Goal: Information Seeking & Learning: Learn about a topic

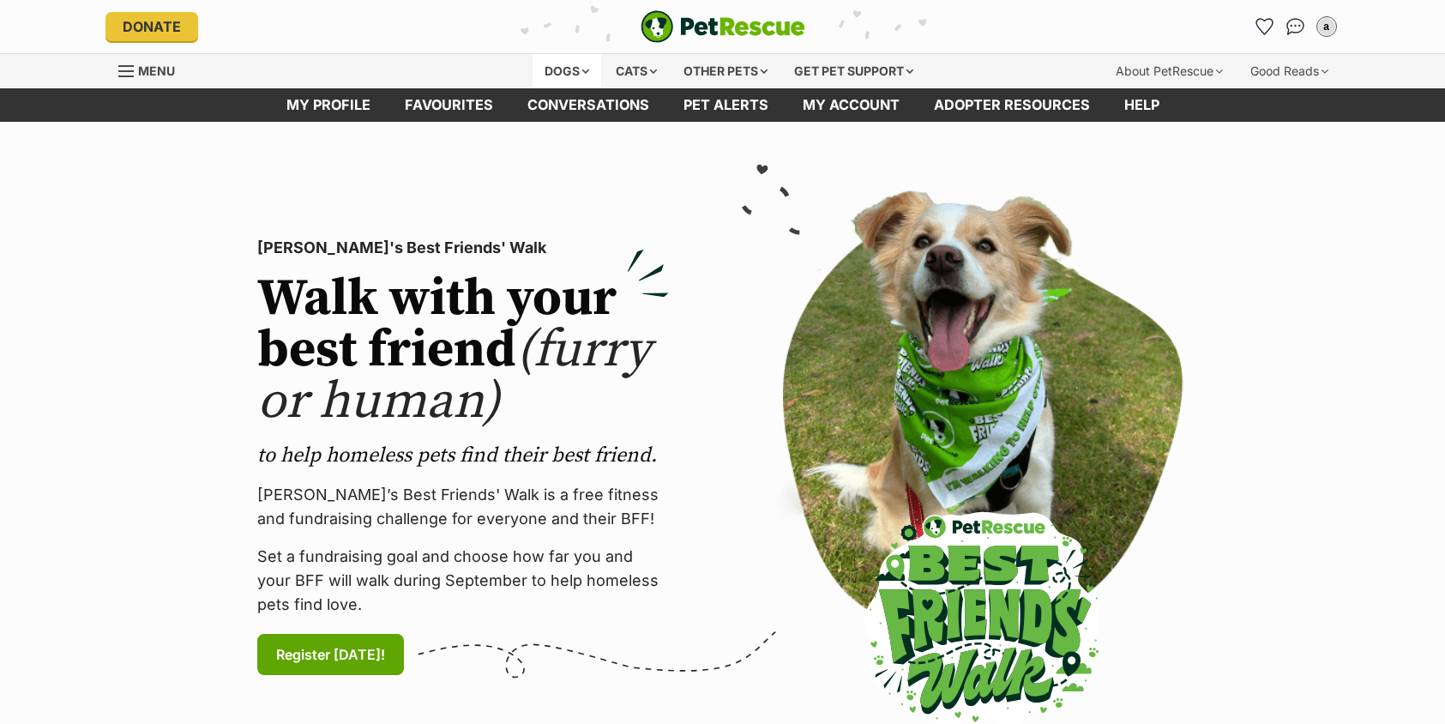
click at [559, 69] on div "Dogs" at bounding box center [566, 71] width 69 height 34
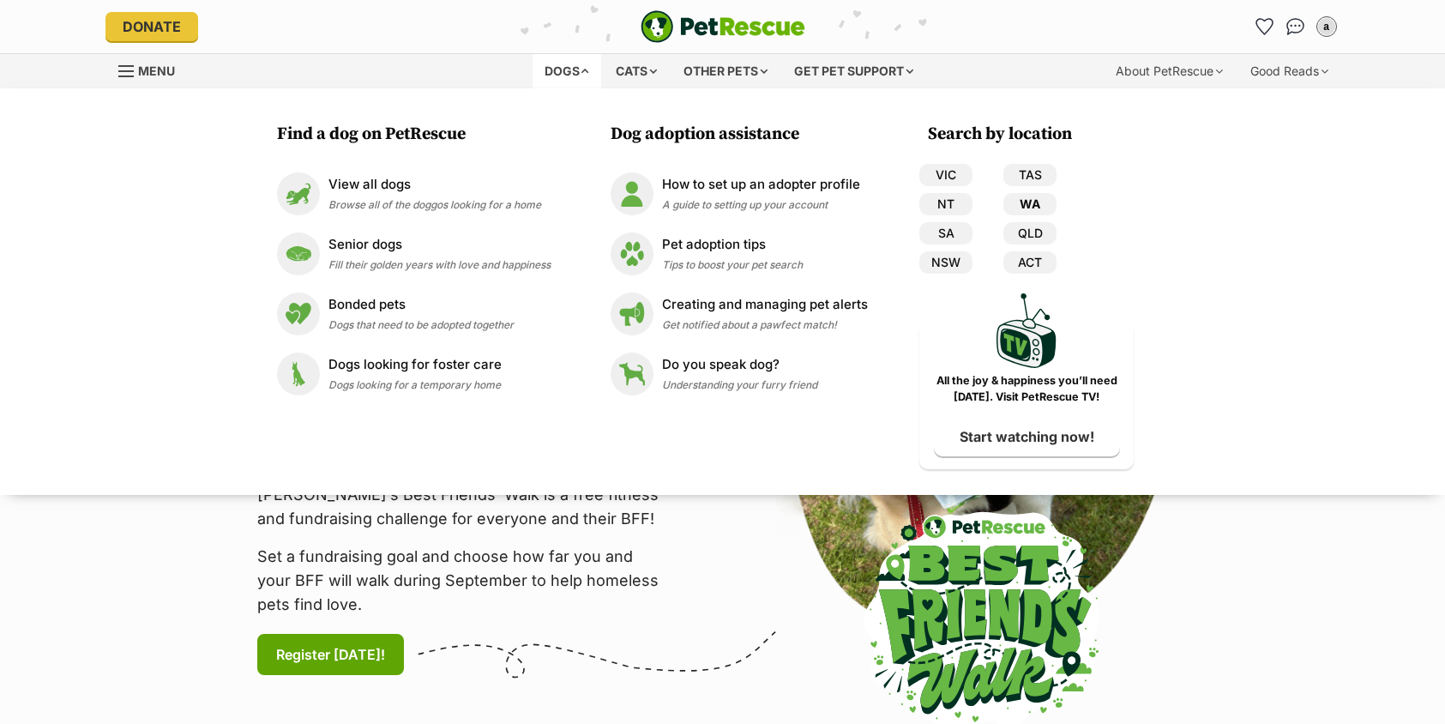
click at [1033, 196] on link "WA" at bounding box center [1029, 204] width 53 height 22
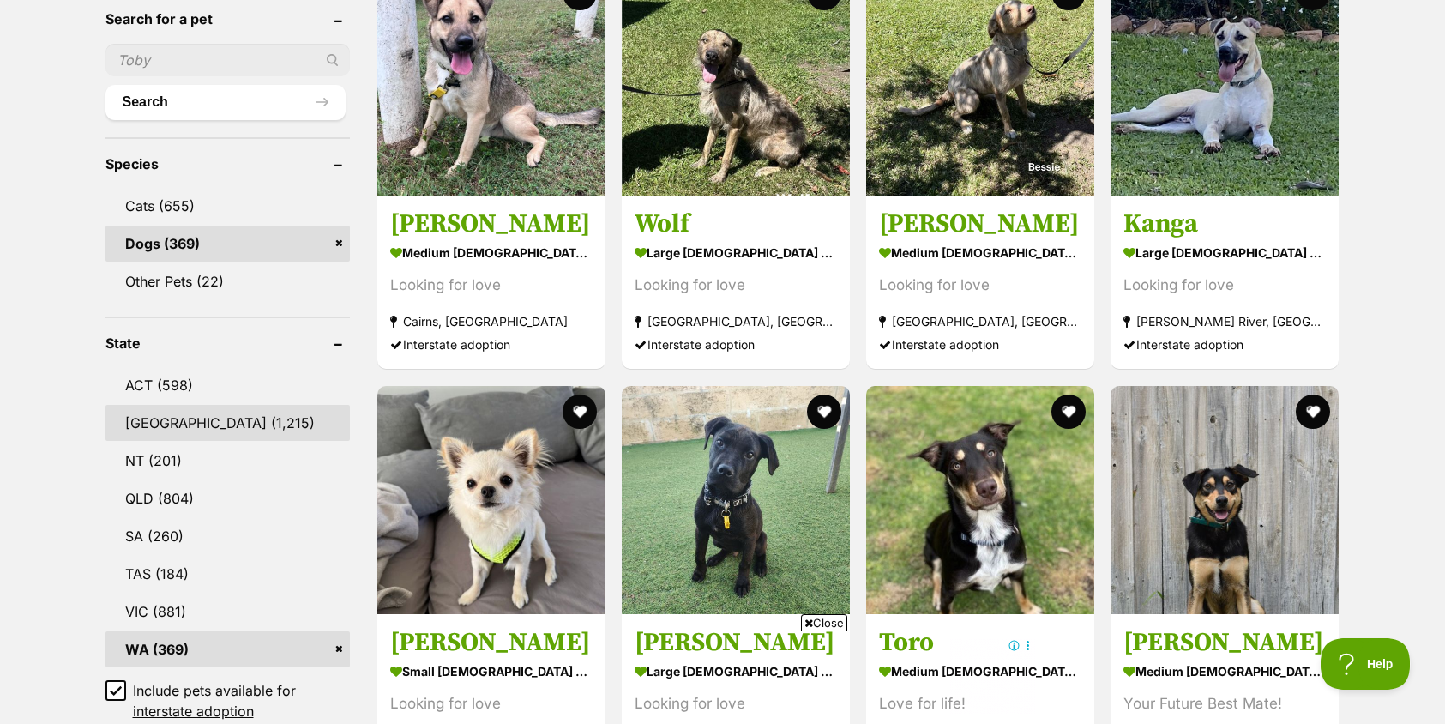
scroll to position [686, 0]
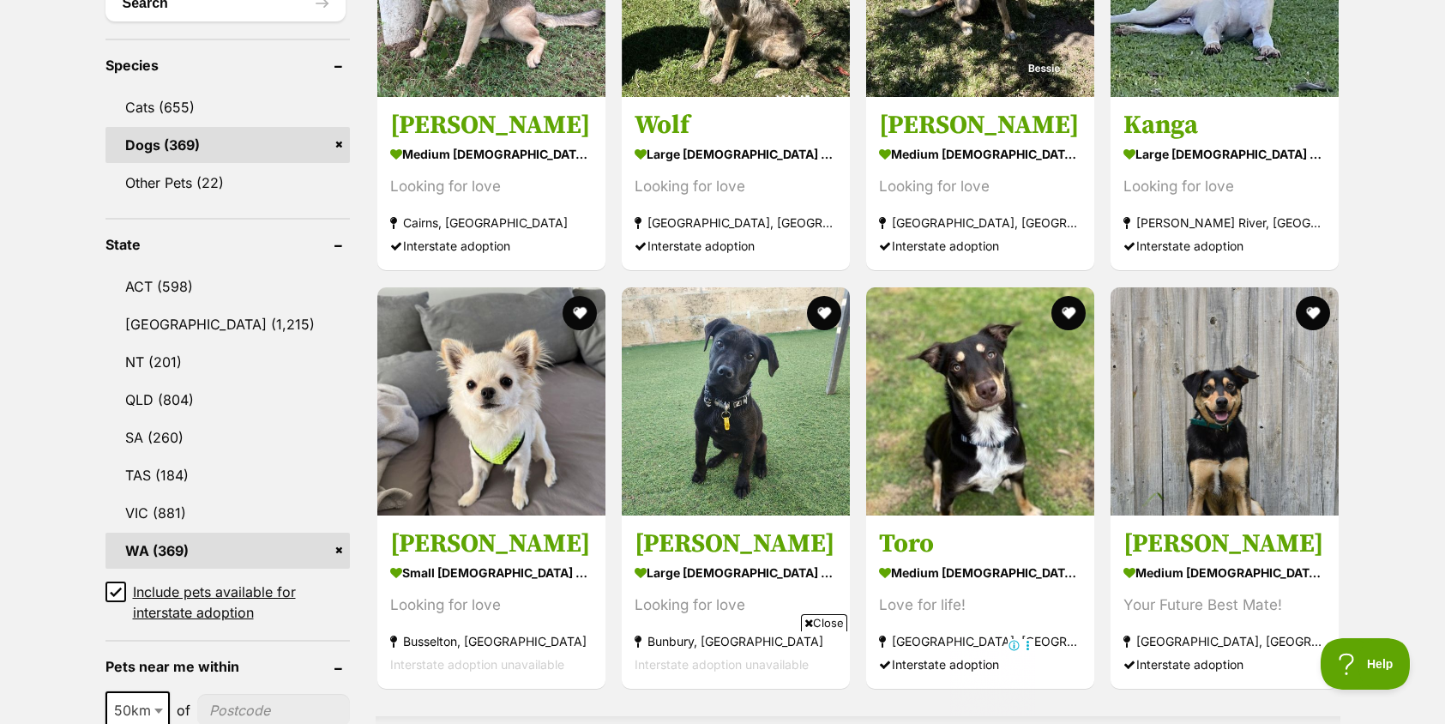
click at [166, 548] on link "WA (369)" at bounding box center [227, 550] width 244 height 36
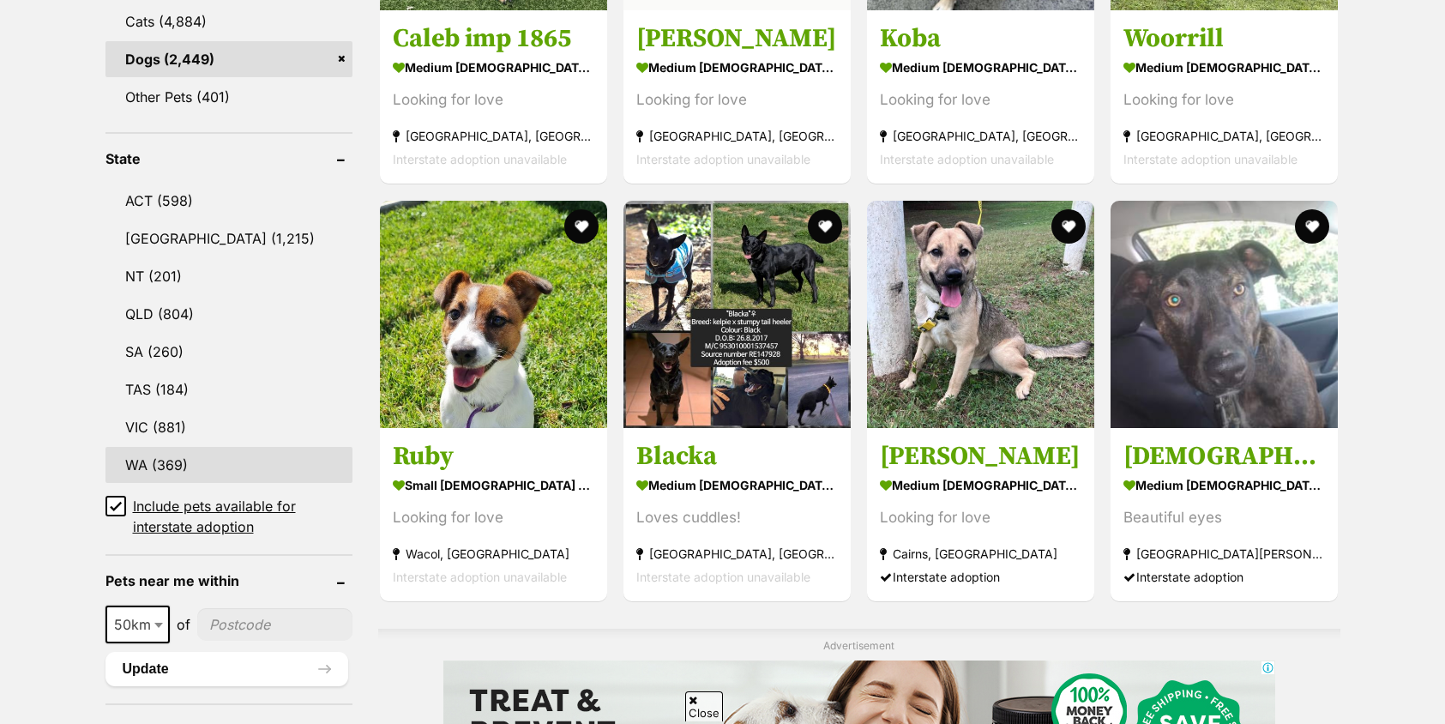
click at [145, 469] on link "WA (369)" at bounding box center [229, 465] width 248 height 36
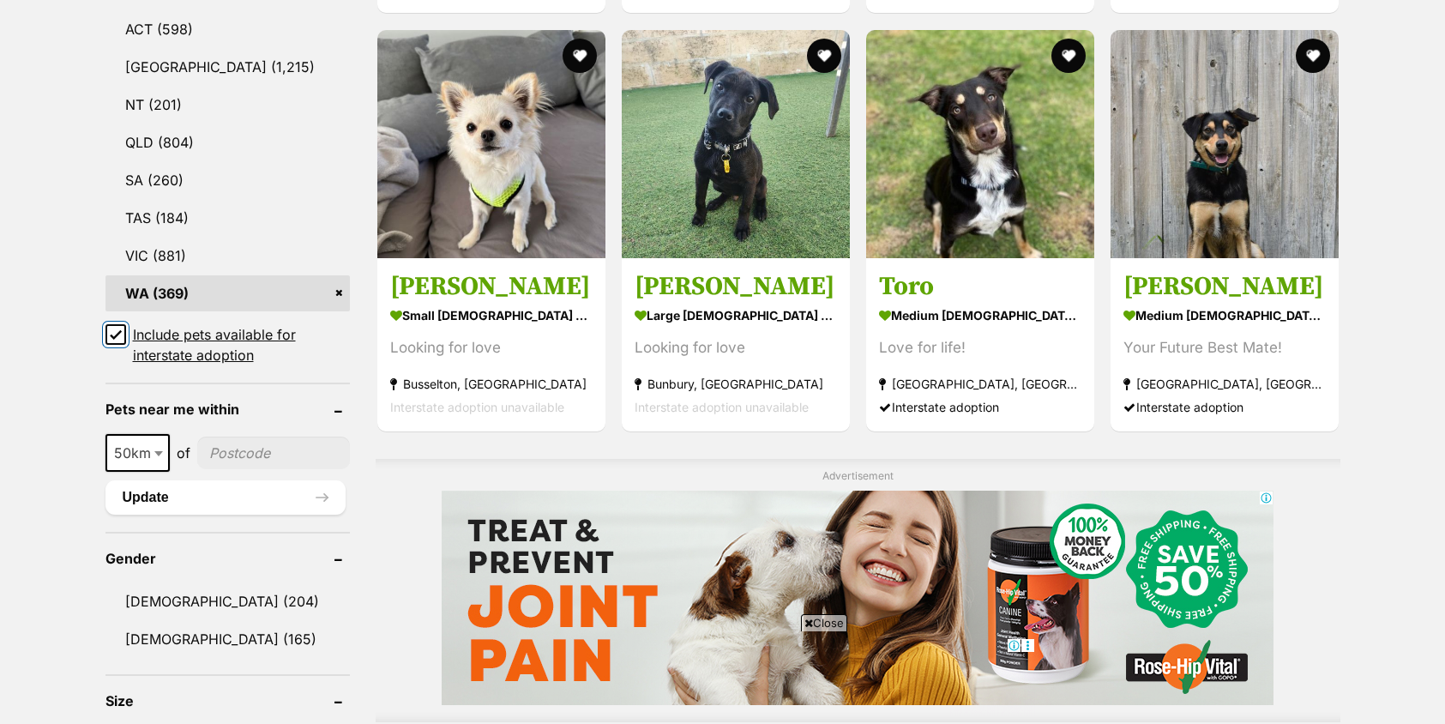
click at [123, 334] on input "Include pets available for interstate adoption" at bounding box center [115, 334] width 21 height 21
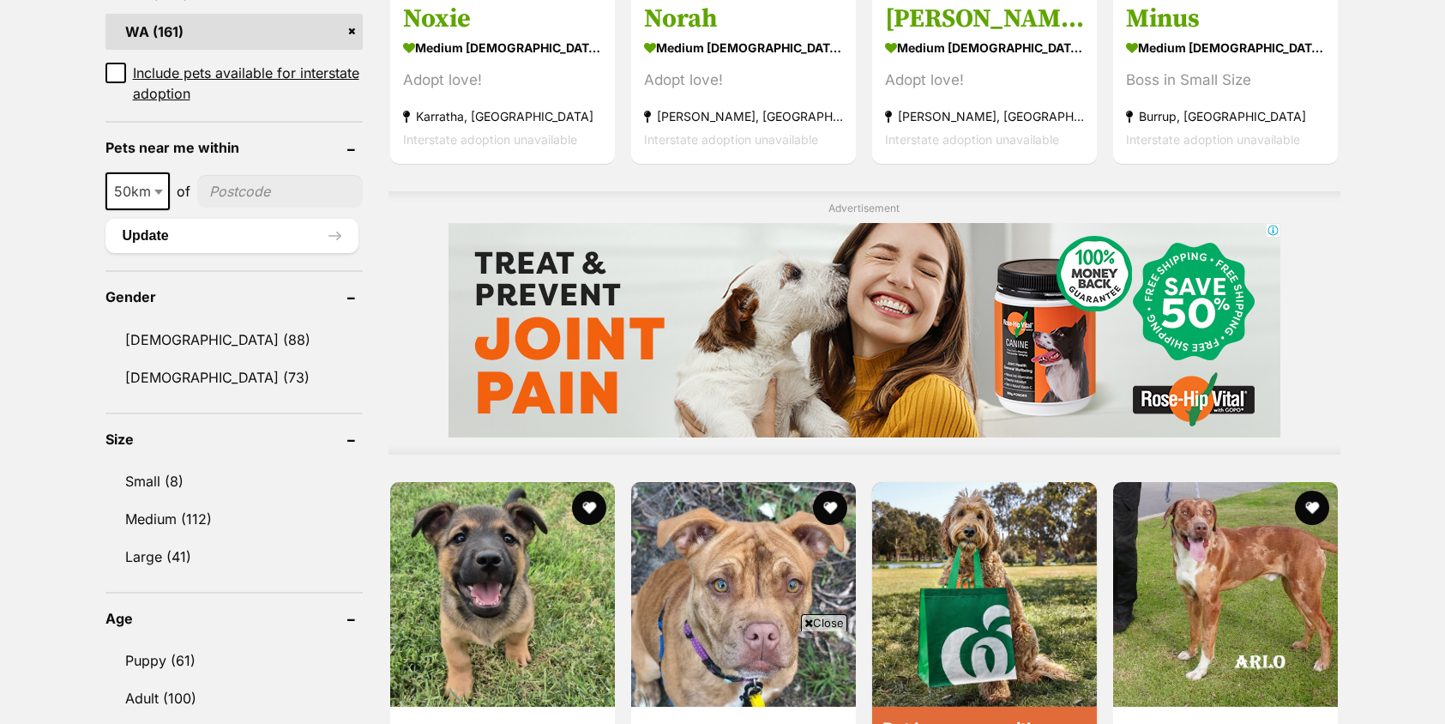
scroll to position [1200, 0]
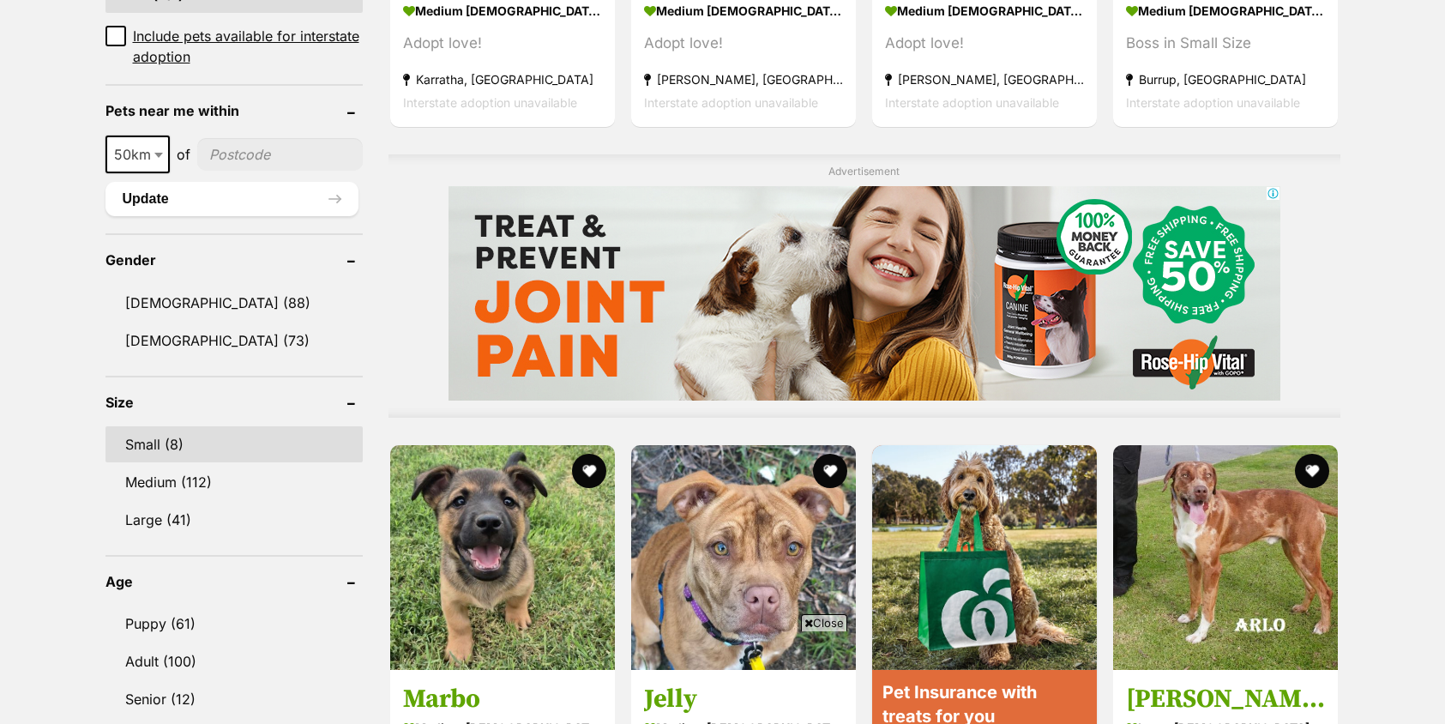
click at [166, 447] on link "Small (8)" at bounding box center [233, 444] width 257 height 36
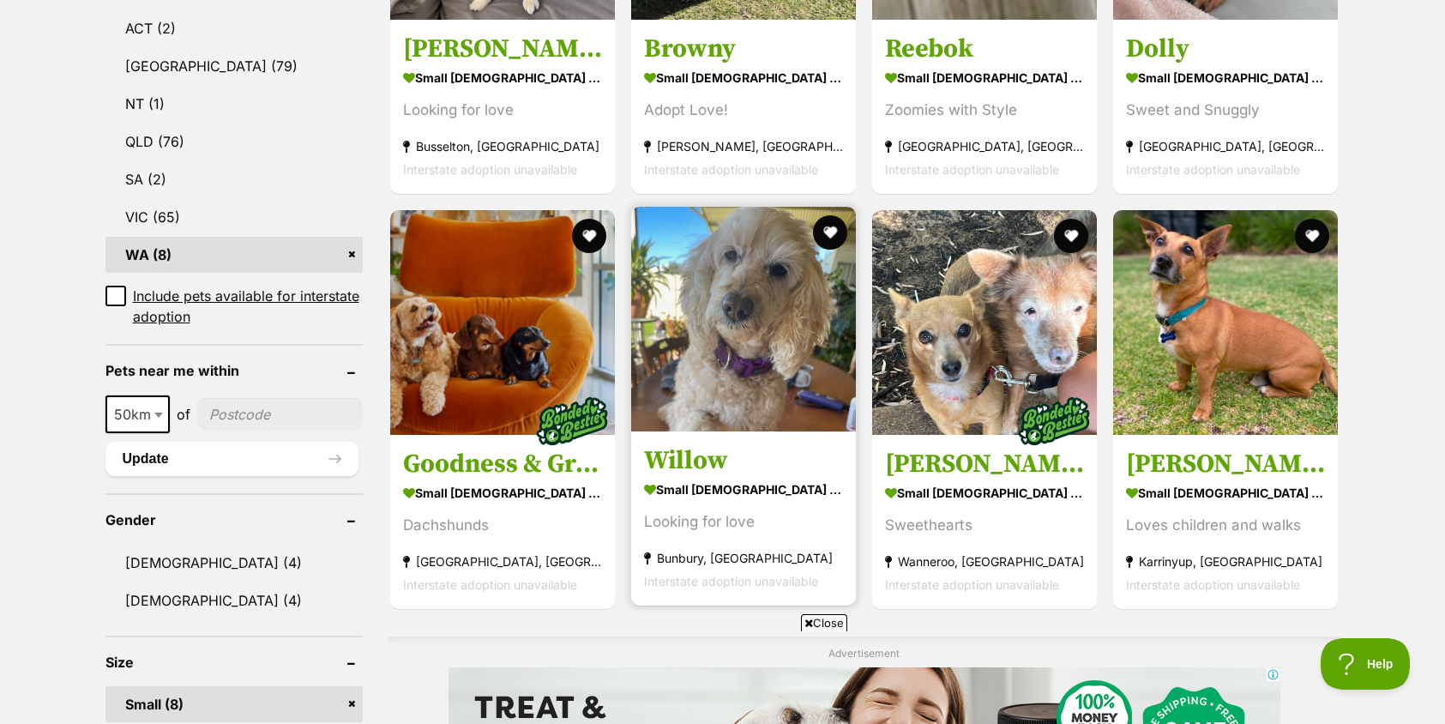
scroll to position [857, 0]
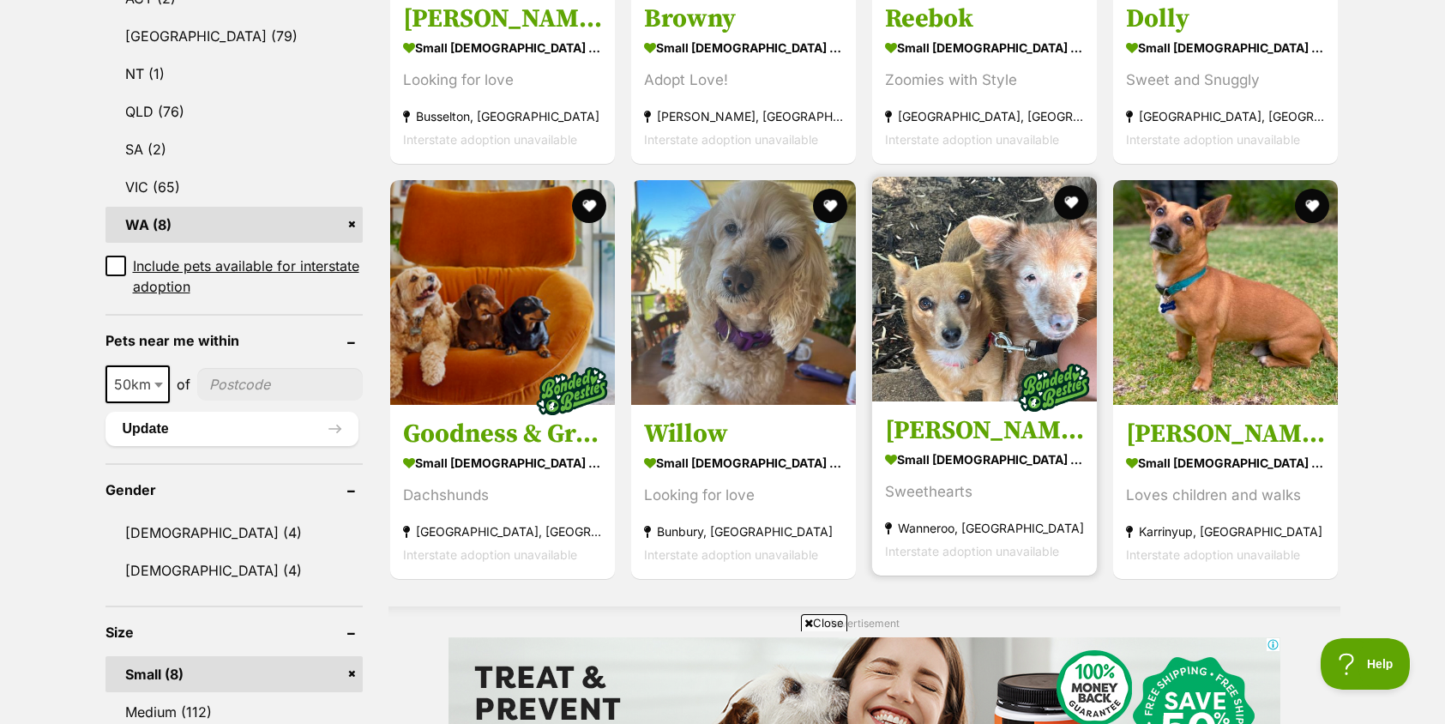
click at [959, 299] on img at bounding box center [984, 289] width 225 height 225
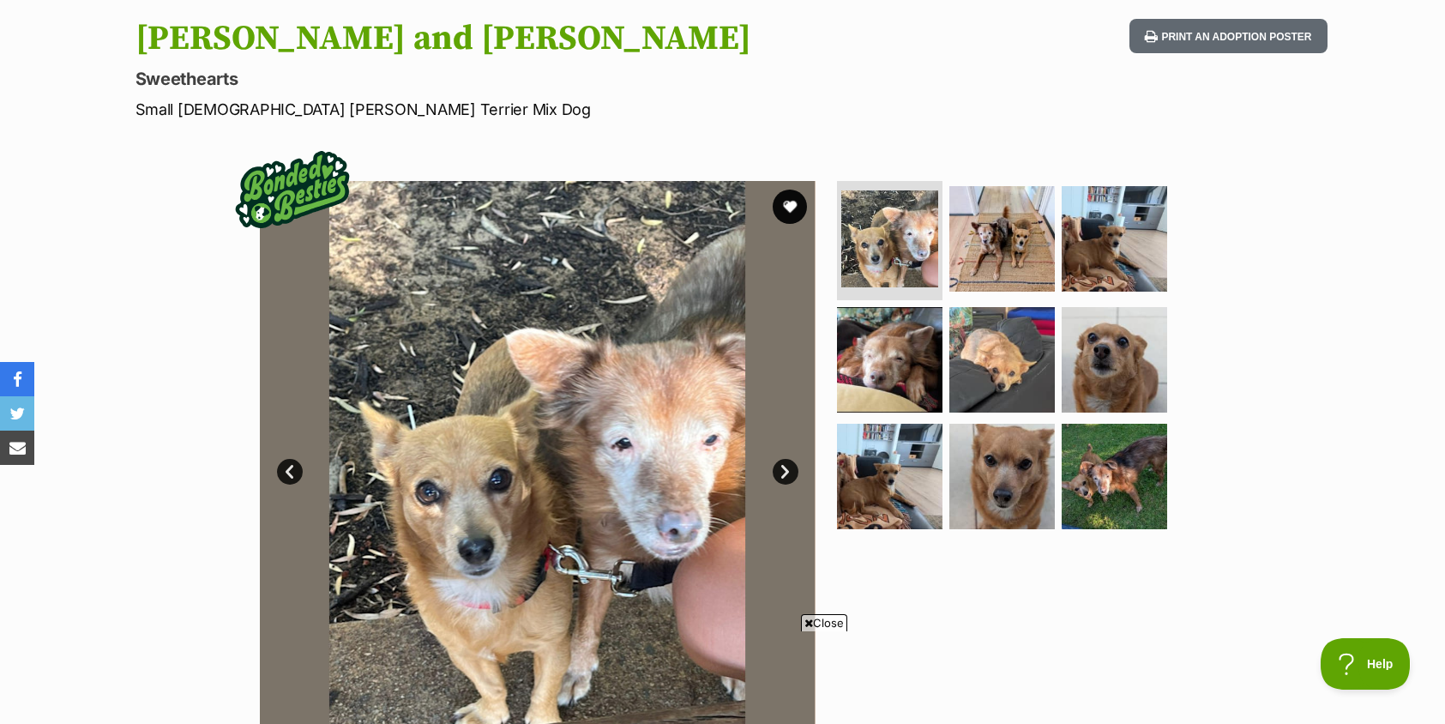
scroll to position [171, 0]
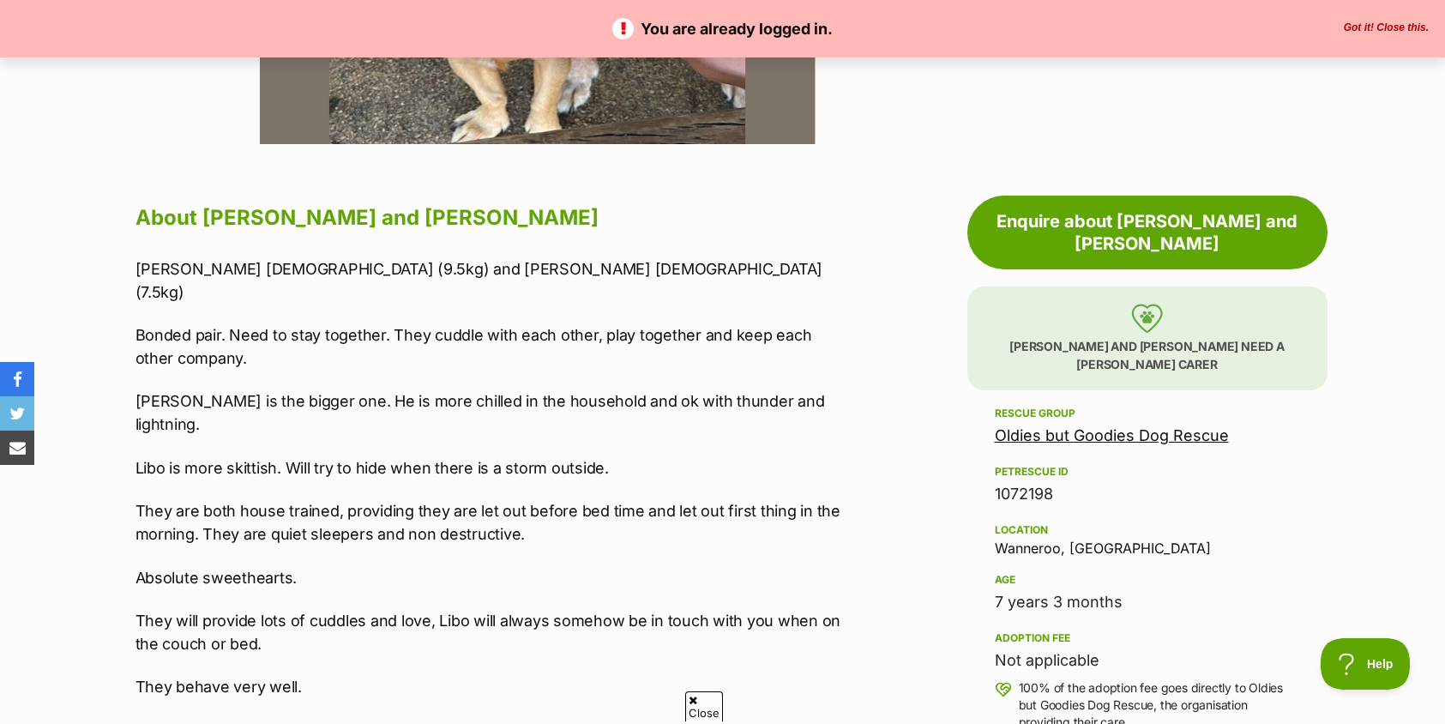
scroll to position [600, 0]
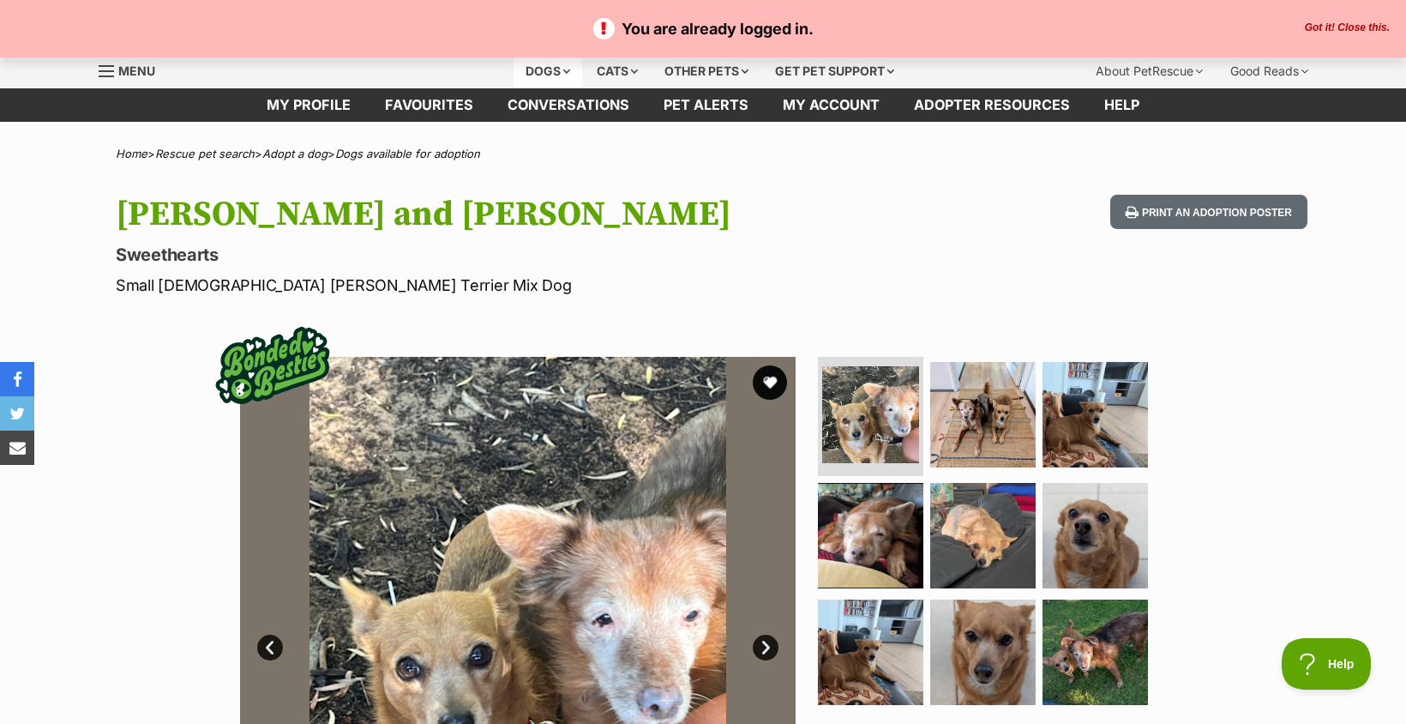
click at [532, 67] on div "Dogs" at bounding box center [548, 71] width 69 height 34
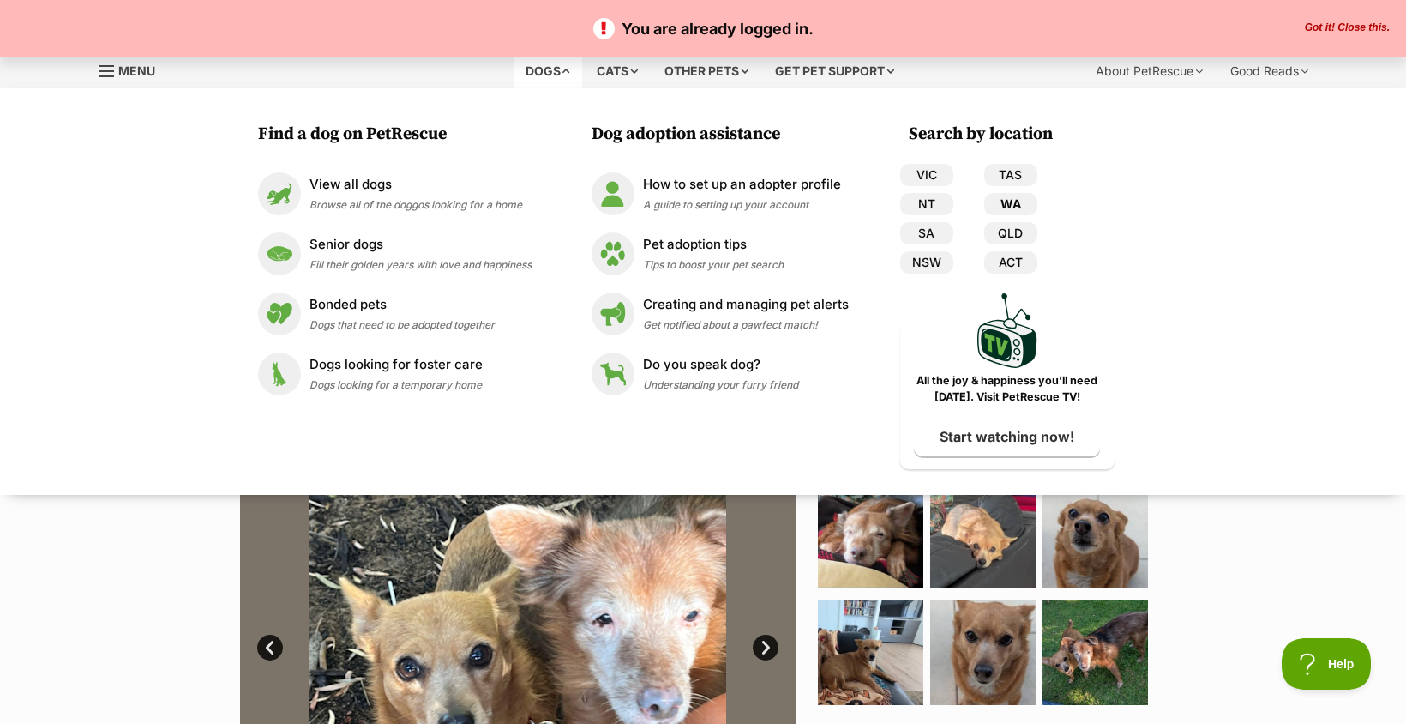
click at [1014, 201] on link "WA" at bounding box center [1010, 204] width 53 height 22
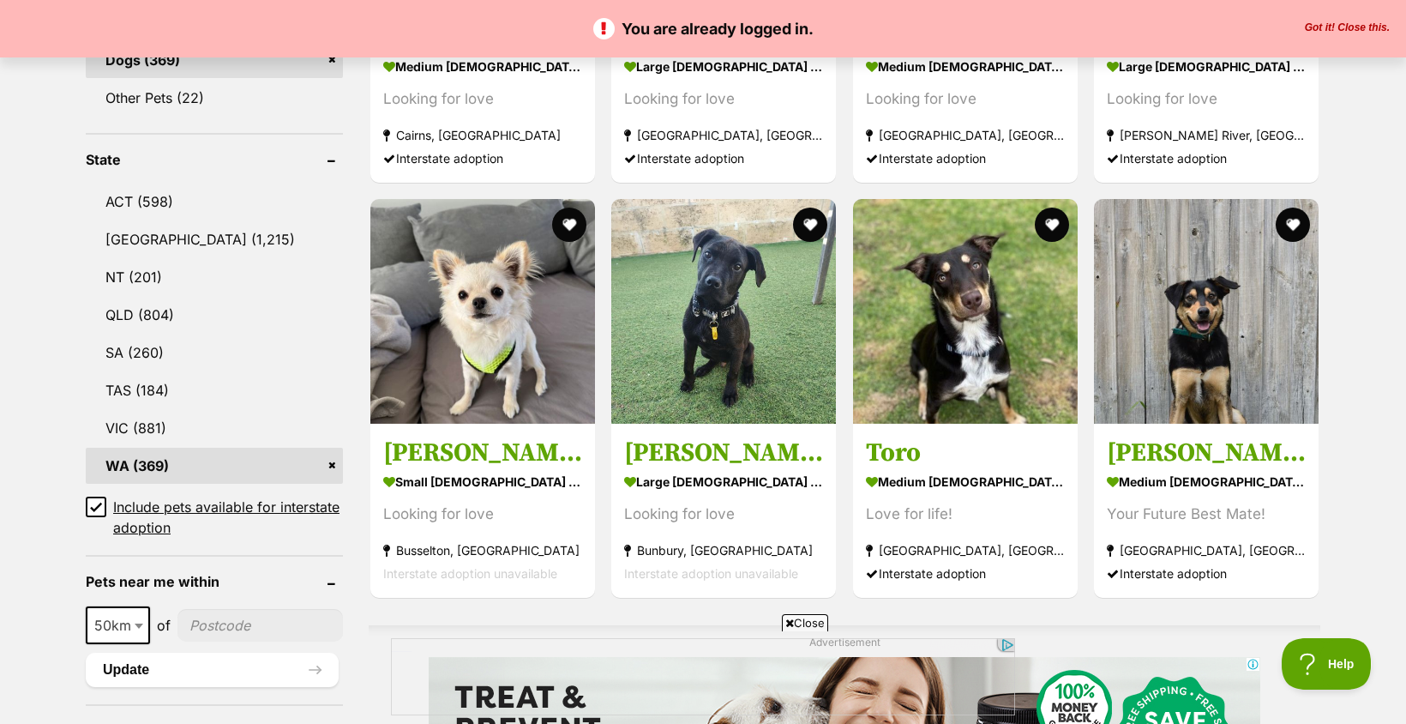
scroll to position [772, 0]
click at [91, 505] on icon at bounding box center [96, 506] width 12 height 12
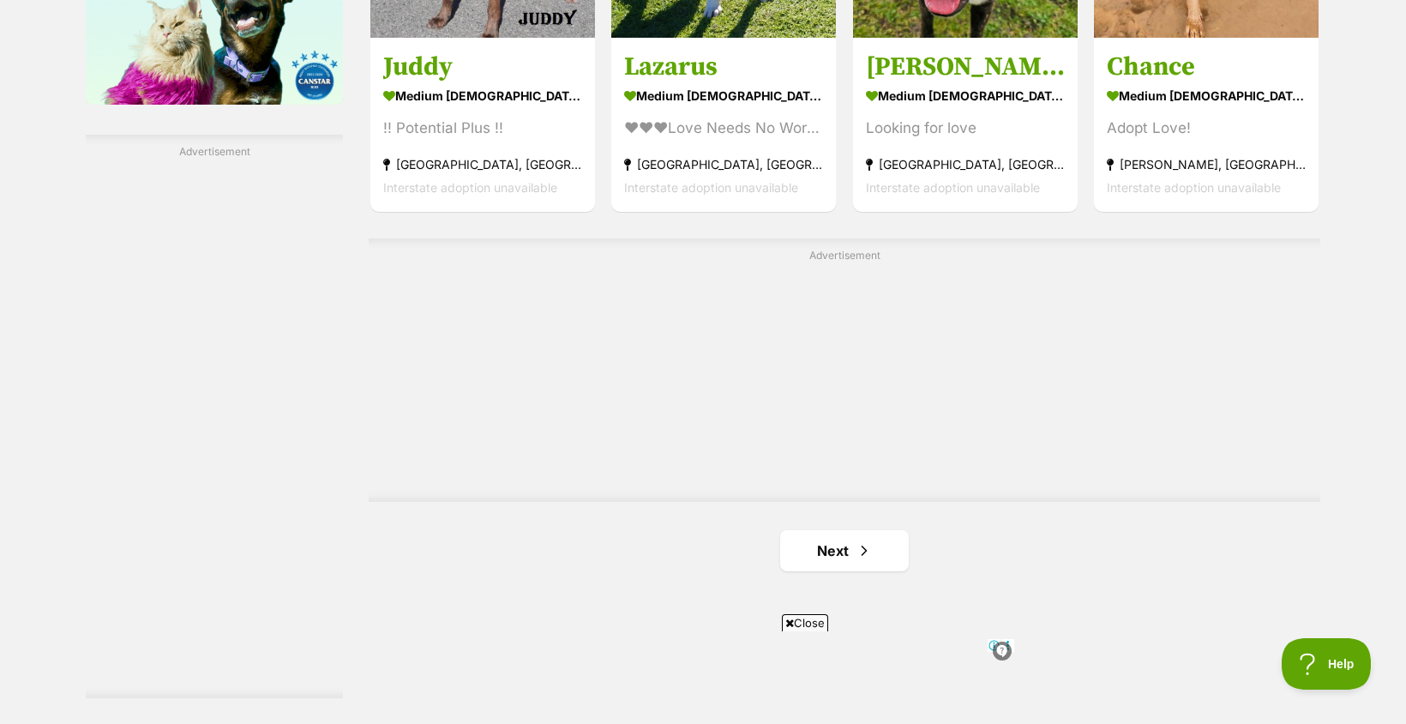
scroll to position [2829, 0]
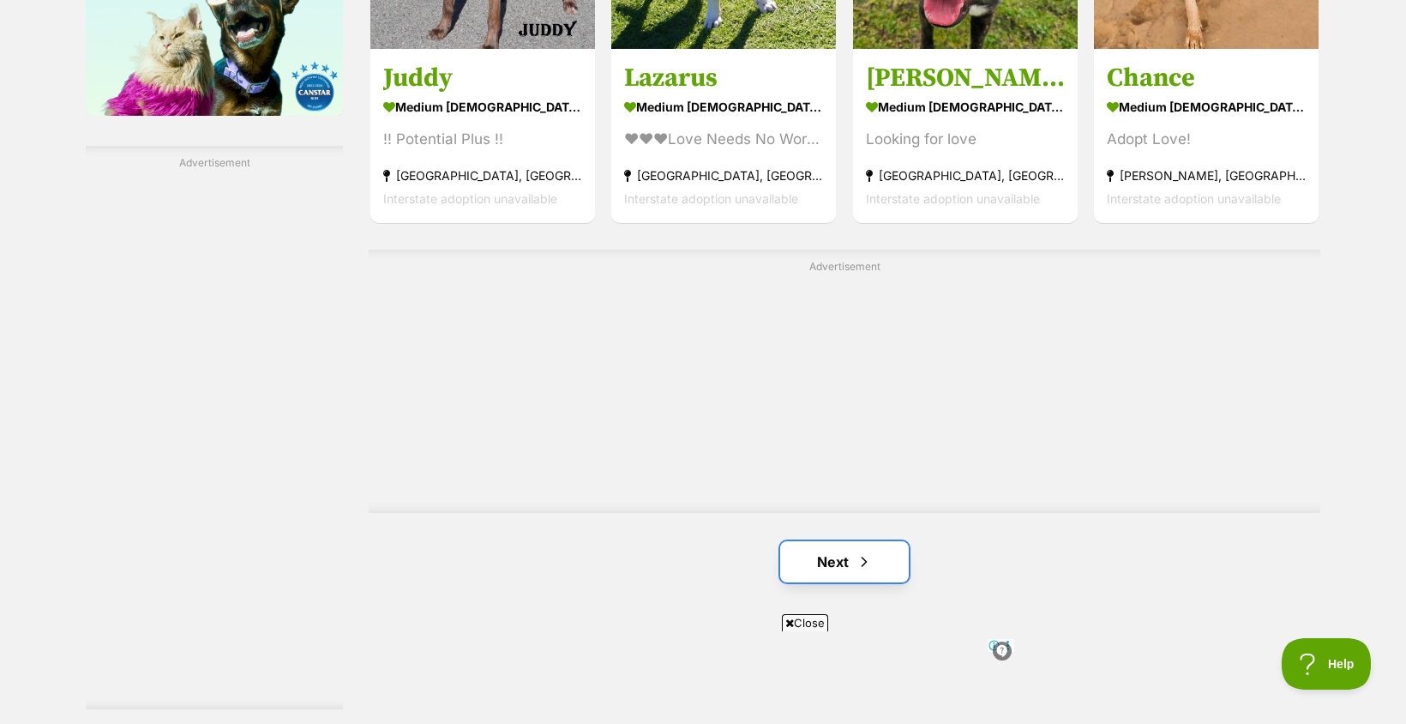
click at [856, 554] on span "Next page" at bounding box center [864, 561] width 17 height 21
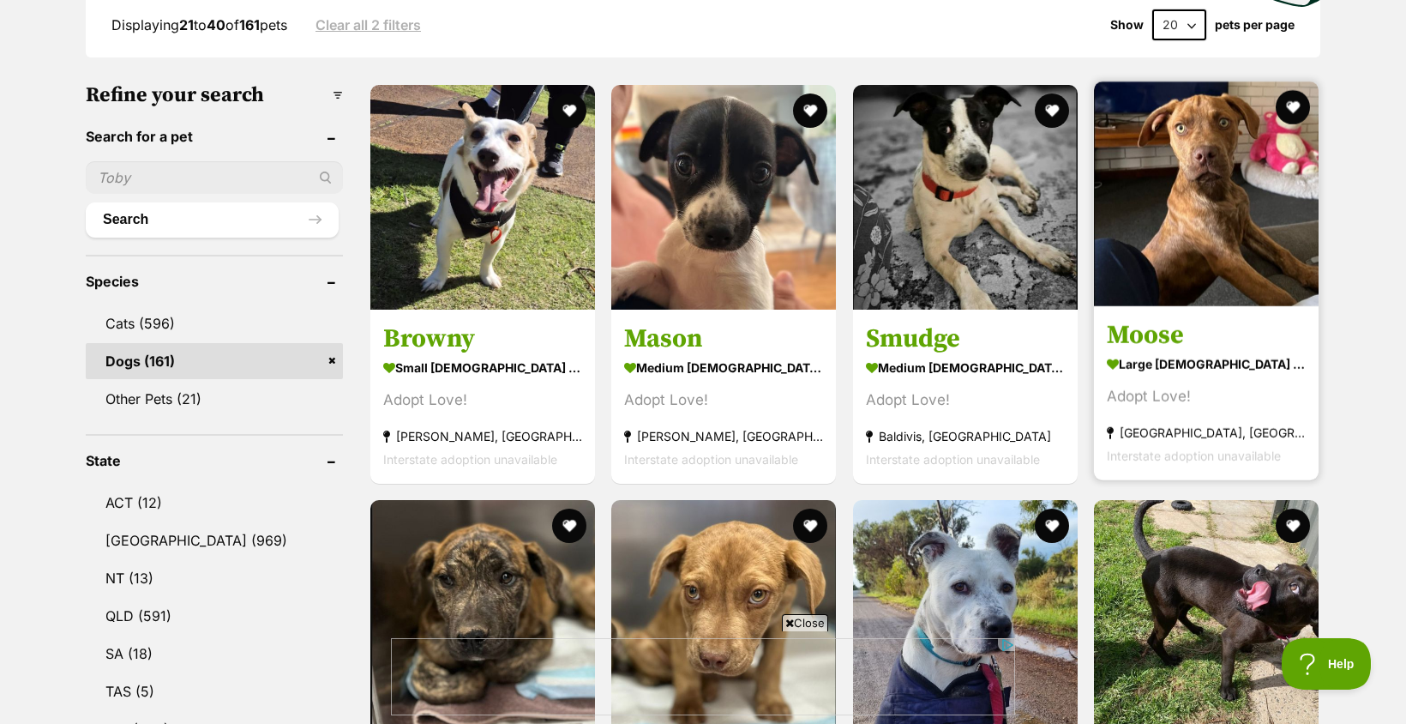
click at [1200, 211] on img at bounding box center [1206, 193] width 225 height 225
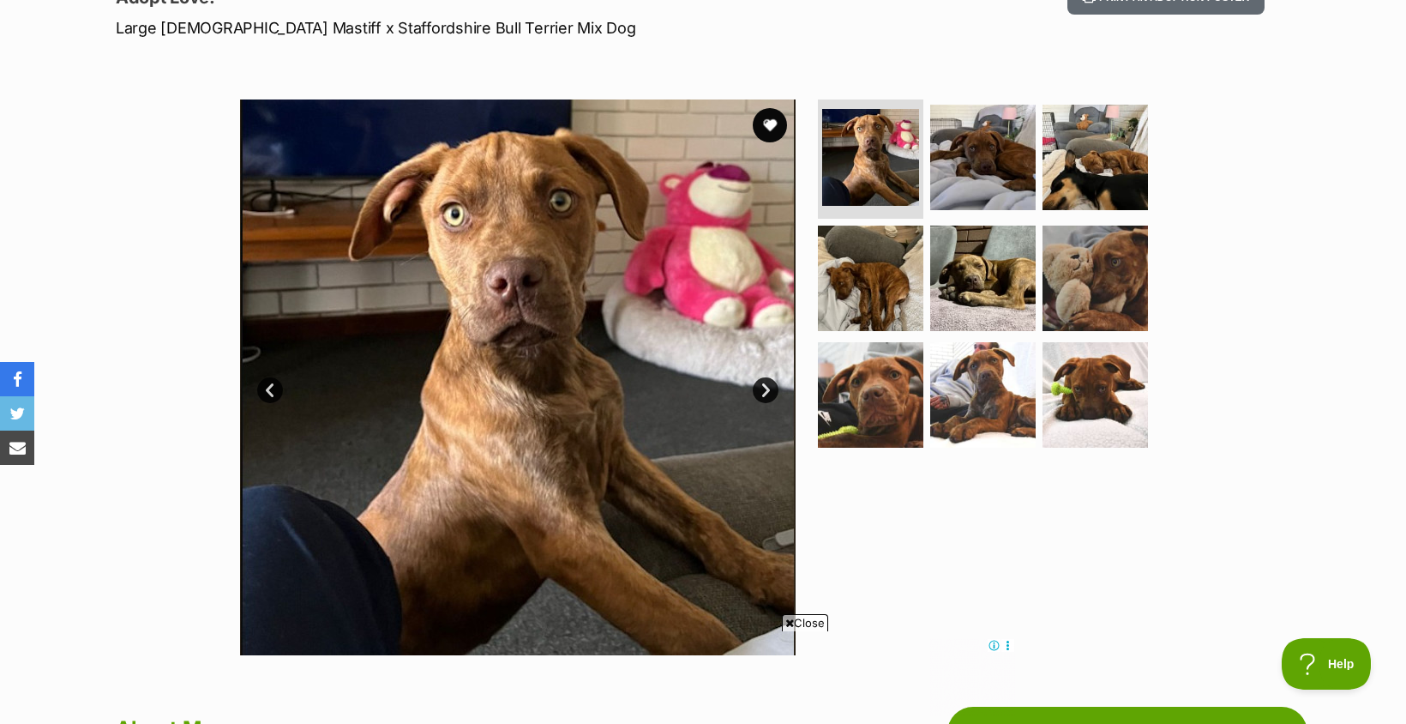
click at [761, 390] on link "Next" at bounding box center [766, 390] width 26 height 26
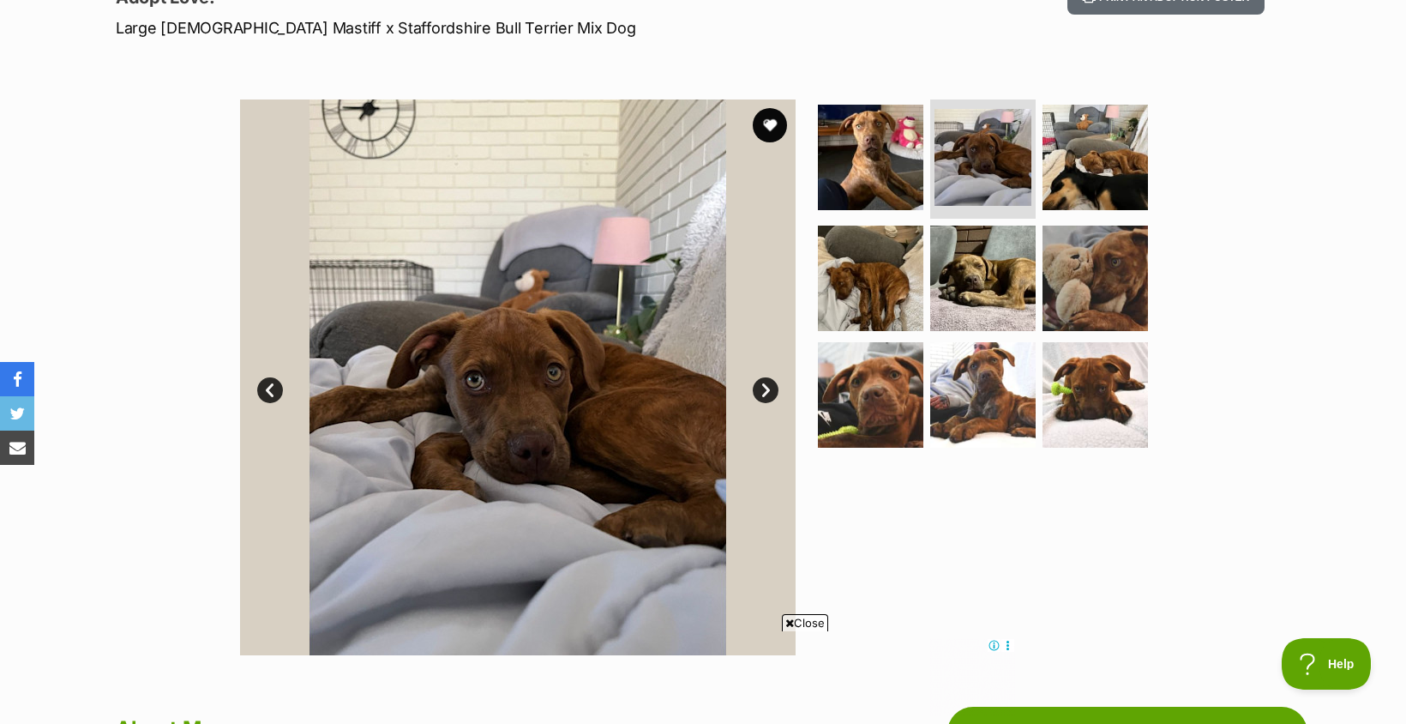
click at [761, 390] on link "Next" at bounding box center [766, 390] width 26 height 26
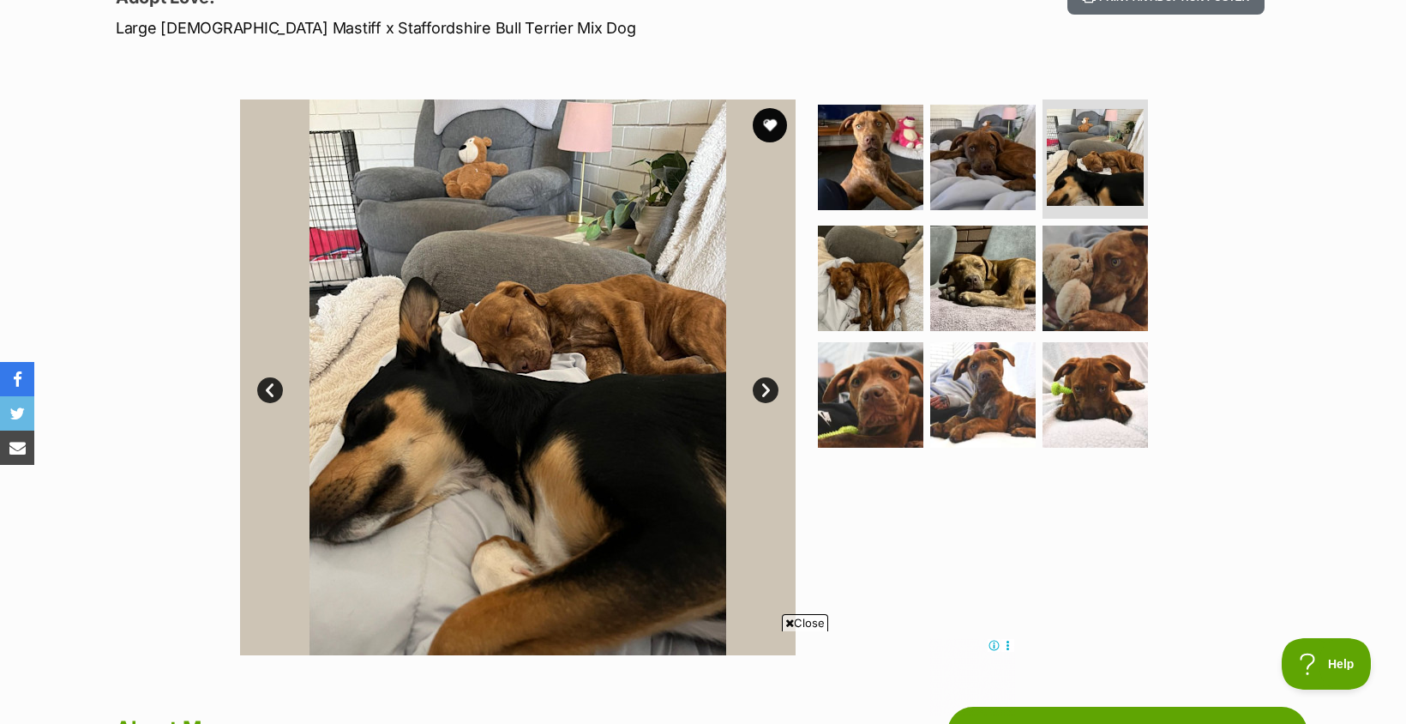
click at [761, 390] on link "Next" at bounding box center [766, 390] width 26 height 26
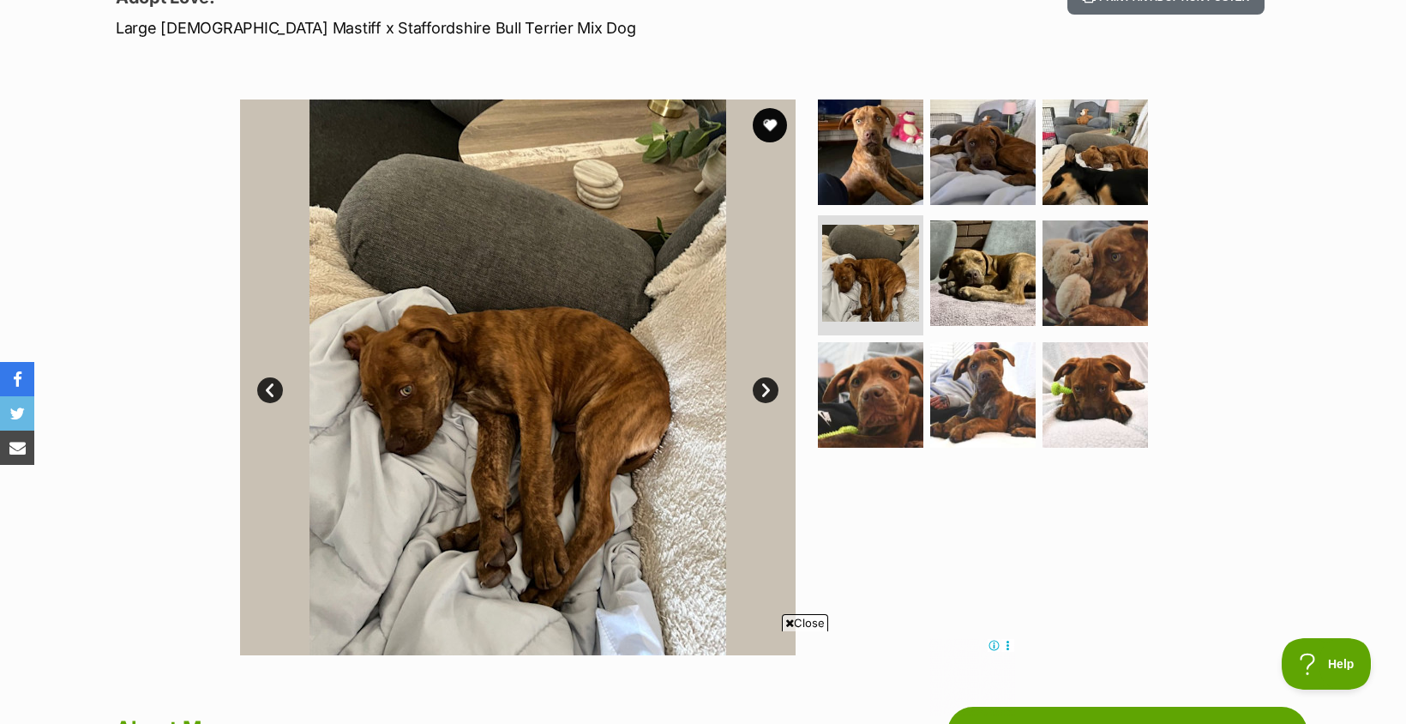
click at [761, 390] on link "Next" at bounding box center [766, 390] width 26 height 26
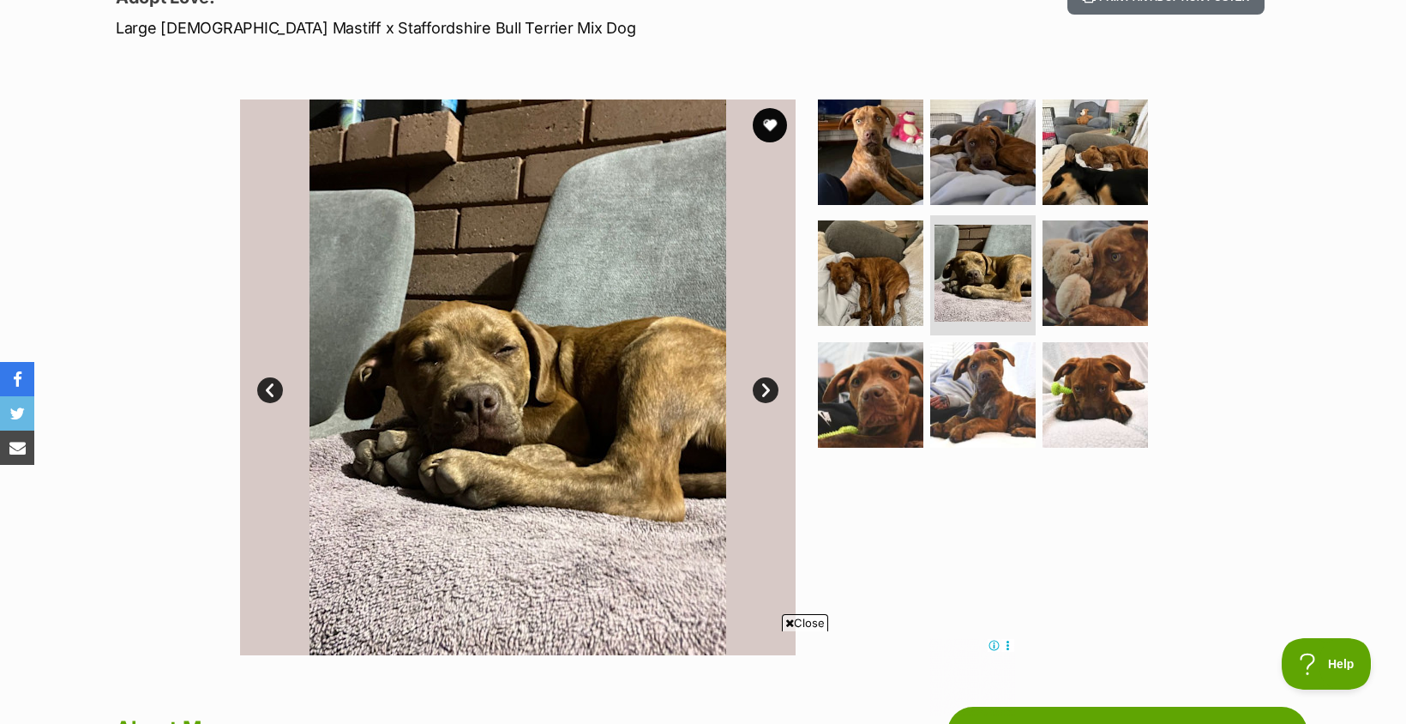
click at [761, 390] on link "Next" at bounding box center [766, 390] width 26 height 26
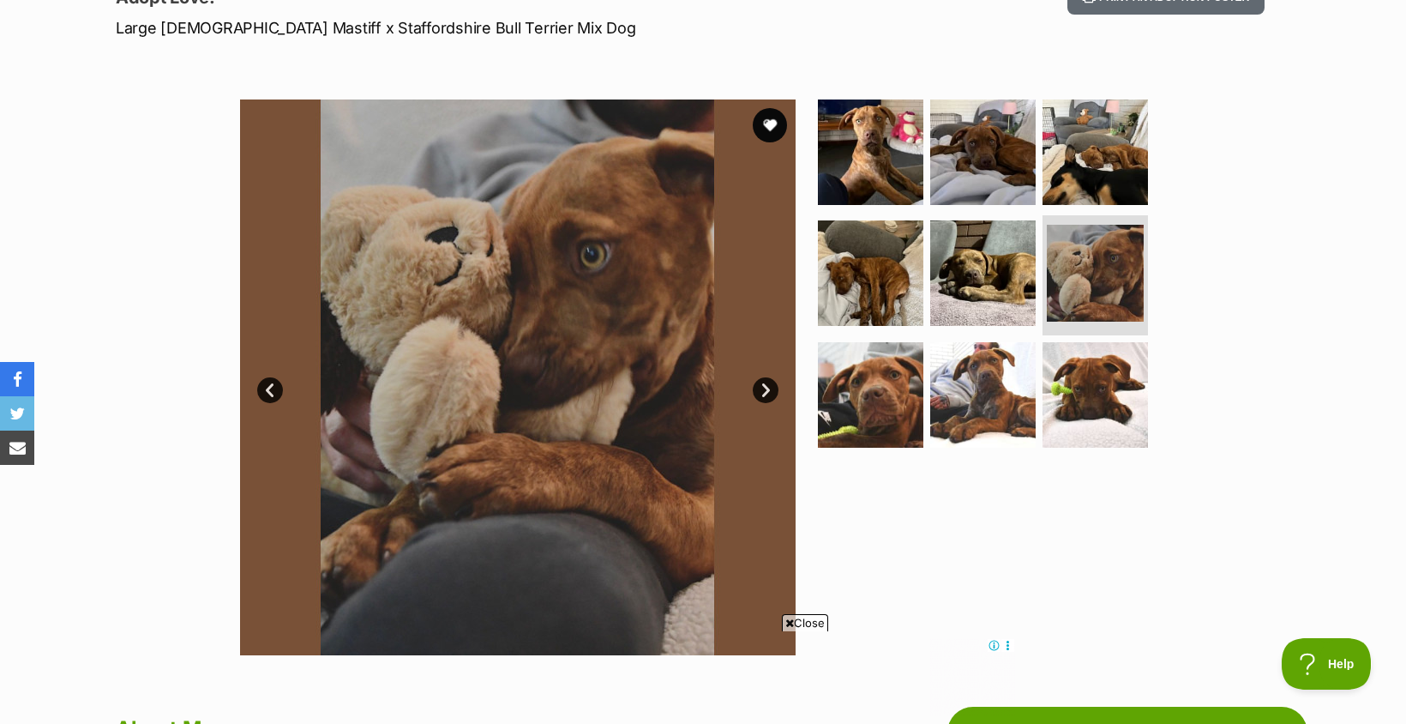
click at [761, 390] on link "Next" at bounding box center [766, 390] width 26 height 26
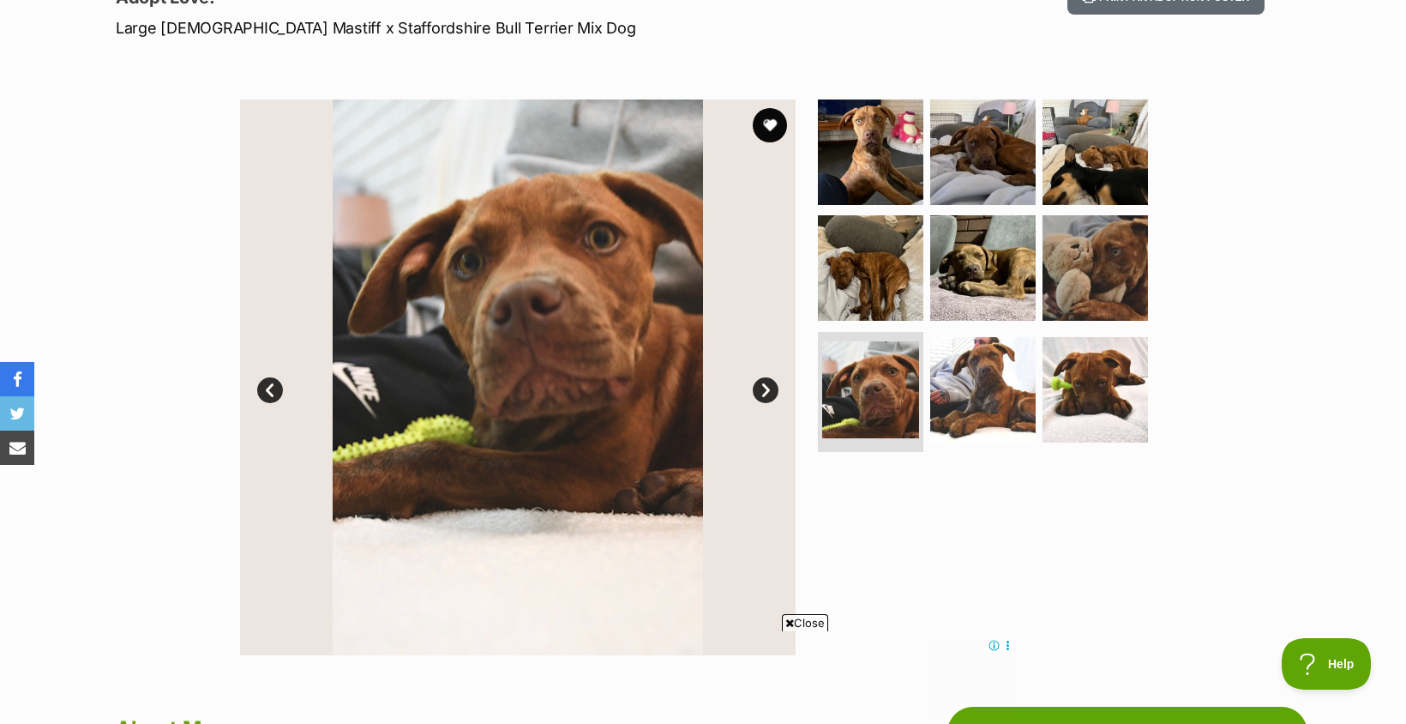
click at [761, 390] on link "Next" at bounding box center [766, 390] width 26 height 26
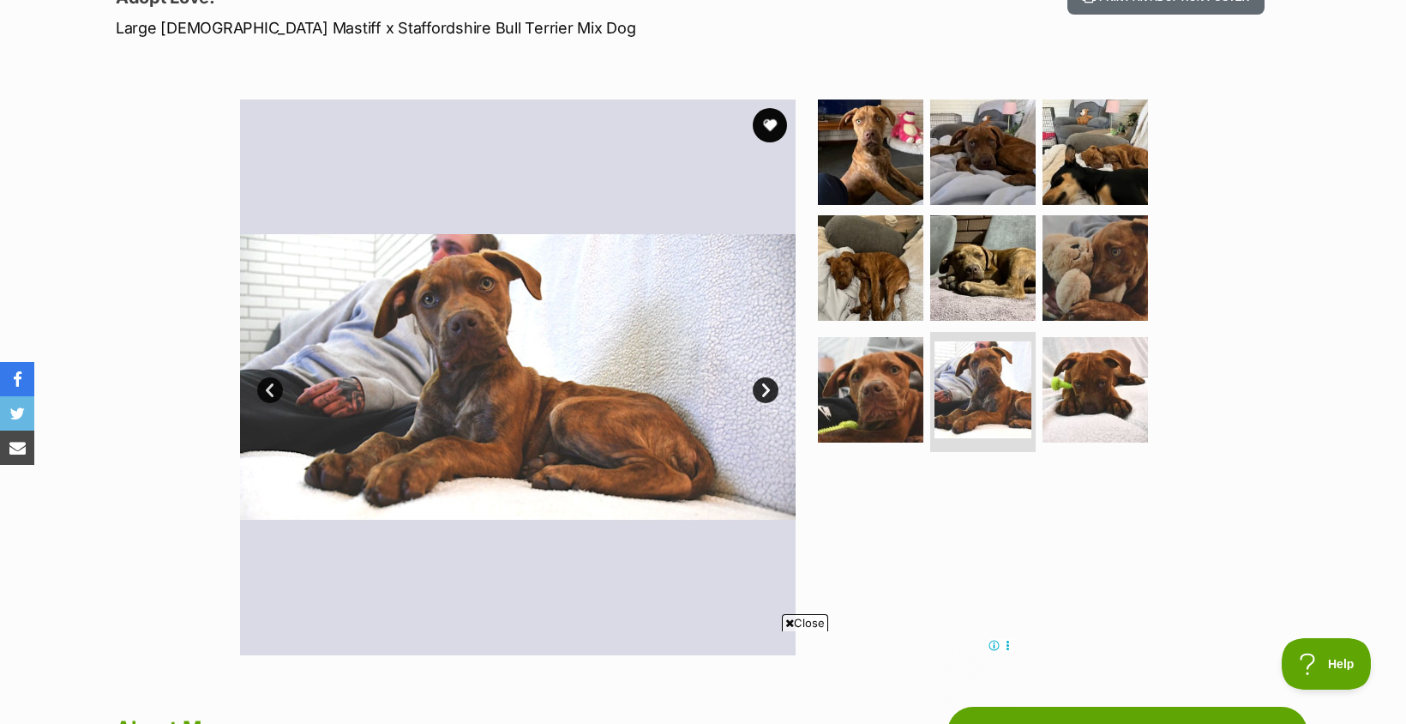
click at [761, 390] on link "Next" at bounding box center [766, 390] width 26 height 26
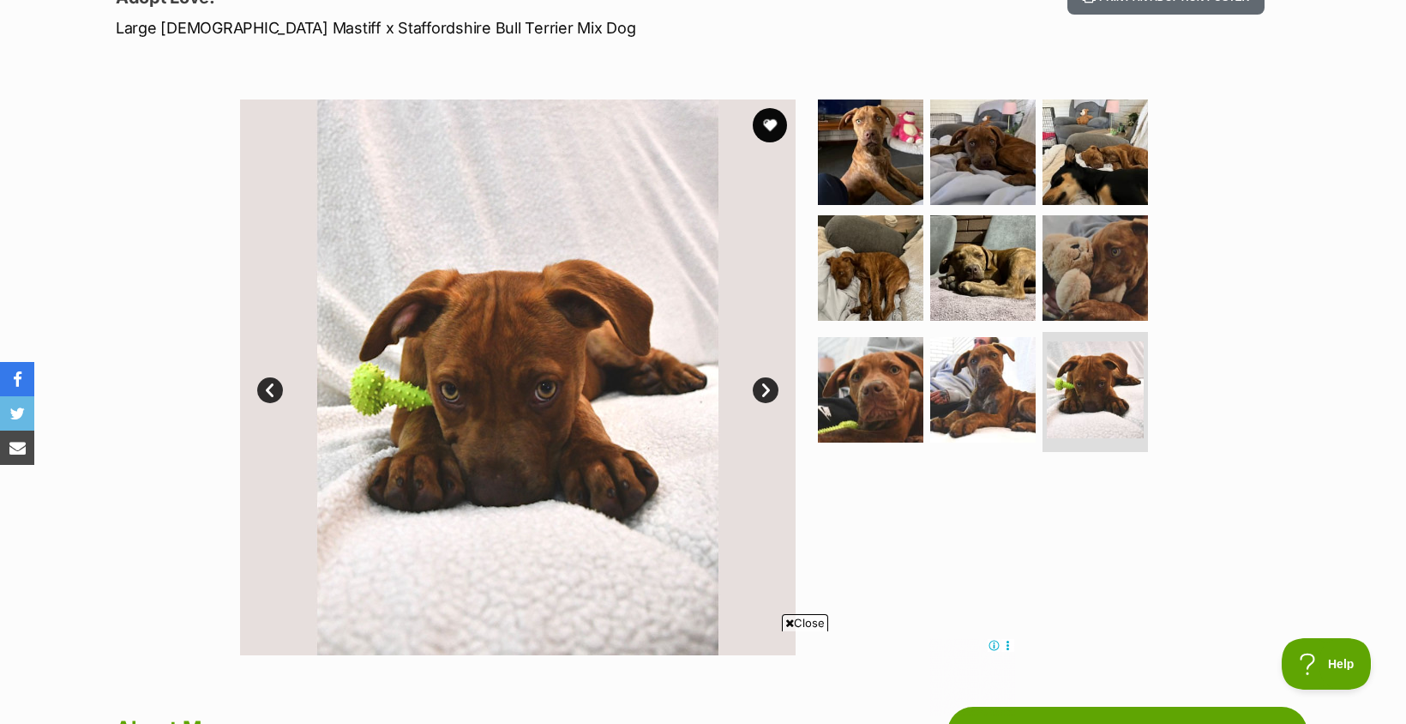
click at [761, 390] on link "Next" at bounding box center [766, 390] width 26 height 26
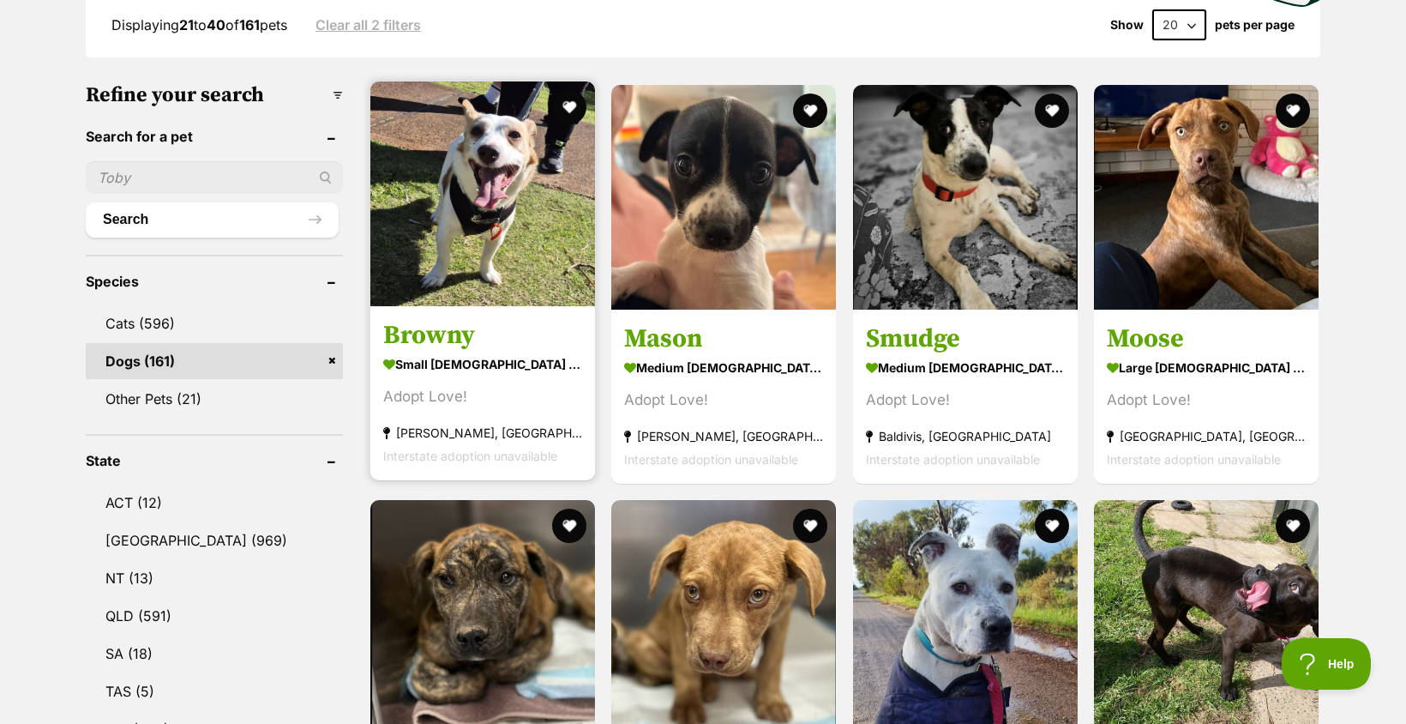
click at [490, 213] on img at bounding box center [482, 193] width 225 height 225
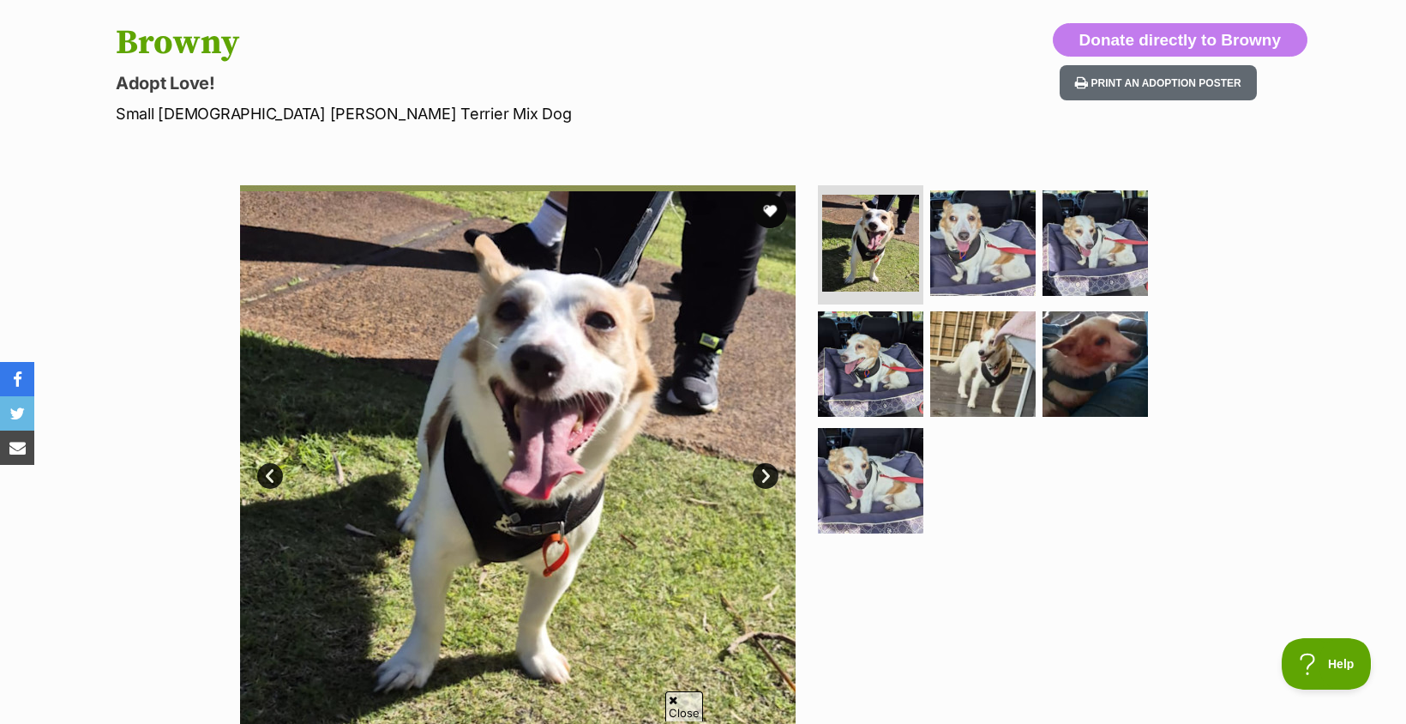
click at [761, 478] on link "Next" at bounding box center [766, 476] width 26 height 26
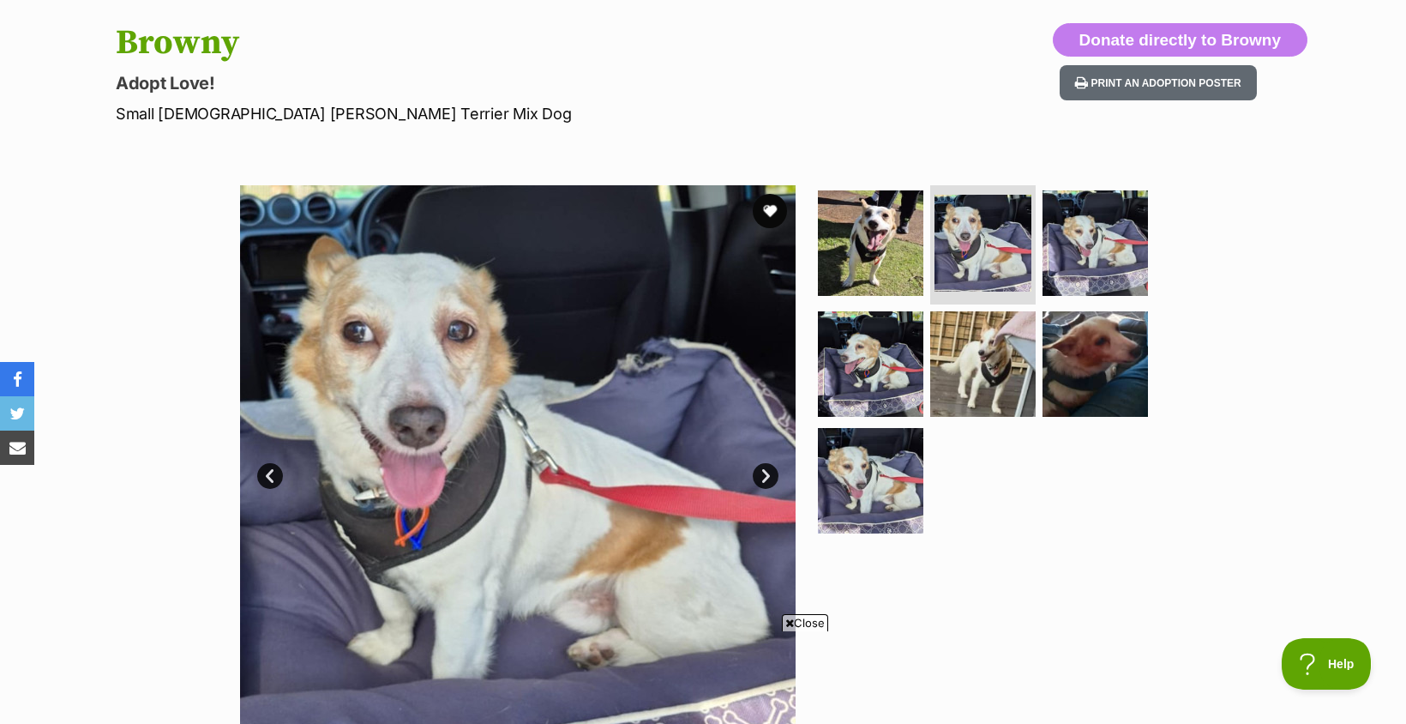
click at [761, 478] on link "Next" at bounding box center [766, 476] width 26 height 26
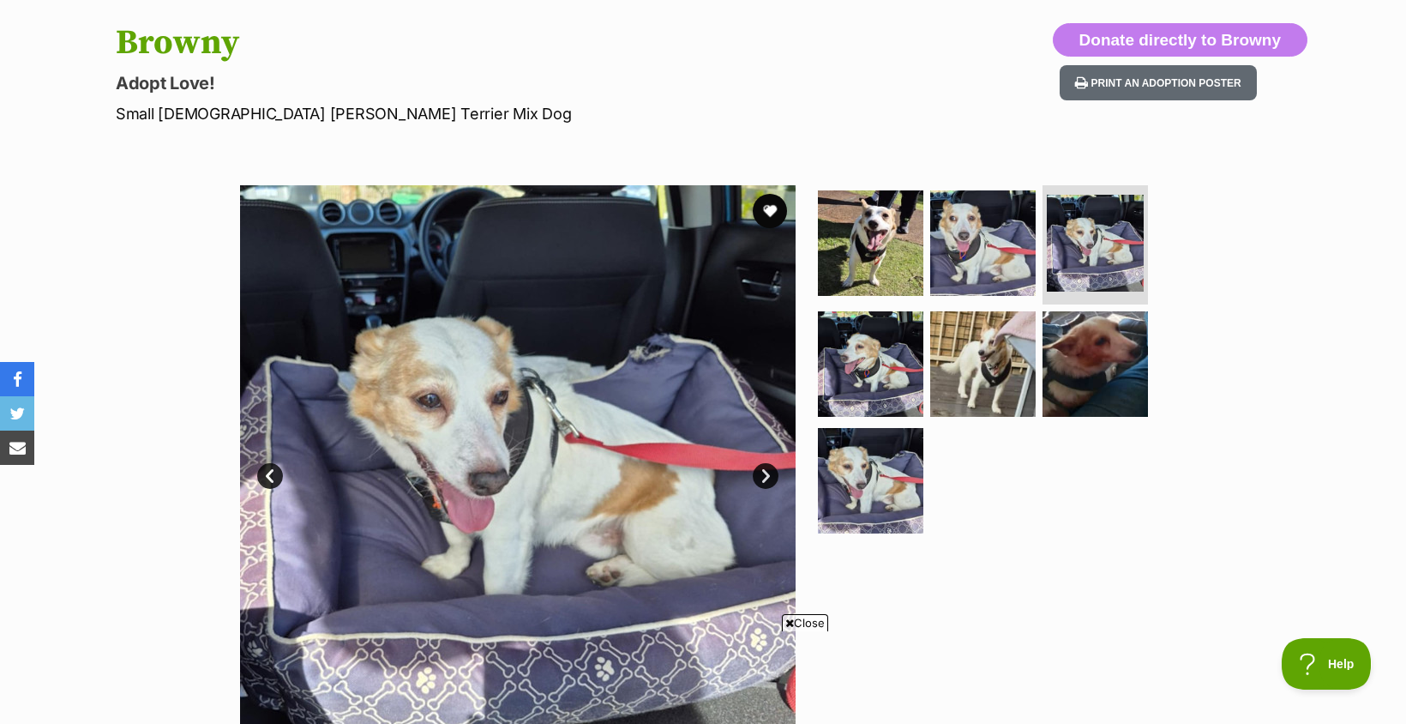
click at [761, 478] on link "Next" at bounding box center [766, 476] width 26 height 26
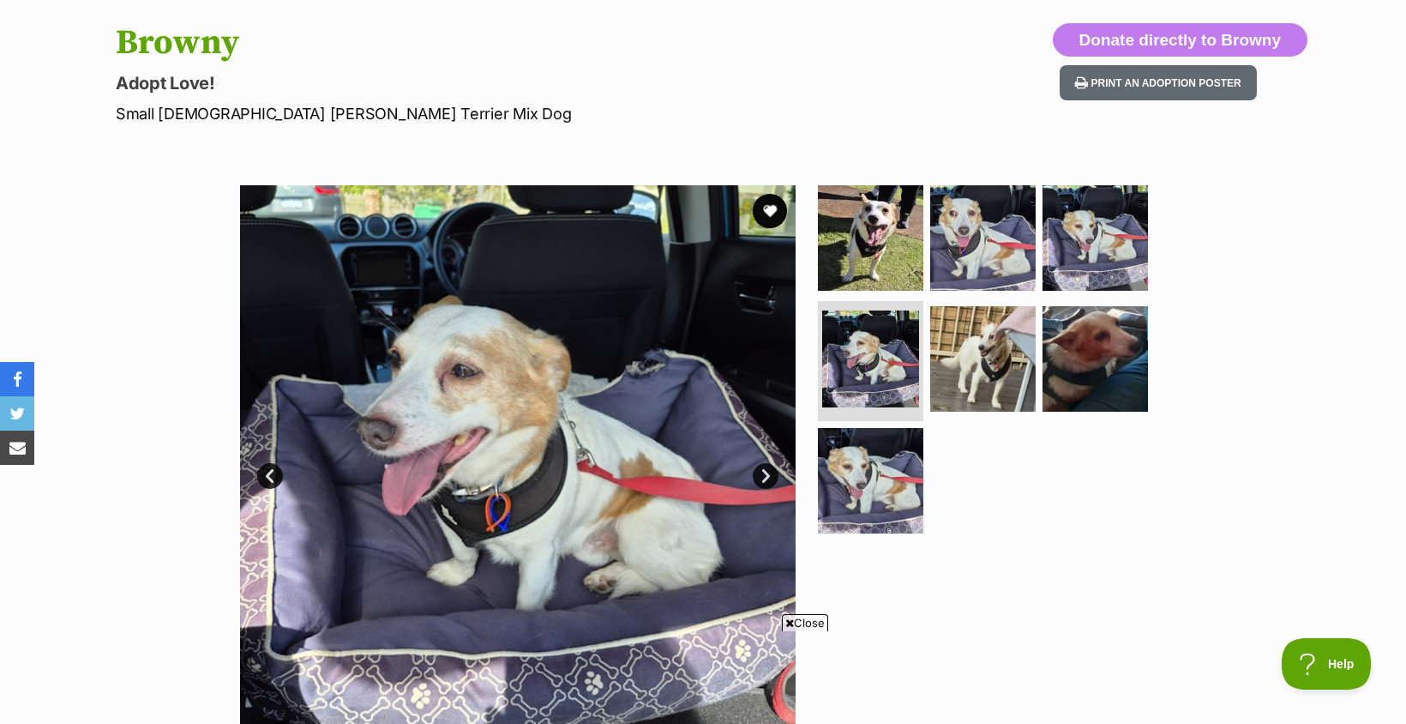
click at [761, 478] on link "Next" at bounding box center [766, 476] width 26 height 26
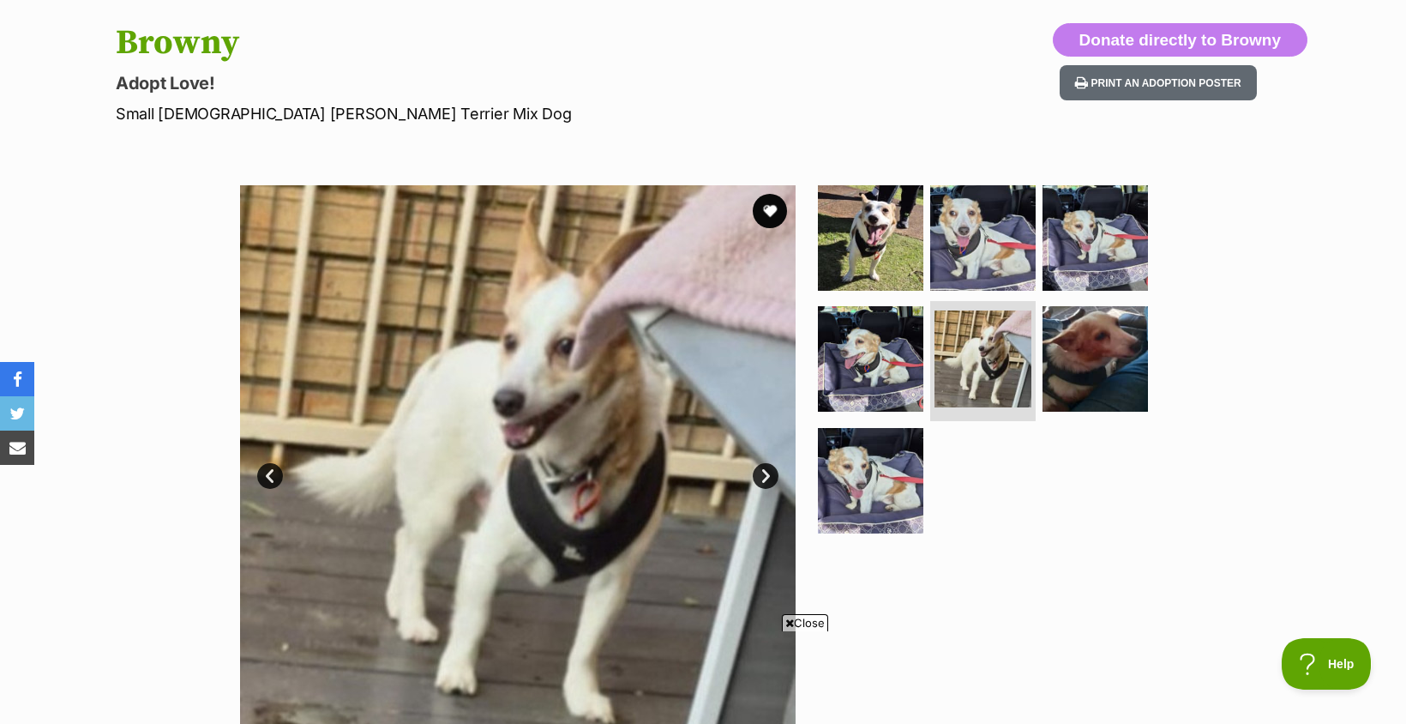
click at [761, 478] on link "Next" at bounding box center [766, 476] width 26 height 26
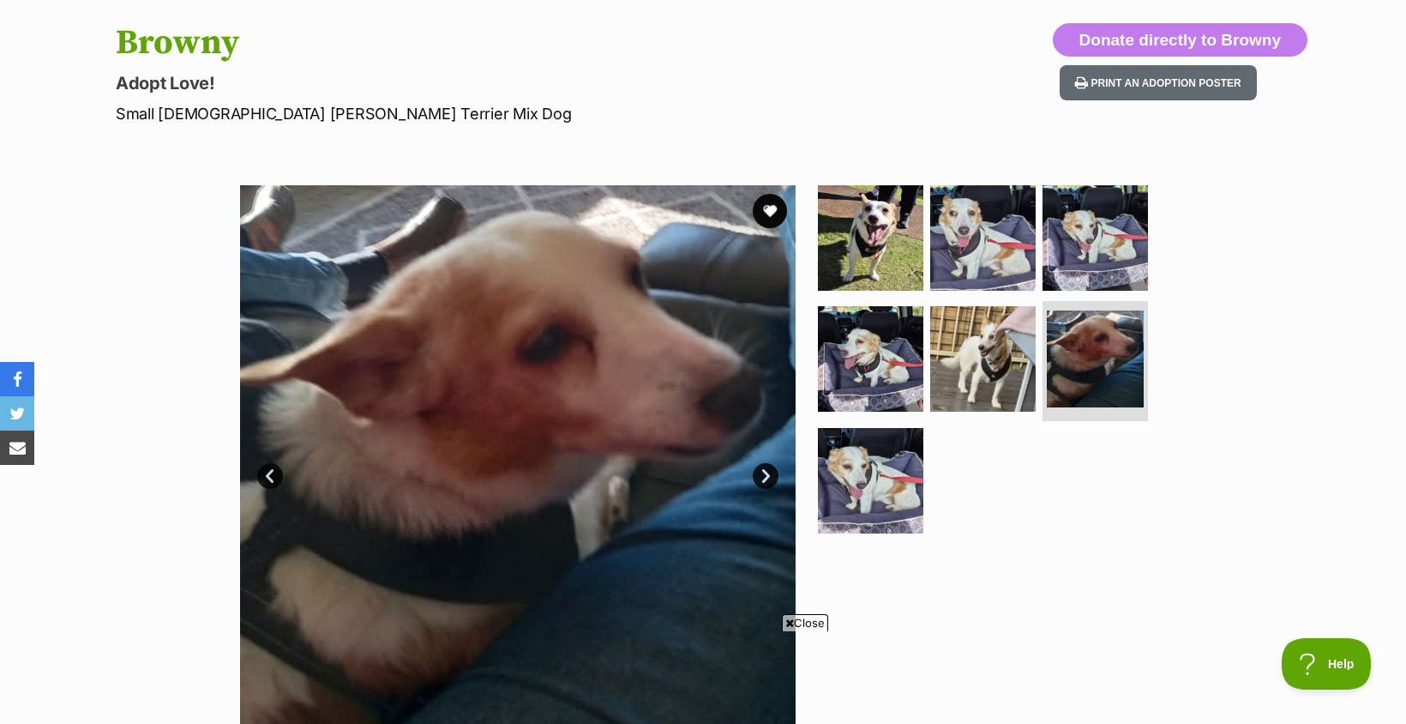
click at [761, 478] on link "Next" at bounding box center [766, 476] width 26 height 26
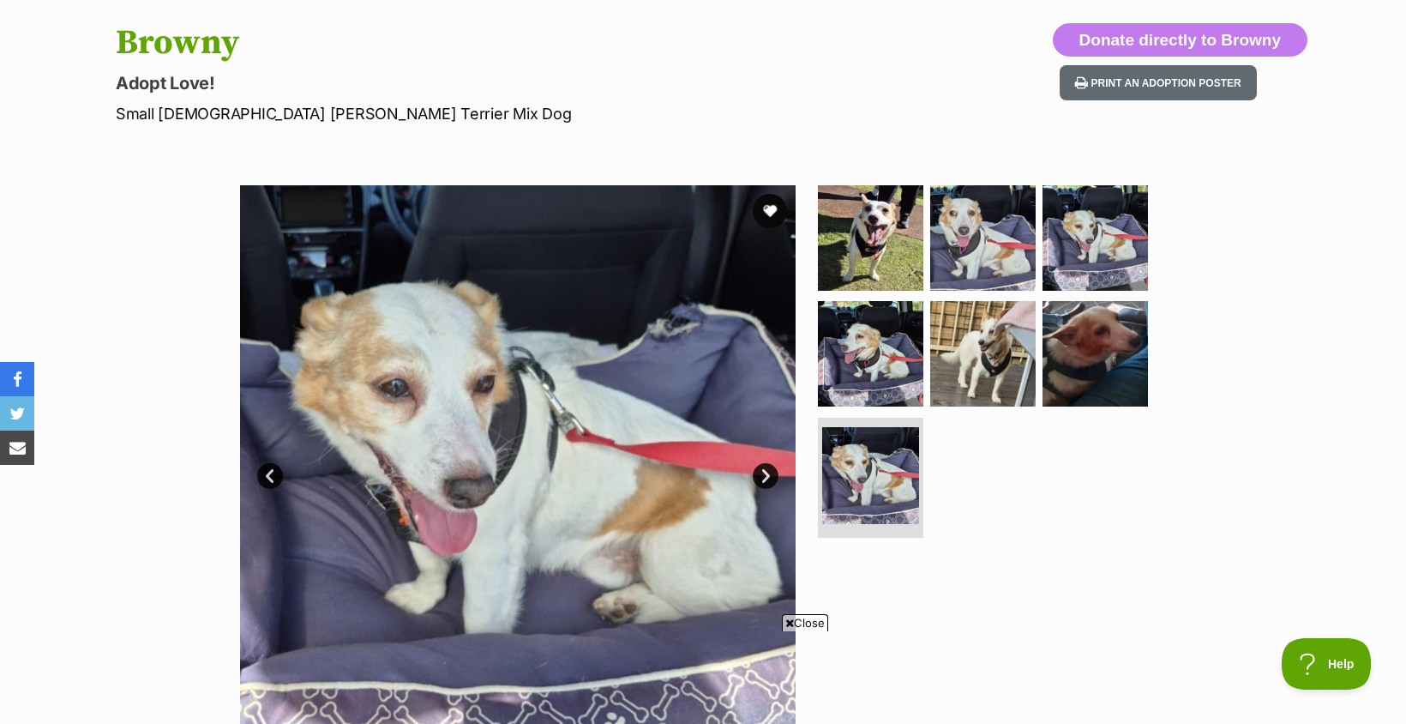
click at [761, 478] on link "Next" at bounding box center [766, 476] width 26 height 26
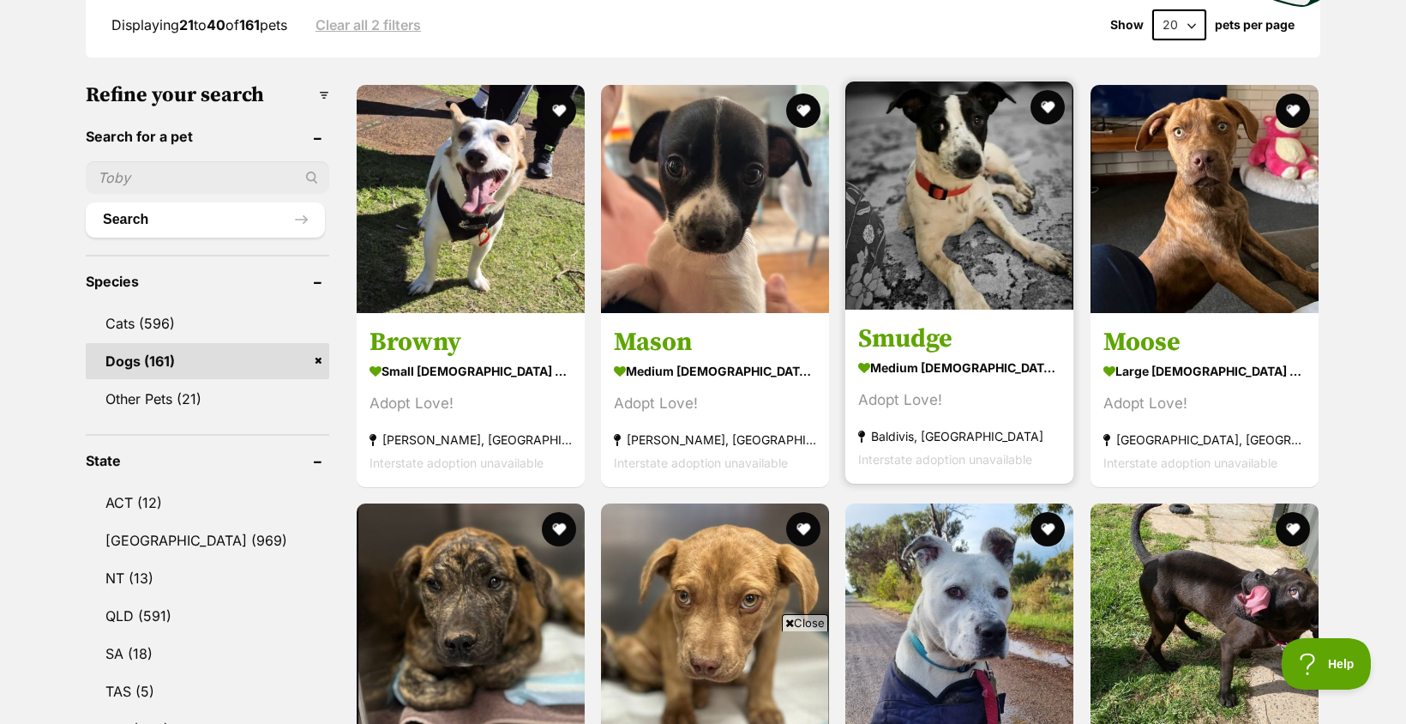
click at [957, 225] on img at bounding box center [959, 195] width 228 height 228
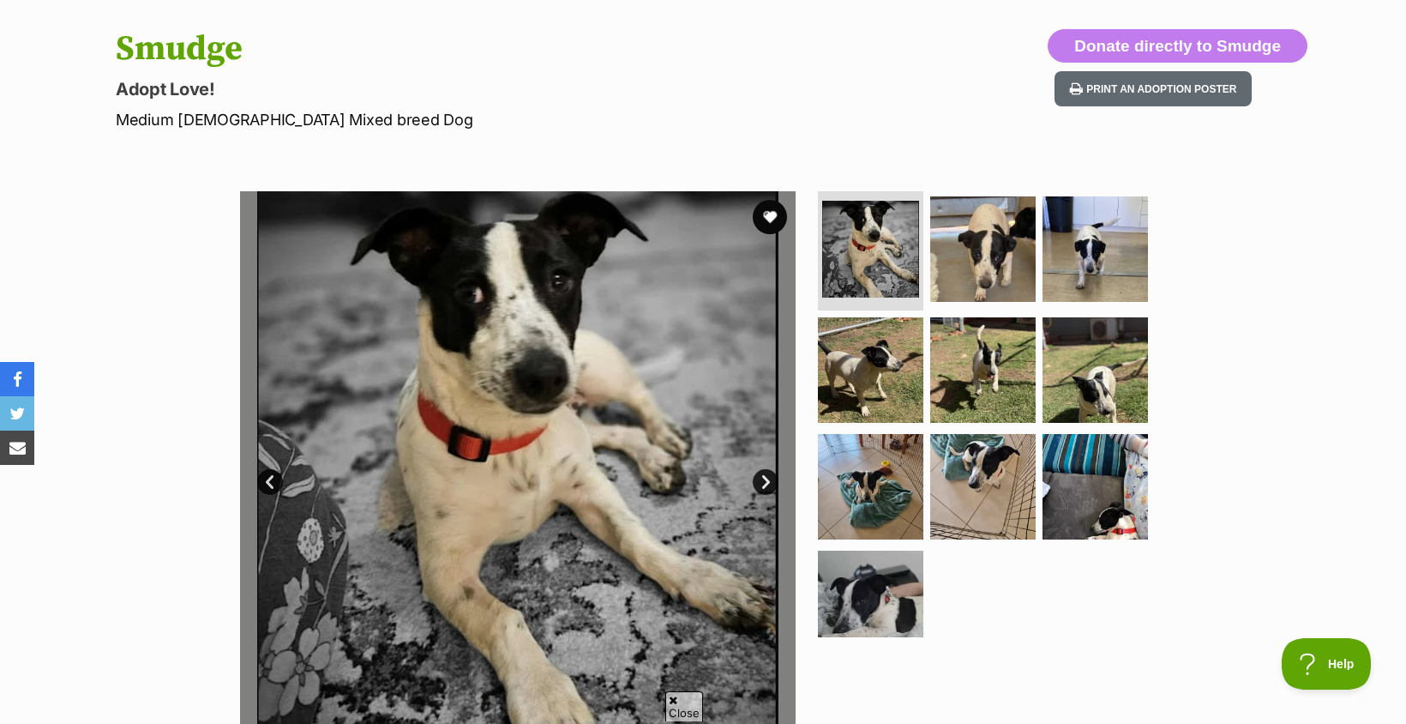
scroll to position [171, 0]
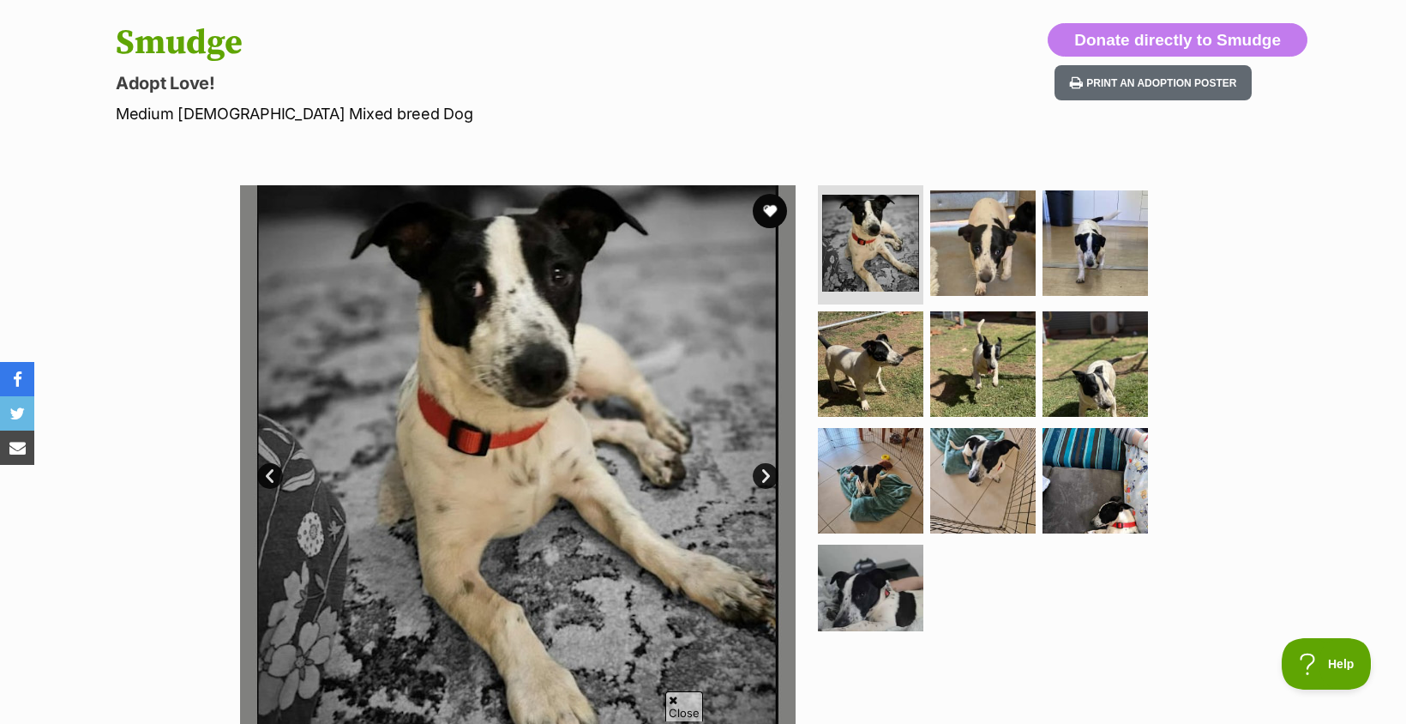
click at [766, 471] on link "Next" at bounding box center [766, 476] width 26 height 26
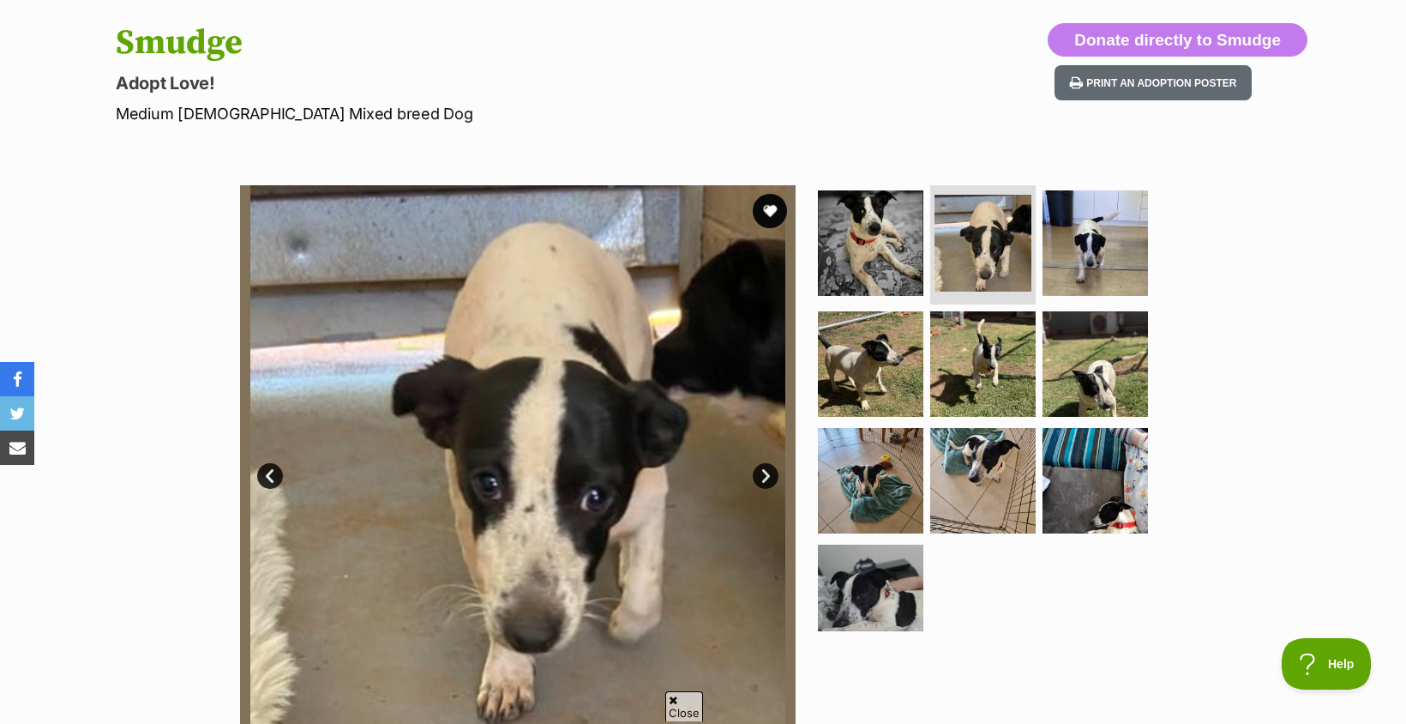
scroll to position [0, 0]
click at [766, 471] on link "Next" at bounding box center [766, 476] width 26 height 26
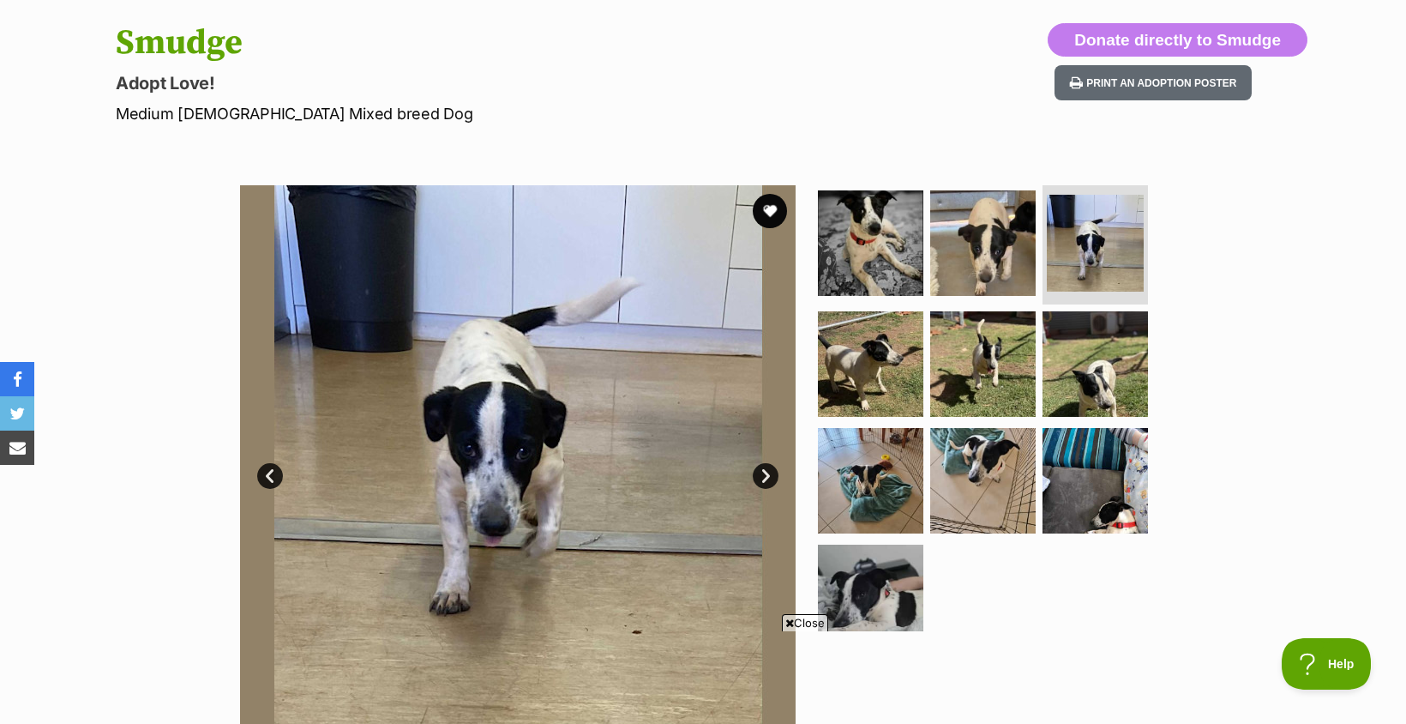
click at [766, 471] on link "Next" at bounding box center [766, 476] width 26 height 26
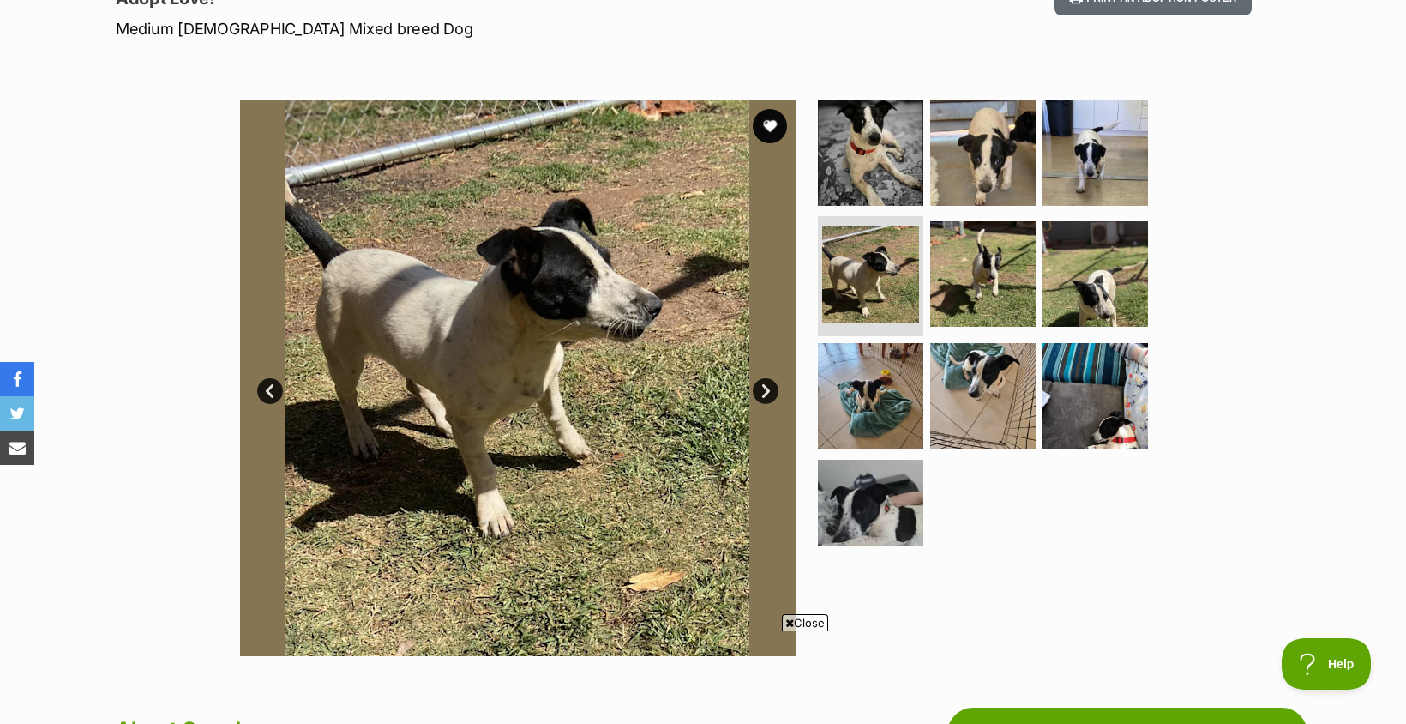
scroll to position [257, 0]
click at [763, 385] on link "Next" at bounding box center [766, 390] width 26 height 26
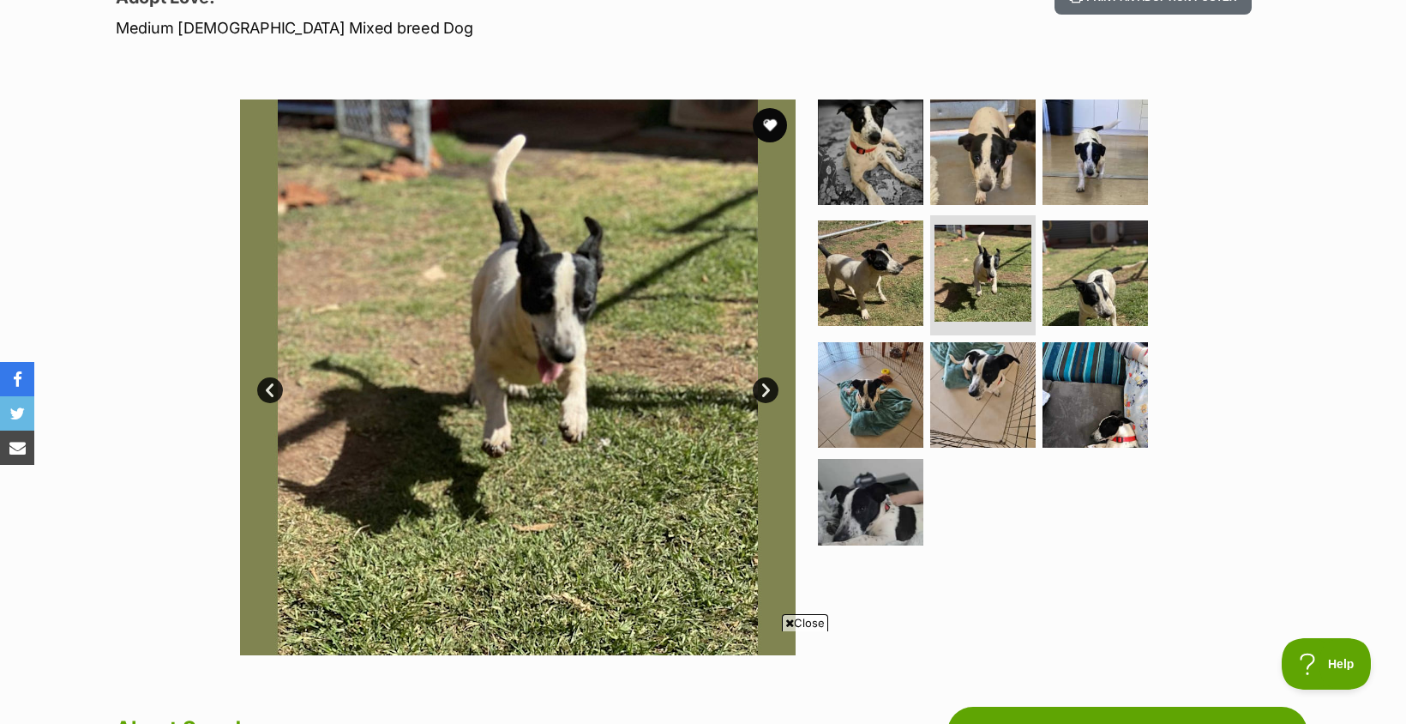
click at [761, 383] on link "Next" at bounding box center [766, 390] width 26 height 26
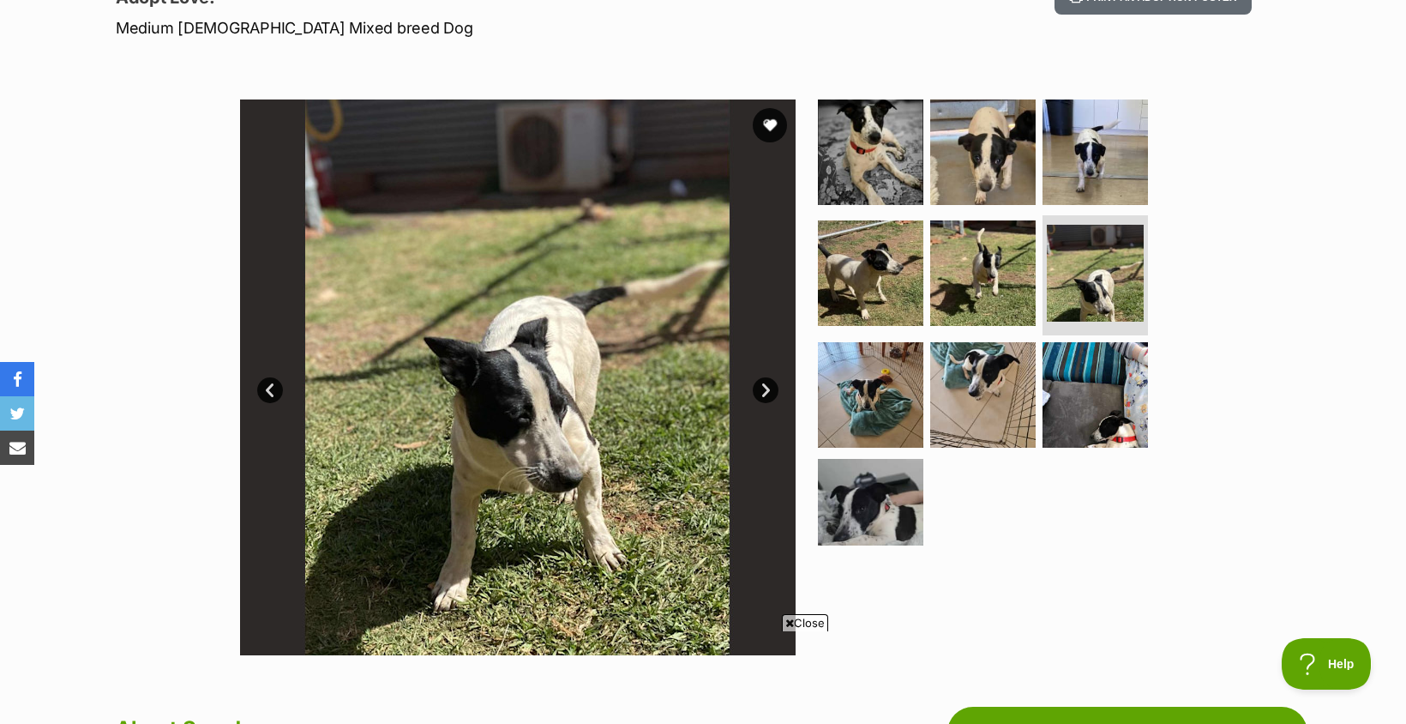
click at [762, 383] on link "Next" at bounding box center [766, 390] width 26 height 26
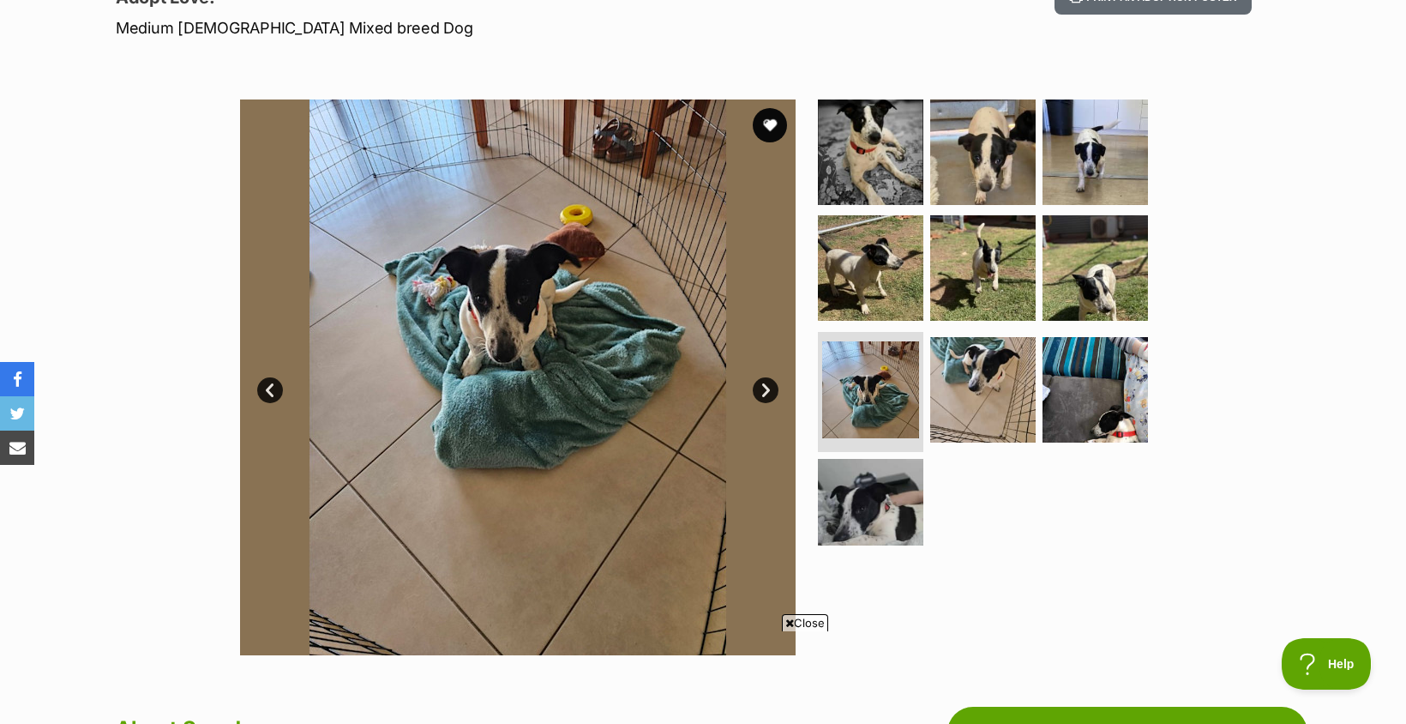
click at [763, 384] on link "Next" at bounding box center [766, 390] width 26 height 26
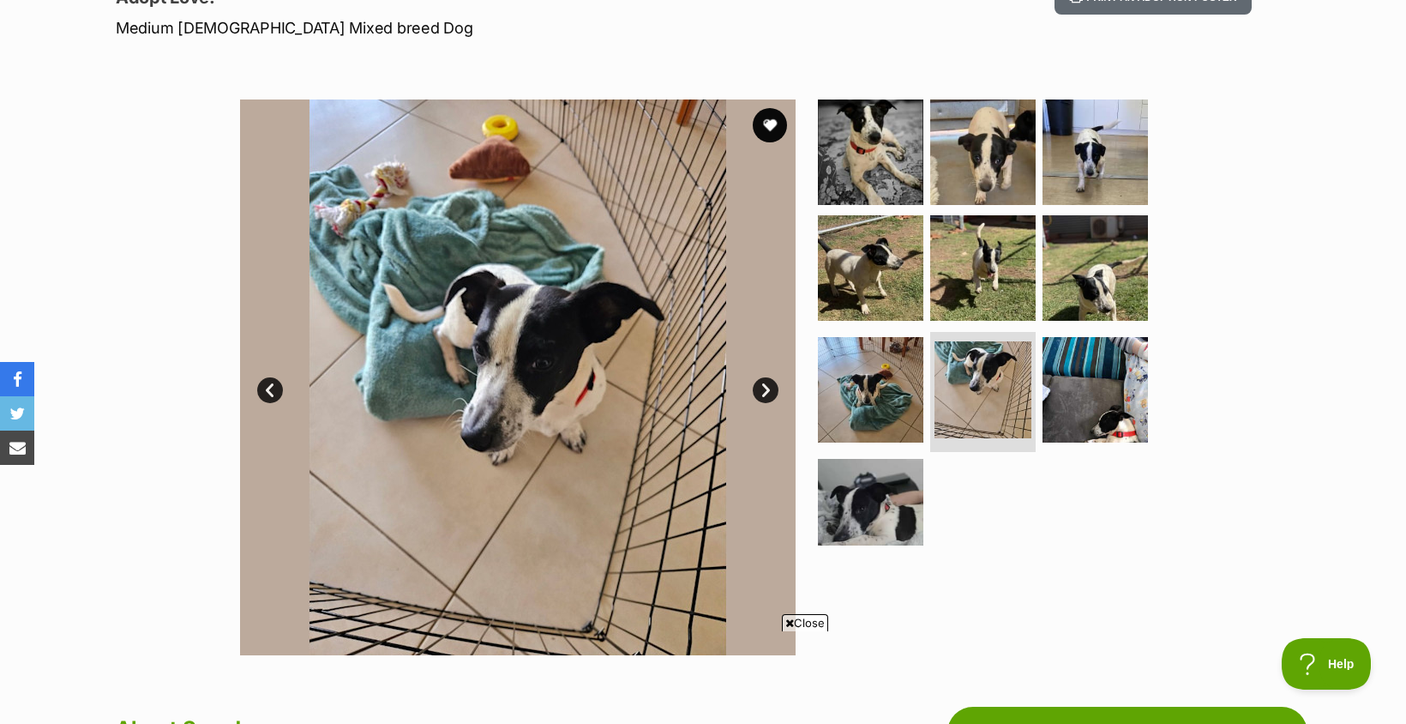
click at [763, 384] on link "Next" at bounding box center [766, 390] width 26 height 26
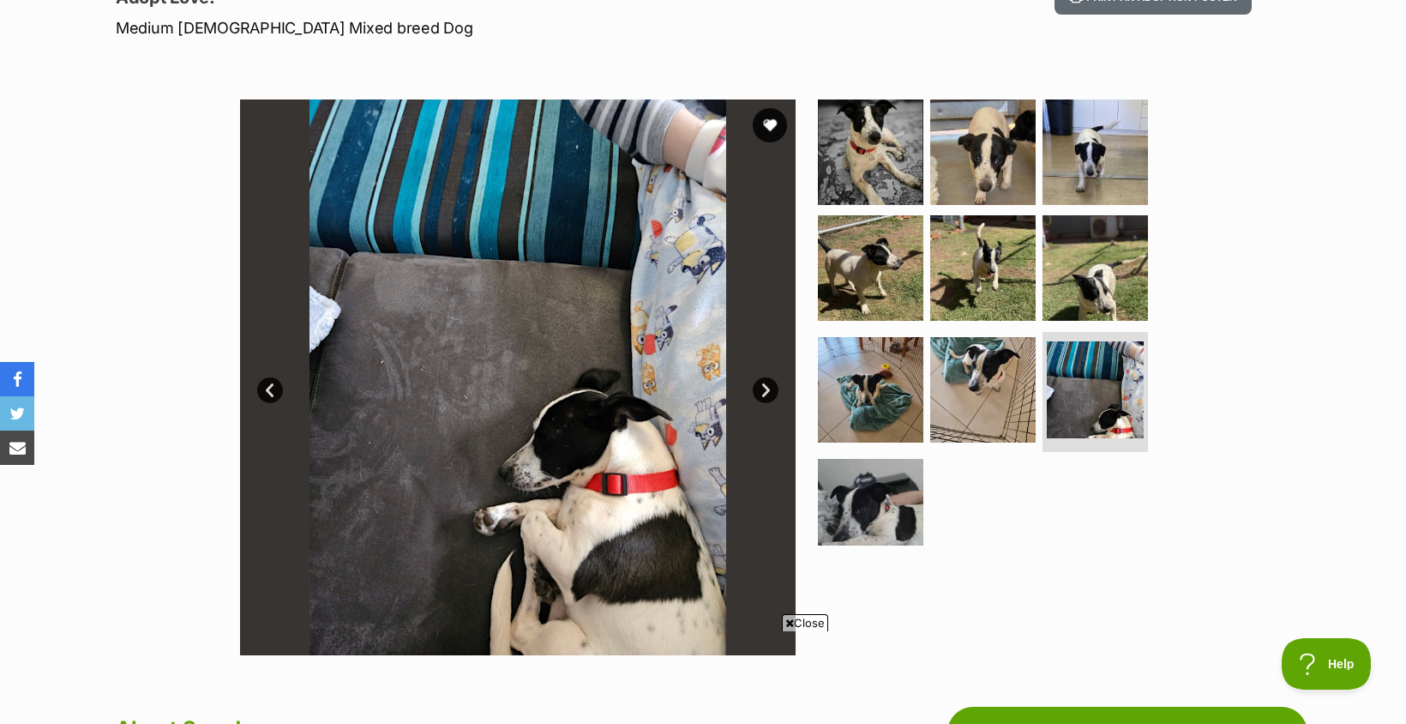
click at [763, 384] on link "Next" at bounding box center [766, 390] width 26 height 26
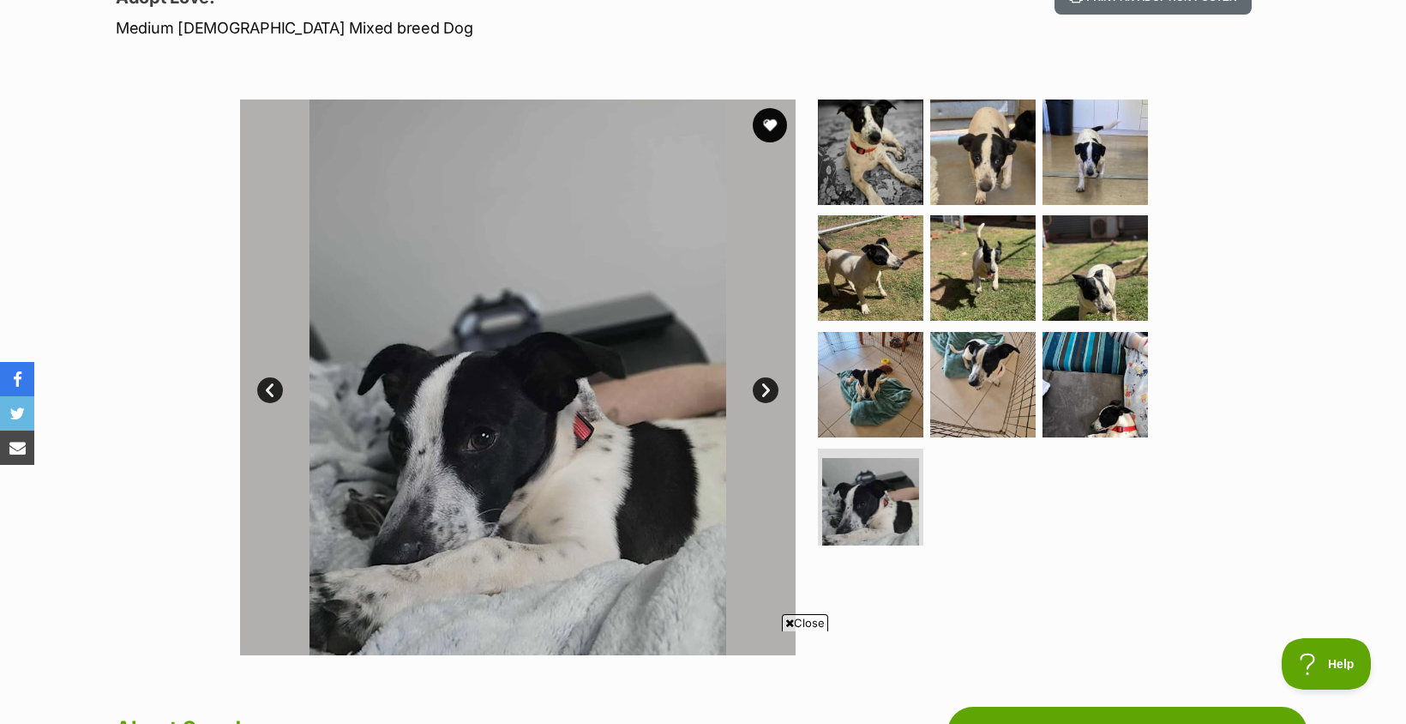
click at [763, 384] on link "Next" at bounding box center [766, 390] width 26 height 26
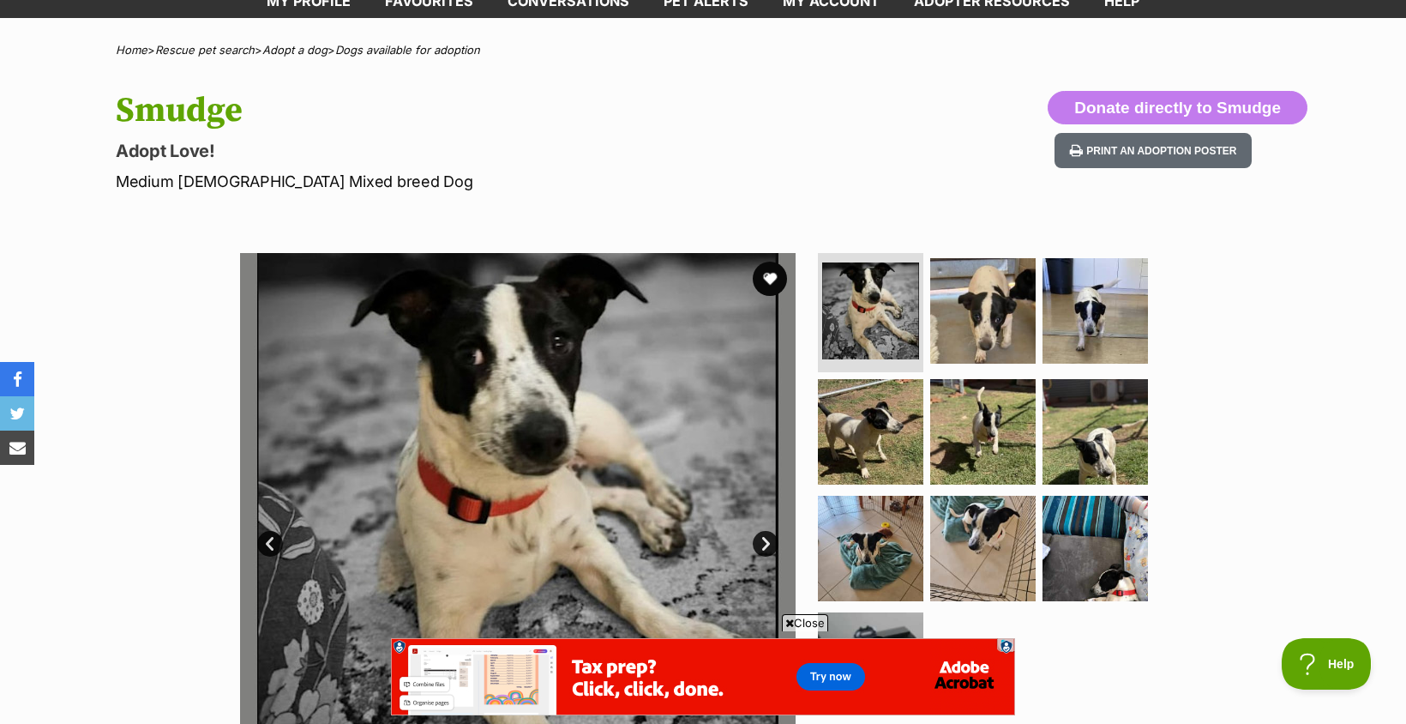
scroll to position [86, 0]
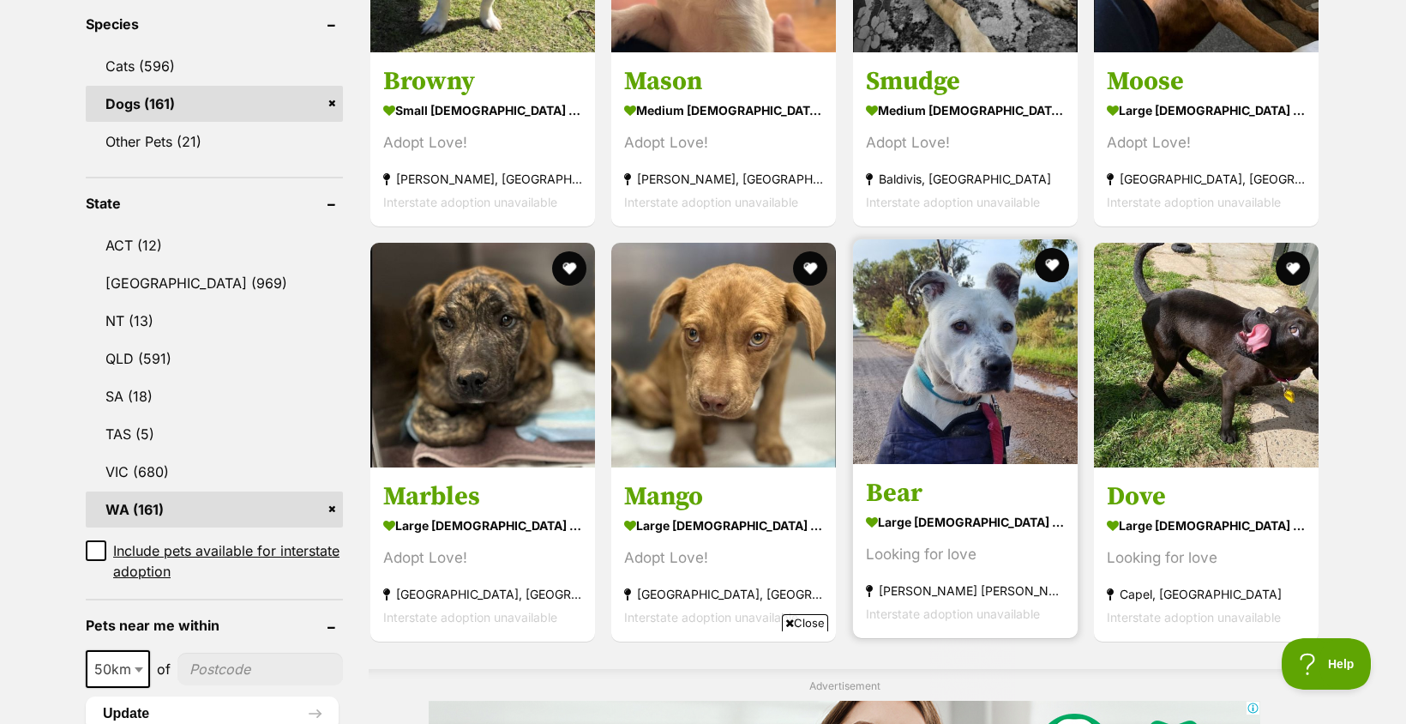
click at [940, 411] on img at bounding box center [965, 351] width 225 height 225
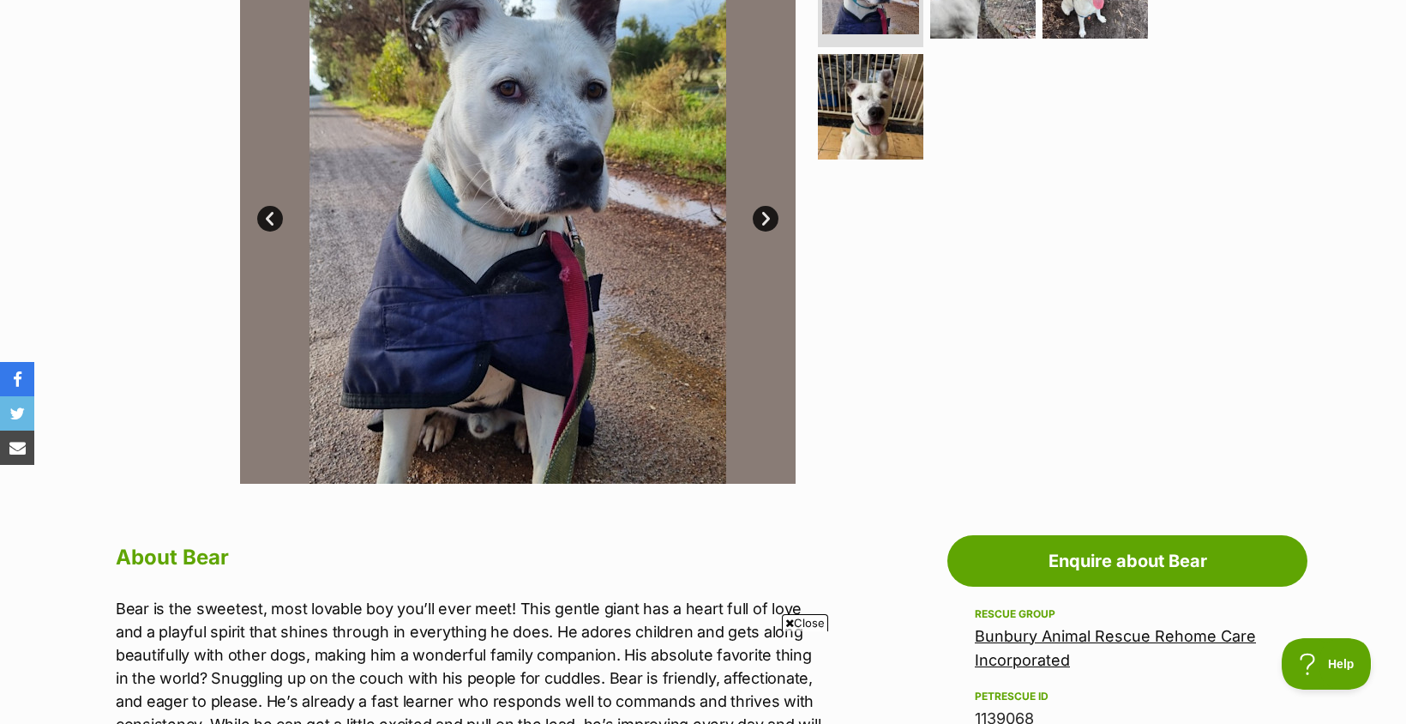
scroll to position [343, 0]
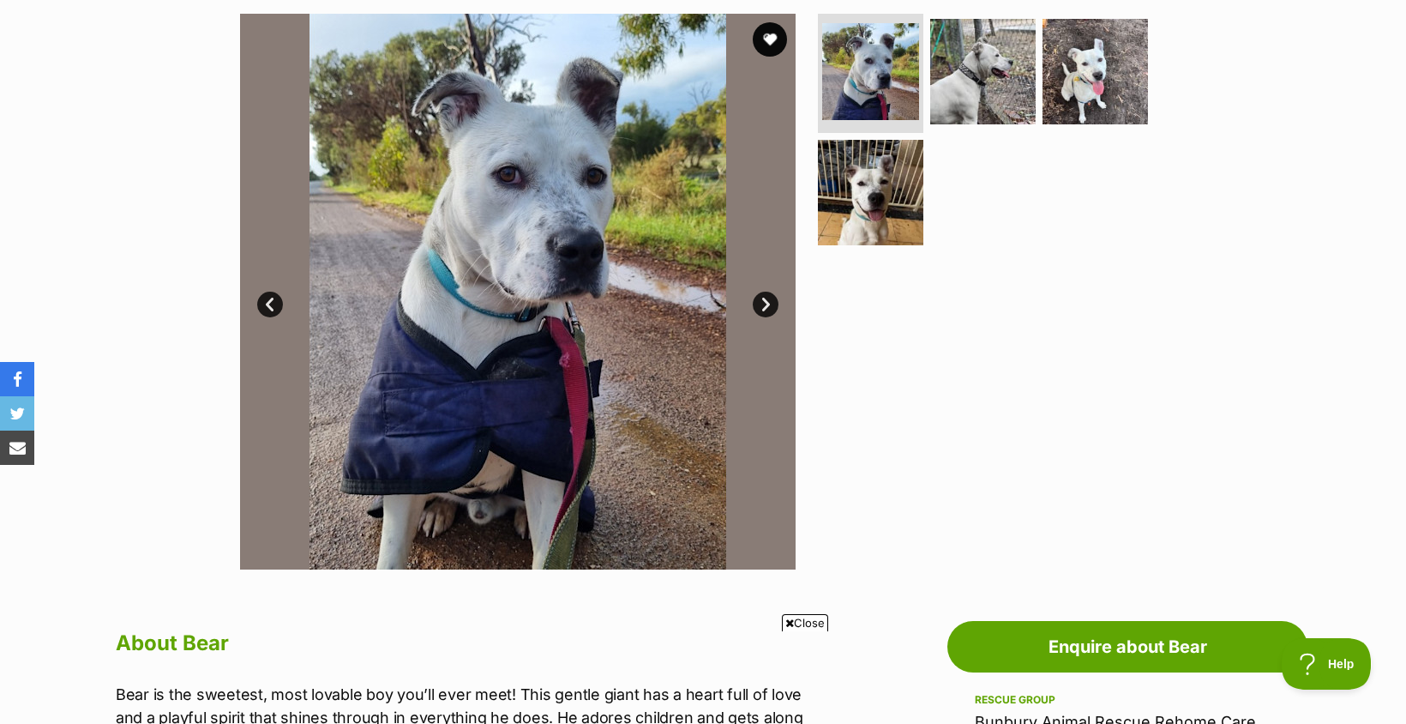
click at [771, 304] on link "Next" at bounding box center [766, 304] width 26 height 26
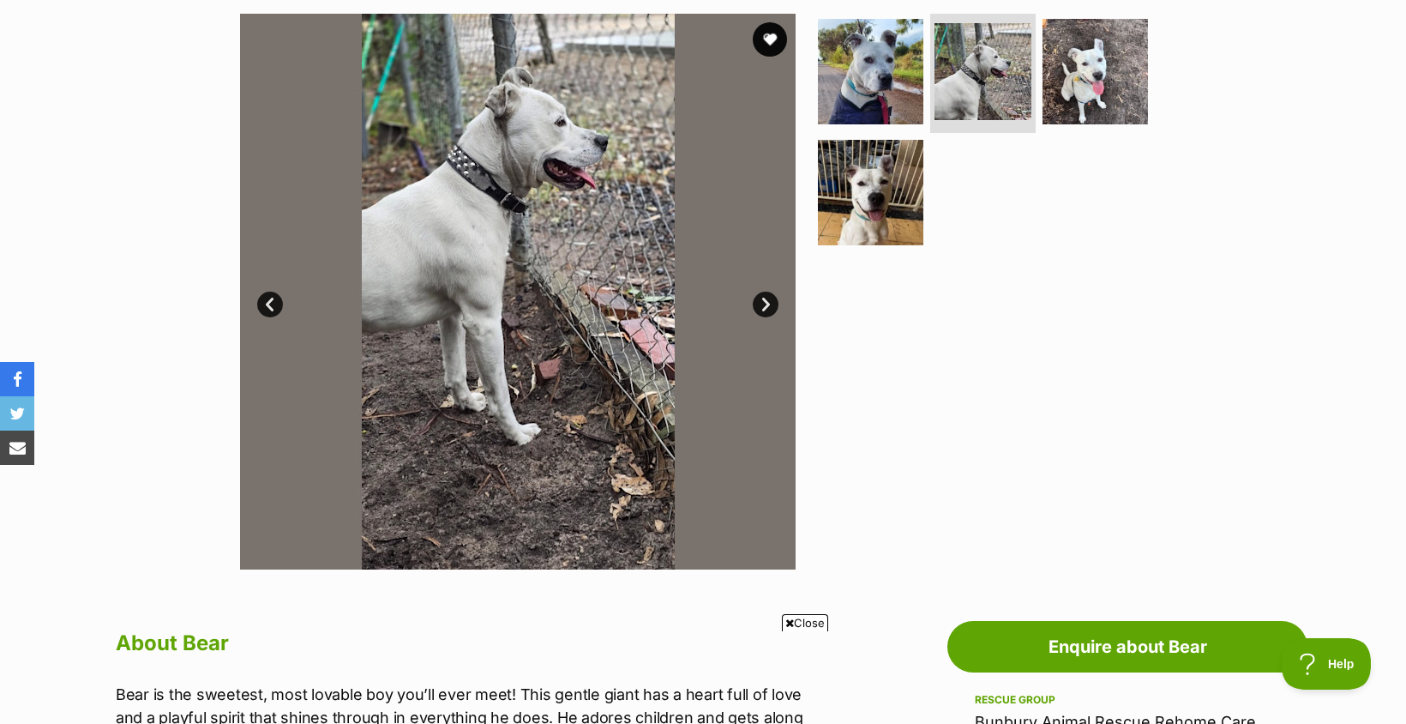
click at [770, 304] on link "Next" at bounding box center [766, 304] width 26 height 26
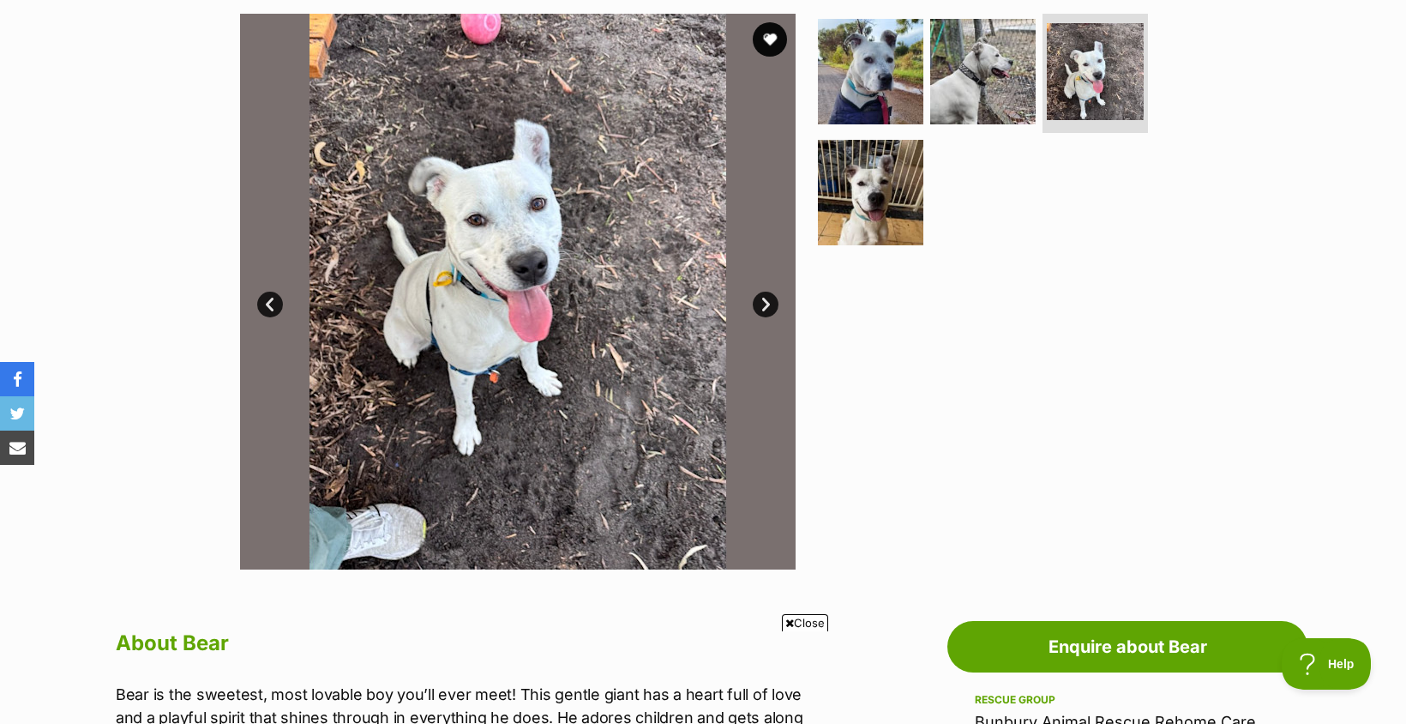
click at [770, 304] on link "Next" at bounding box center [766, 304] width 26 height 26
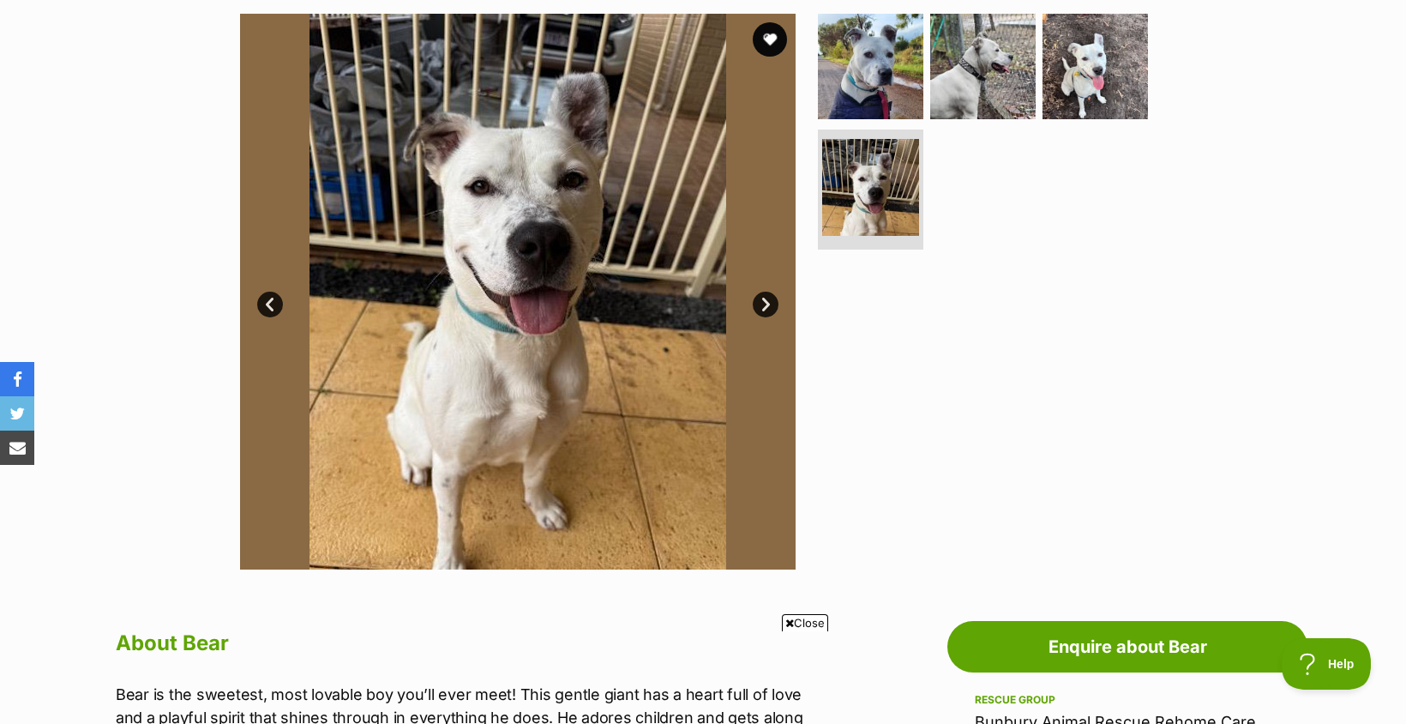
click at [770, 303] on link "Next" at bounding box center [766, 304] width 26 height 26
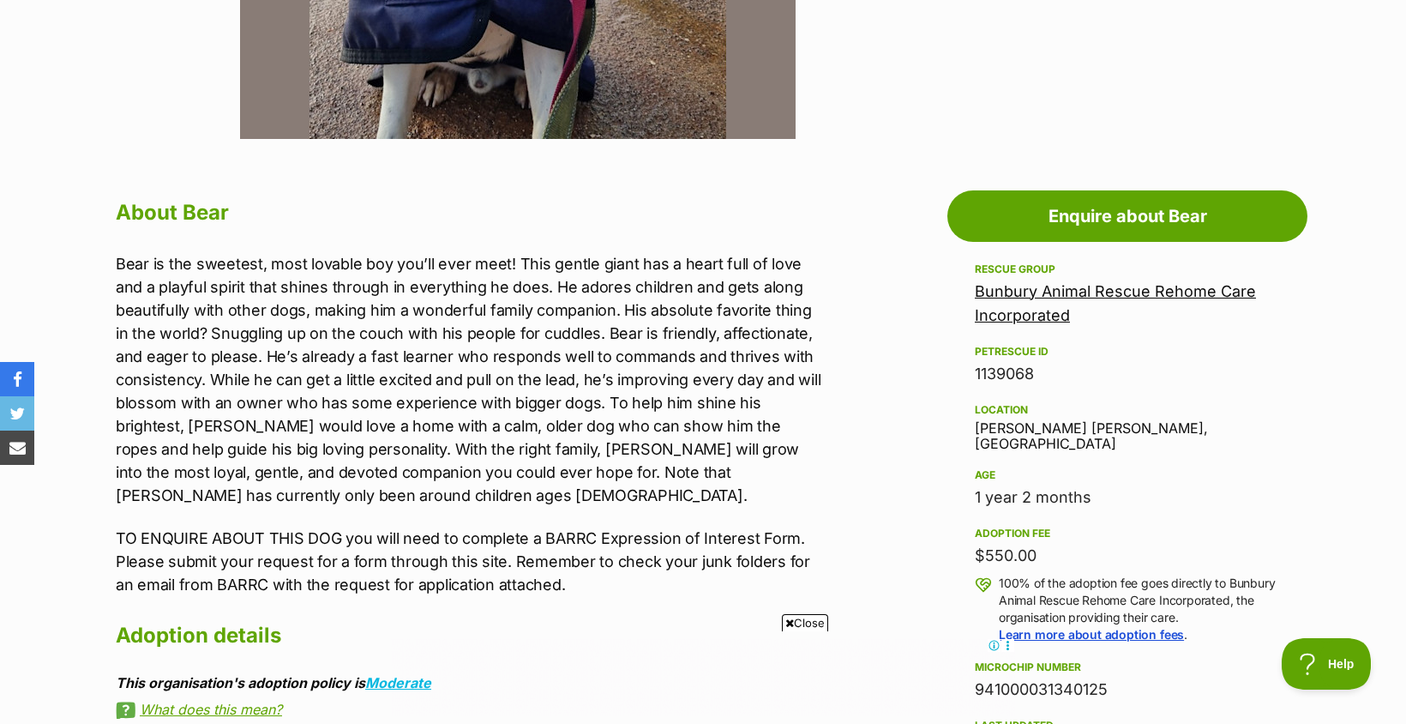
scroll to position [772, 0]
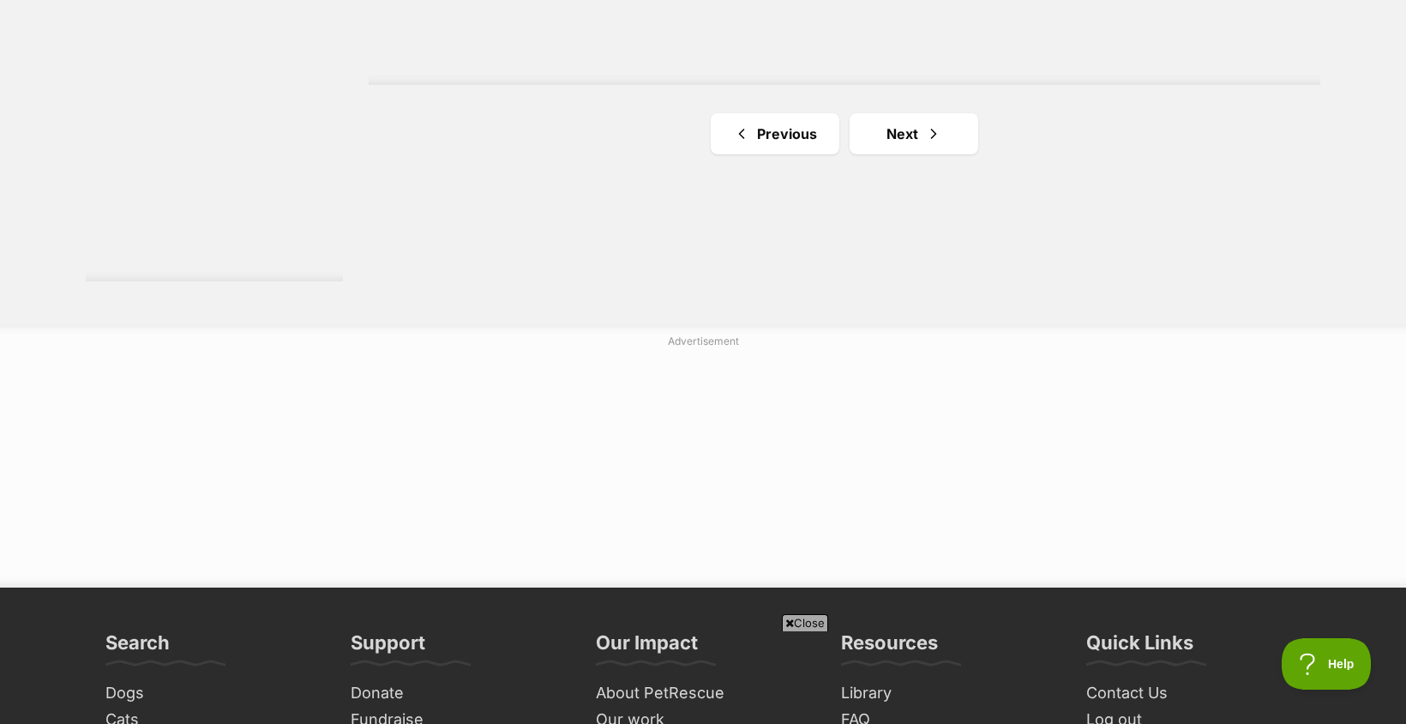
scroll to position [3258, 0]
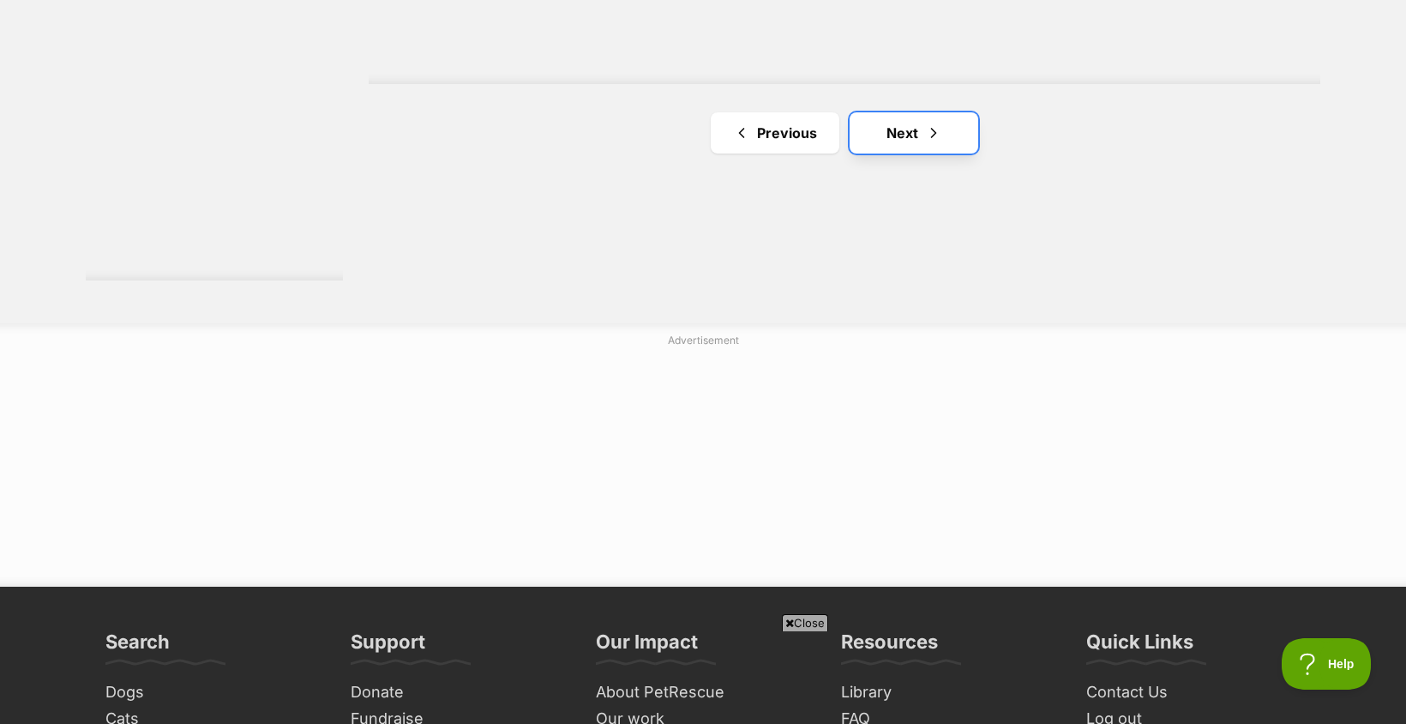
click at [905, 132] on link "Next" at bounding box center [914, 132] width 129 height 41
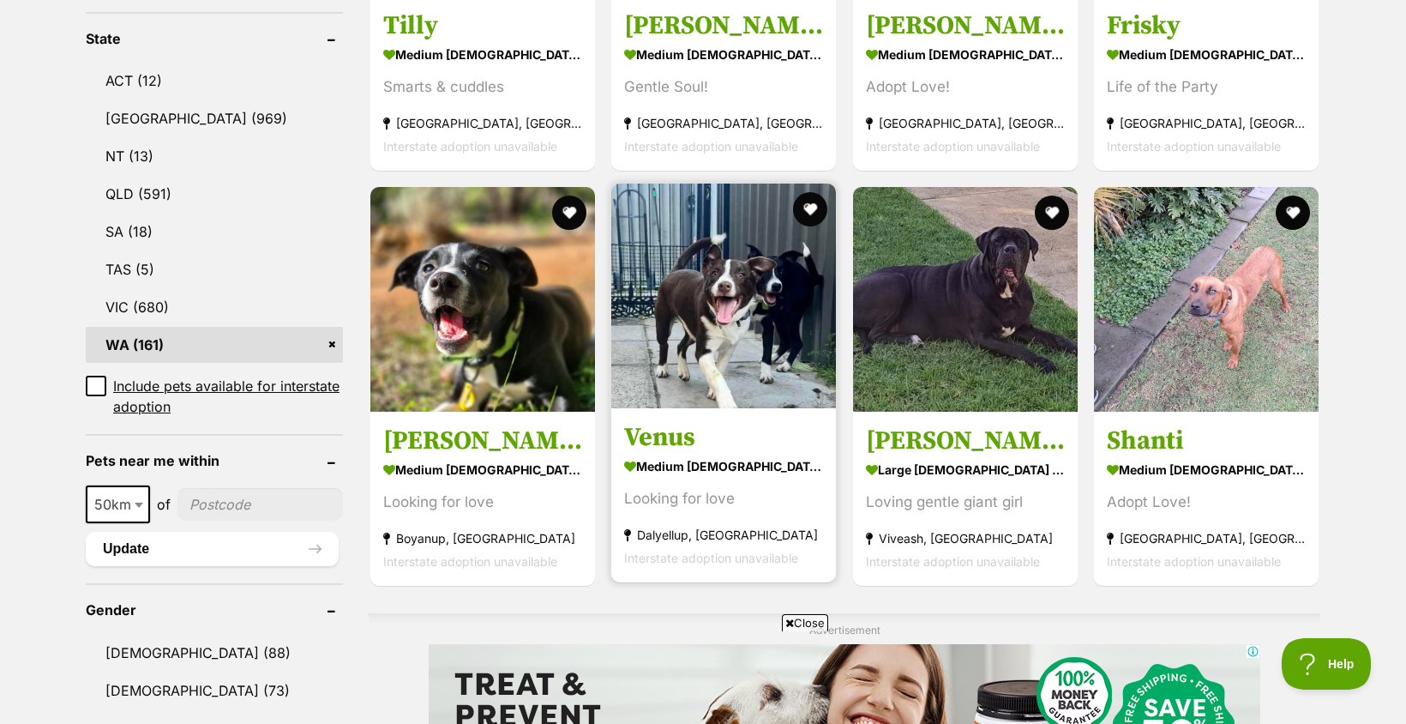
scroll to position [857, 0]
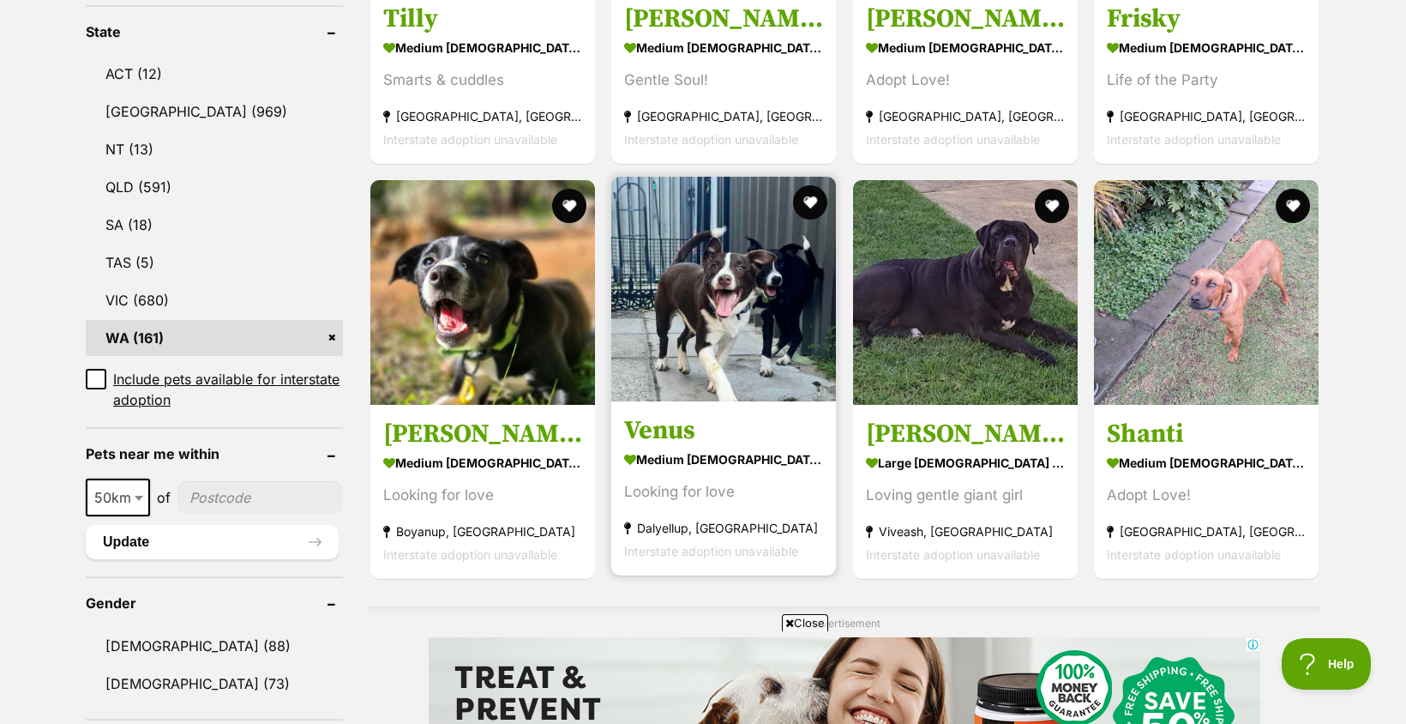
click at [727, 347] on img at bounding box center [723, 289] width 225 height 225
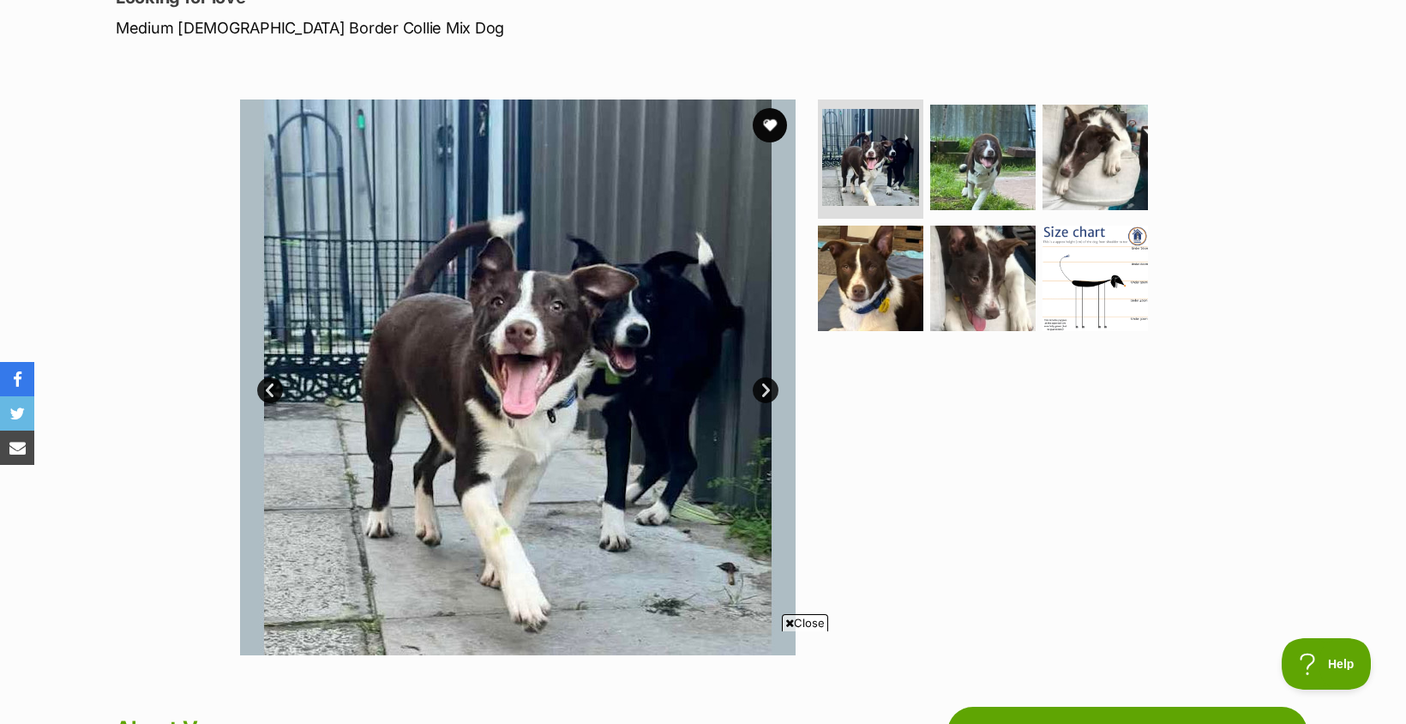
click at [772, 389] on link "Next" at bounding box center [766, 390] width 26 height 26
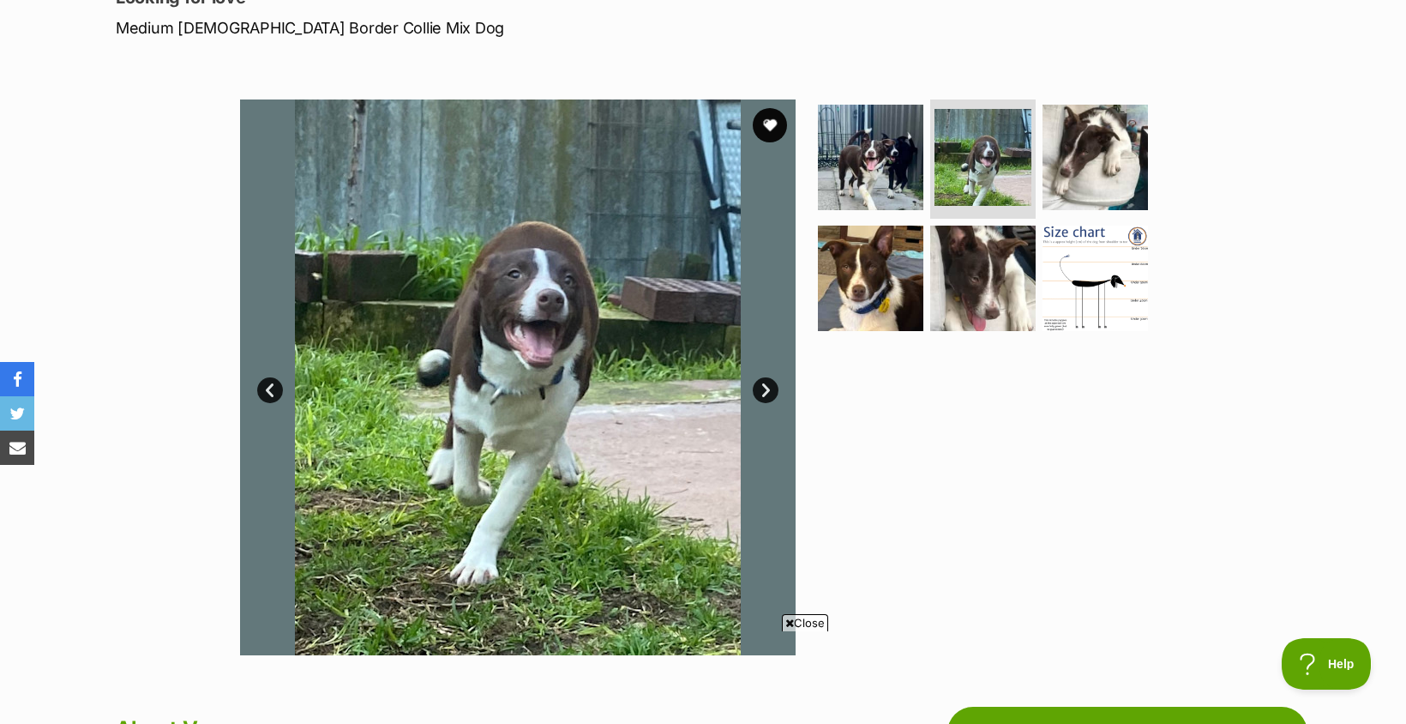
click at [772, 389] on link "Next" at bounding box center [766, 390] width 26 height 26
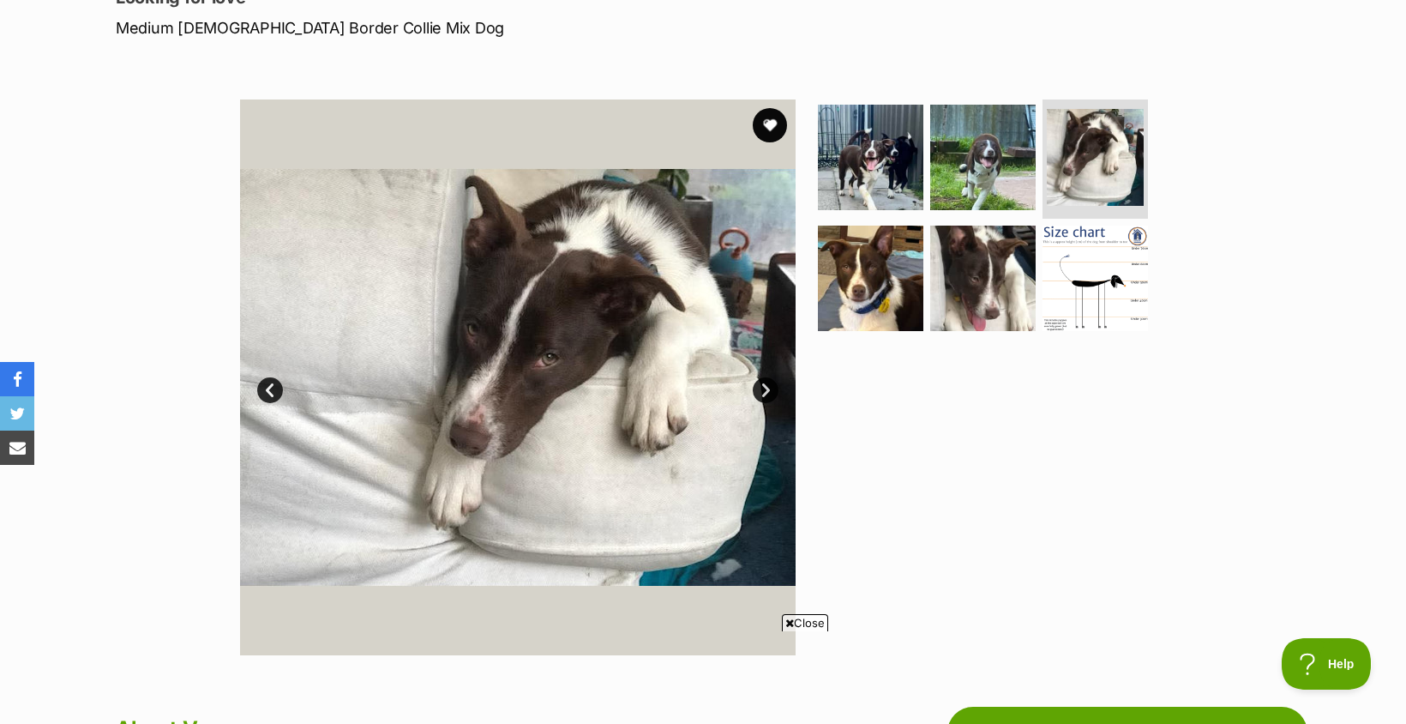
click at [772, 389] on link "Next" at bounding box center [766, 390] width 26 height 26
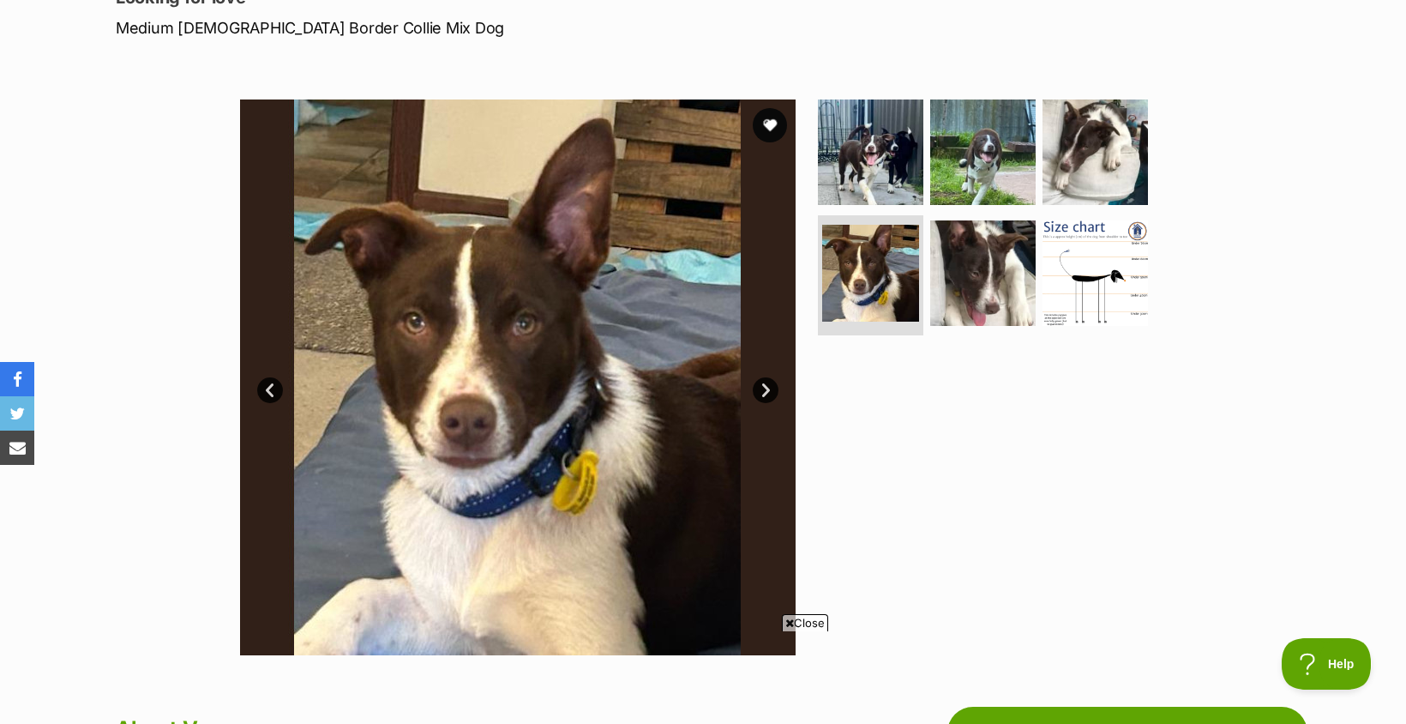
click at [772, 389] on link "Next" at bounding box center [766, 390] width 26 height 26
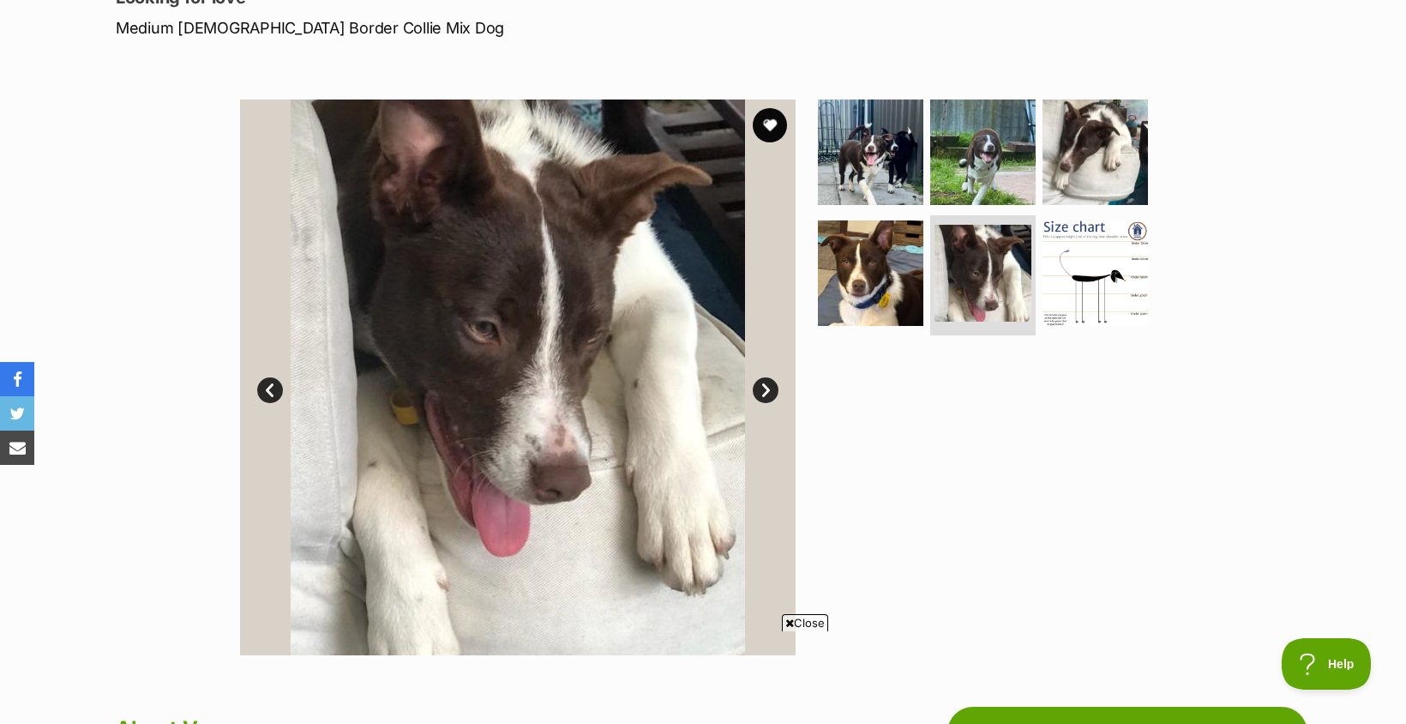
click at [772, 389] on link "Next" at bounding box center [766, 390] width 26 height 26
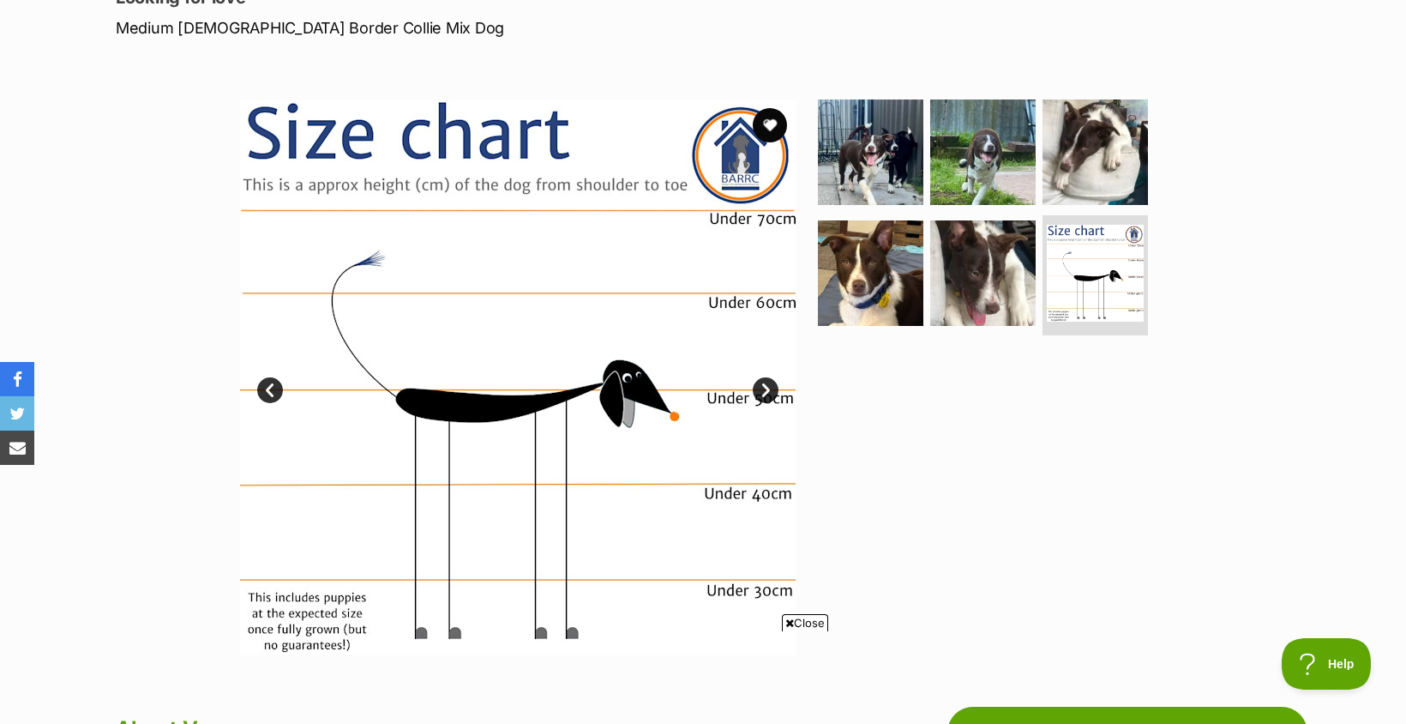
click at [772, 380] on link "Next" at bounding box center [766, 390] width 26 height 26
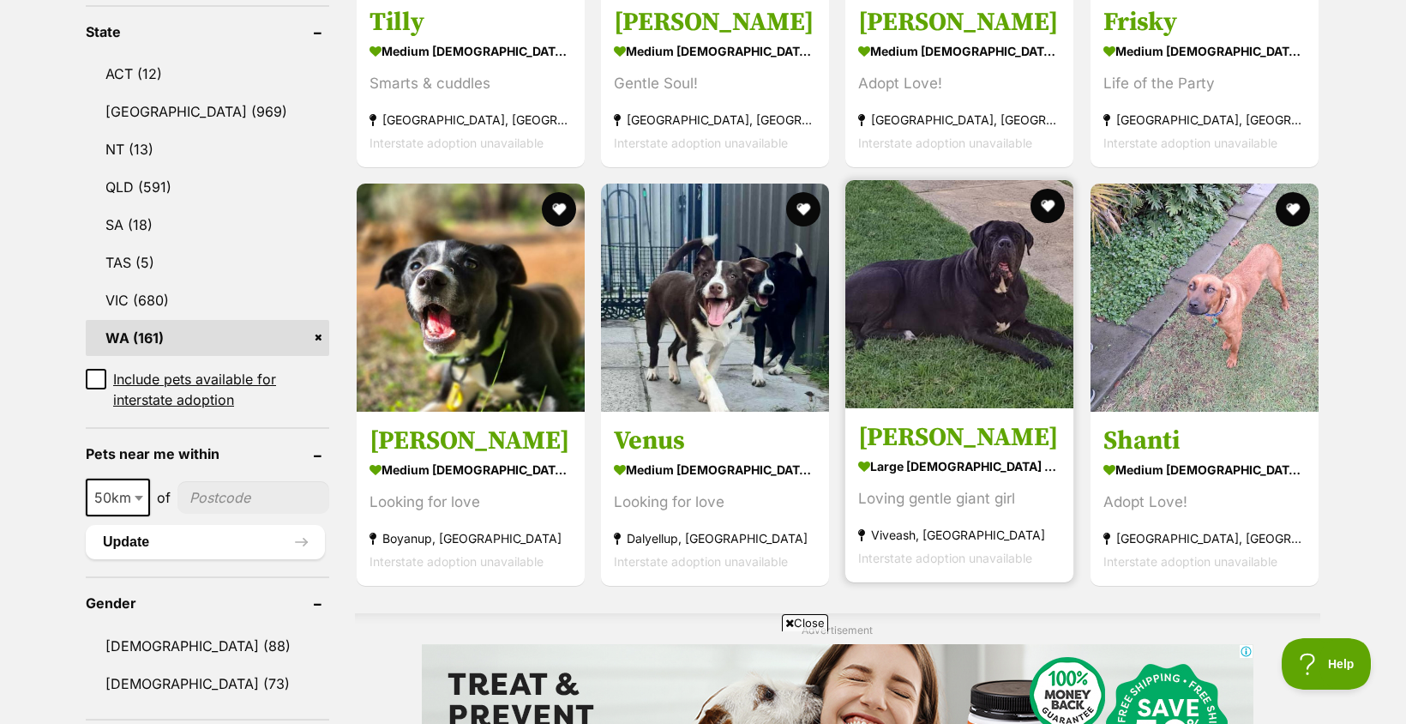
click at [931, 352] on img at bounding box center [959, 294] width 228 height 228
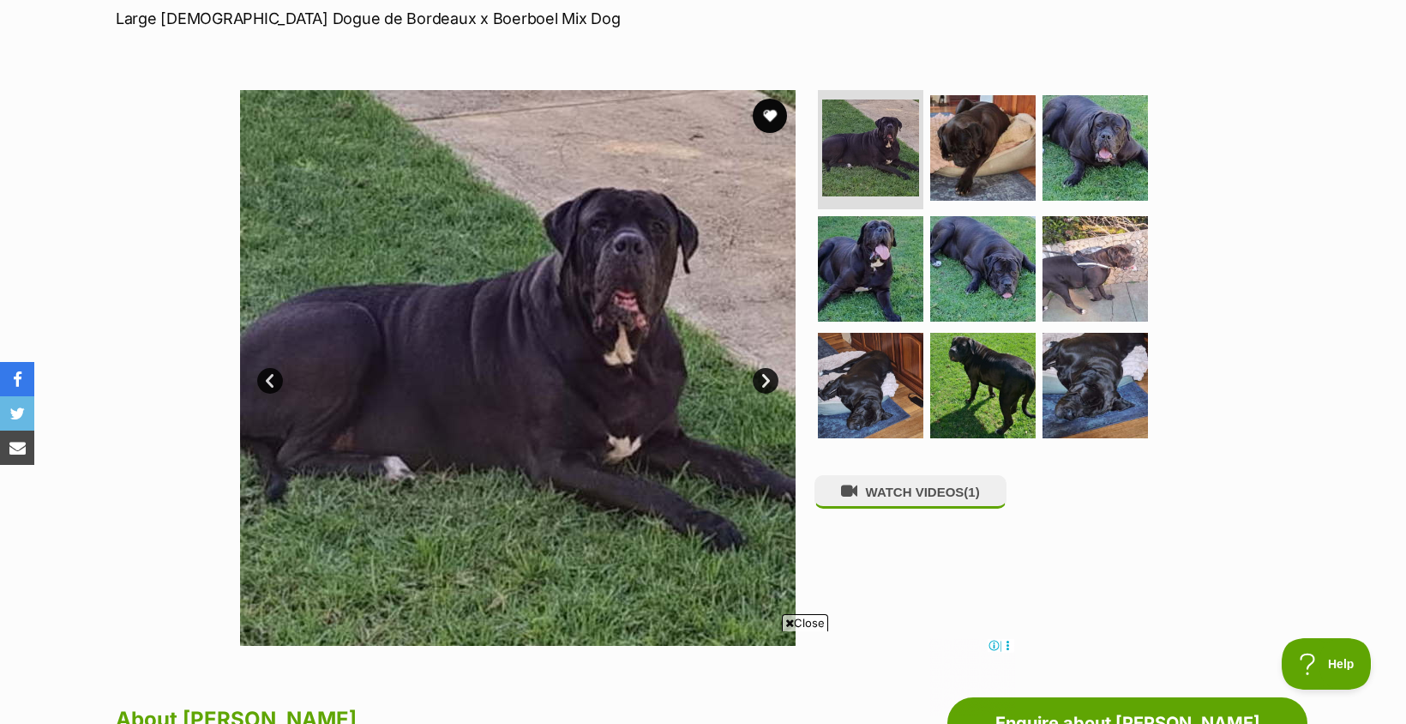
scroll to position [257, 0]
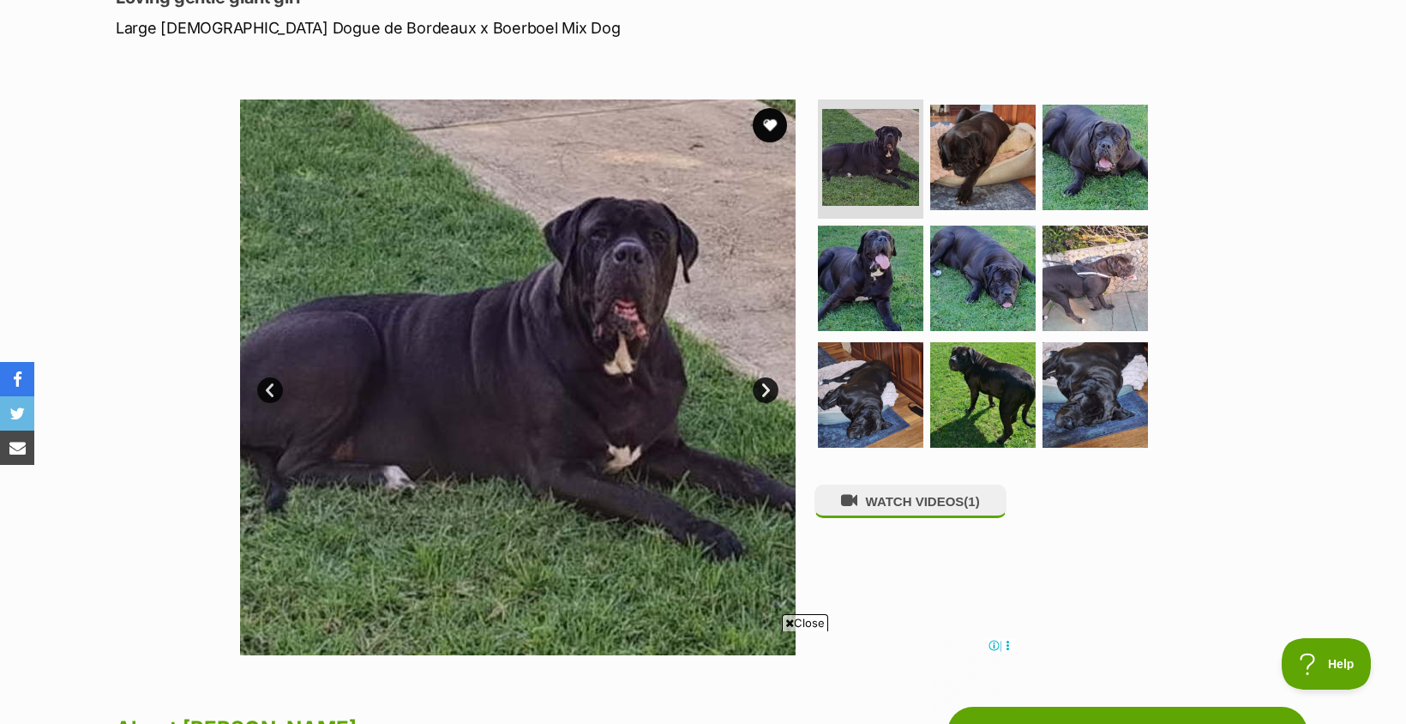
click at [762, 396] on link "Next" at bounding box center [766, 390] width 26 height 26
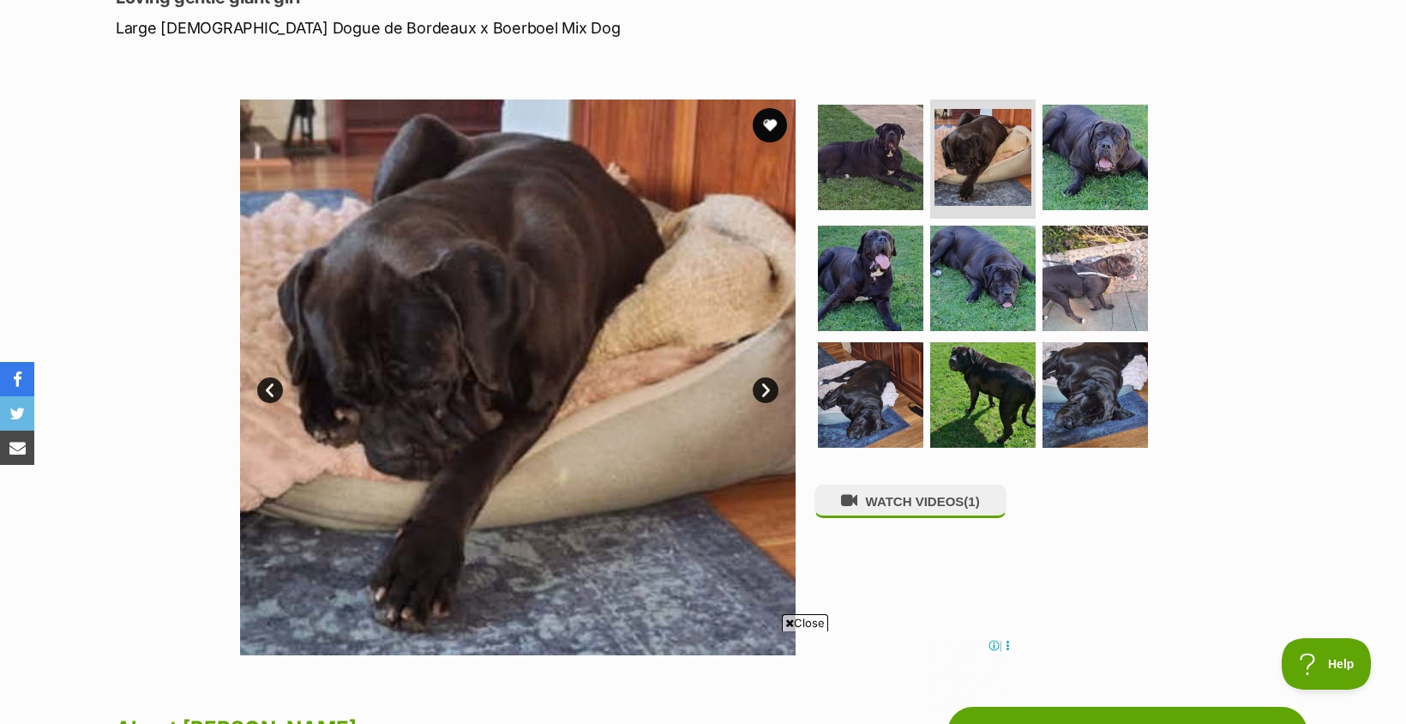
click at [762, 396] on link "Next" at bounding box center [766, 390] width 26 height 26
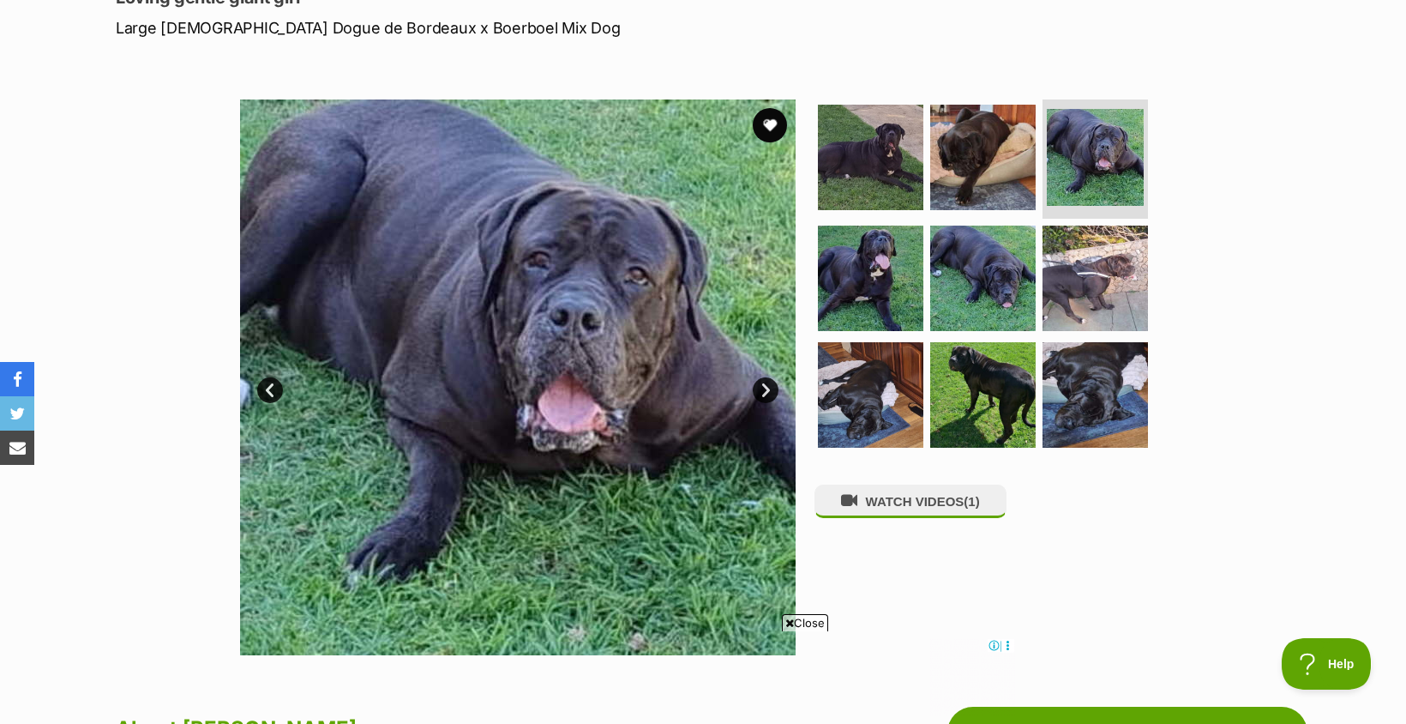
click at [763, 396] on link "Next" at bounding box center [766, 390] width 26 height 26
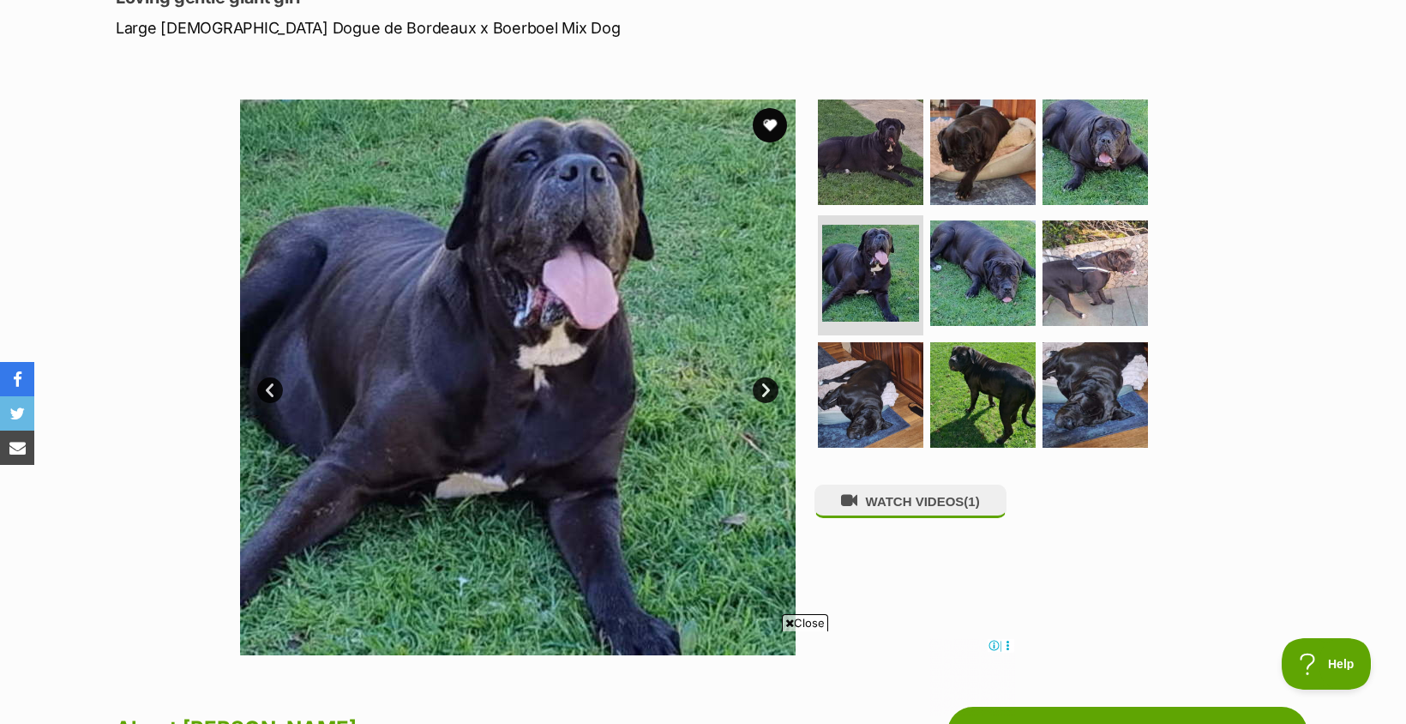
click at [763, 396] on link "Next" at bounding box center [766, 390] width 26 height 26
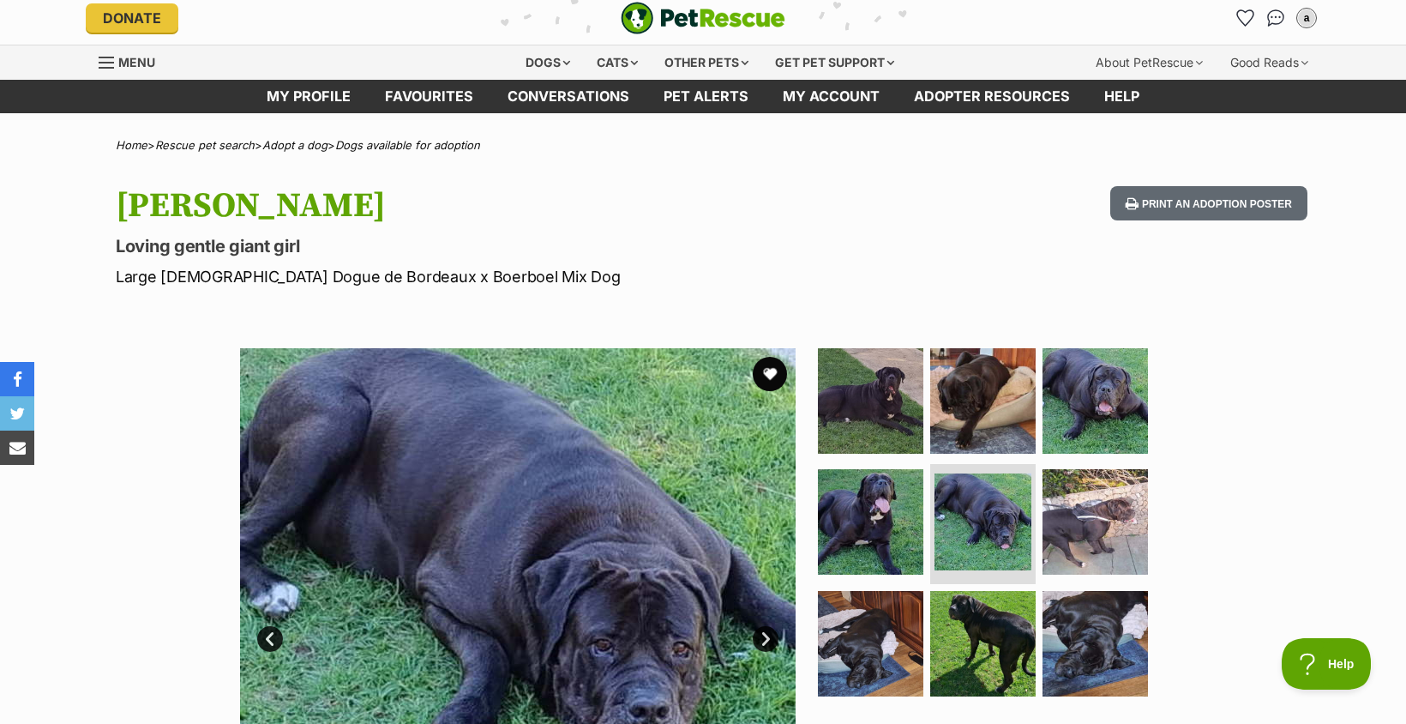
scroll to position [0, 0]
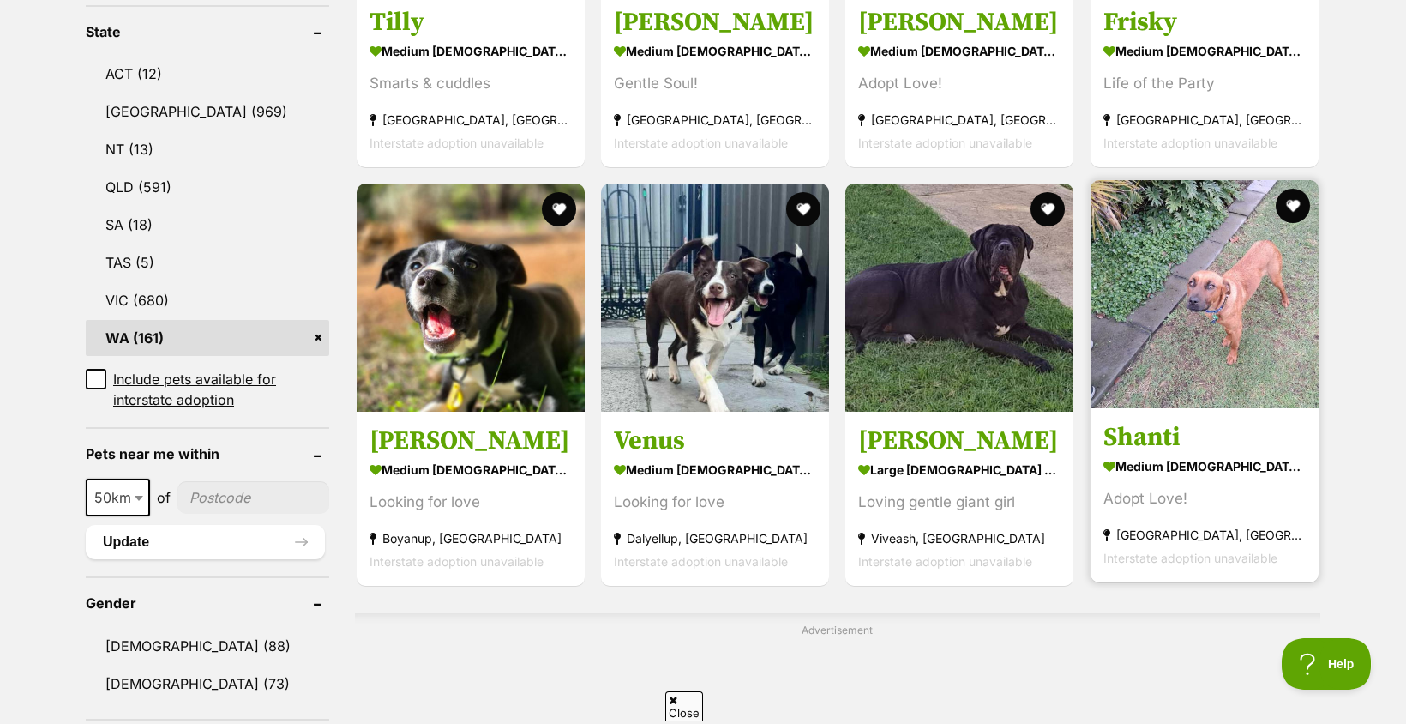
click at [1174, 362] on img at bounding box center [1205, 294] width 228 height 228
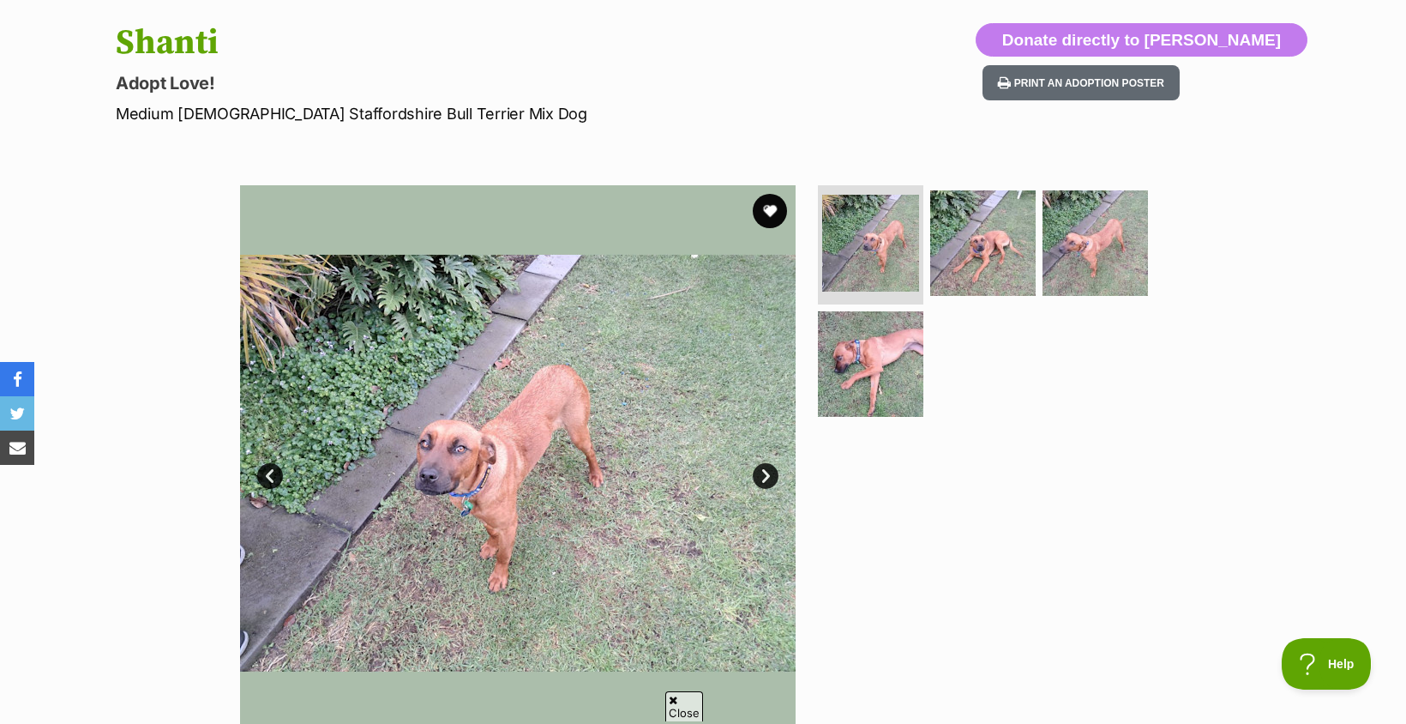
click at [771, 466] on link "Next" at bounding box center [766, 476] width 26 height 26
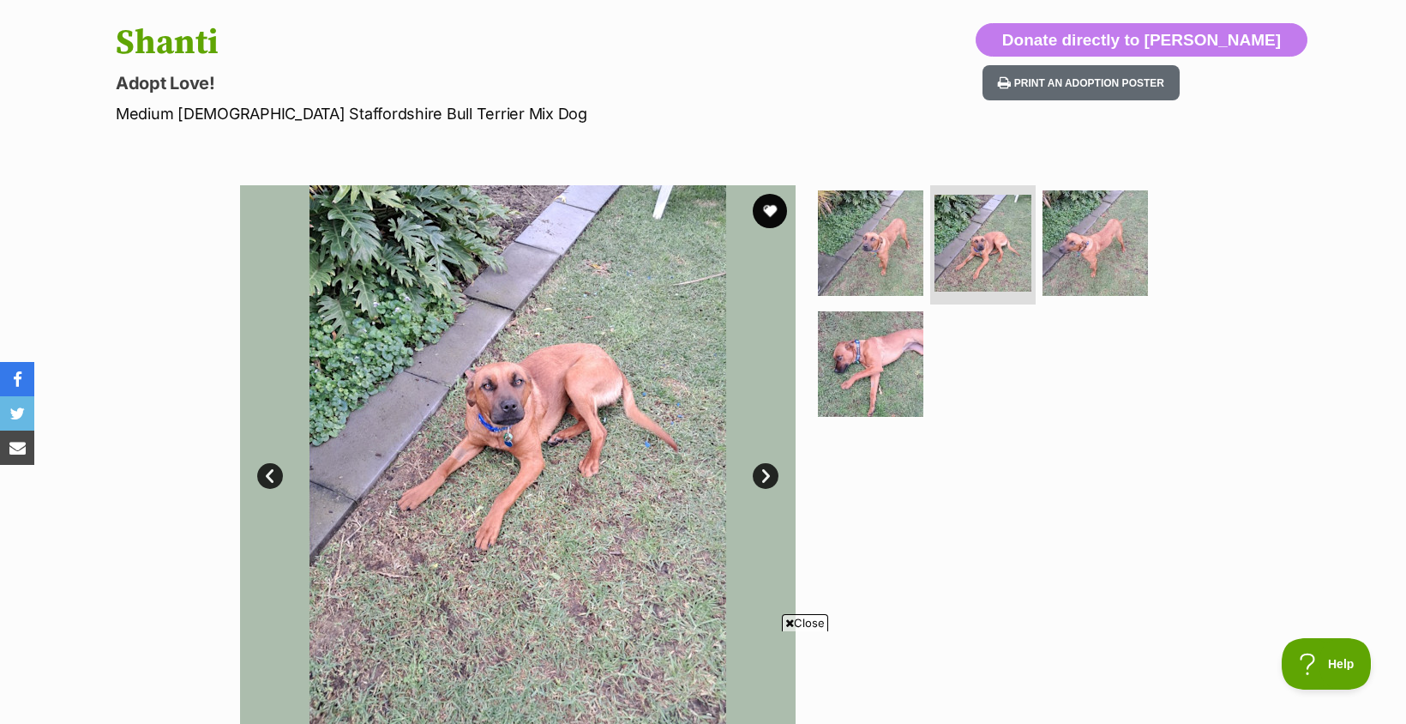
click at [771, 466] on link "Next" at bounding box center [766, 476] width 26 height 26
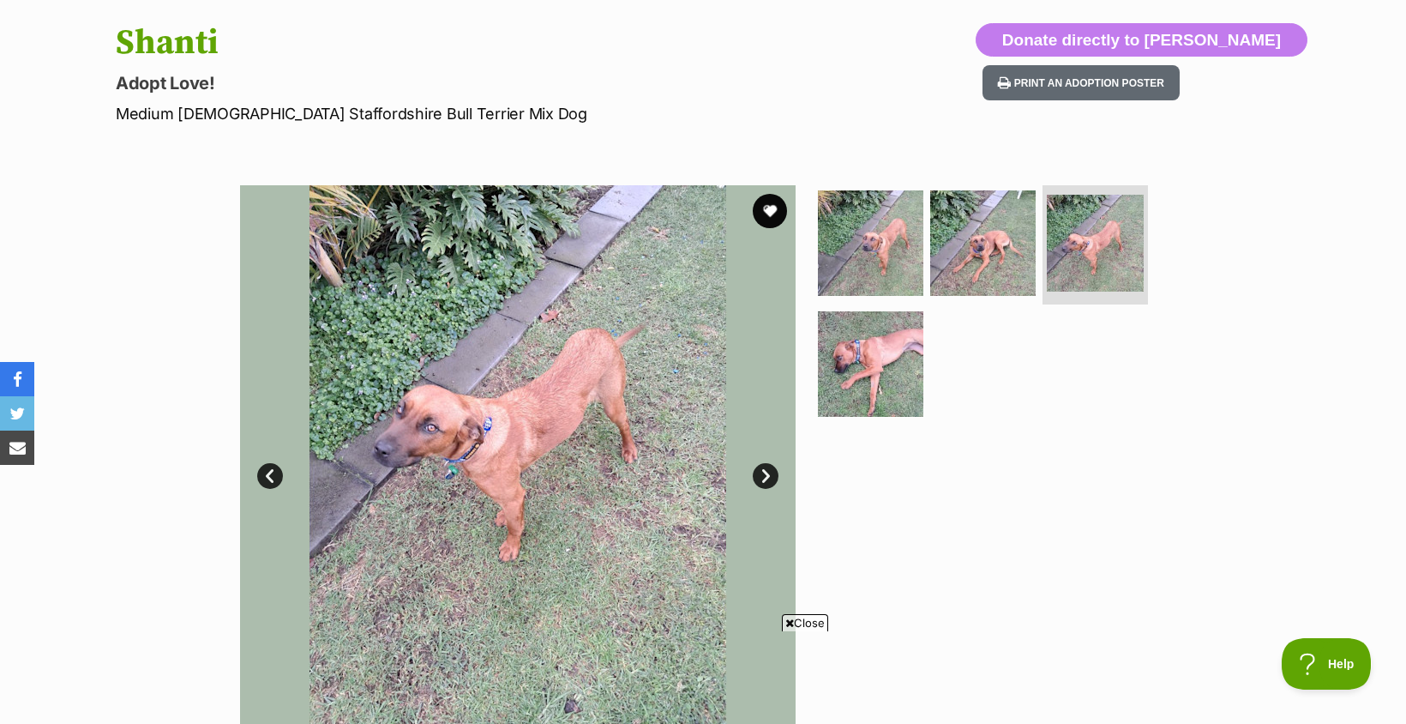
click at [772, 467] on link "Next" at bounding box center [766, 476] width 26 height 26
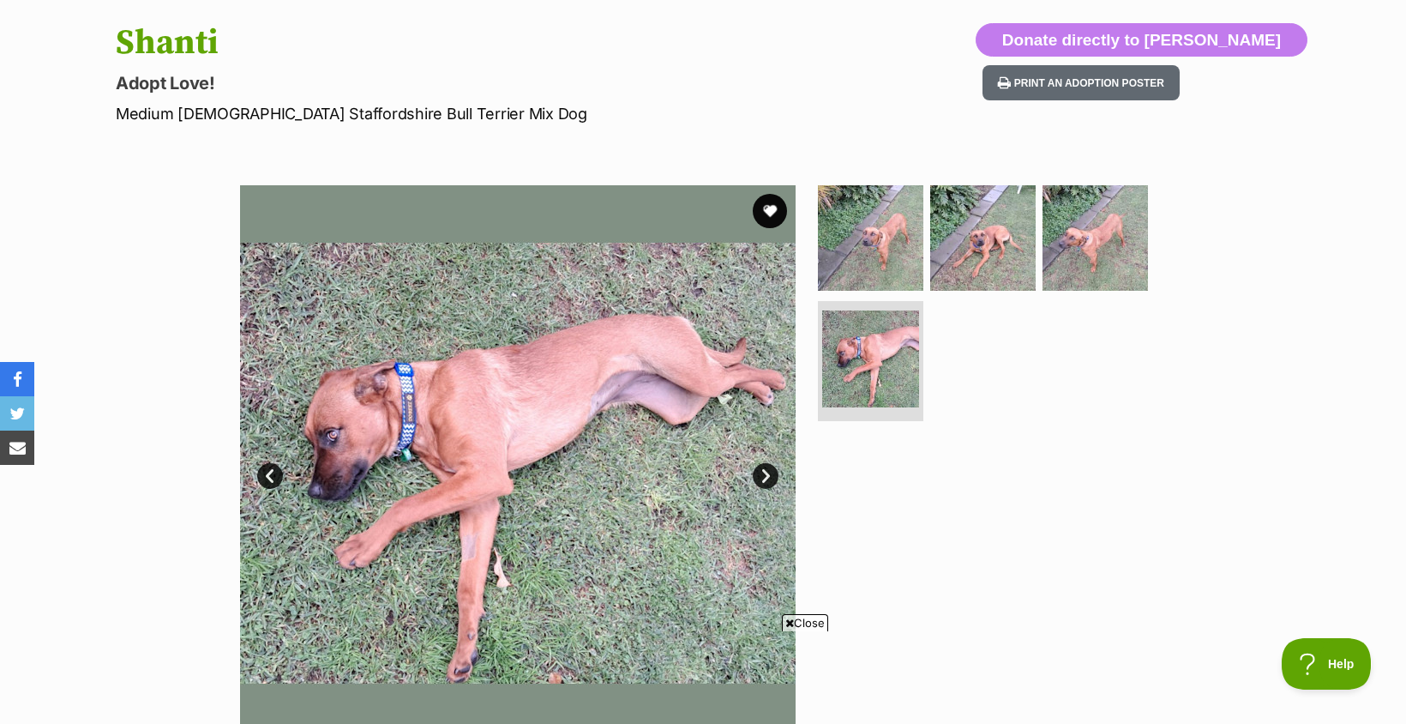
click at [772, 467] on link "Next" at bounding box center [766, 476] width 26 height 26
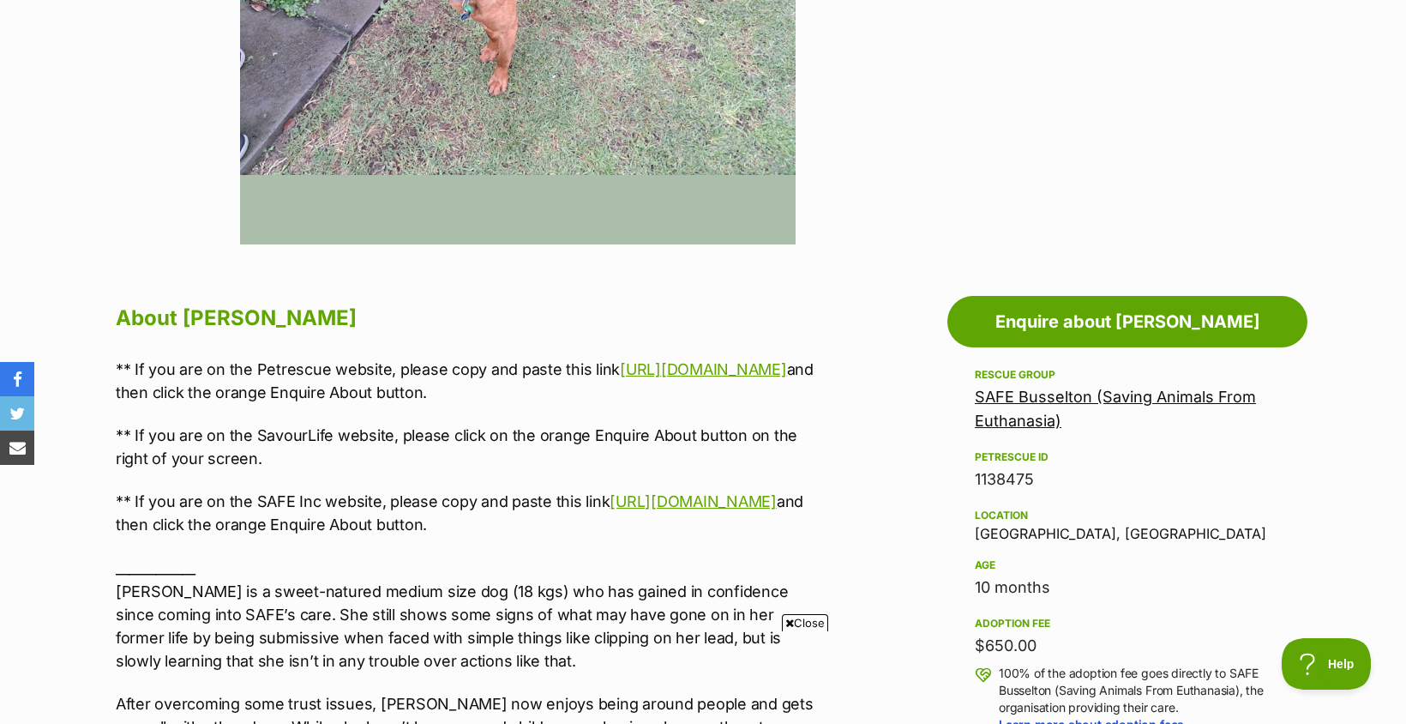
scroll to position [686, 0]
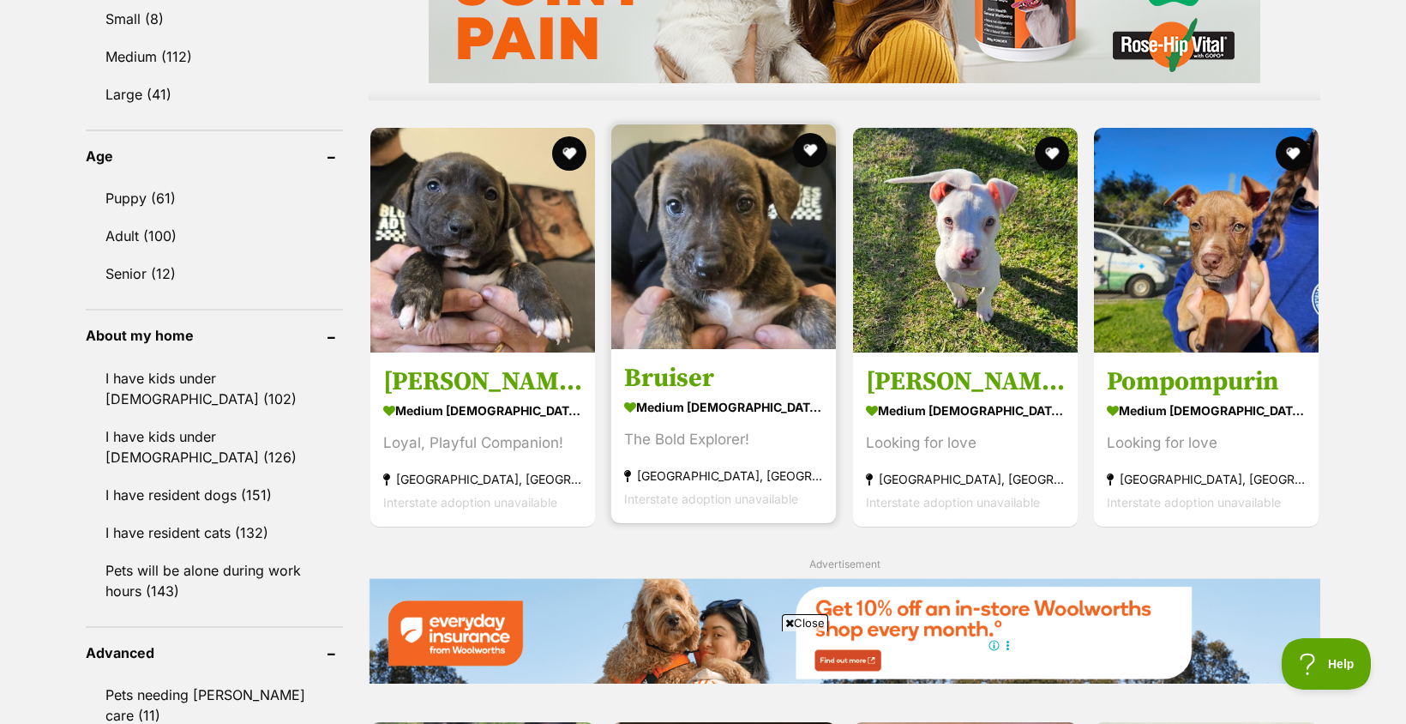
scroll to position [1629, 0]
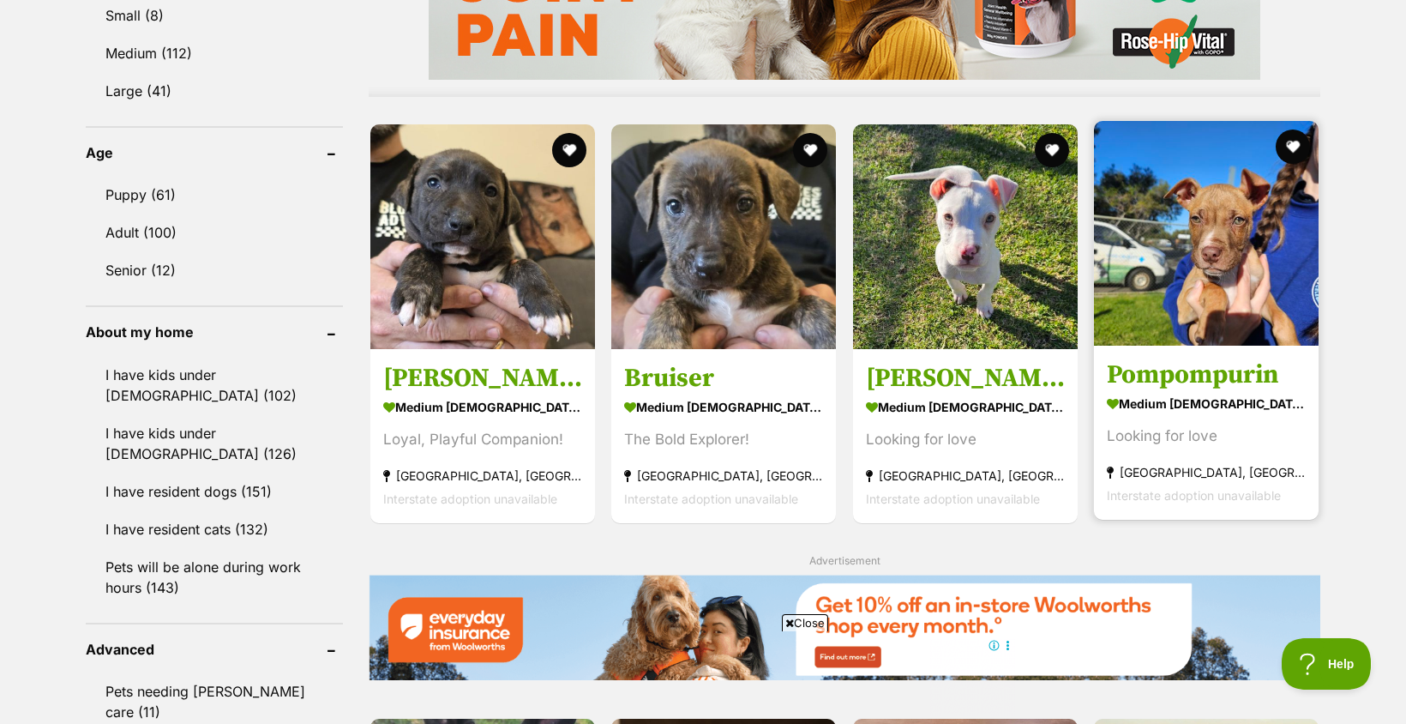
click at [1196, 248] on img at bounding box center [1206, 233] width 225 height 225
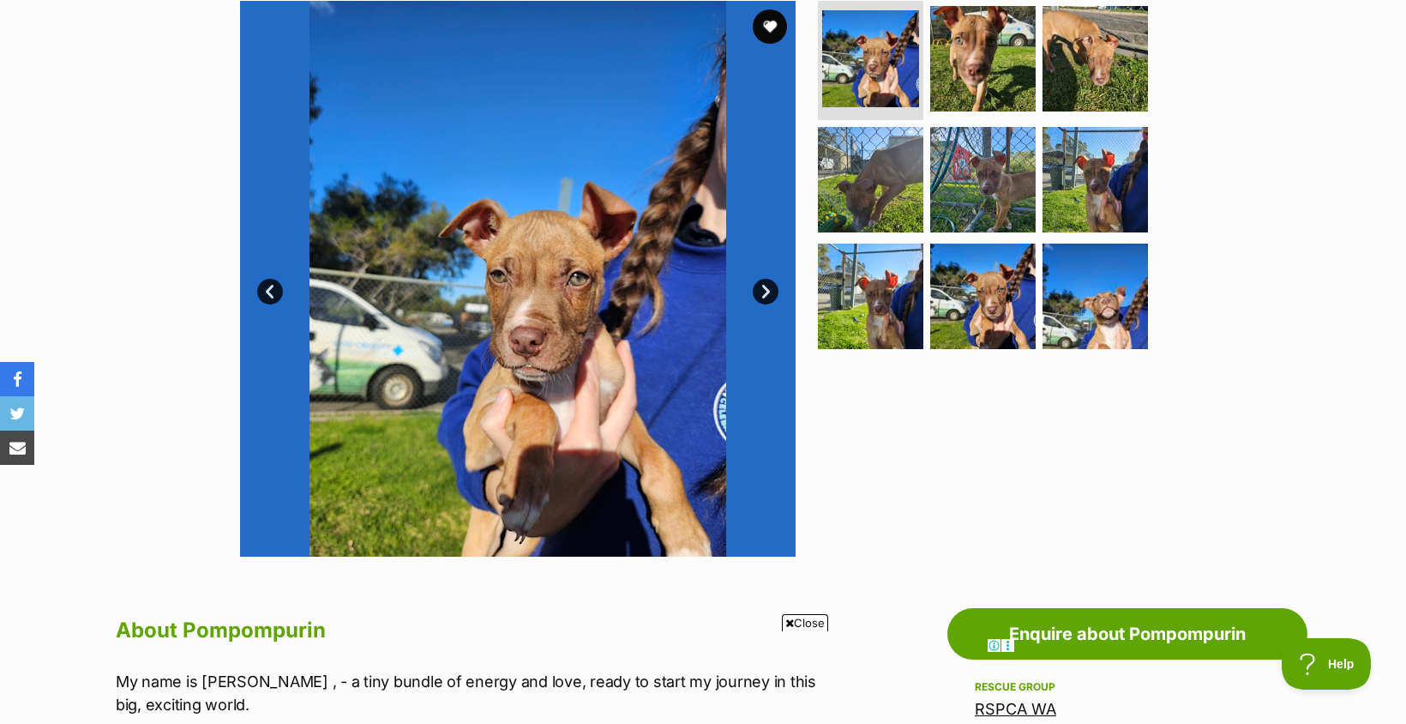
scroll to position [343, 0]
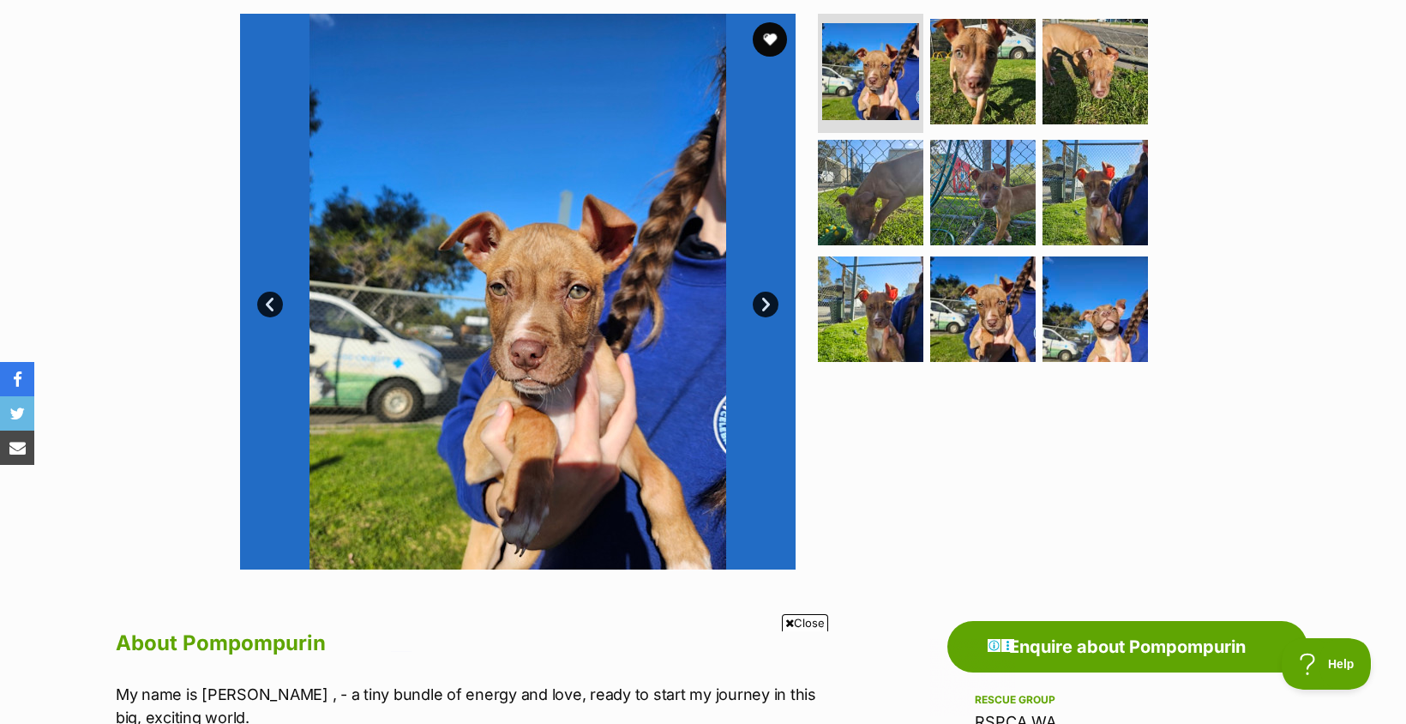
click at [769, 306] on link "Next" at bounding box center [766, 304] width 26 height 26
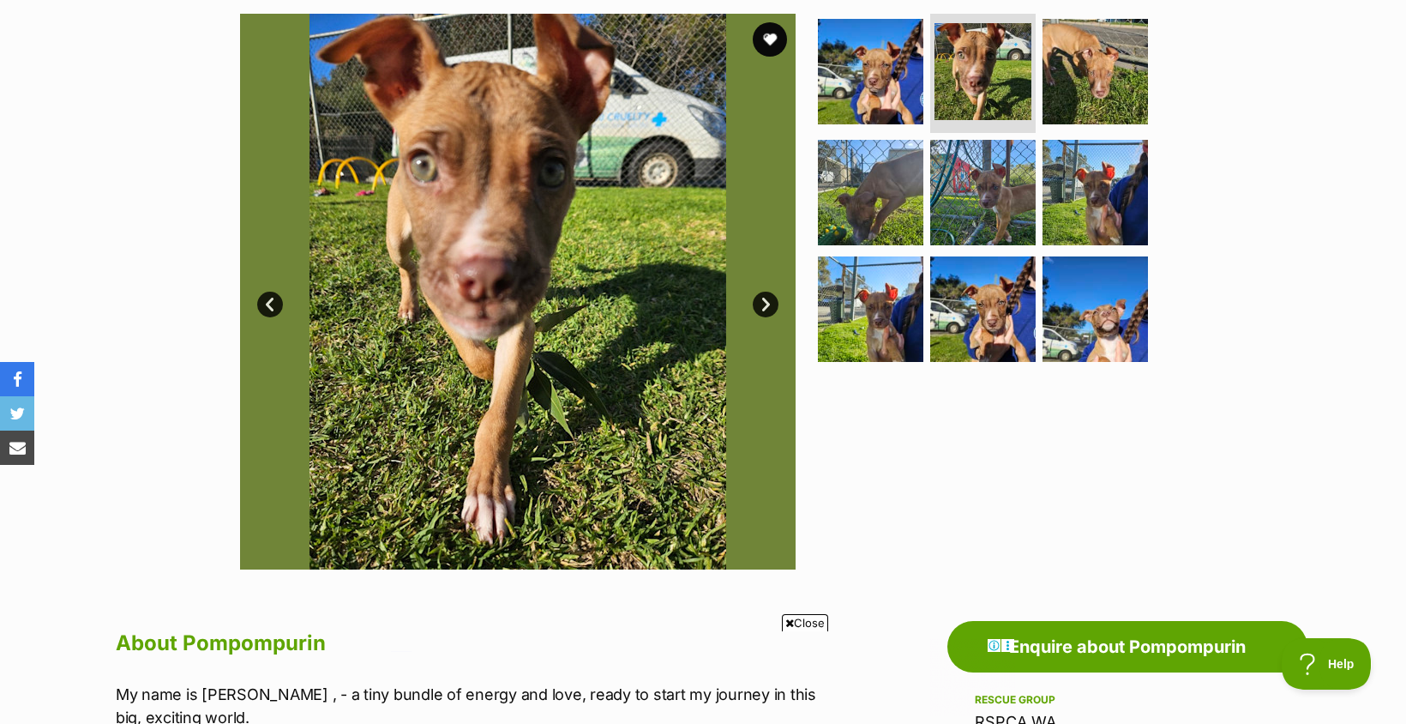
click at [770, 306] on link "Next" at bounding box center [766, 304] width 26 height 26
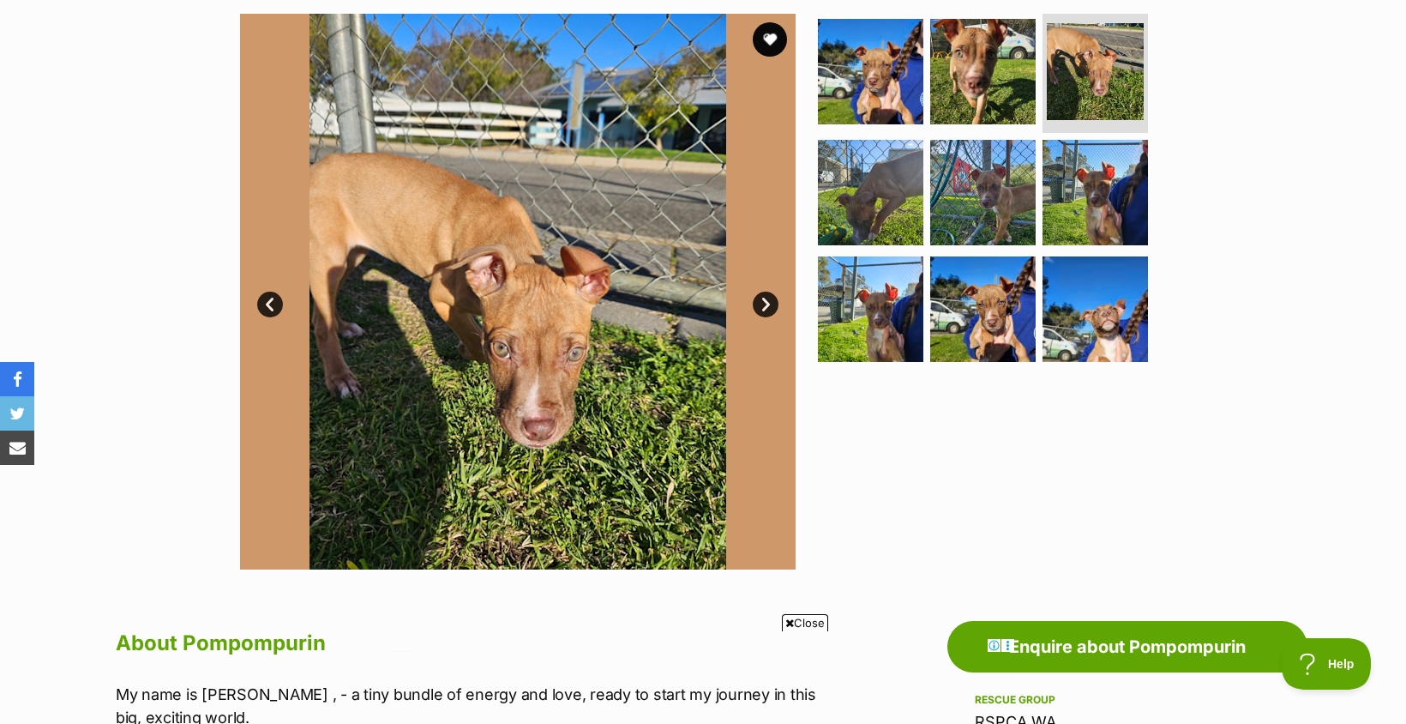
click at [770, 306] on link "Next" at bounding box center [766, 304] width 26 height 26
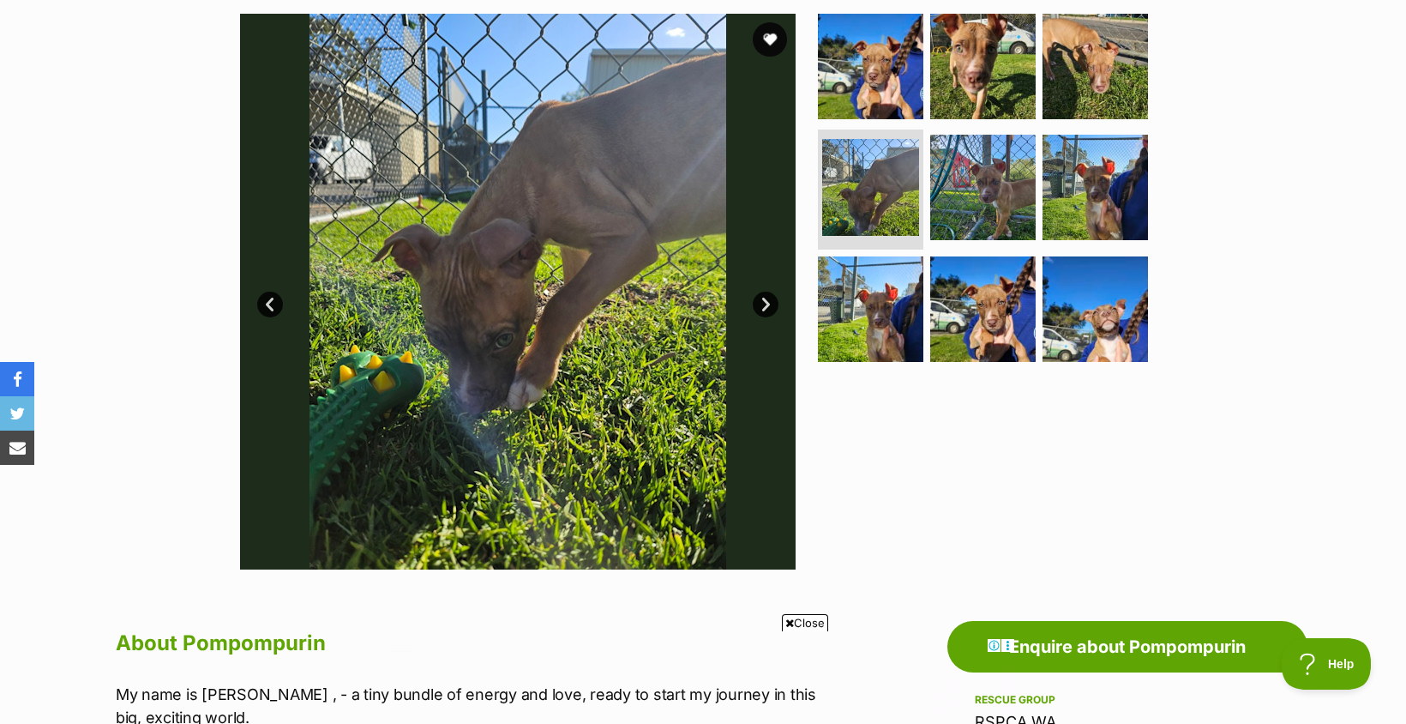
click at [770, 306] on link "Next" at bounding box center [766, 304] width 26 height 26
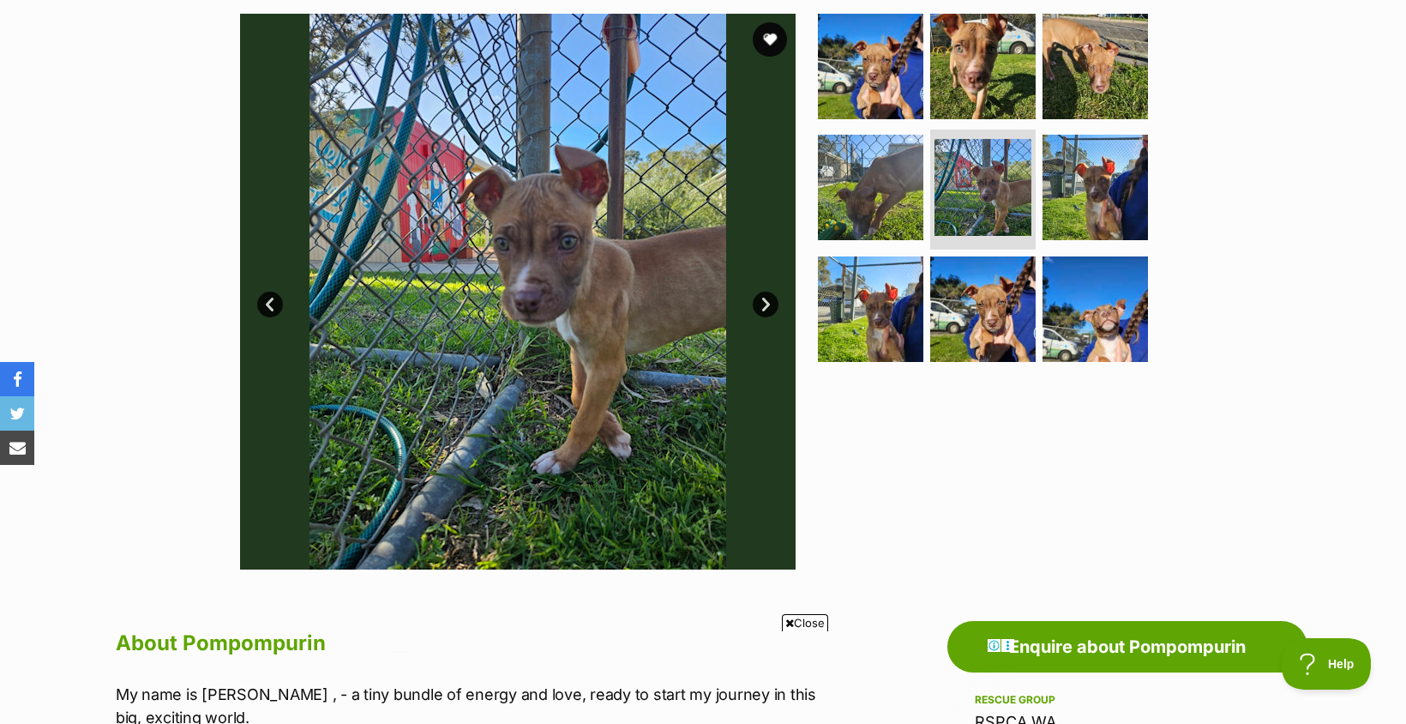
click at [770, 306] on link "Next" at bounding box center [766, 304] width 26 height 26
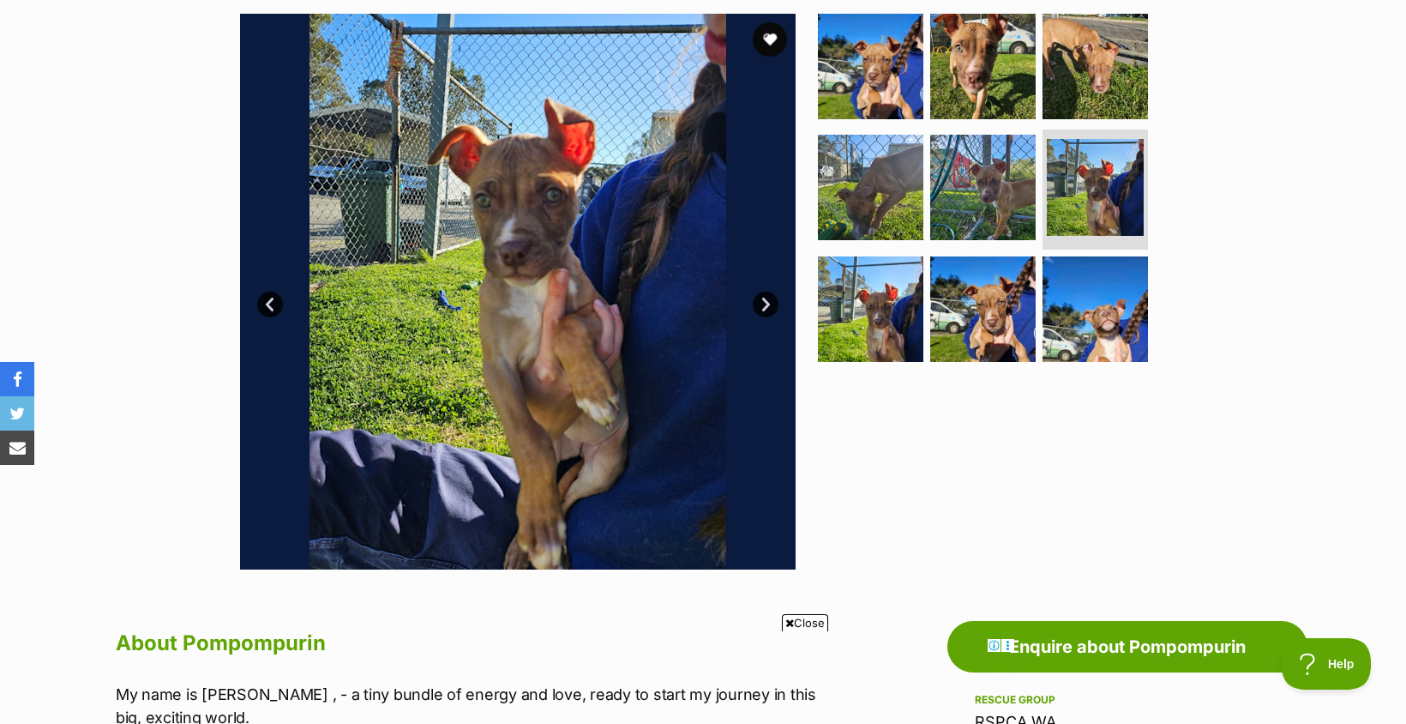
click at [770, 306] on link "Next" at bounding box center [766, 304] width 26 height 26
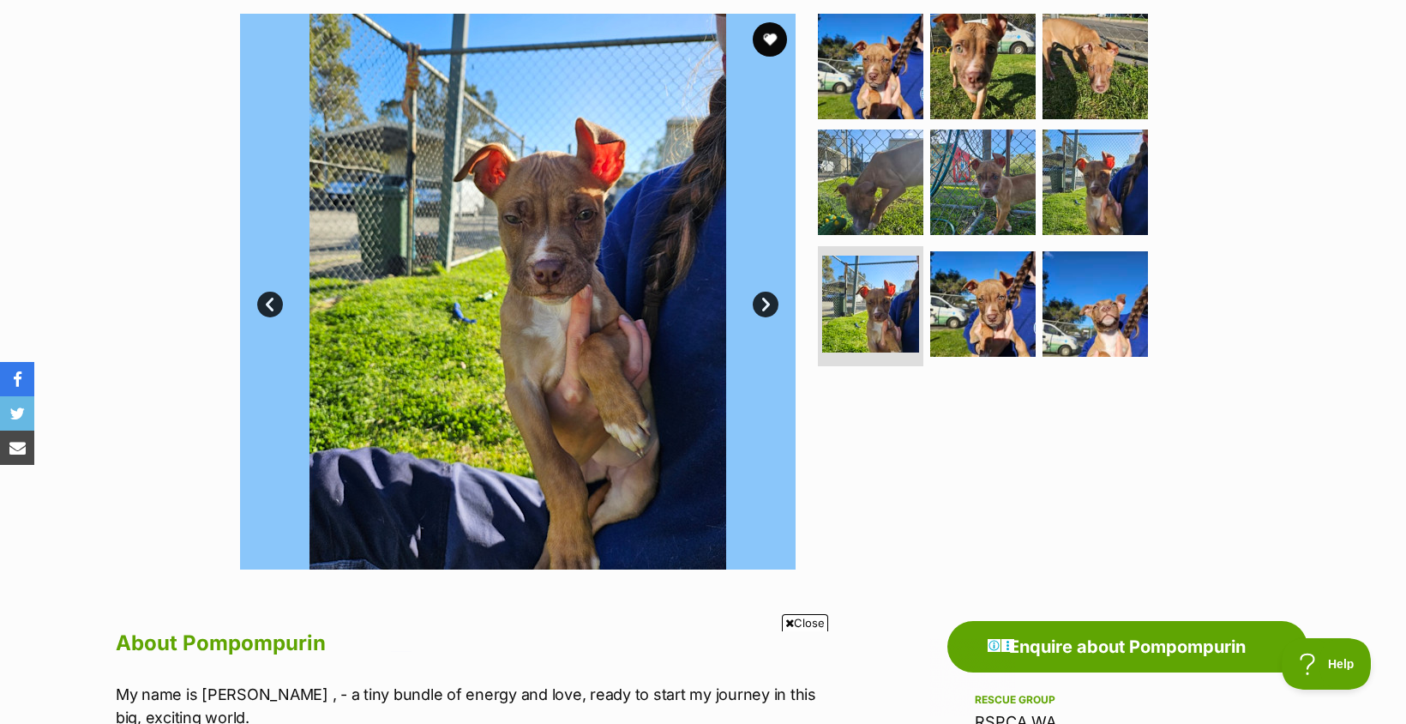
click at [770, 306] on link "Next" at bounding box center [766, 304] width 26 height 26
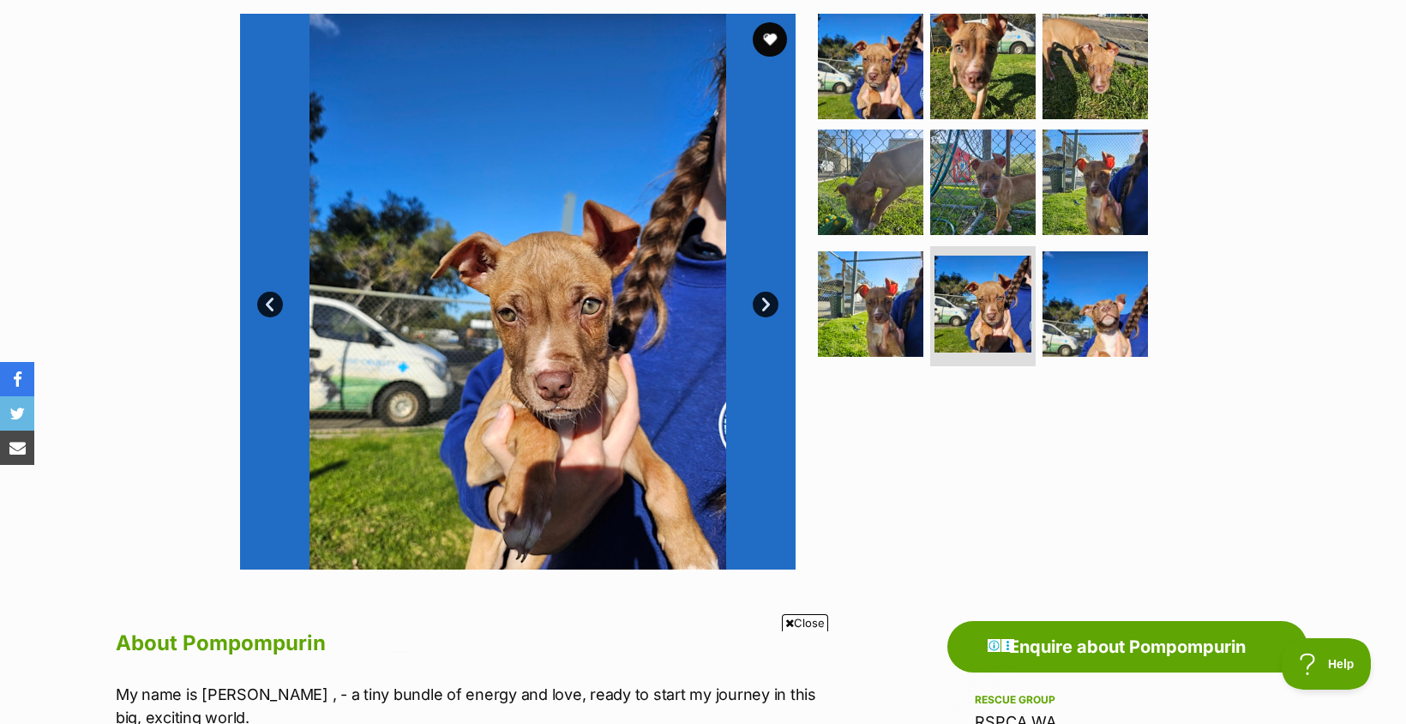
click at [770, 306] on link "Next" at bounding box center [766, 304] width 26 height 26
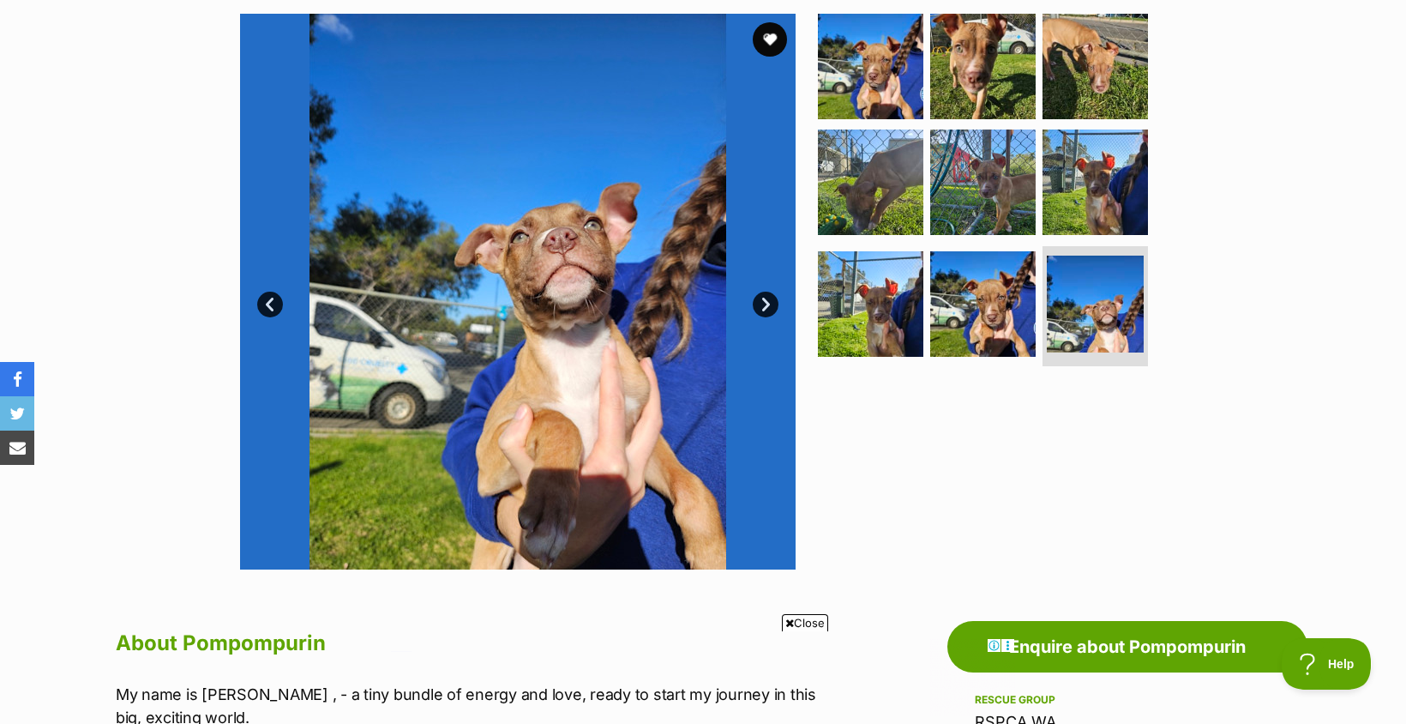
click at [770, 306] on link "Next" at bounding box center [766, 304] width 26 height 26
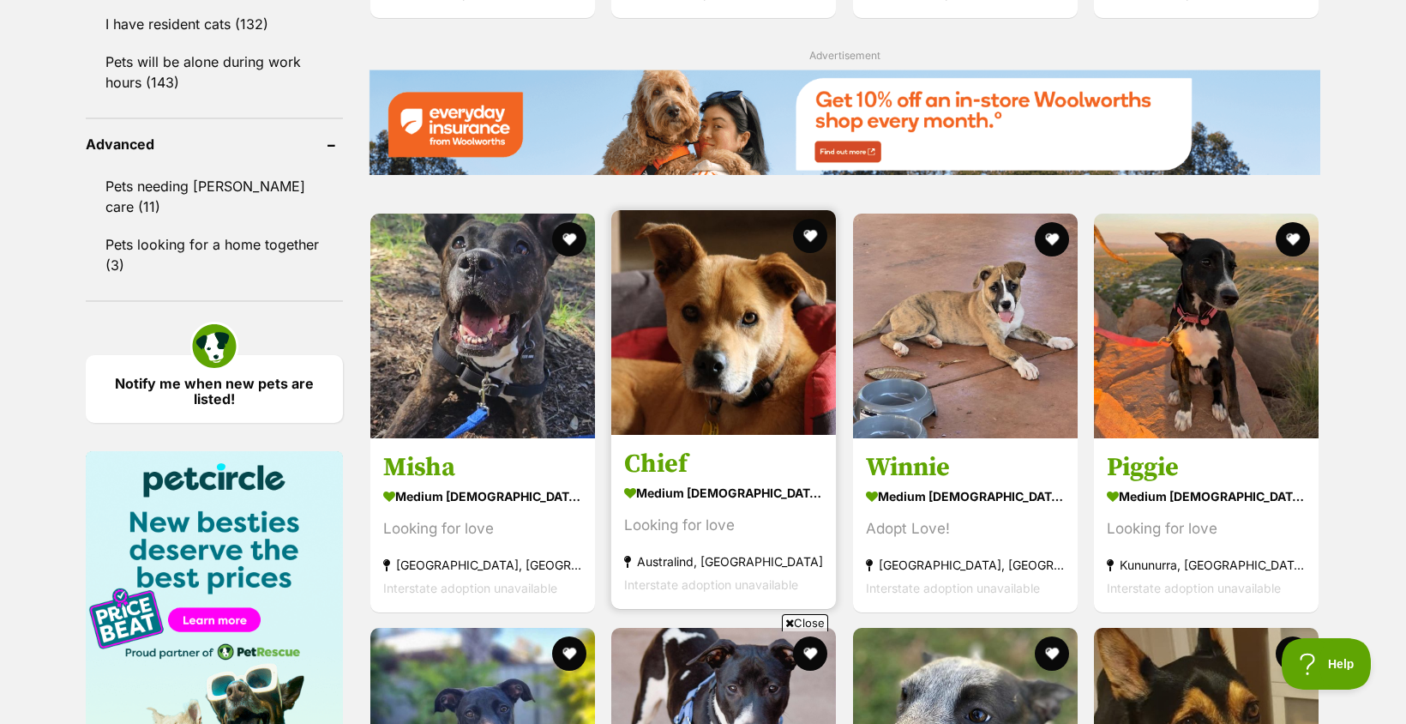
click at [766, 503] on strong "medium male Dog" at bounding box center [723, 491] width 199 height 25
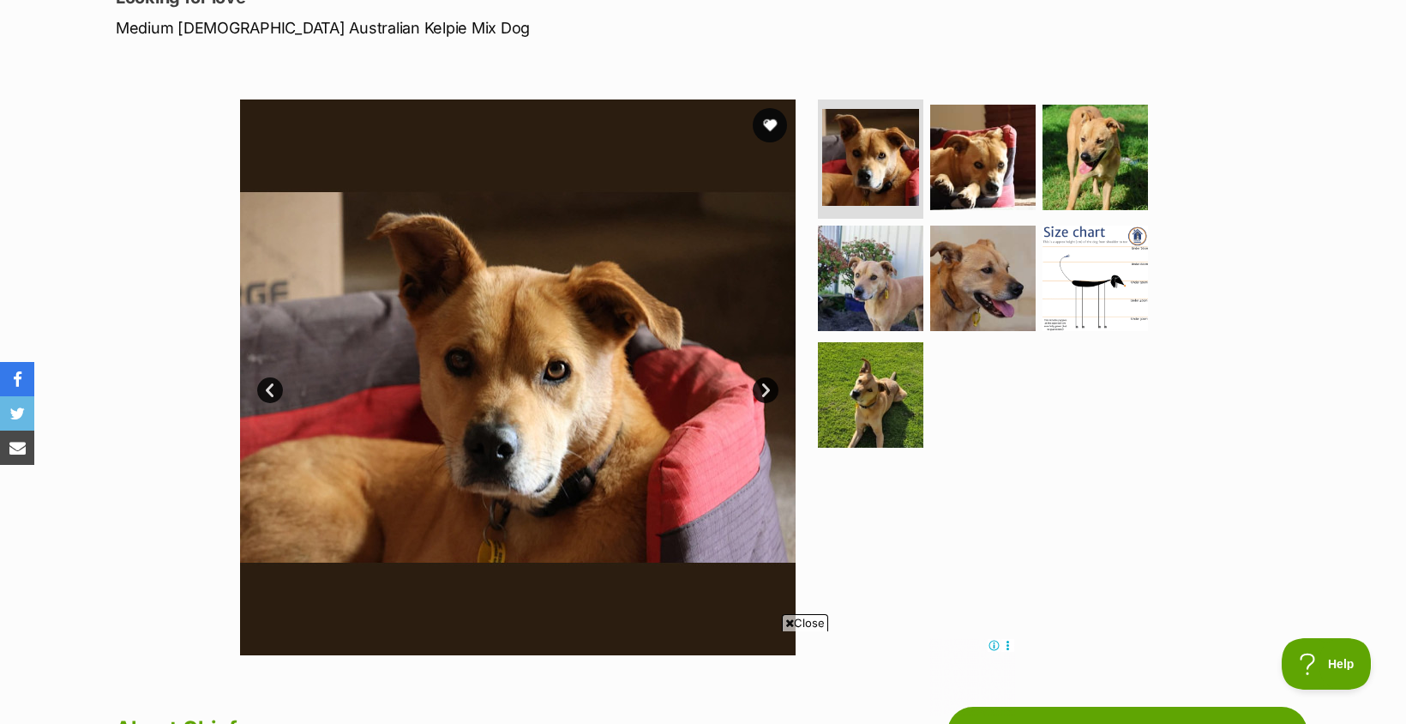
click at [764, 397] on link "Next" at bounding box center [766, 390] width 26 height 26
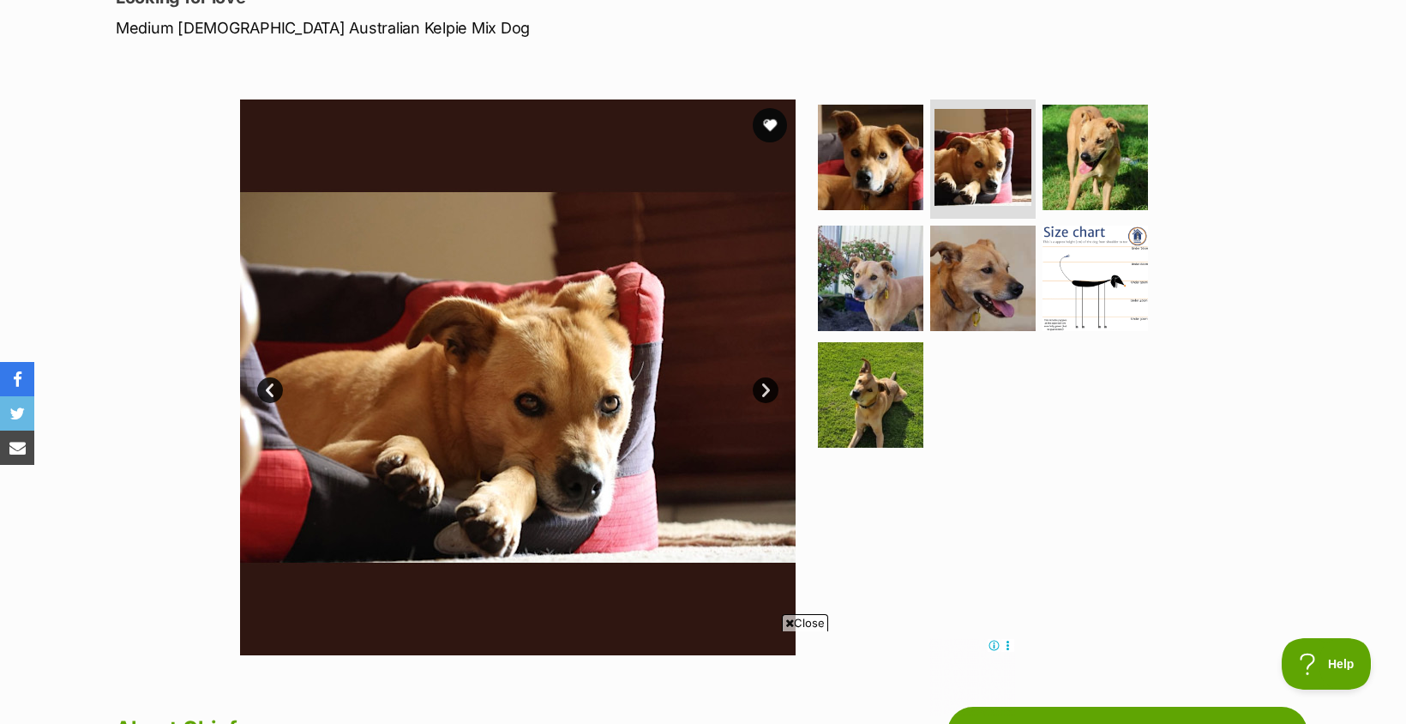
click at [765, 394] on link "Next" at bounding box center [766, 390] width 26 height 26
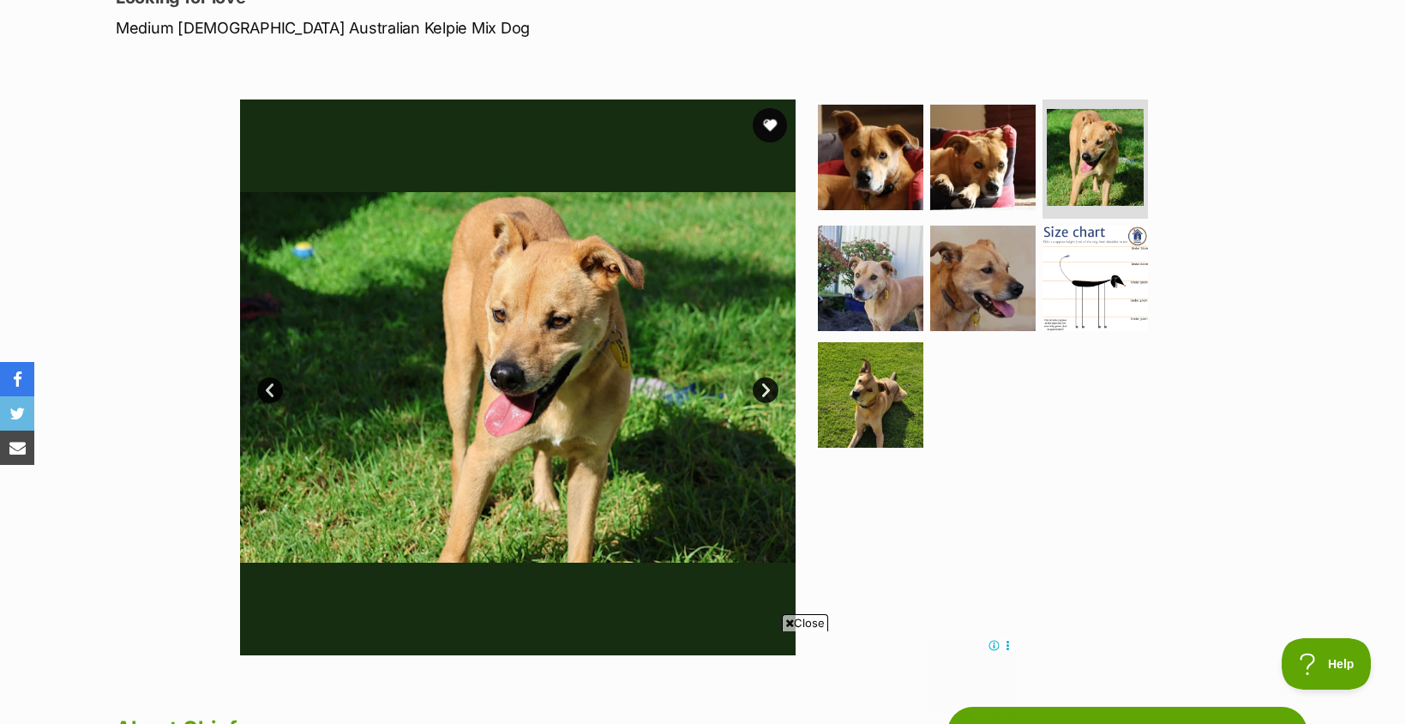
click at [765, 394] on link "Next" at bounding box center [766, 390] width 26 height 26
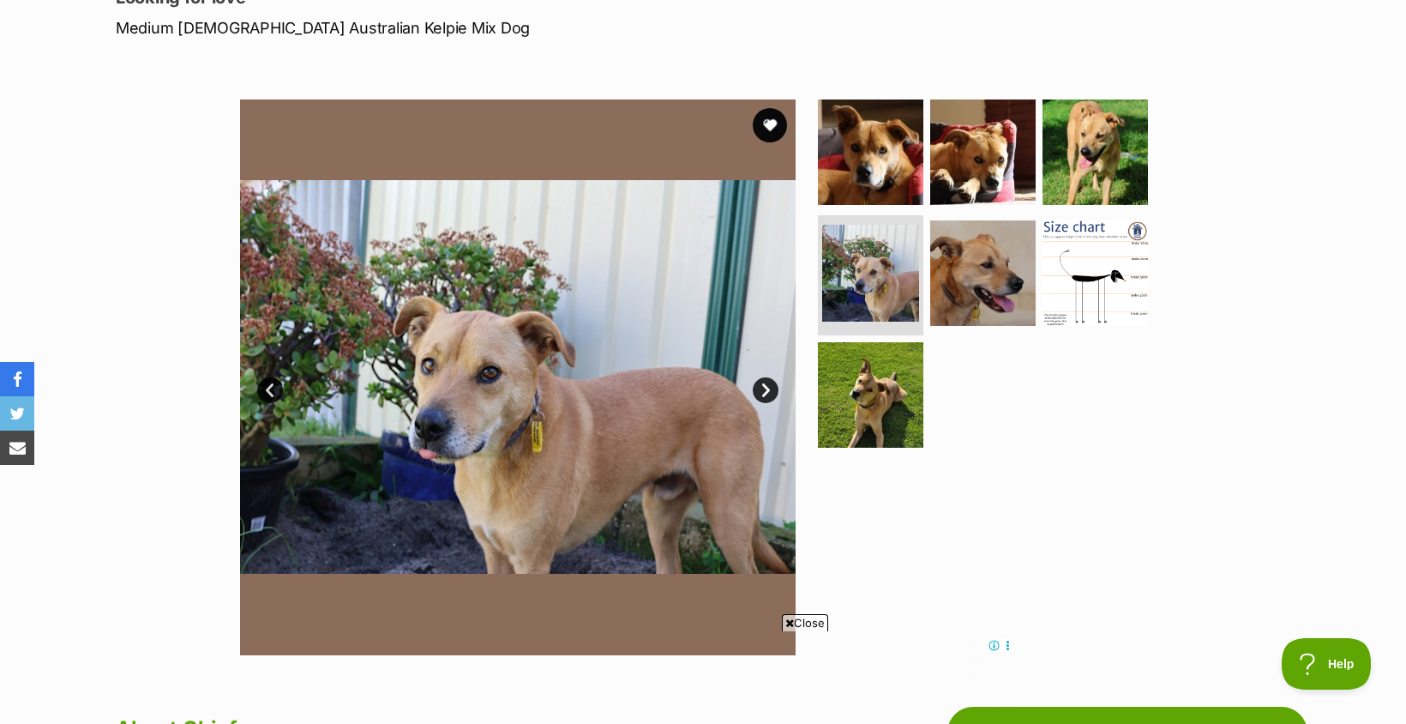
click at [765, 394] on link "Next" at bounding box center [766, 390] width 26 height 26
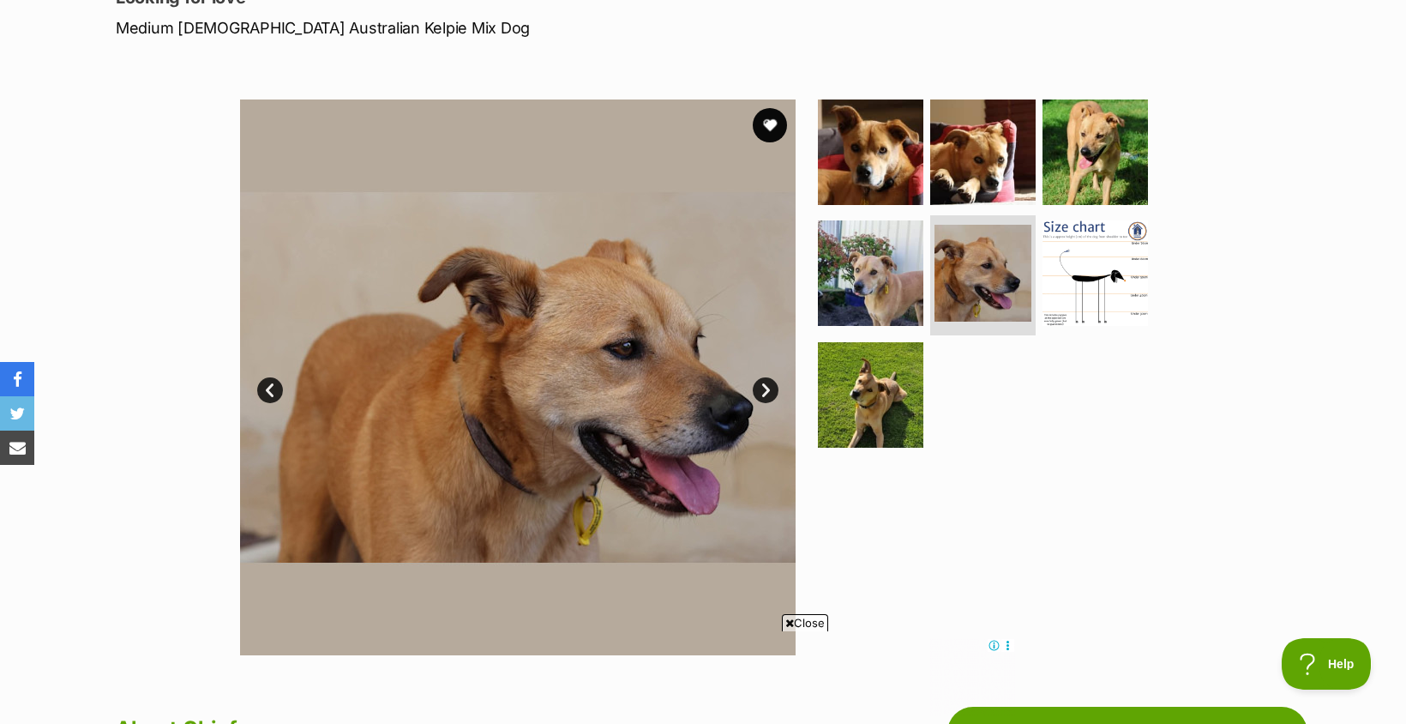
click at [765, 394] on link "Next" at bounding box center [766, 390] width 26 height 26
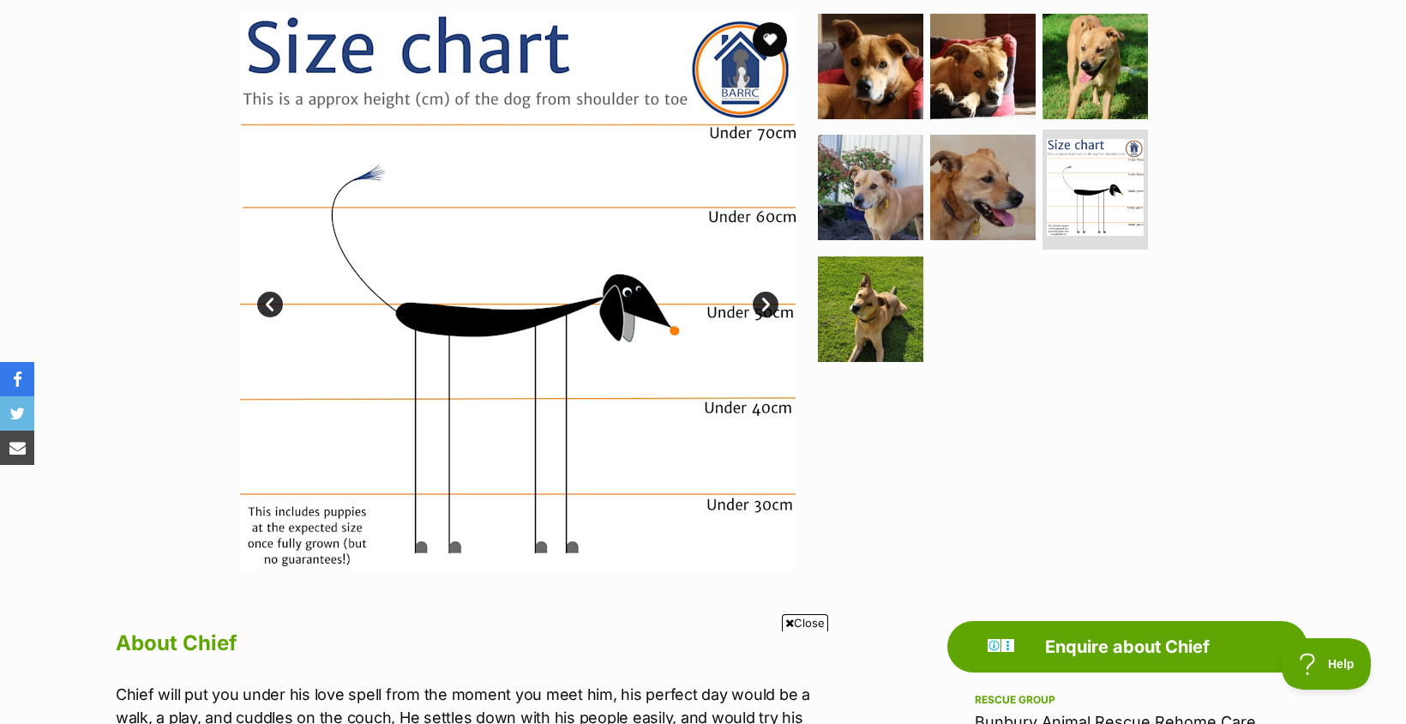
scroll to position [257, 0]
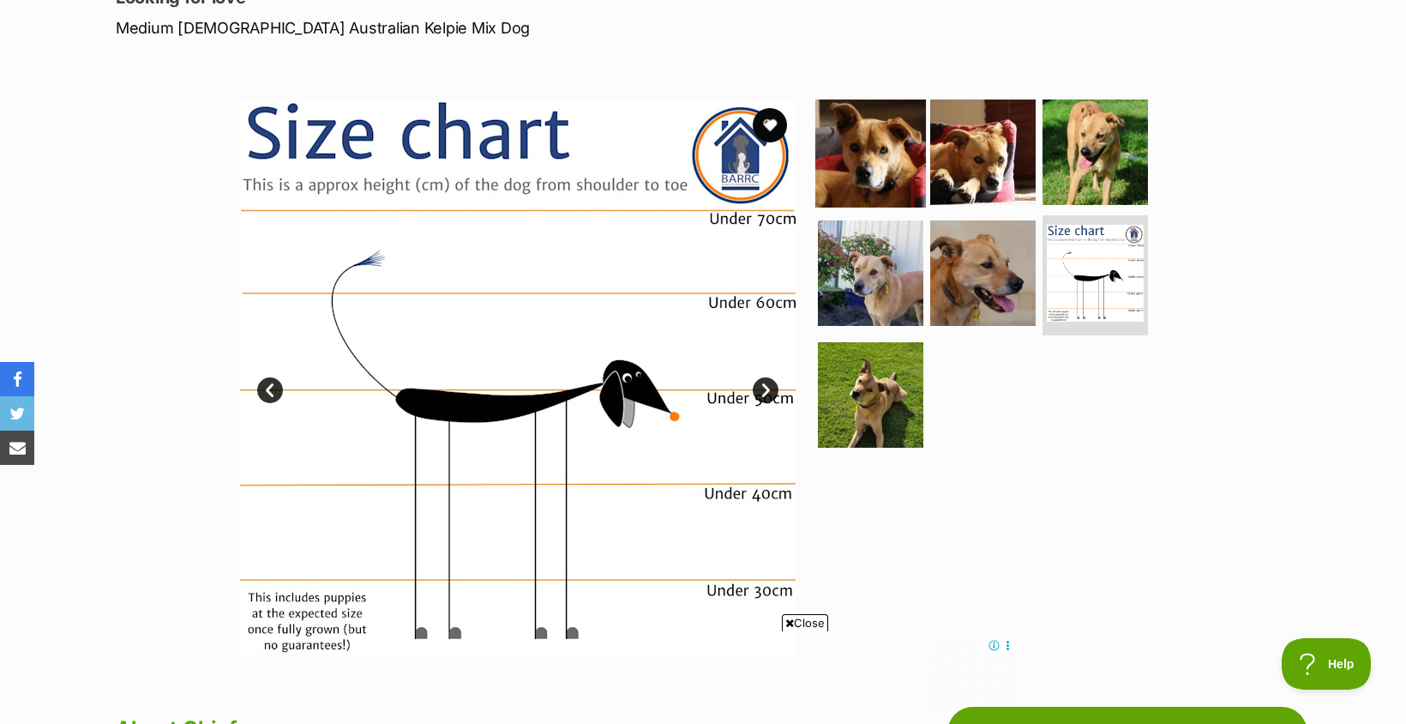
click at [875, 170] on img at bounding box center [870, 151] width 111 height 111
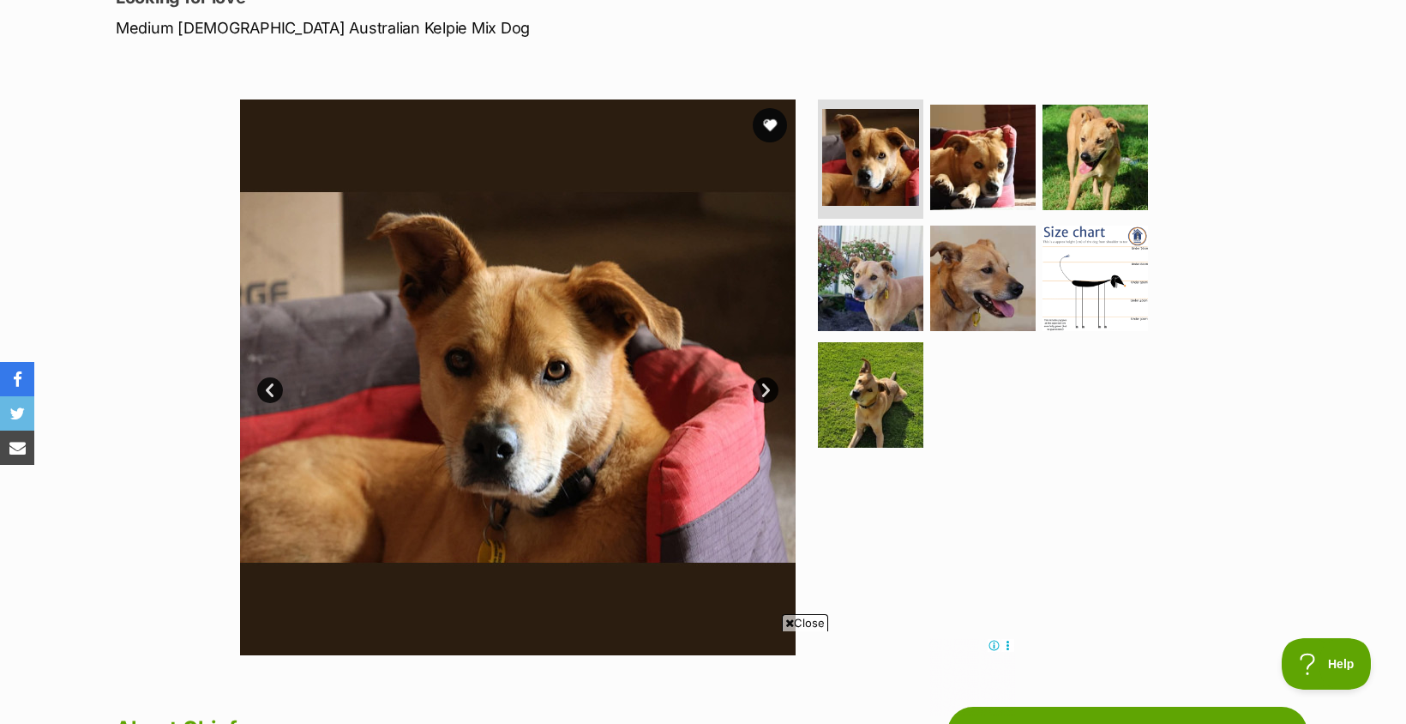
click at [761, 386] on link "Next" at bounding box center [766, 390] width 26 height 26
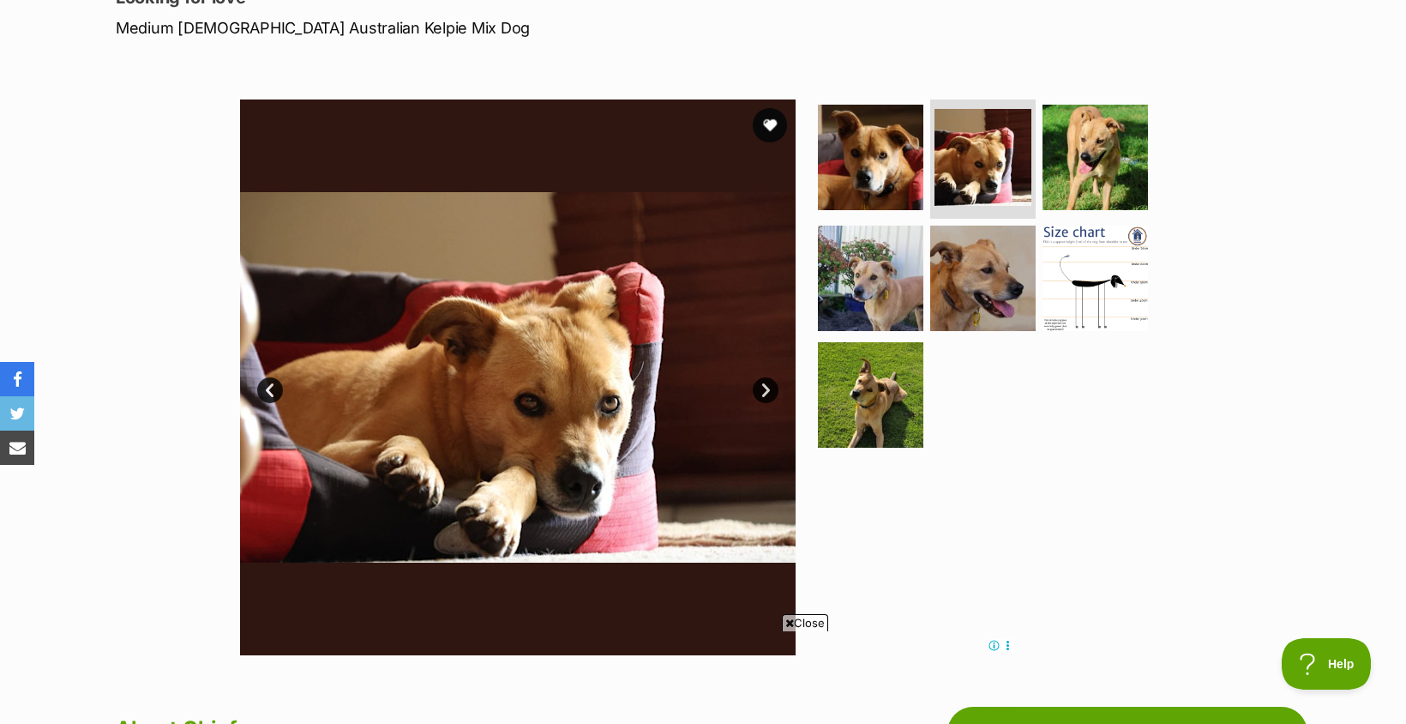
click at [760, 386] on link "Next" at bounding box center [766, 390] width 26 height 26
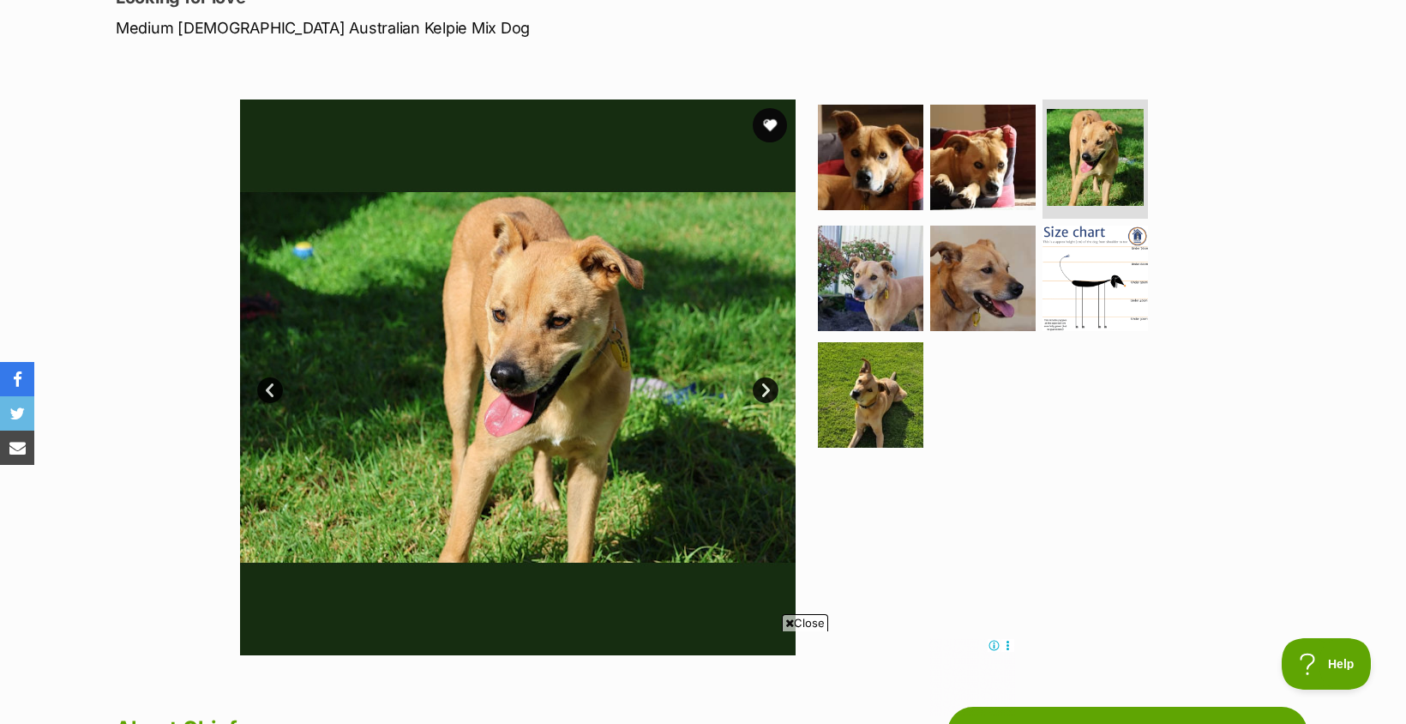
click at [760, 386] on link "Next" at bounding box center [766, 390] width 26 height 26
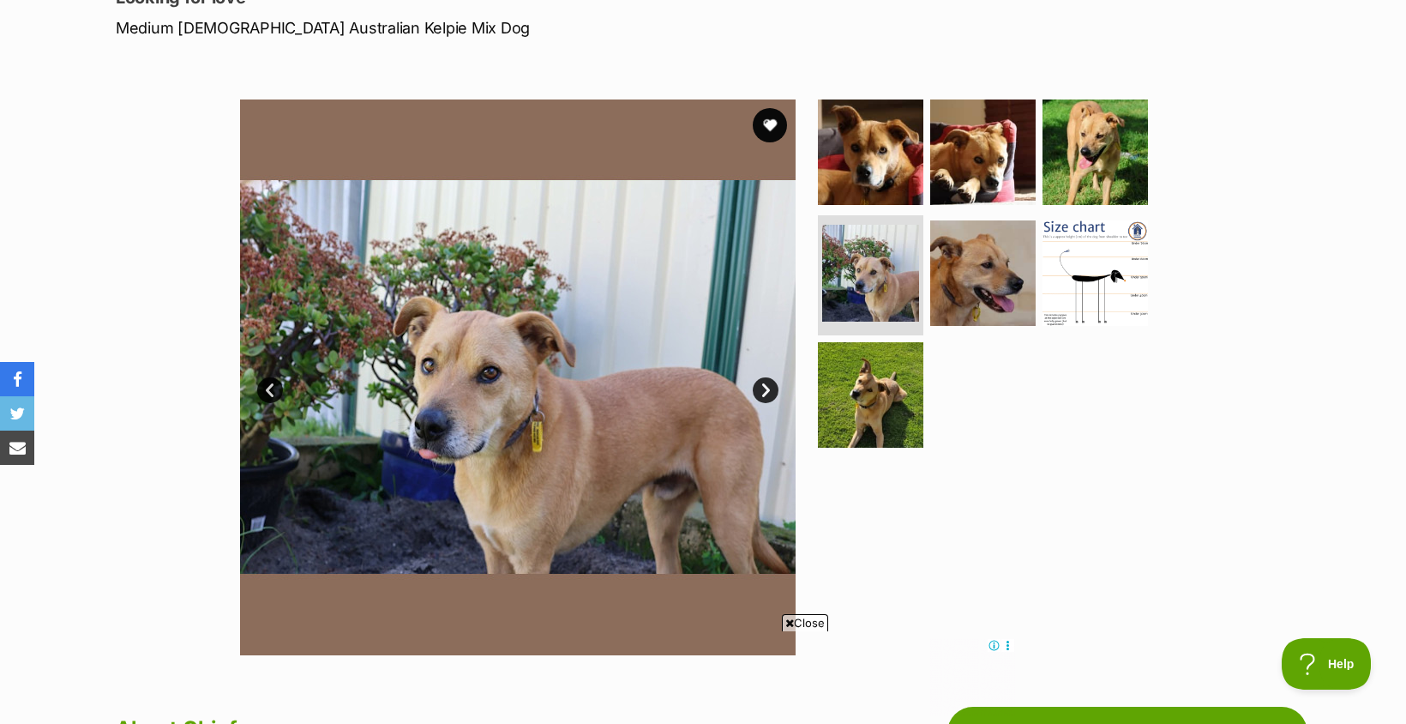
click at [759, 386] on link "Next" at bounding box center [766, 390] width 26 height 26
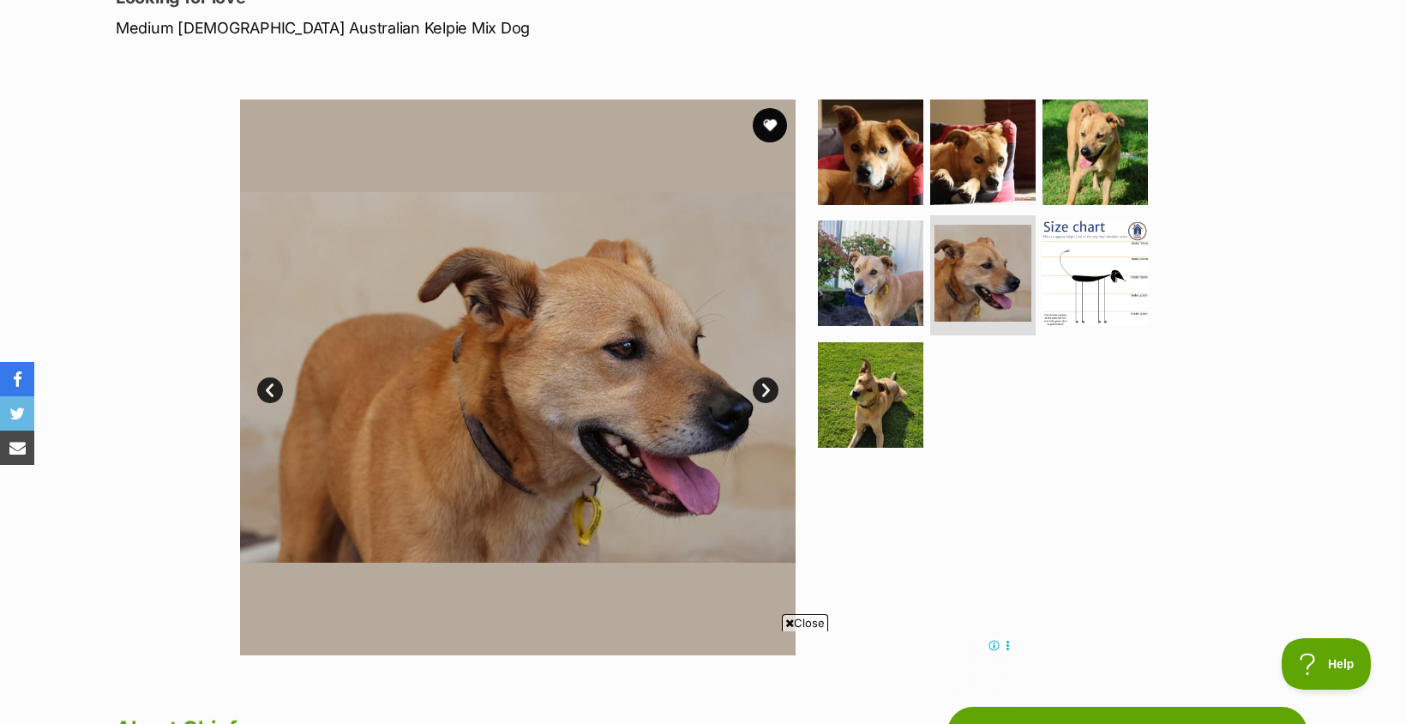
click at [759, 386] on link "Next" at bounding box center [766, 390] width 26 height 26
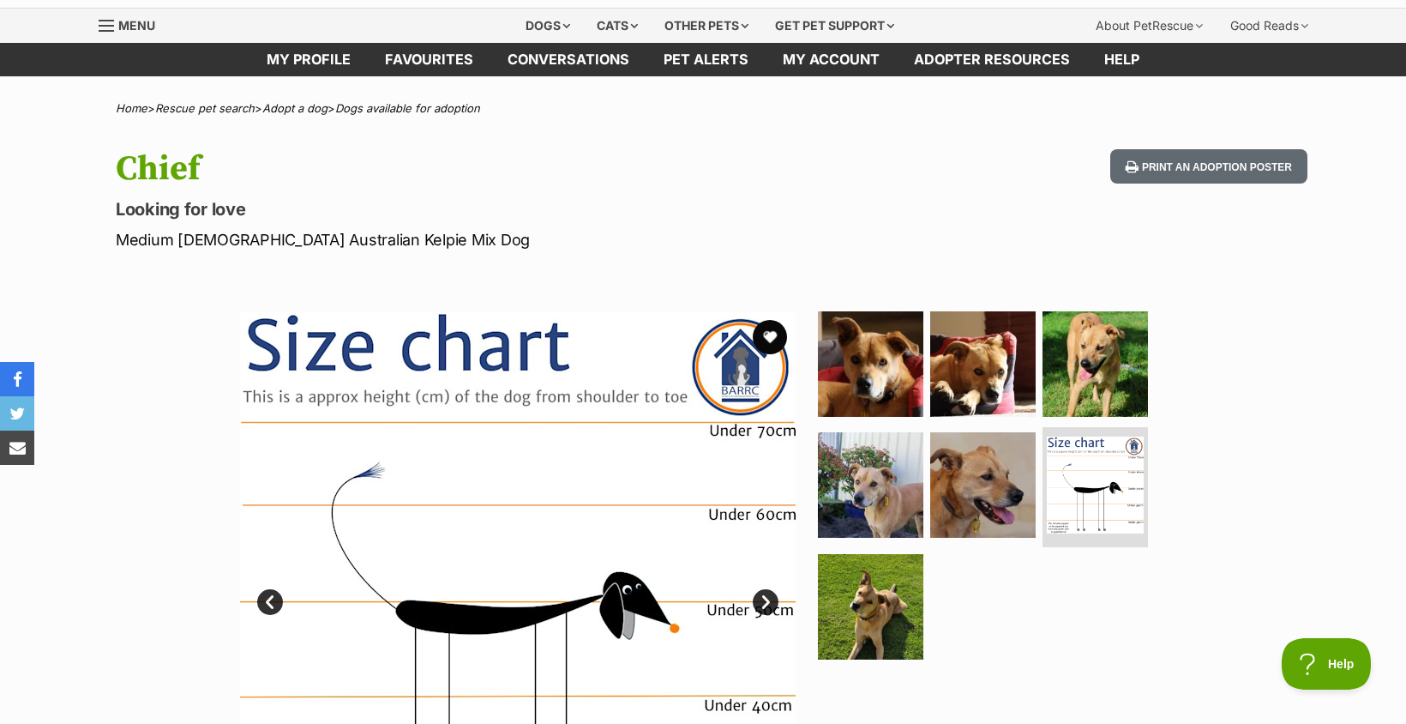
scroll to position [0, 0]
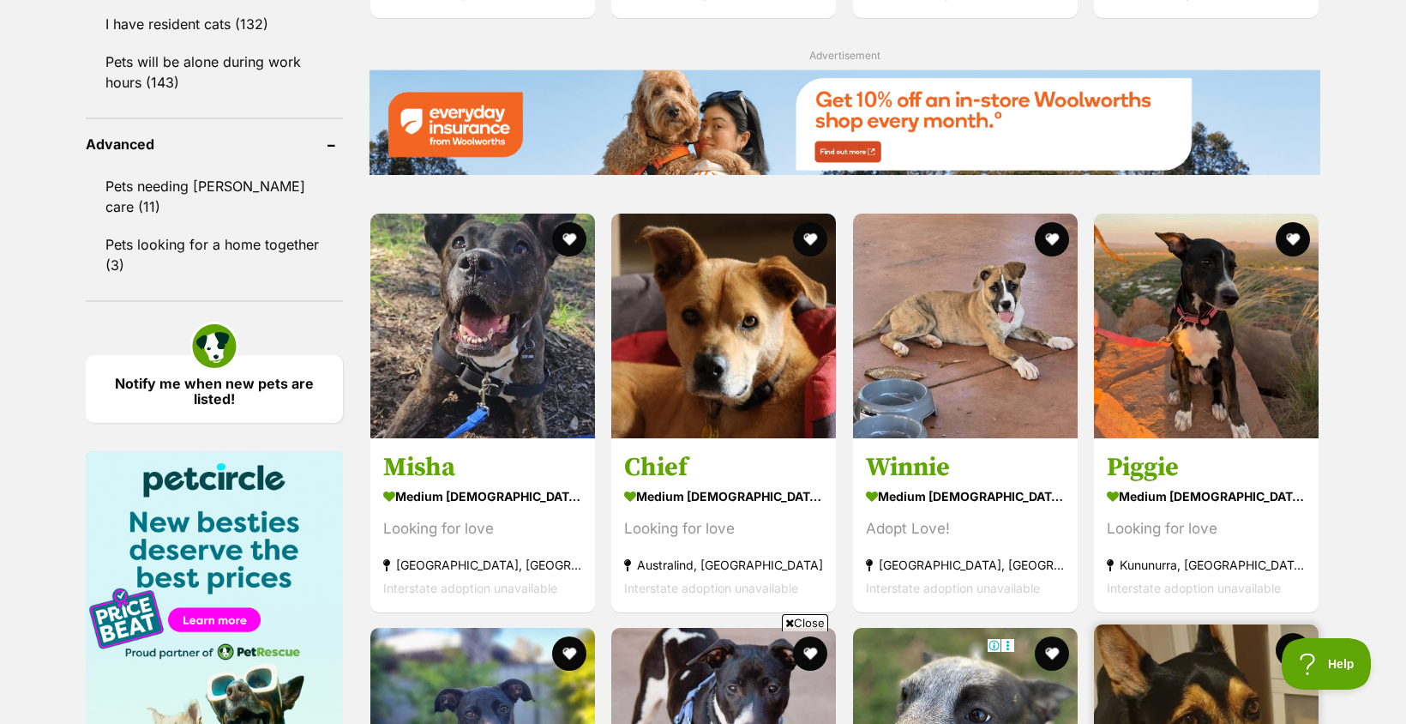
click at [1187, 624] on img at bounding box center [1206, 736] width 225 height 225
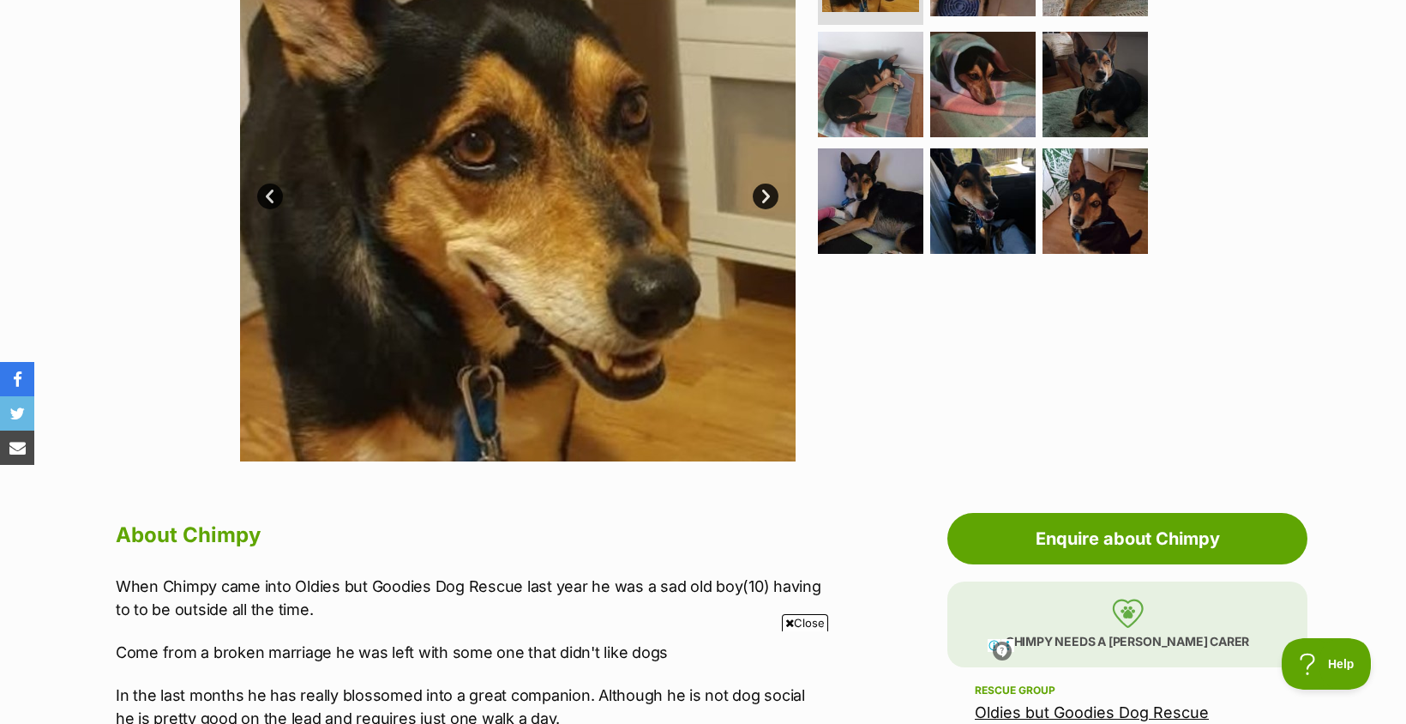
scroll to position [343, 0]
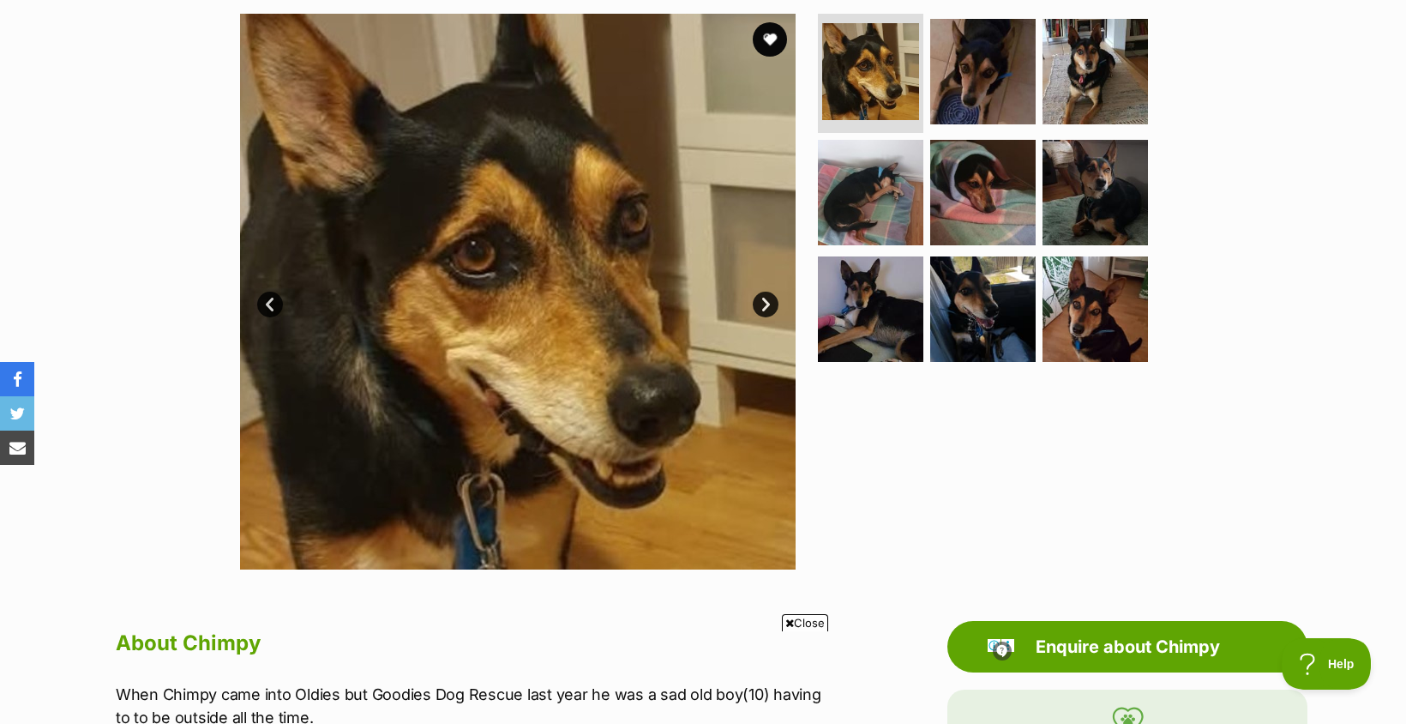
click at [766, 299] on link "Next" at bounding box center [766, 304] width 26 height 26
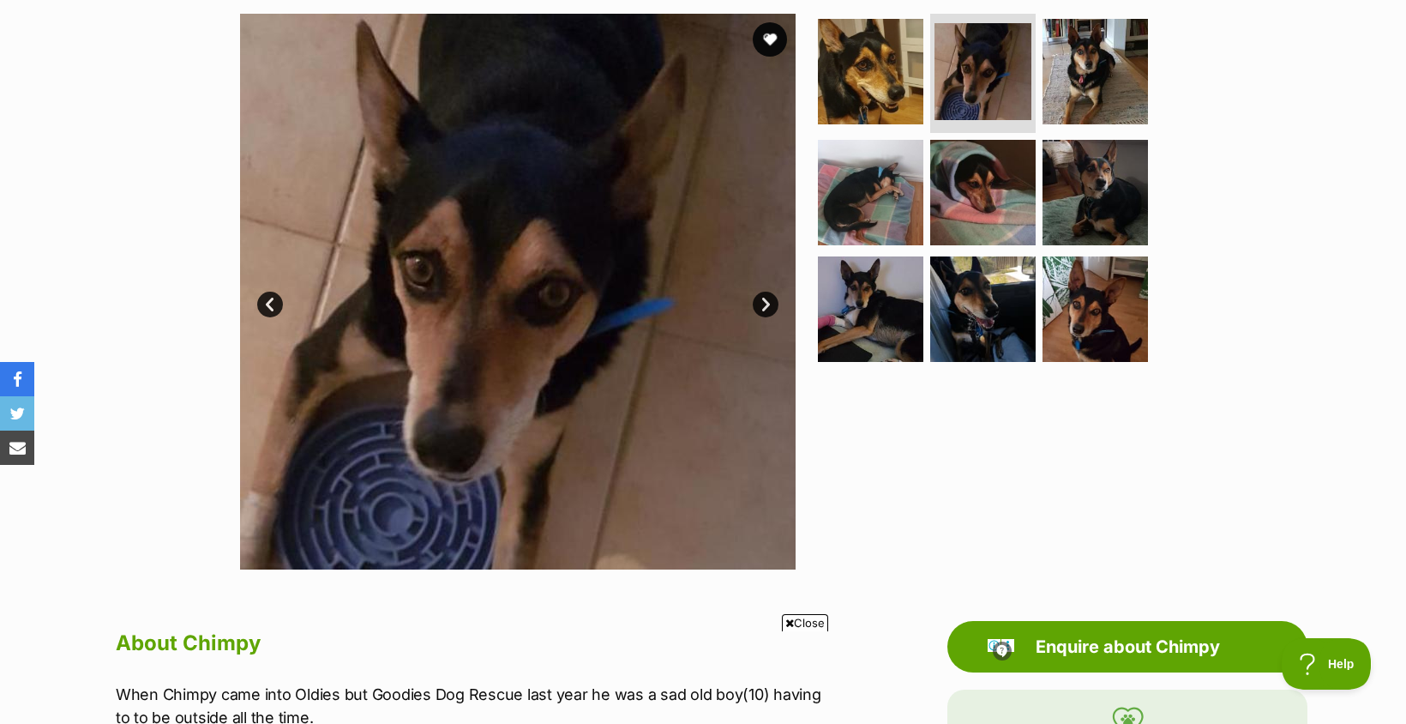
click at [766, 299] on link "Next" at bounding box center [766, 304] width 26 height 26
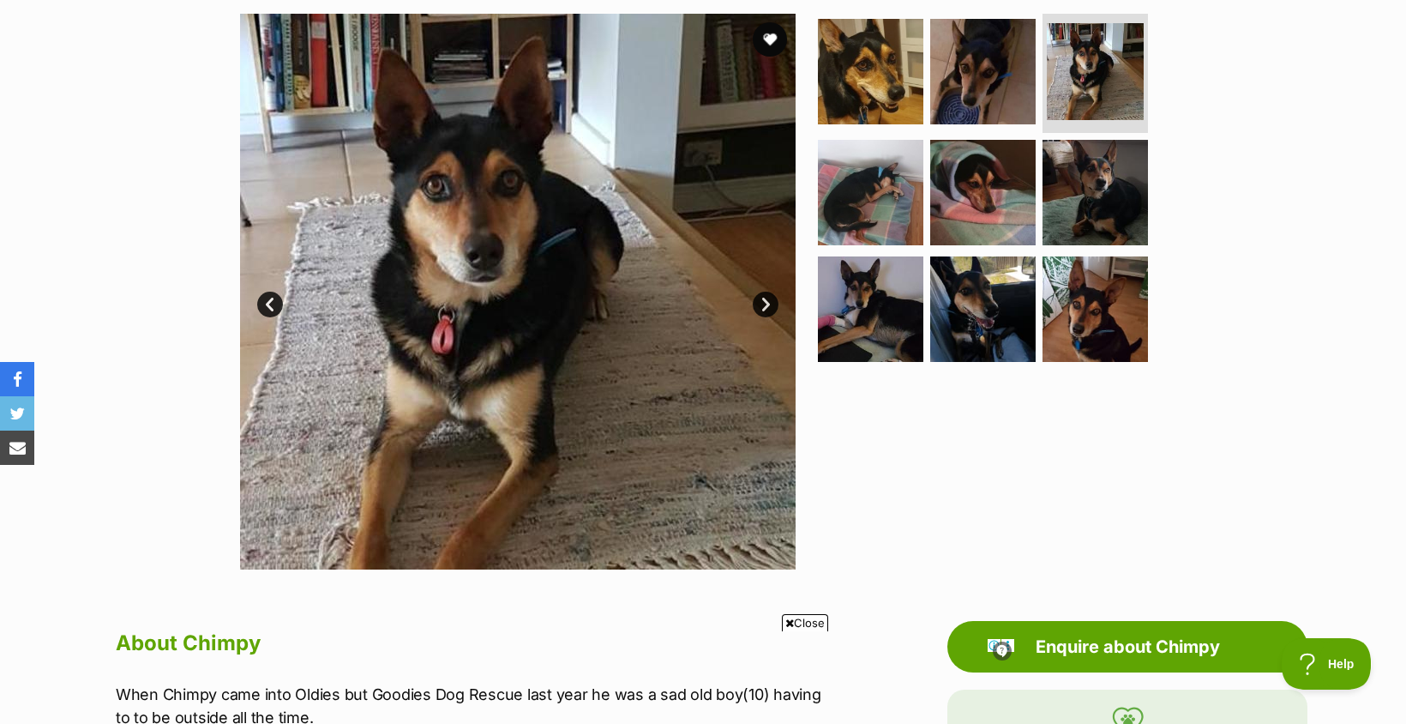
click at [766, 299] on link "Next" at bounding box center [766, 304] width 26 height 26
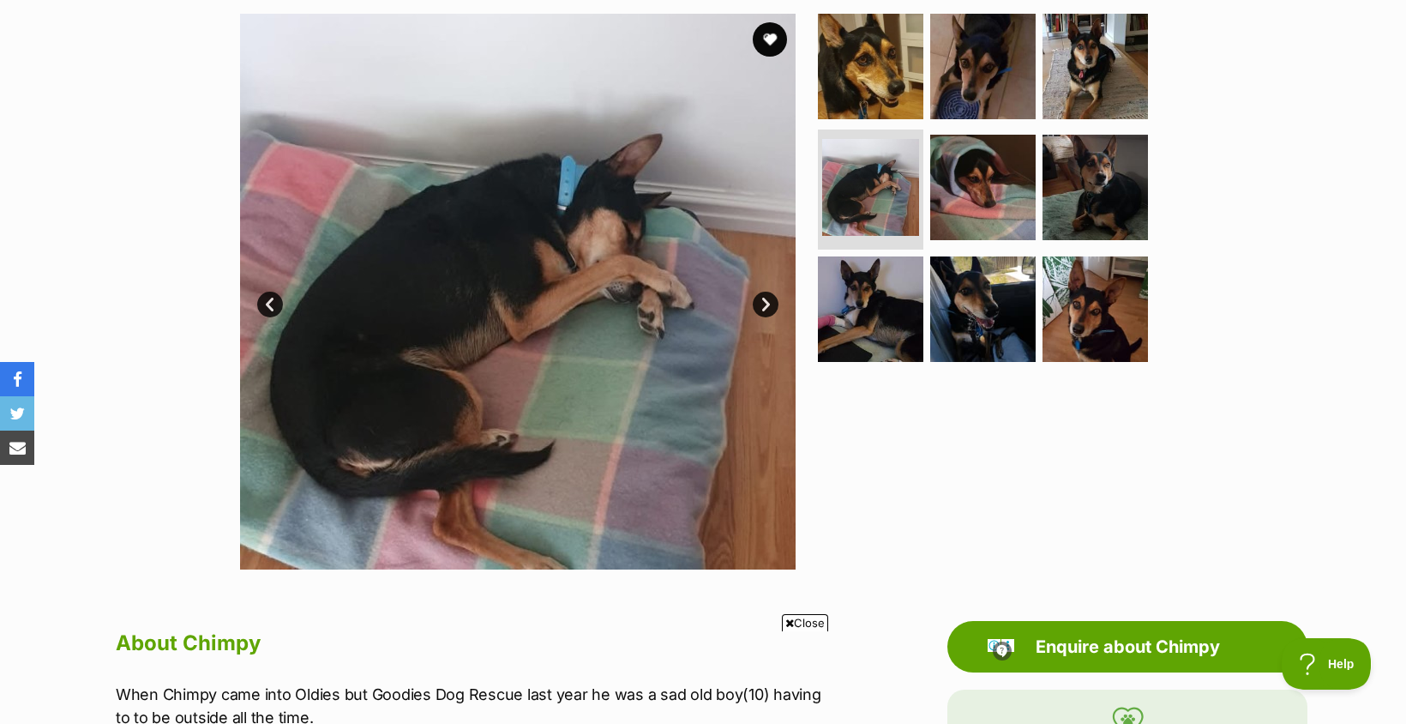
click at [766, 299] on link "Next" at bounding box center [766, 304] width 26 height 26
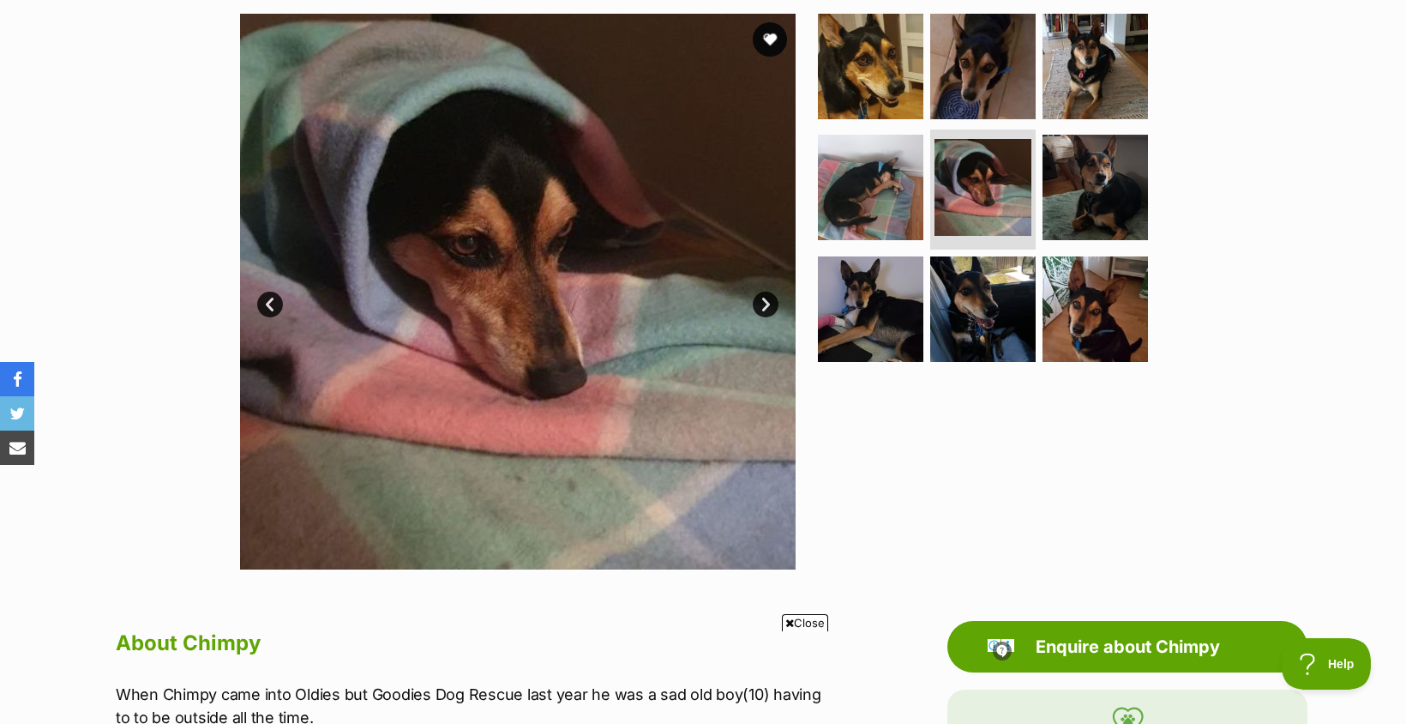
click at [766, 299] on link "Next" at bounding box center [766, 304] width 26 height 26
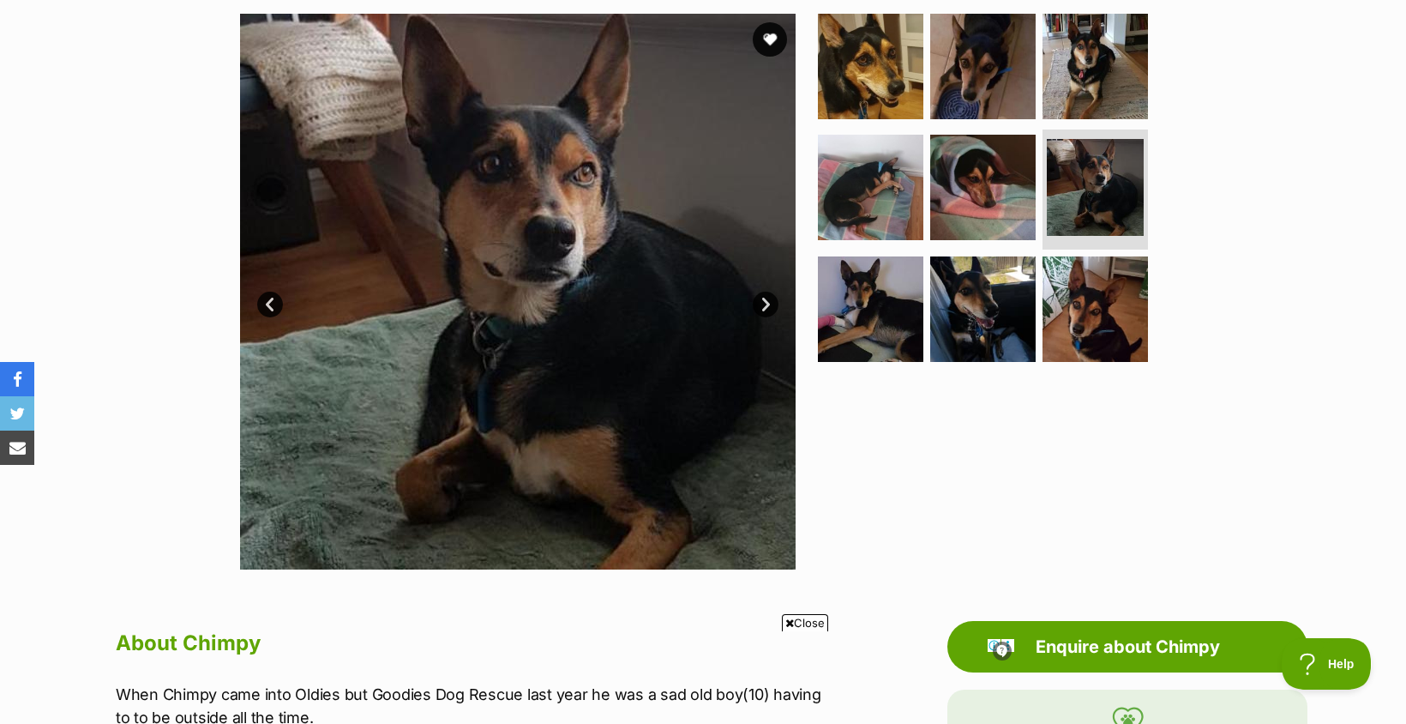
click at [766, 299] on link "Next" at bounding box center [766, 304] width 26 height 26
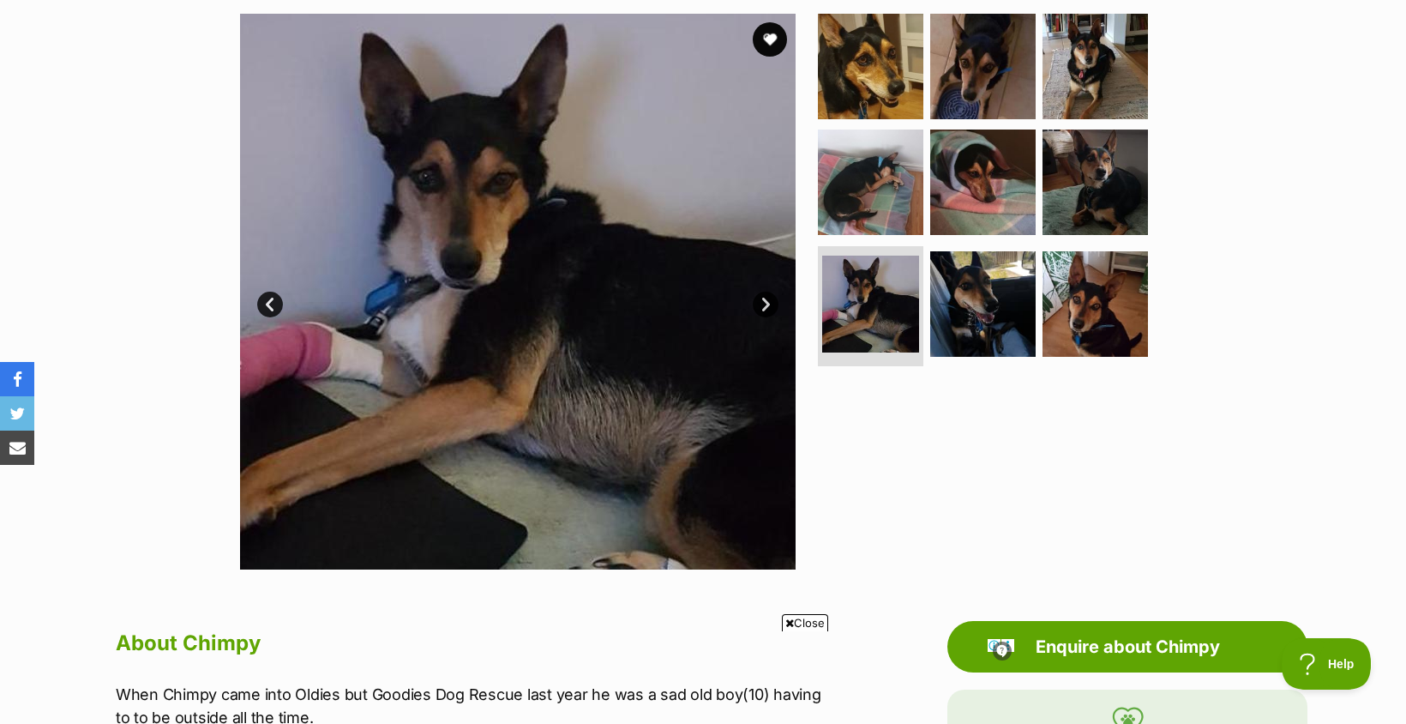
click at [765, 305] on link "Next" at bounding box center [766, 304] width 26 height 26
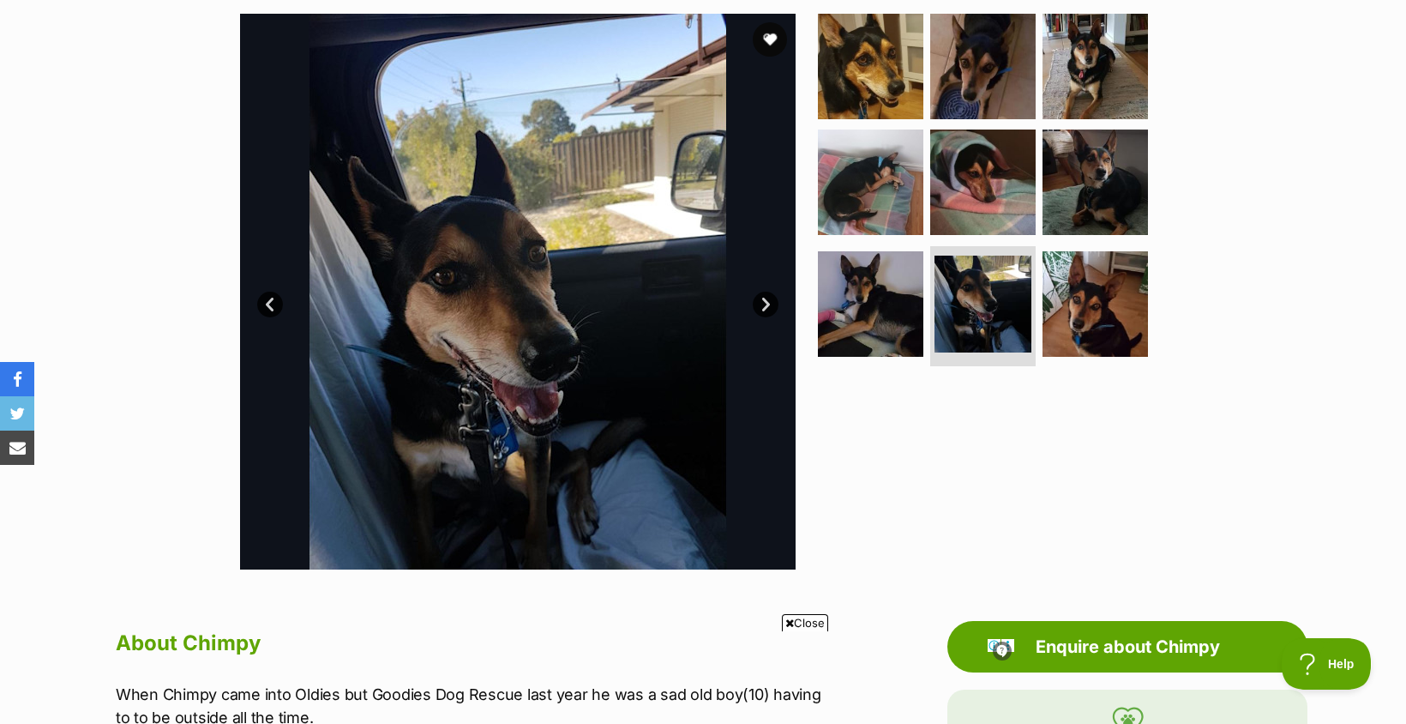
click at [765, 305] on link "Next" at bounding box center [766, 304] width 26 height 26
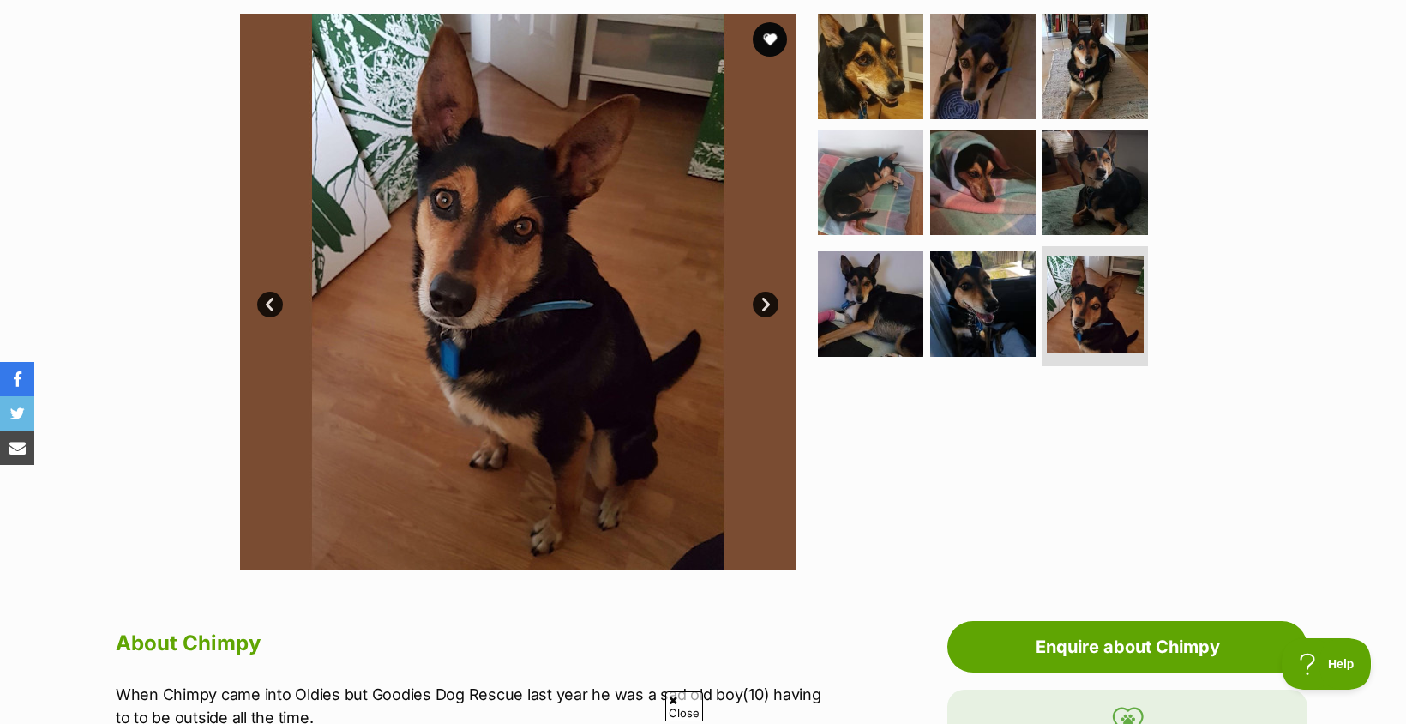
scroll to position [0, 0]
click at [763, 299] on link "Next" at bounding box center [766, 304] width 26 height 26
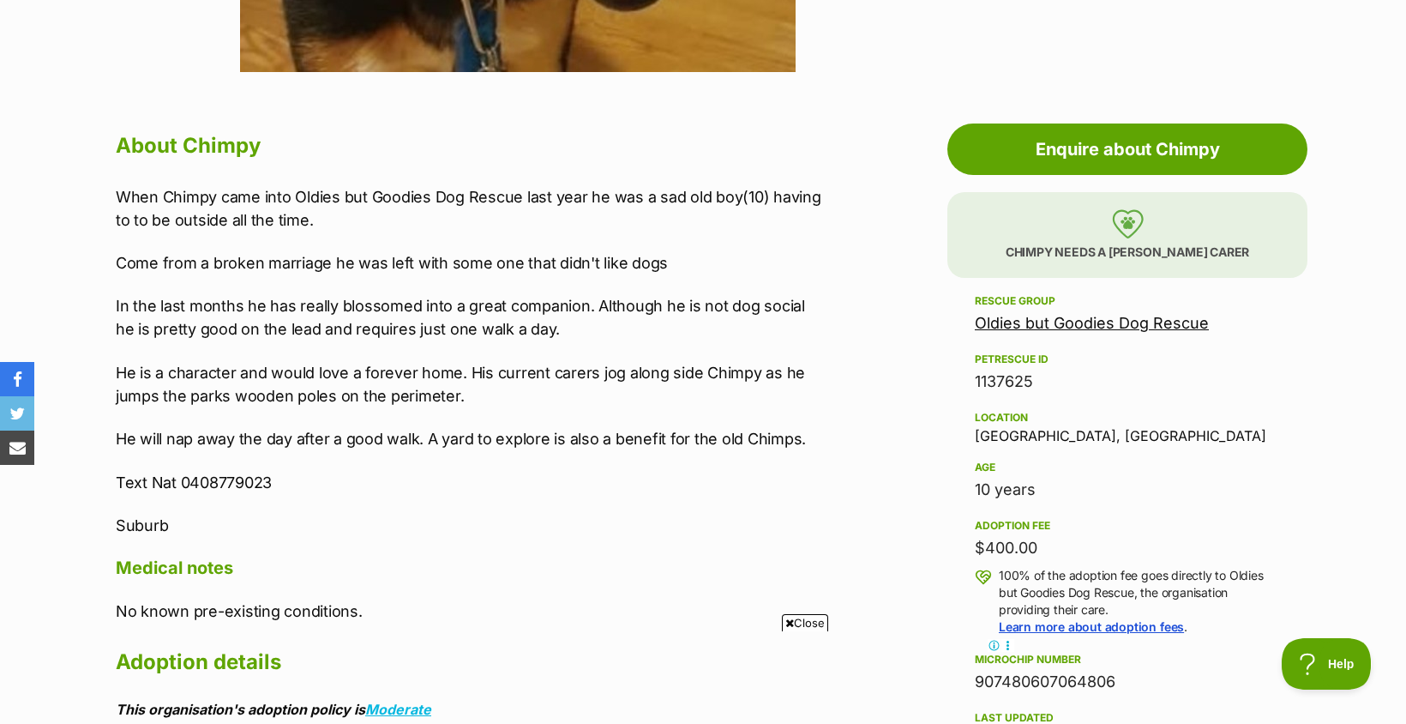
scroll to position [857, 0]
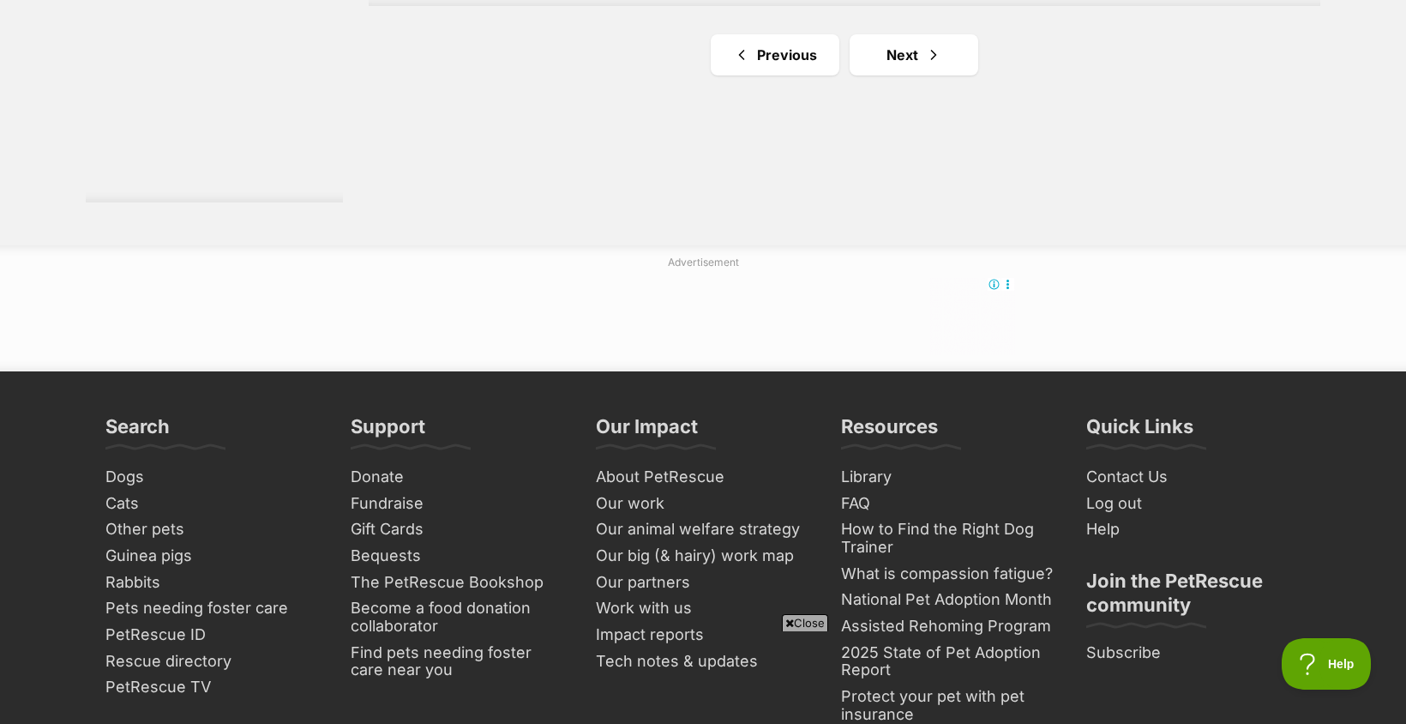
scroll to position [3344, 0]
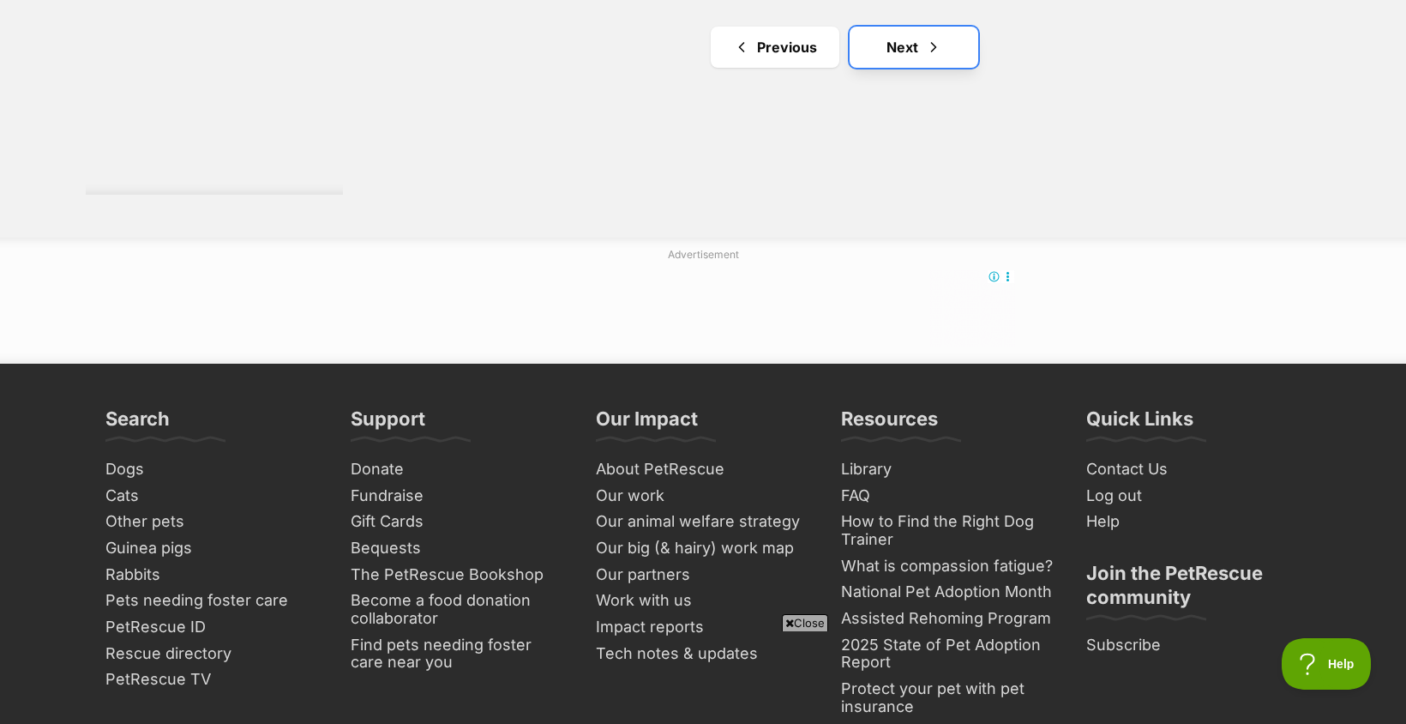
click at [910, 43] on link "Next" at bounding box center [914, 47] width 129 height 41
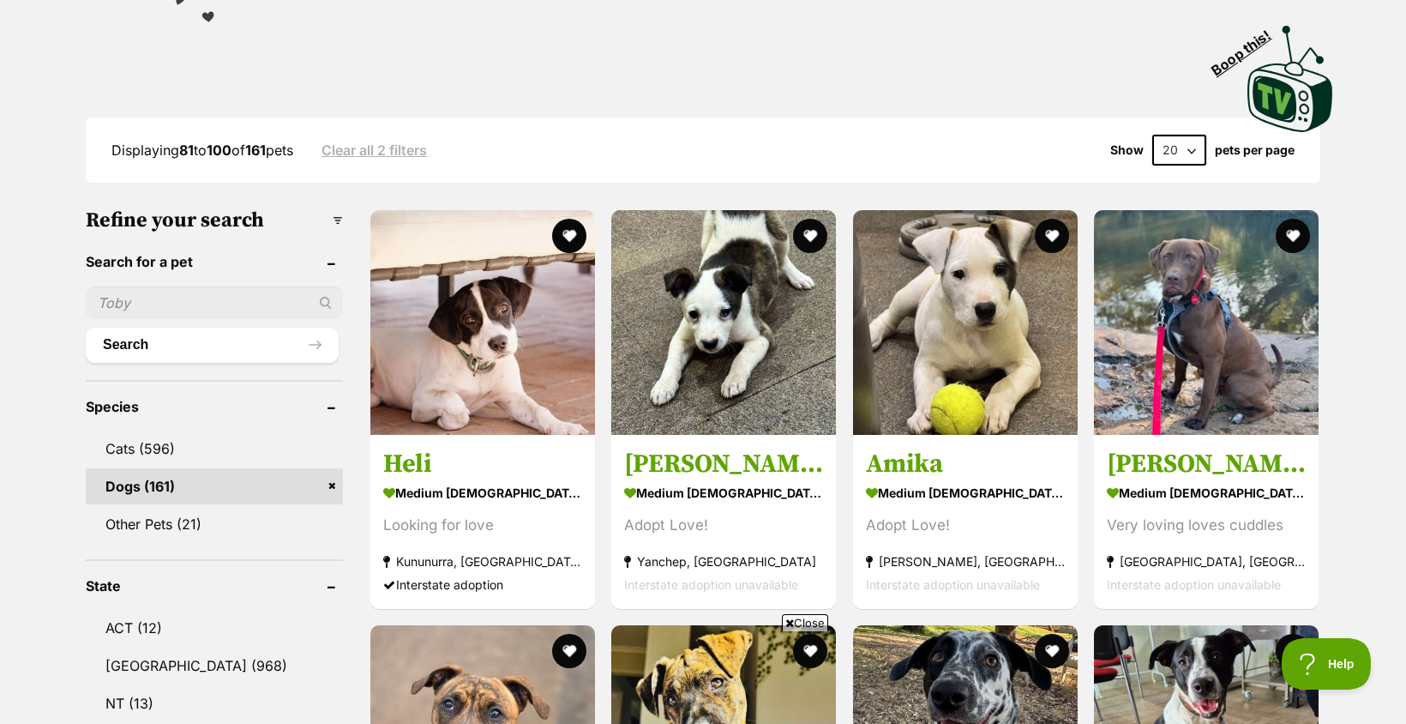
scroll to position [343, 0]
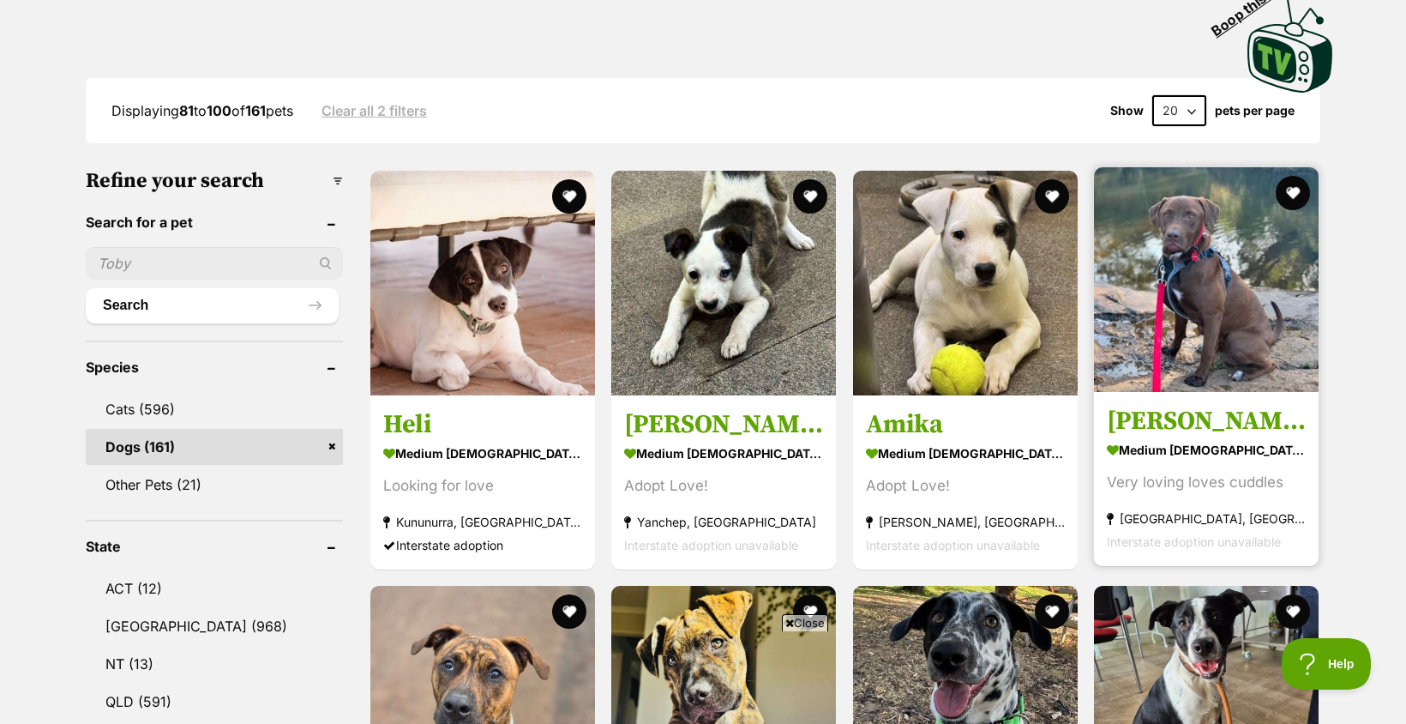
click at [1193, 470] on section "medium male Dog Very loving loves cuddles Armadale, WA Interstate adoption unav…" at bounding box center [1206, 495] width 199 height 116
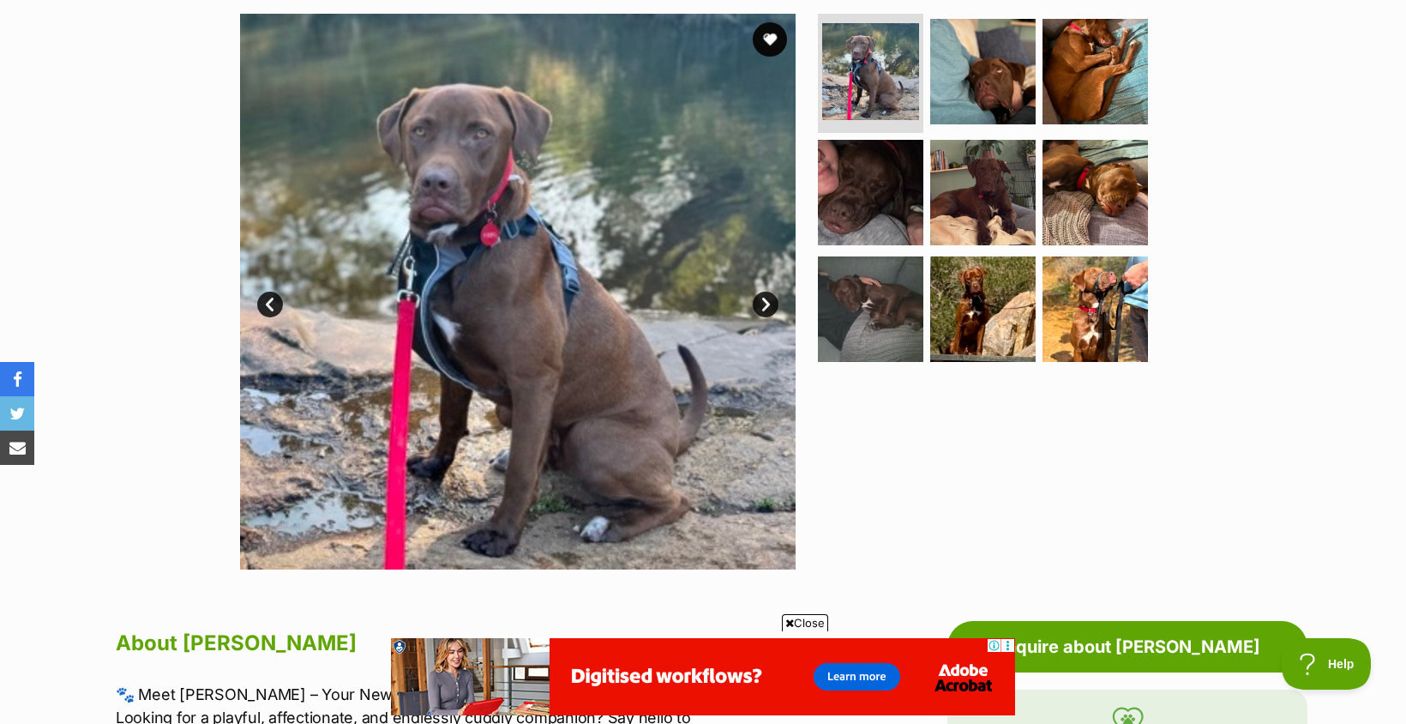
click at [771, 298] on link "Next" at bounding box center [766, 304] width 26 height 26
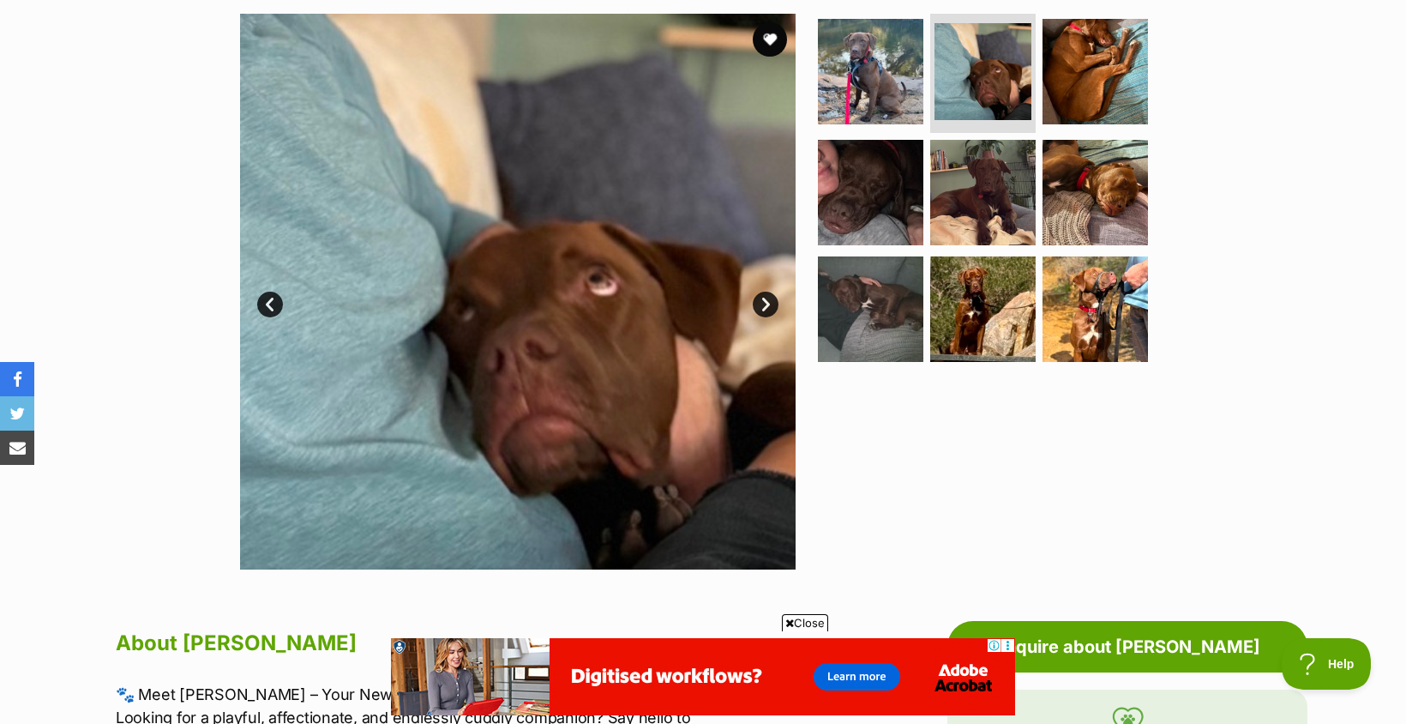
click at [771, 298] on link "Next" at bounding box center [766, 304] width 26 height 26
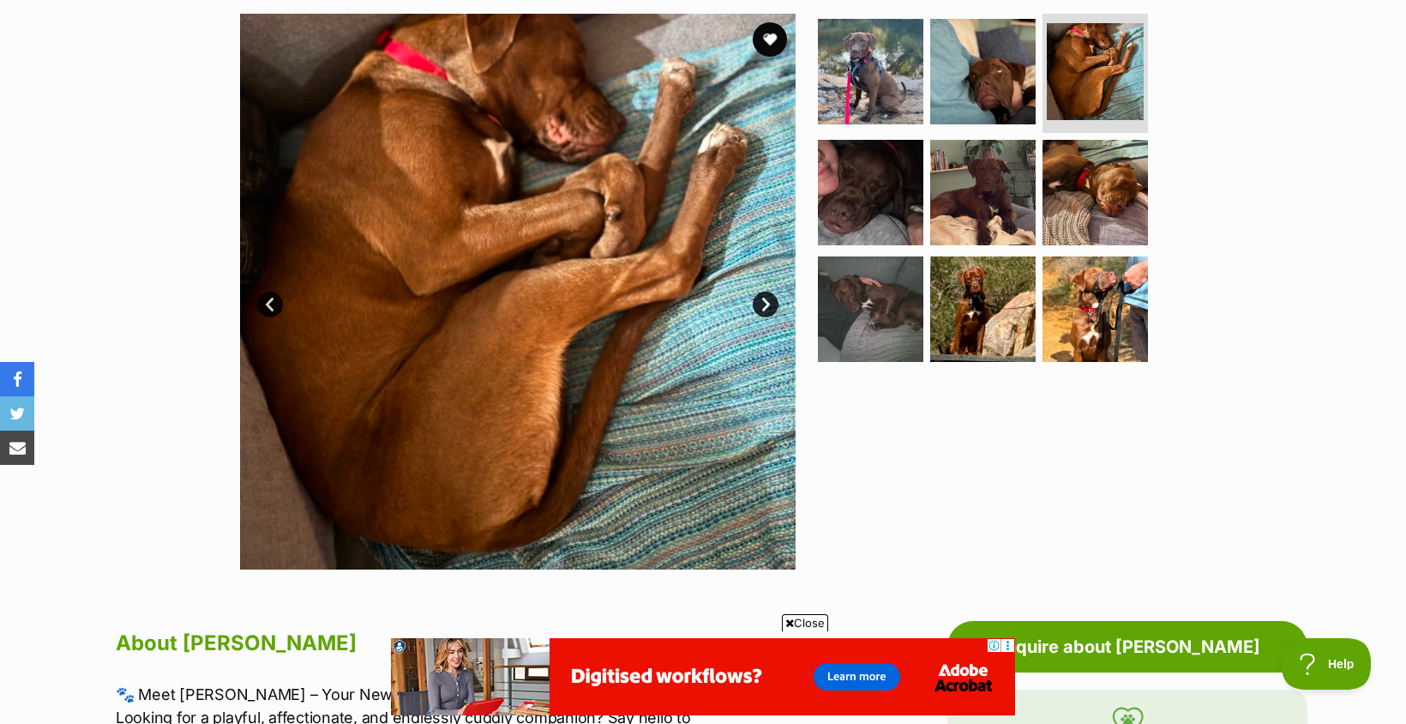
click at [771, 298] on link "Next" at bounding box center [766, 304] width 26 height 26
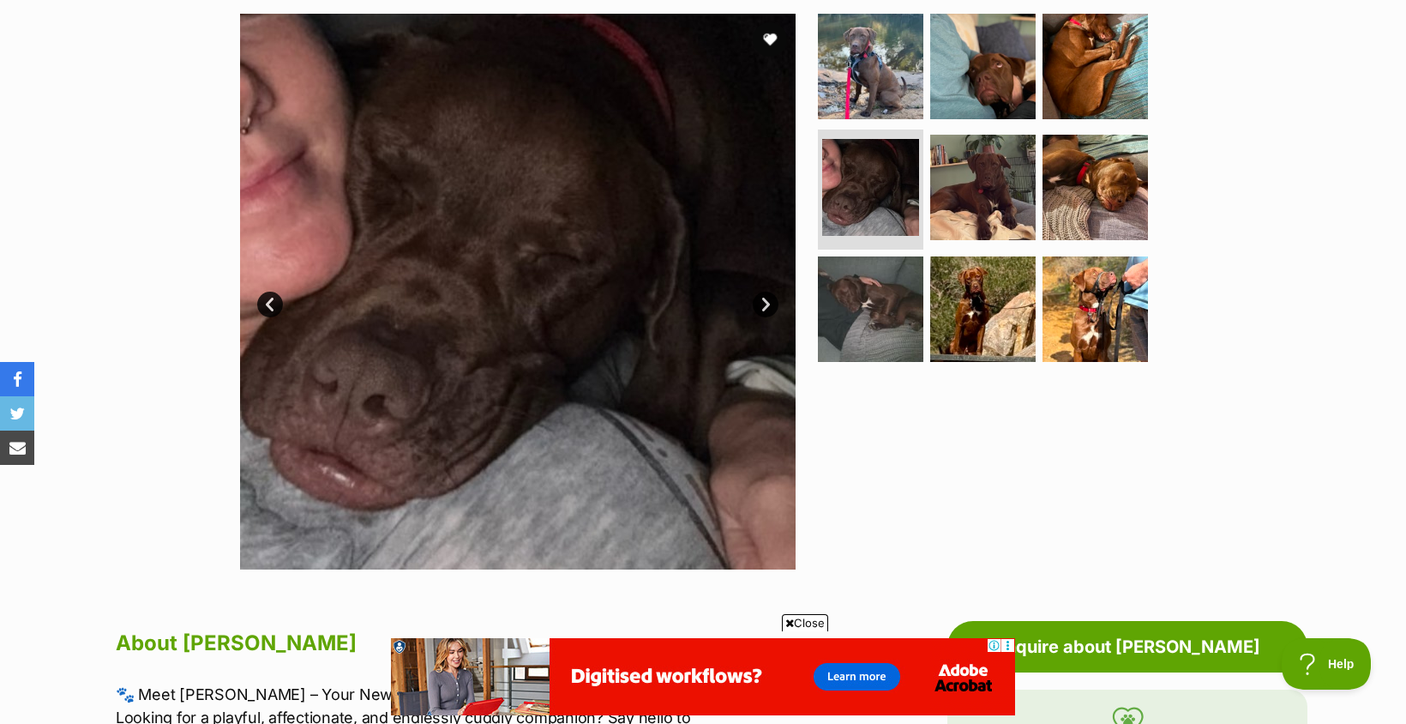
click at [771, 298] on link "Next" at bounding box center [766, 304] width 26 height 26
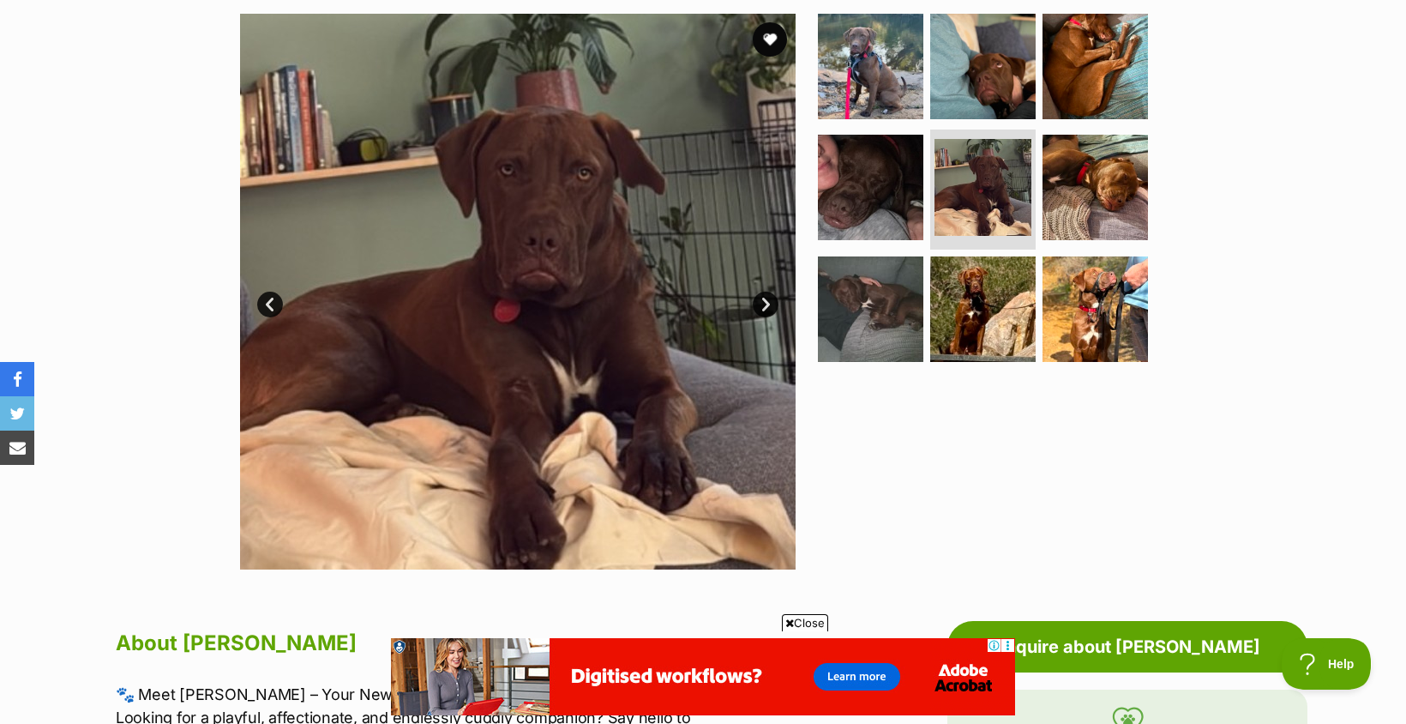
click at [771, 298] on link "Next" at bounding box center [766, 304] width 26 height 26
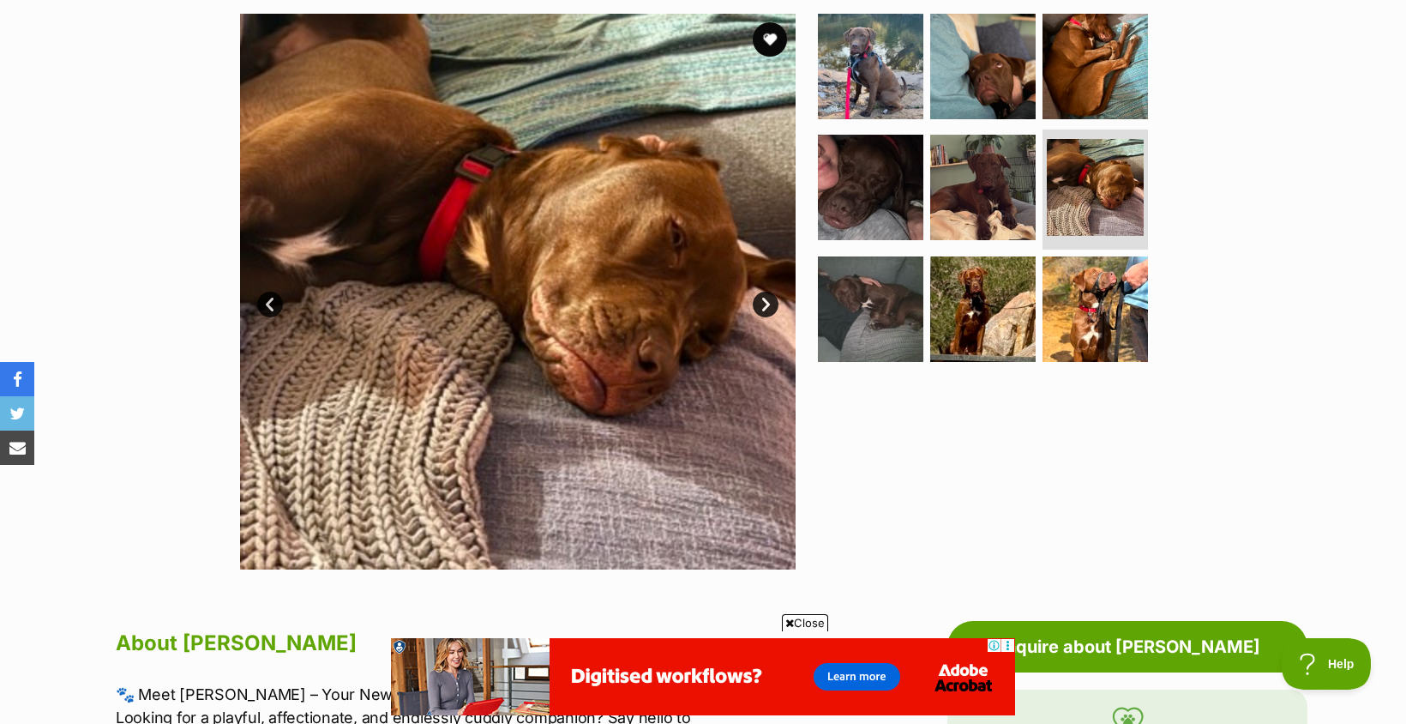
click at [771, 298] on link "Next" at bounding box center [766, 304] width 26 height 26
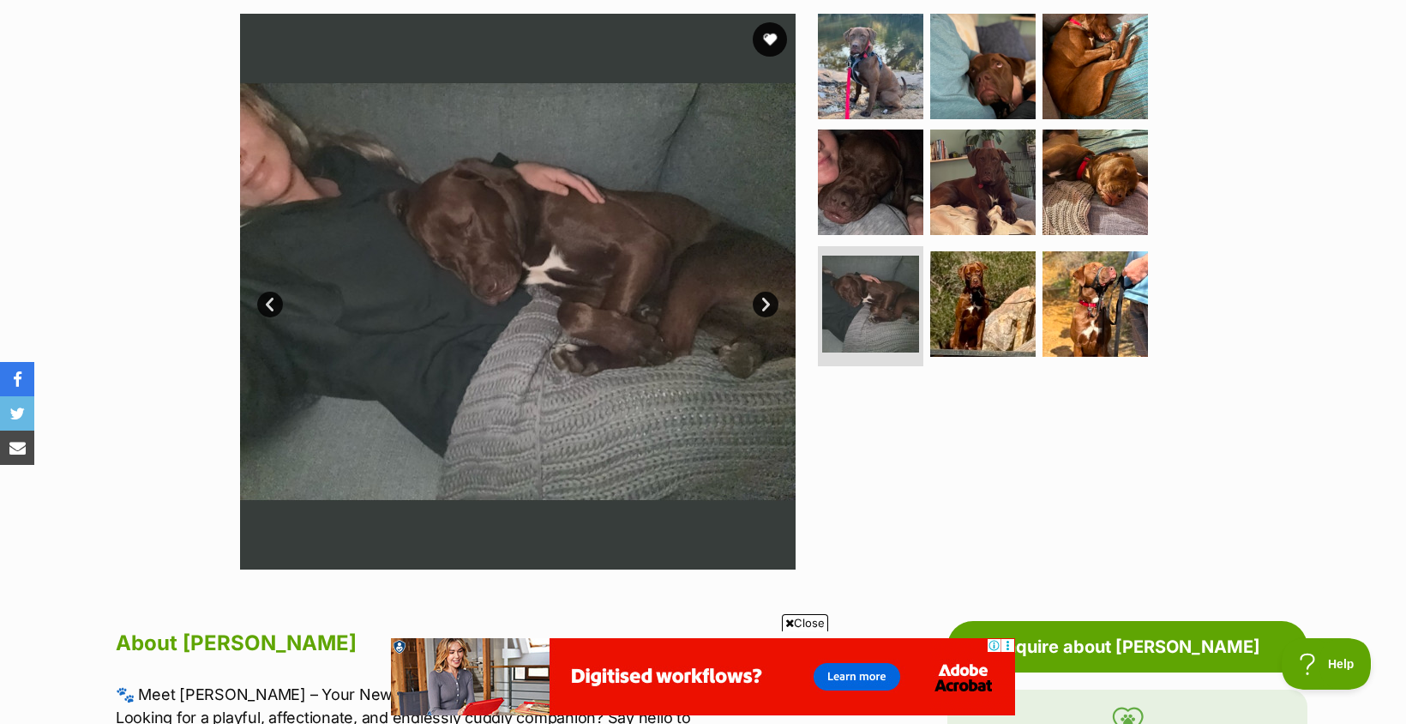
click at [771, 298] on link "Next" at bounding box center [766, 304] width 26 height 26
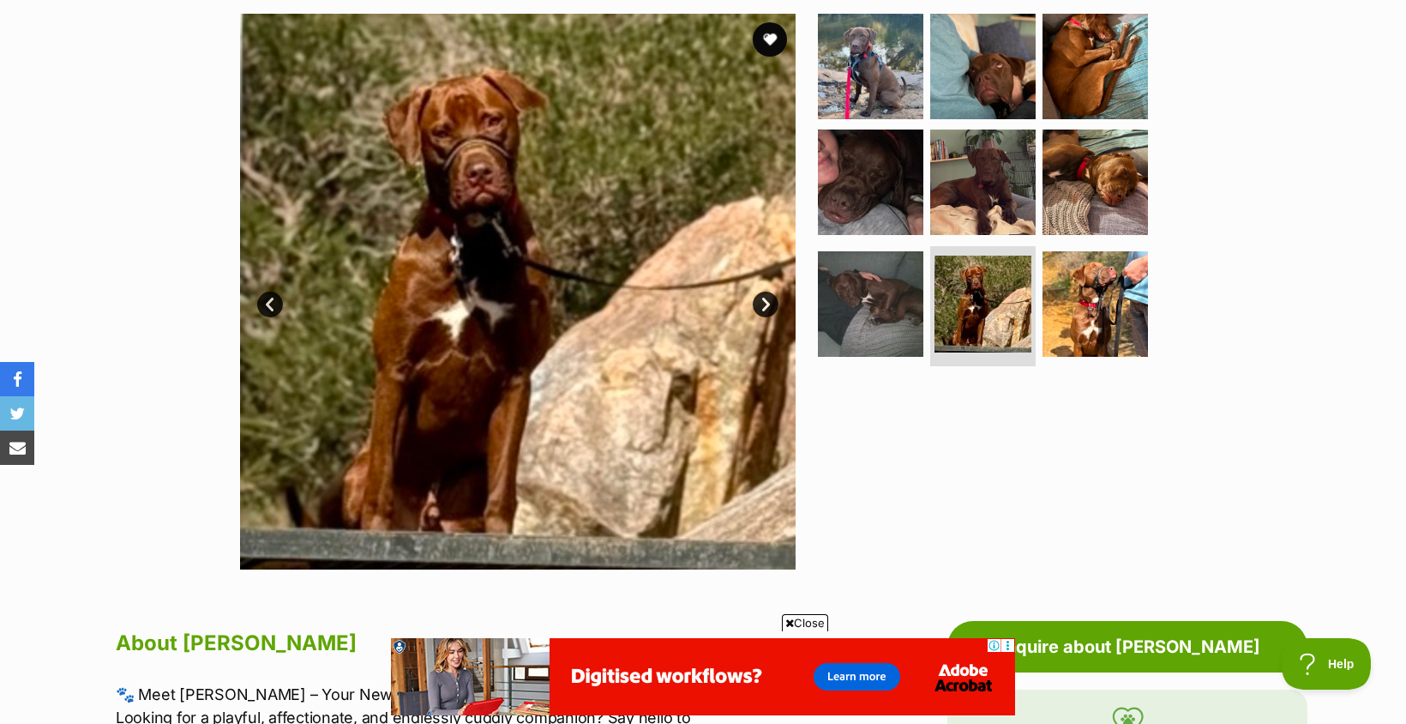
click at [771, 298] on link "Next" at bounding box center [766, 304] width 26 height 26
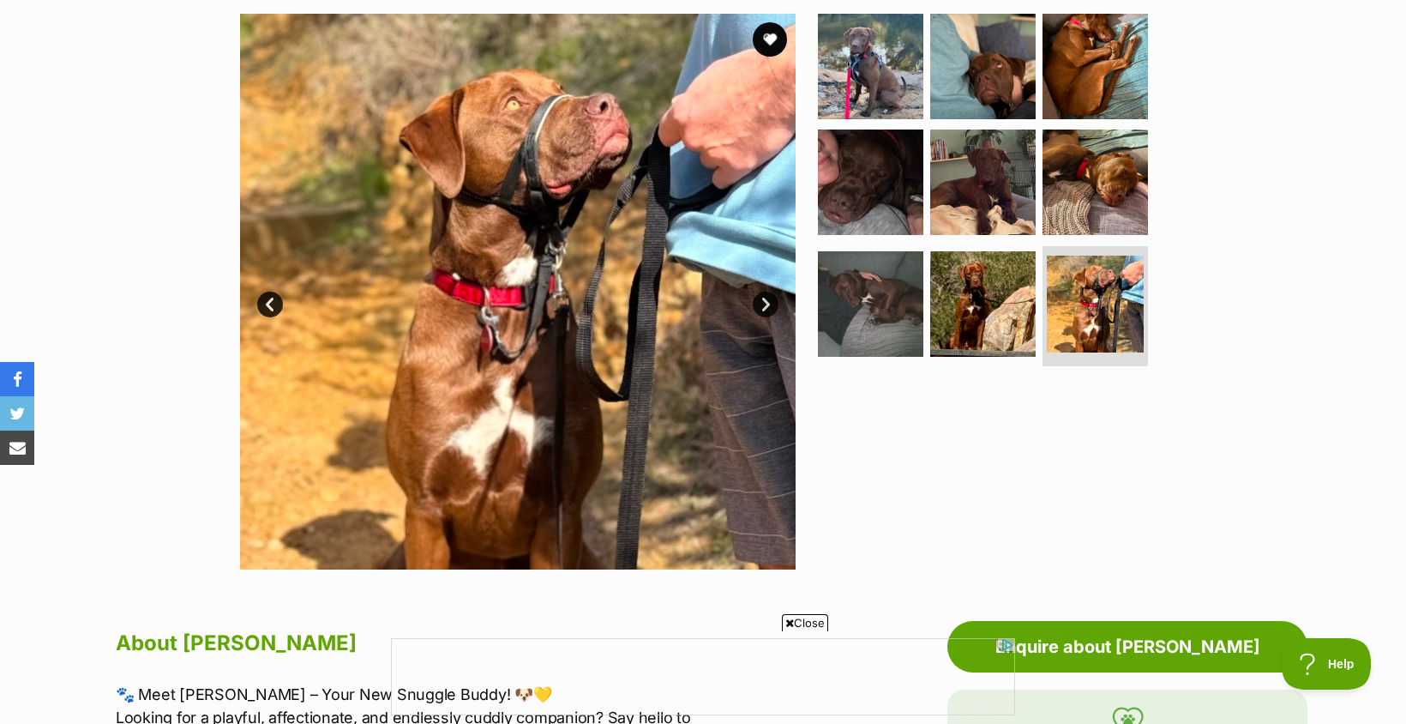
click at [771, 298] on link "Next" at bounding box center [766, 304] width 26 height 26
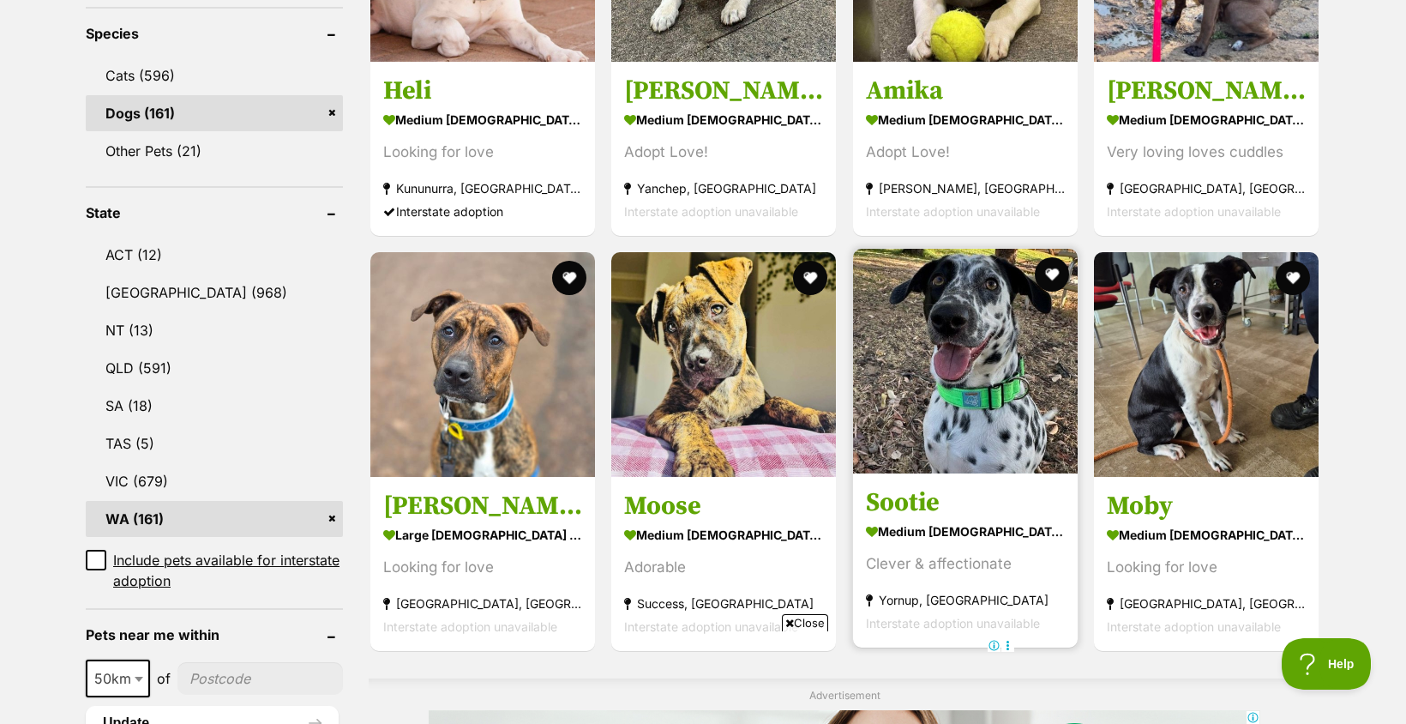
click at [962, 551] on section "medium female Dog Clever & affectionate Yornup, WA Interstate adoption unavaila…" at bounding box center [965, 577] width 199 height 116
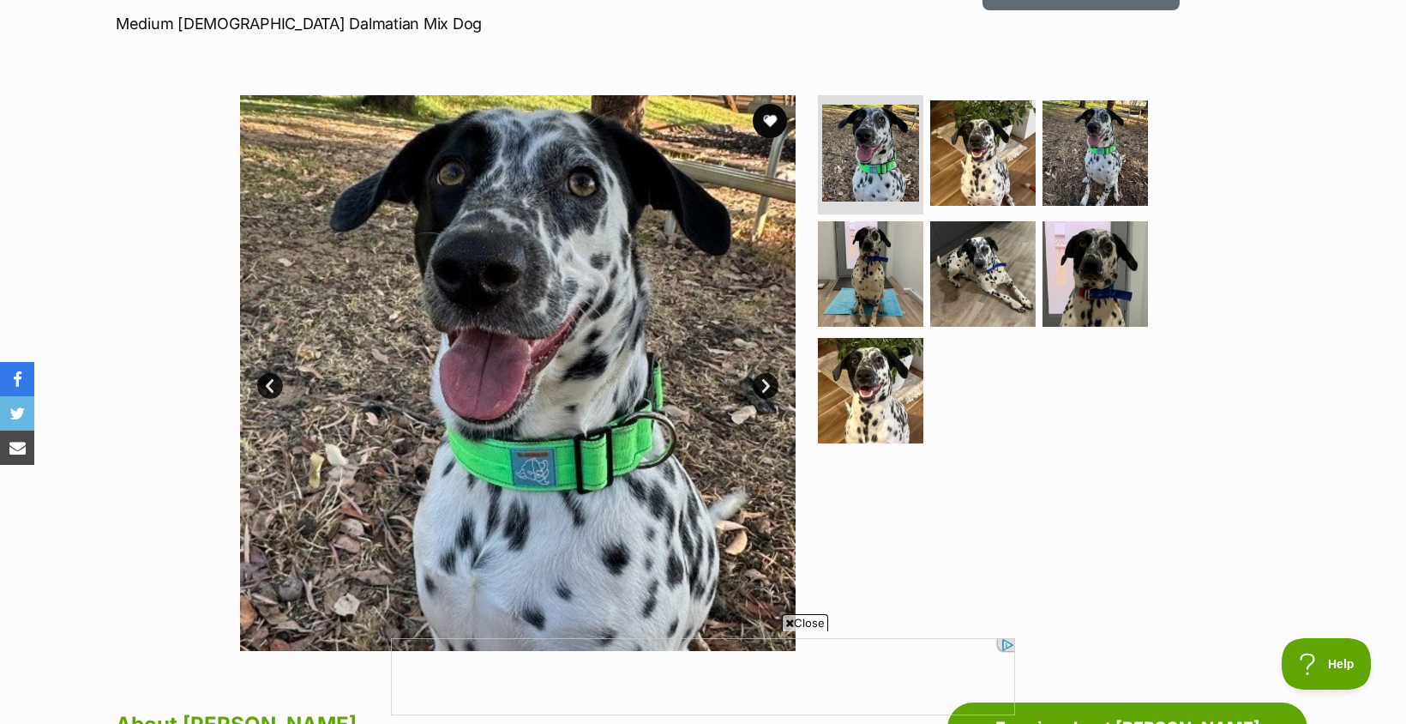
scroll to position [257, 0]
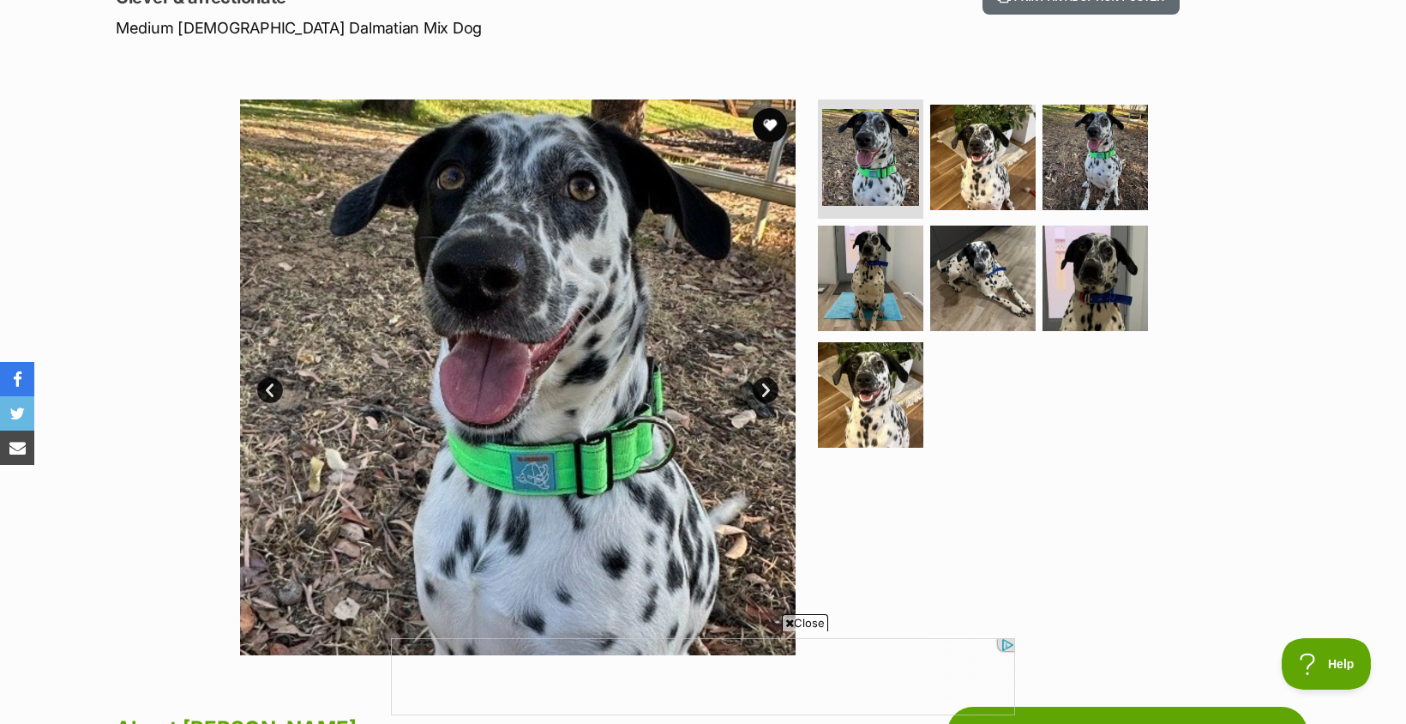
click at [765, 393] on link "Next" at bounding box center [766, 390] width 26 height 26
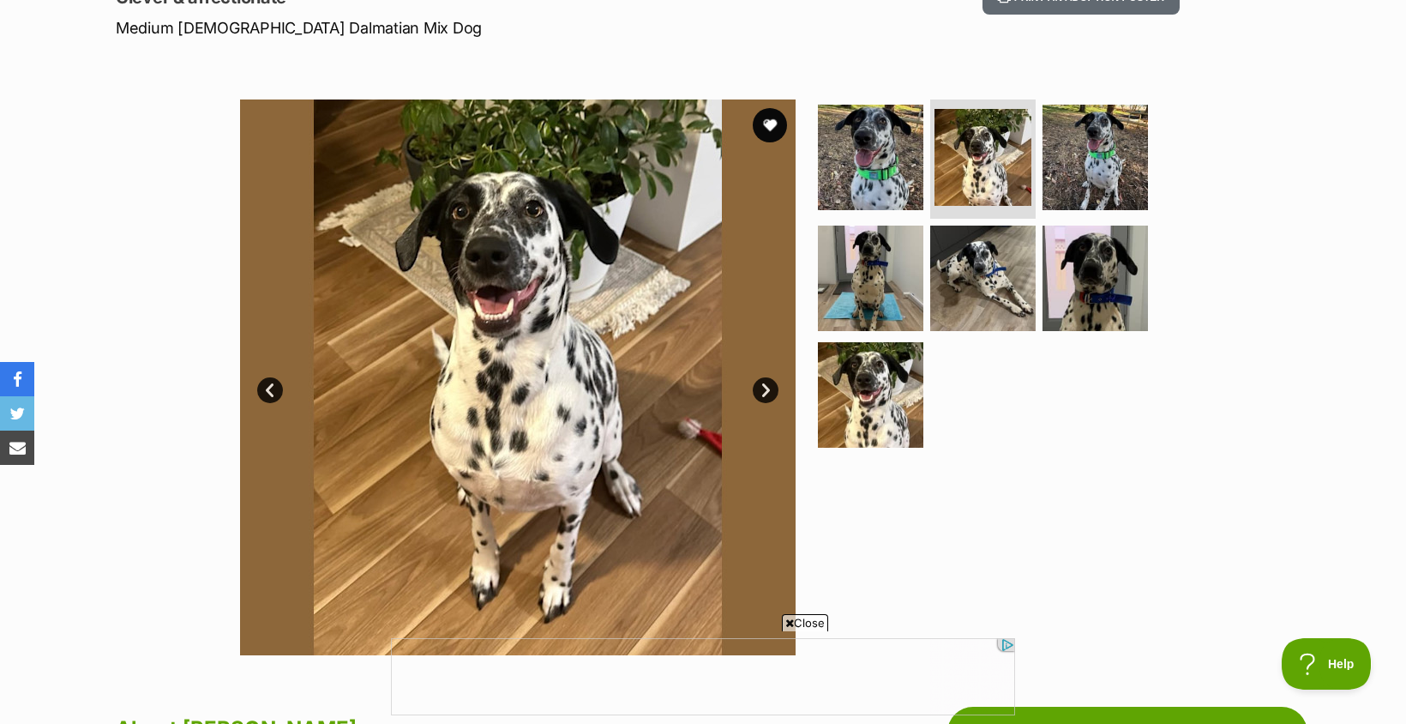
click at [765, 393] on link "Next" at bounding box center [766, 390] width 26 height 26
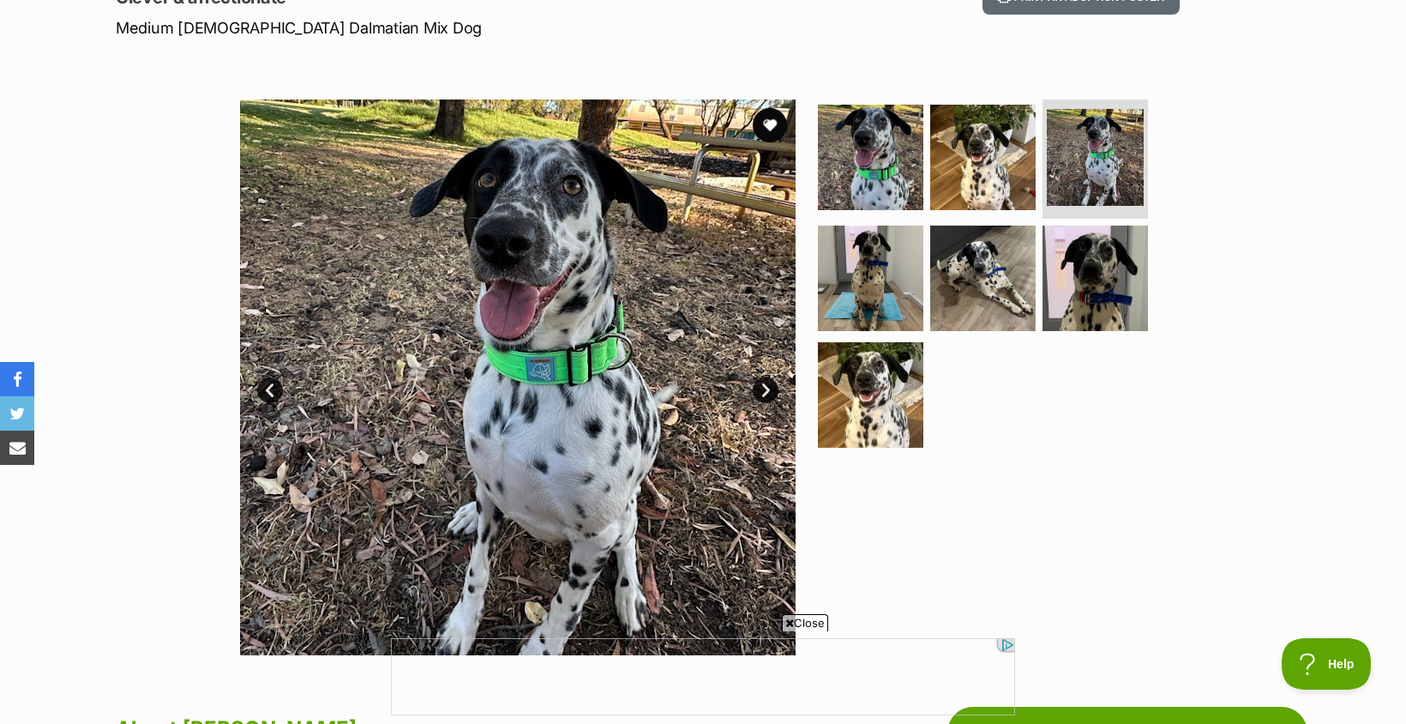
click at [765, 393] on link "Next" at bounding box center [766, 390] width 26 height 26
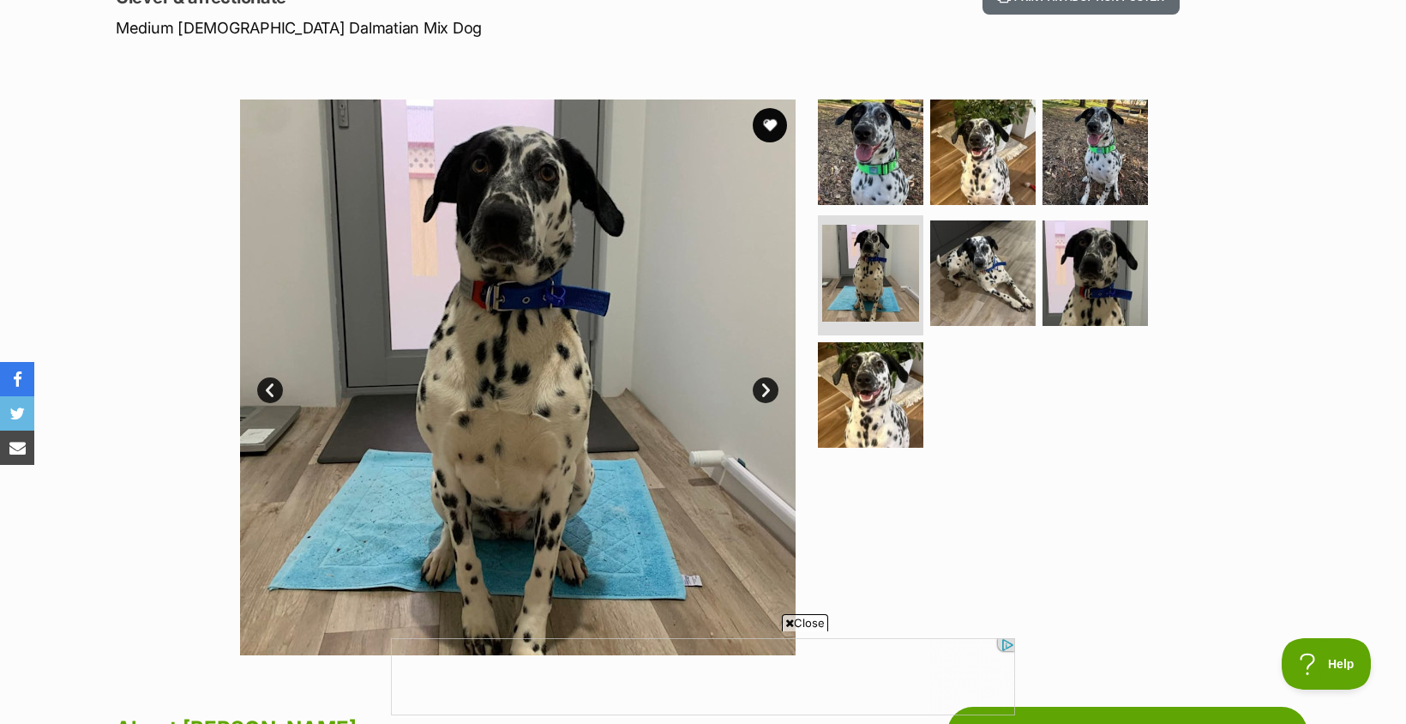
click at [765, 393] on link "Next" at bounding box center [766, 390] width 26 height 26
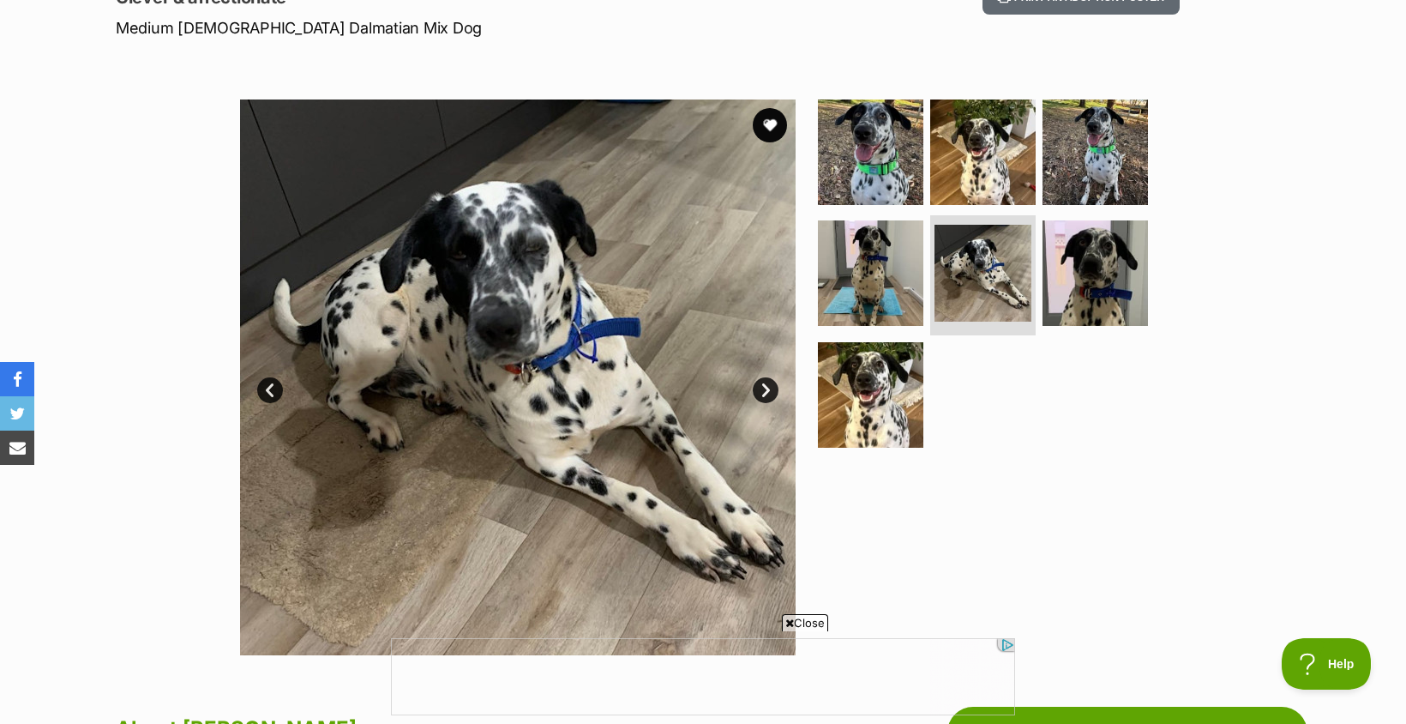
click at [765, 393] on link "Next" at bounding box center [766, 390] width 26 height 26
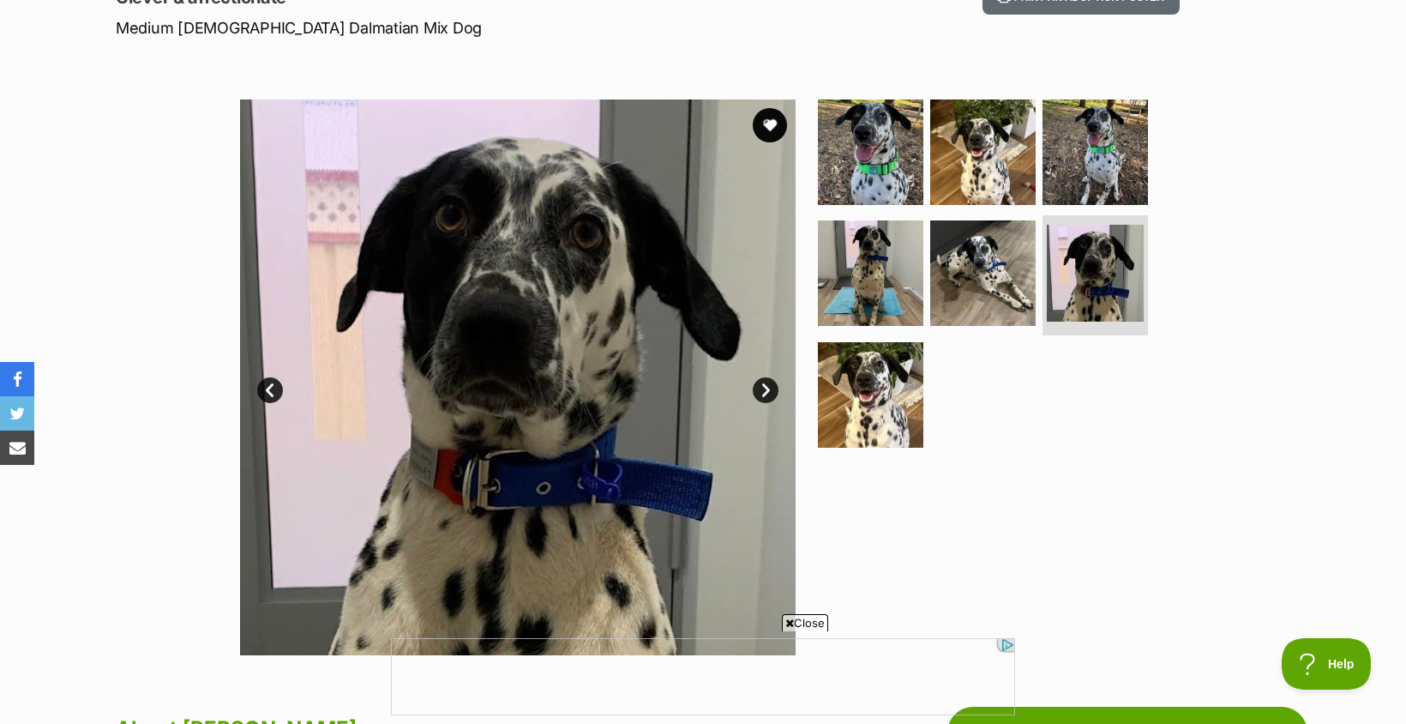
click at [765, 393] on link "Next" at bounding box center [766, 390] width 26 height 26
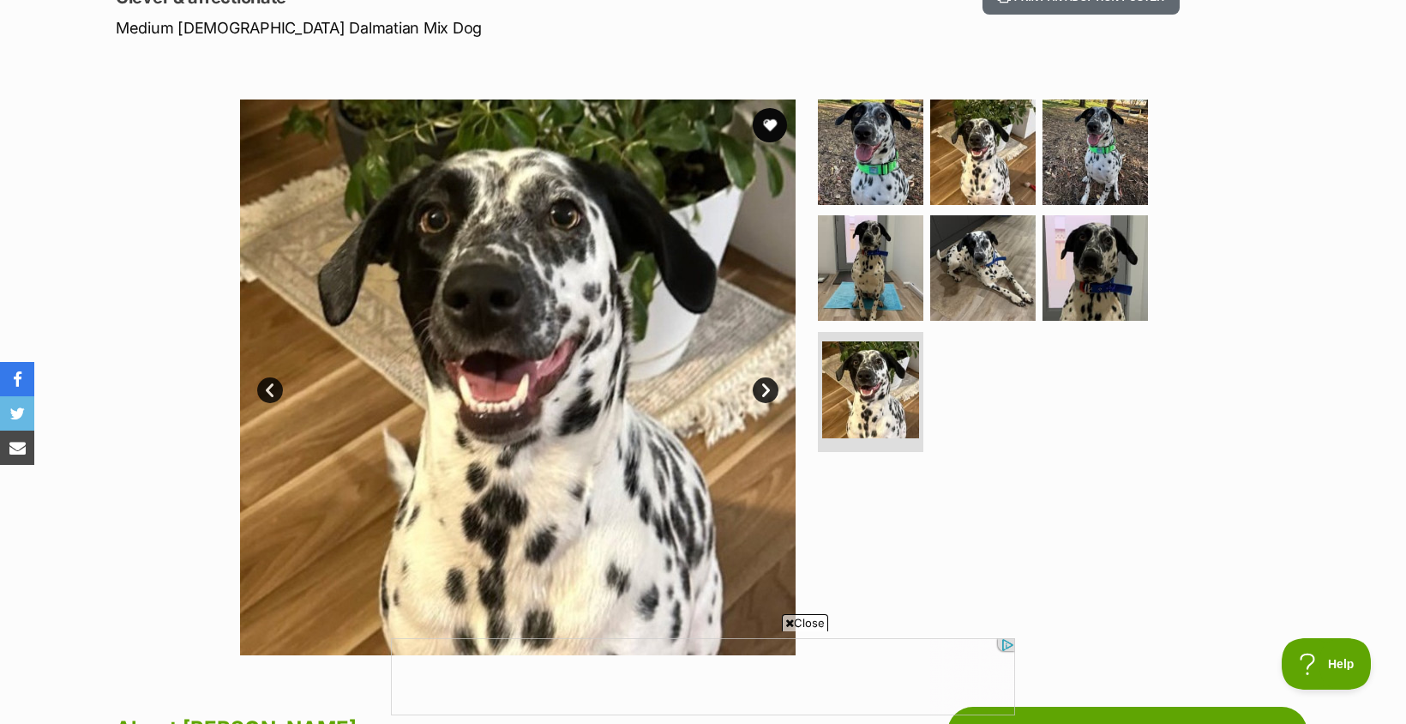
click at [765, 393] on link "Next" at bounding box center [766, 390] width 26 height 26
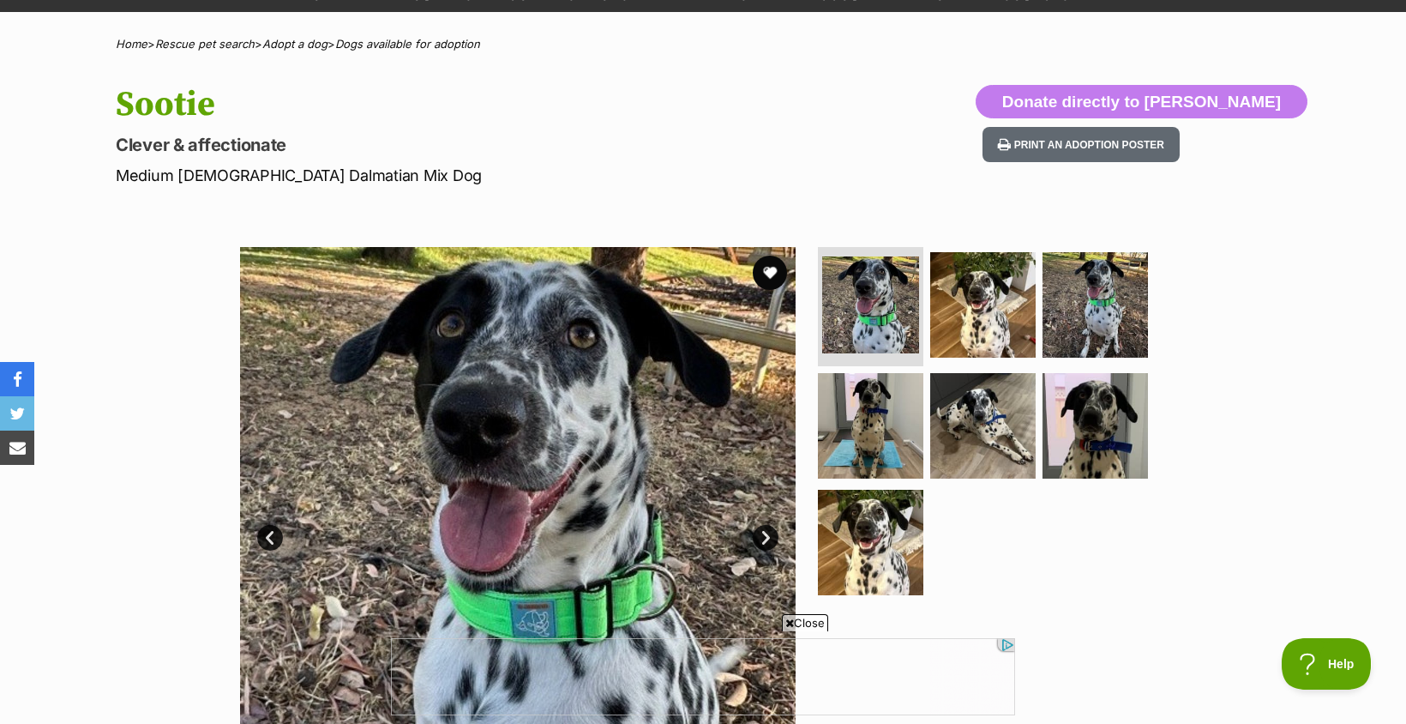
scroll to position [86, 0]
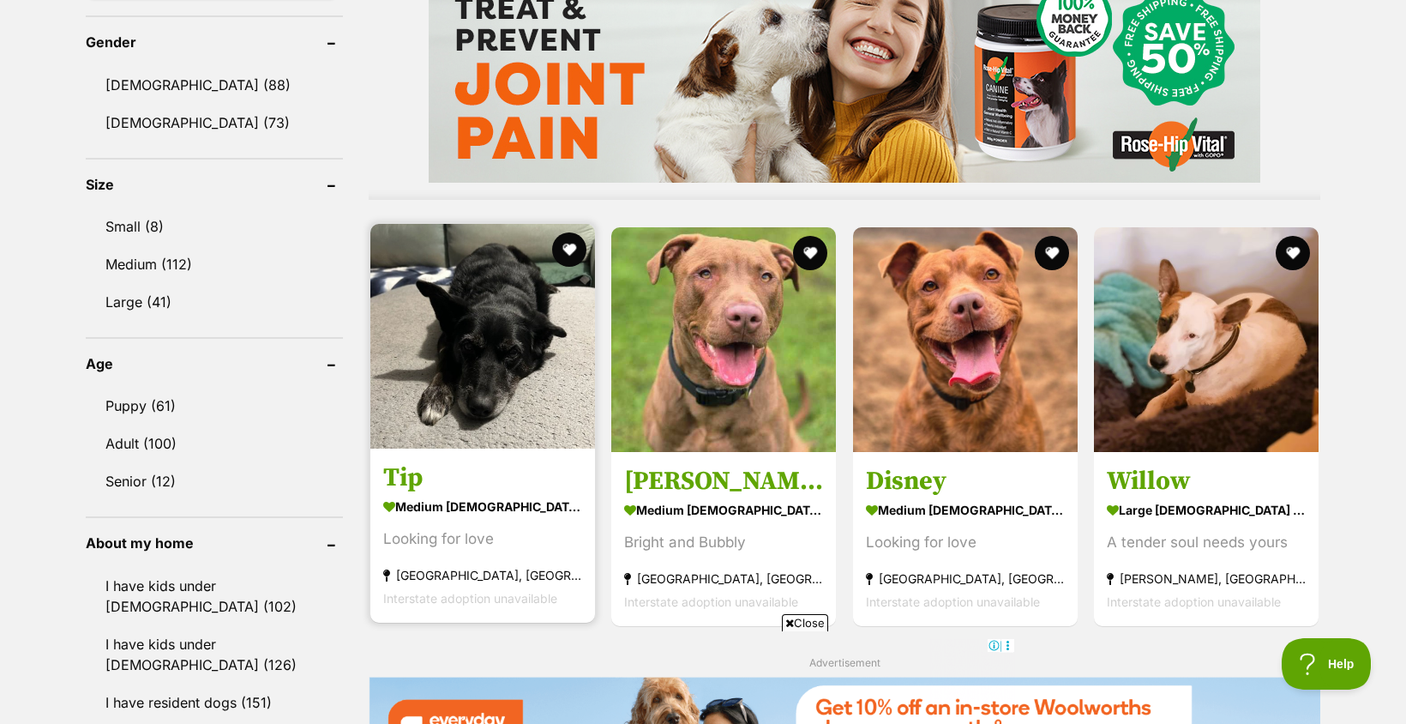
scroll to position [1448, 0]
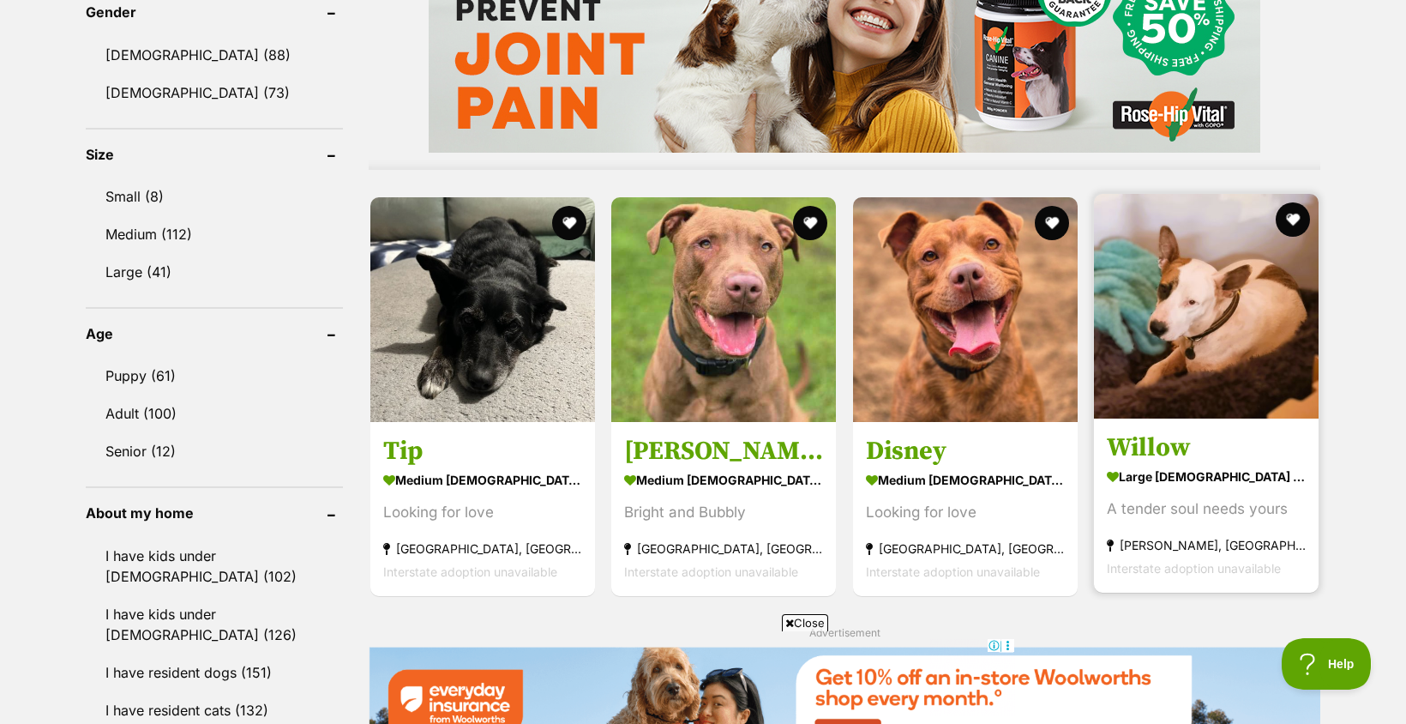
click at [1187, 382] on img at bounding box center [1206, 306] width 225 height 225
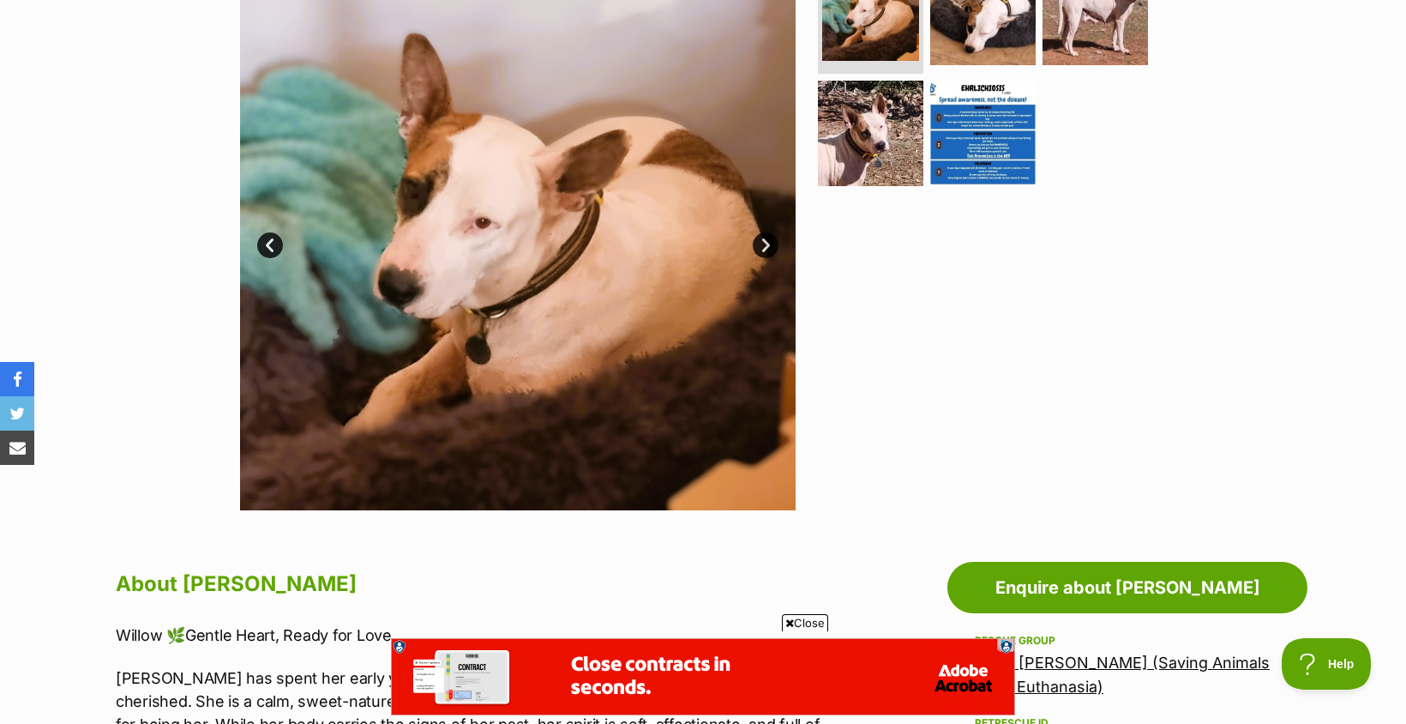
scroll to position [343, 0]
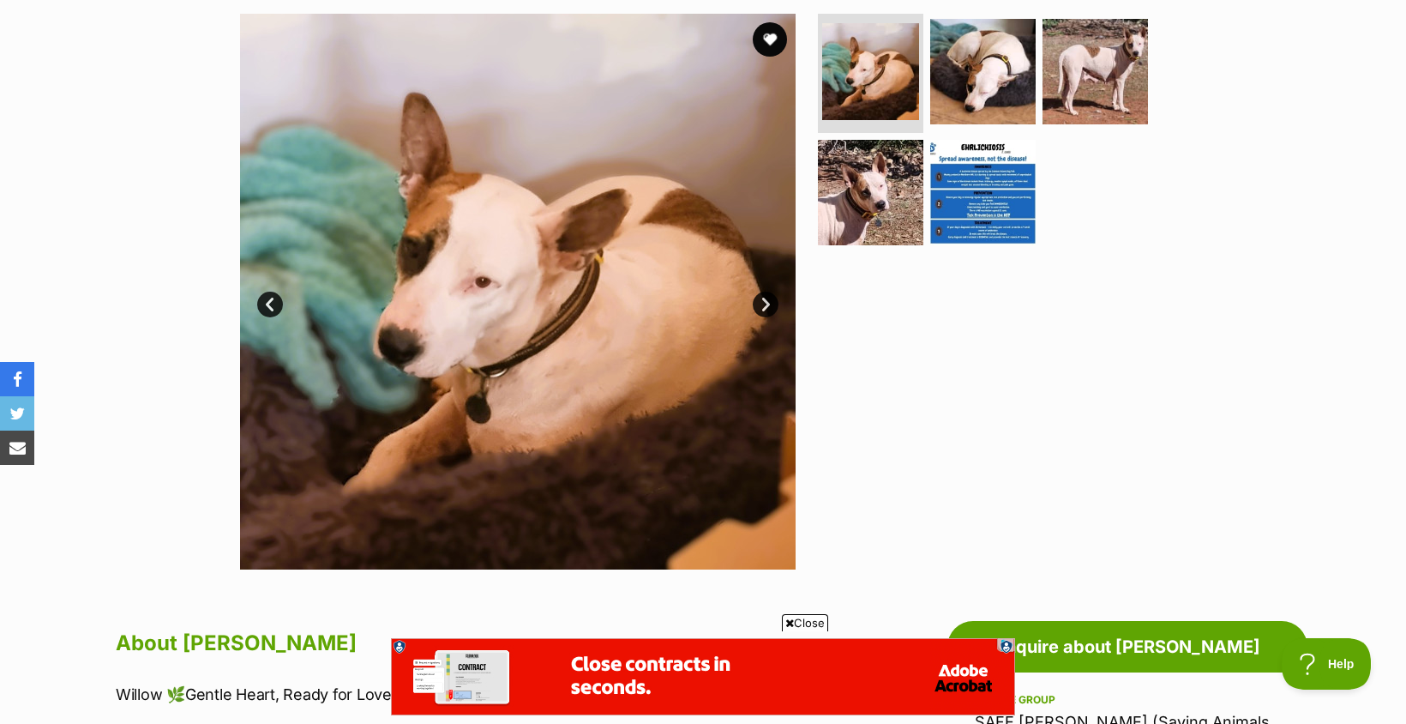
click at [761, 309] on link "Next" at bounding box center [766, 304] width 26 height 26
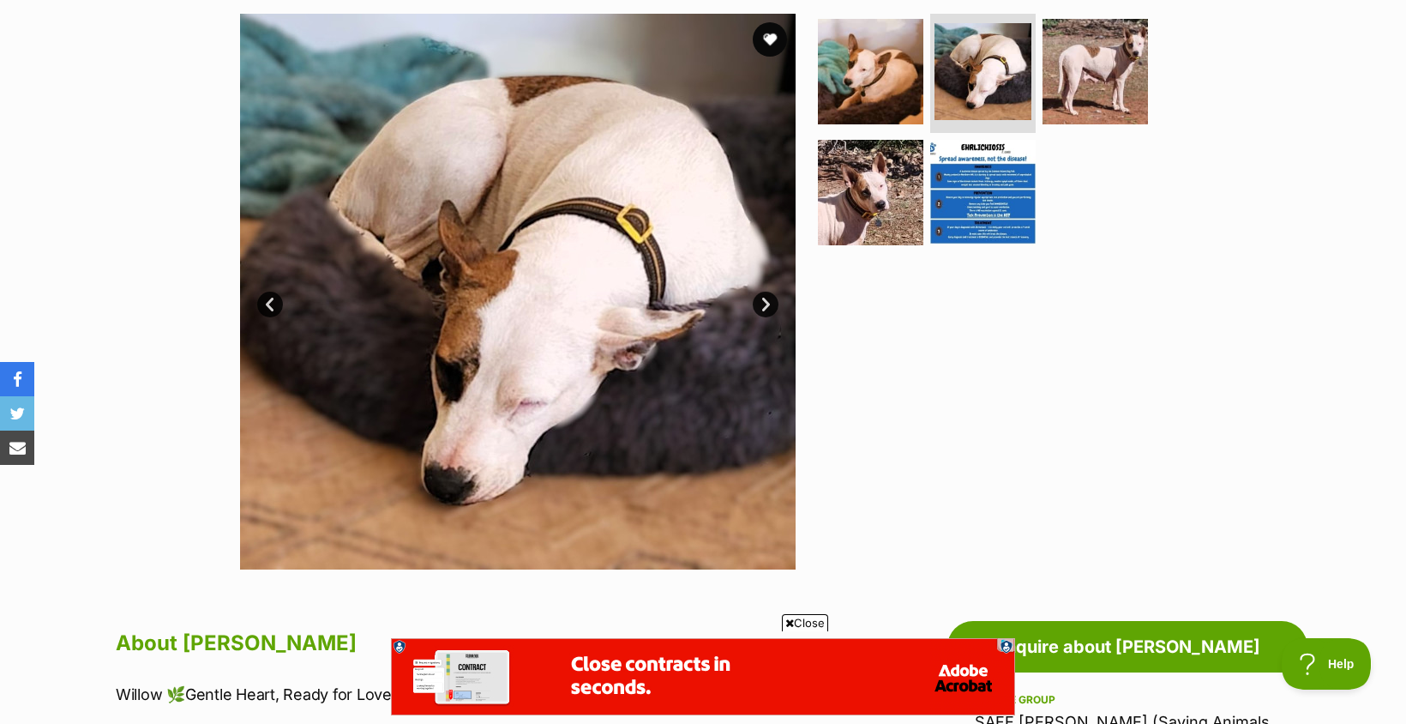
click at [761, 309] on link "Next" at bounding box center [766, 304] width 26 height 26
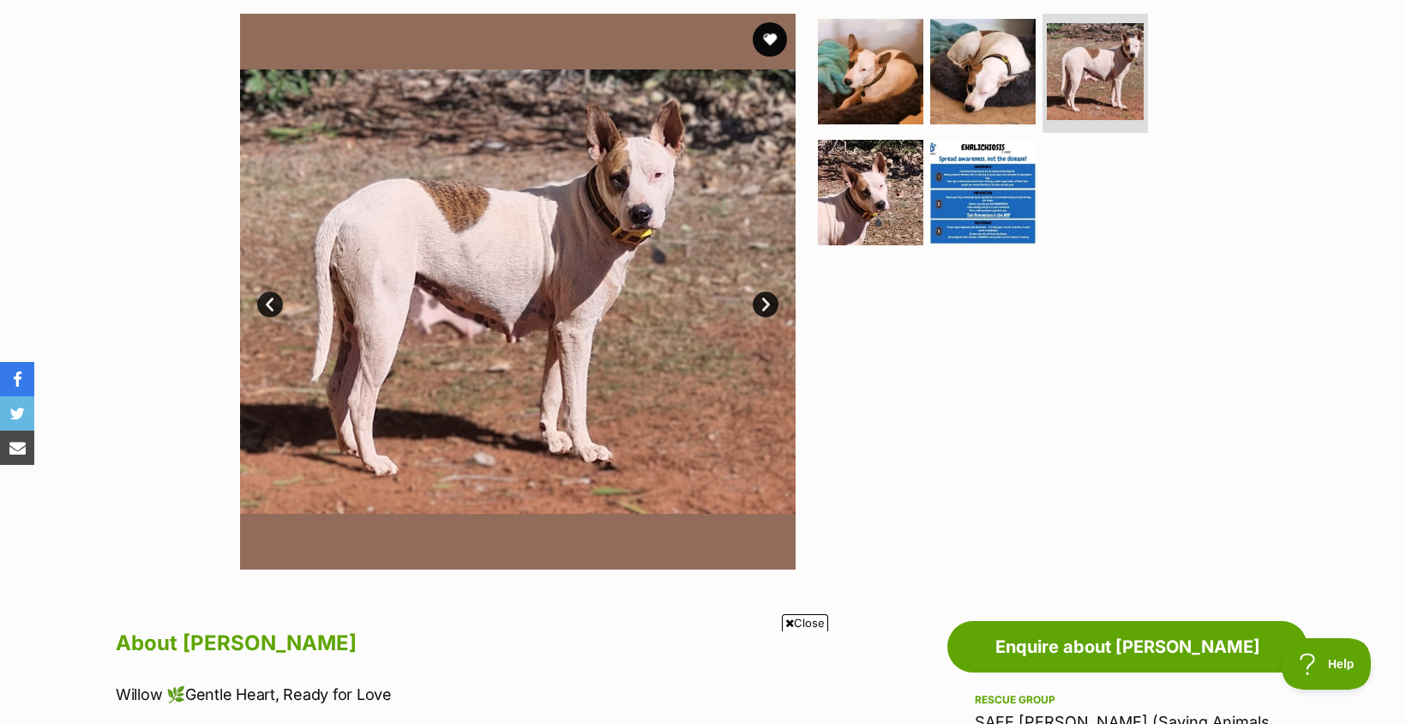
click at [763, 301] on link "Next" at bounding box center [766, 304] width 26 height 26
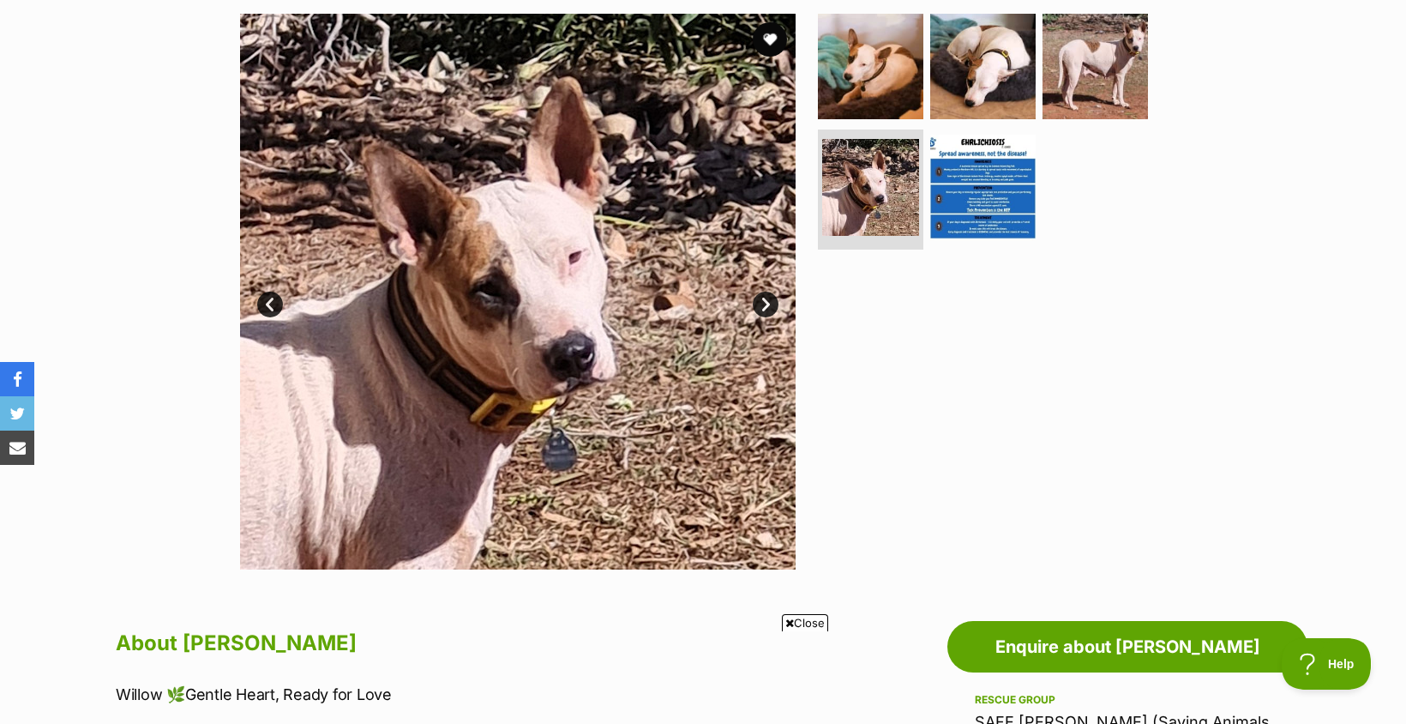
click at [764, 301] on link "Next" at bounding box center [766, 304] width 26 height 26
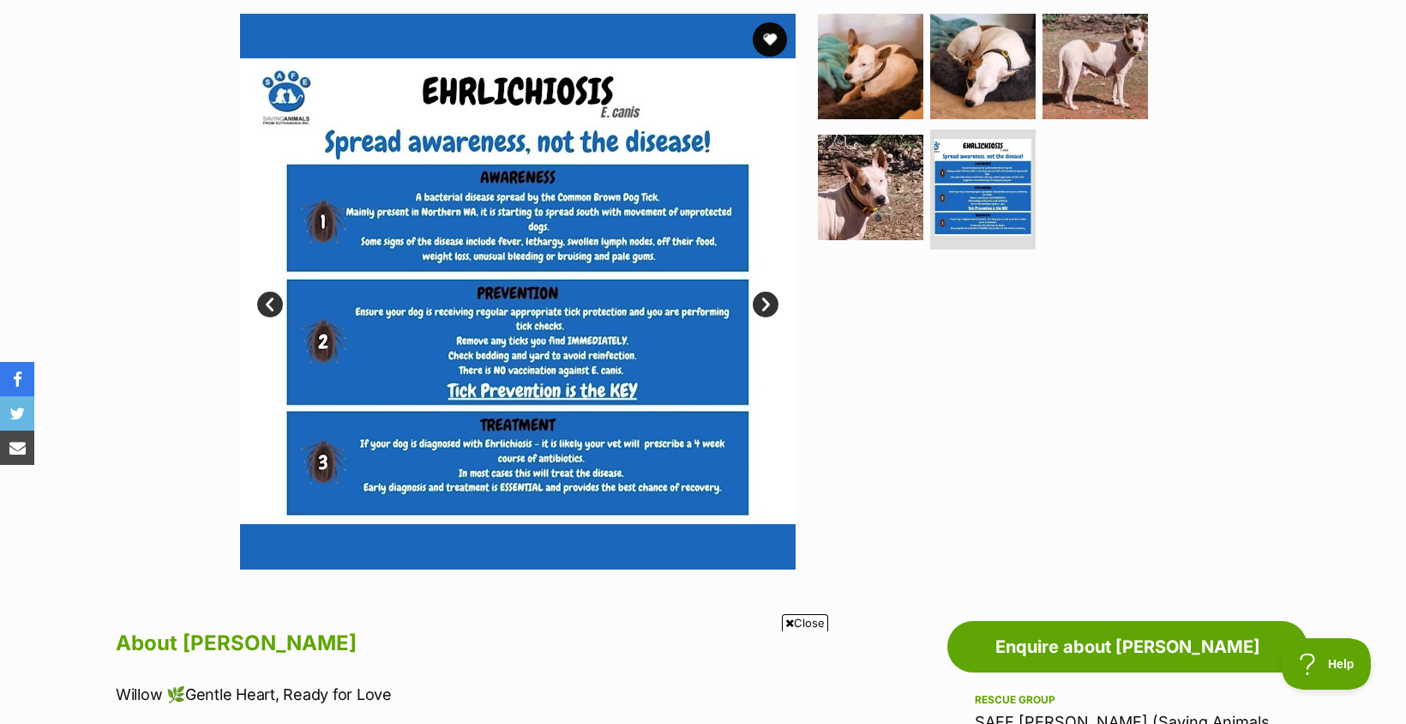
click at [764, 301] on link "Next" at bounding box center [766, 304] width 26 height 26
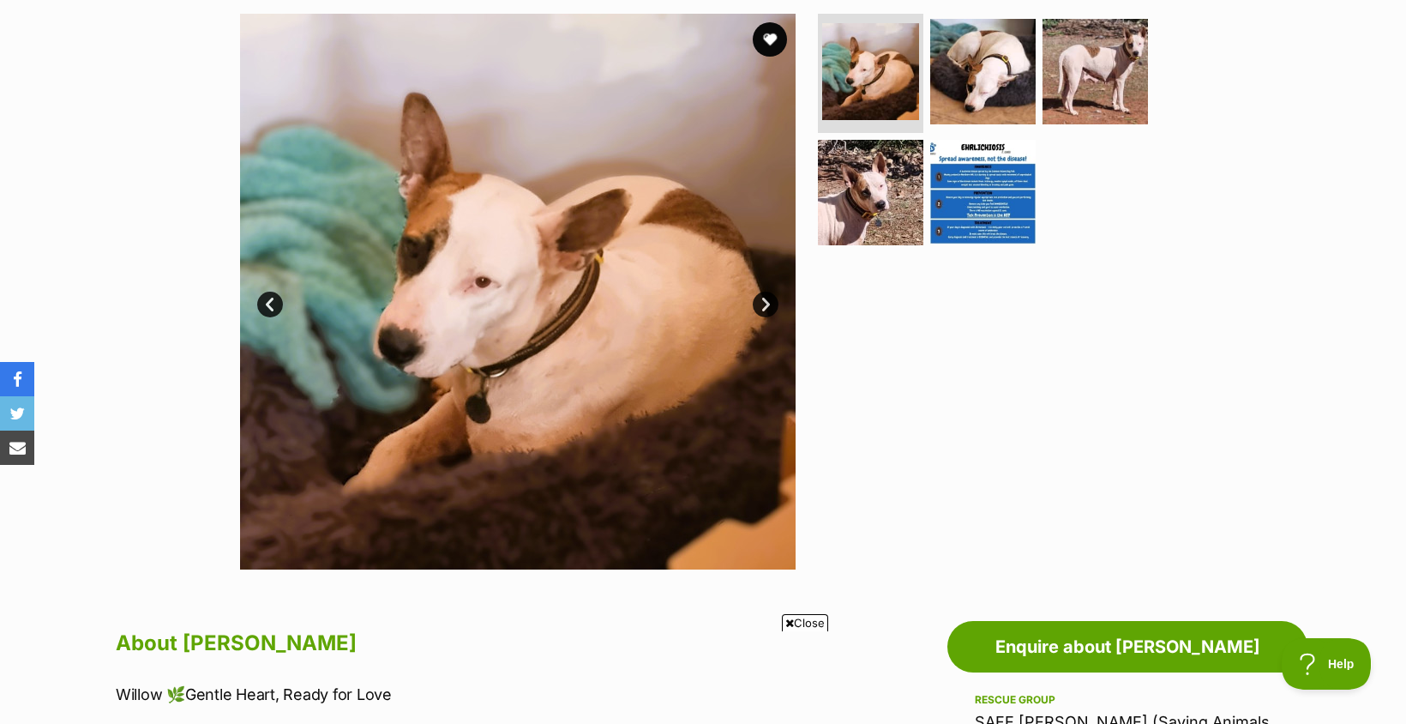
click at [764, 301] on link "Next" at bounding box center [766, 304] width 26 height 26
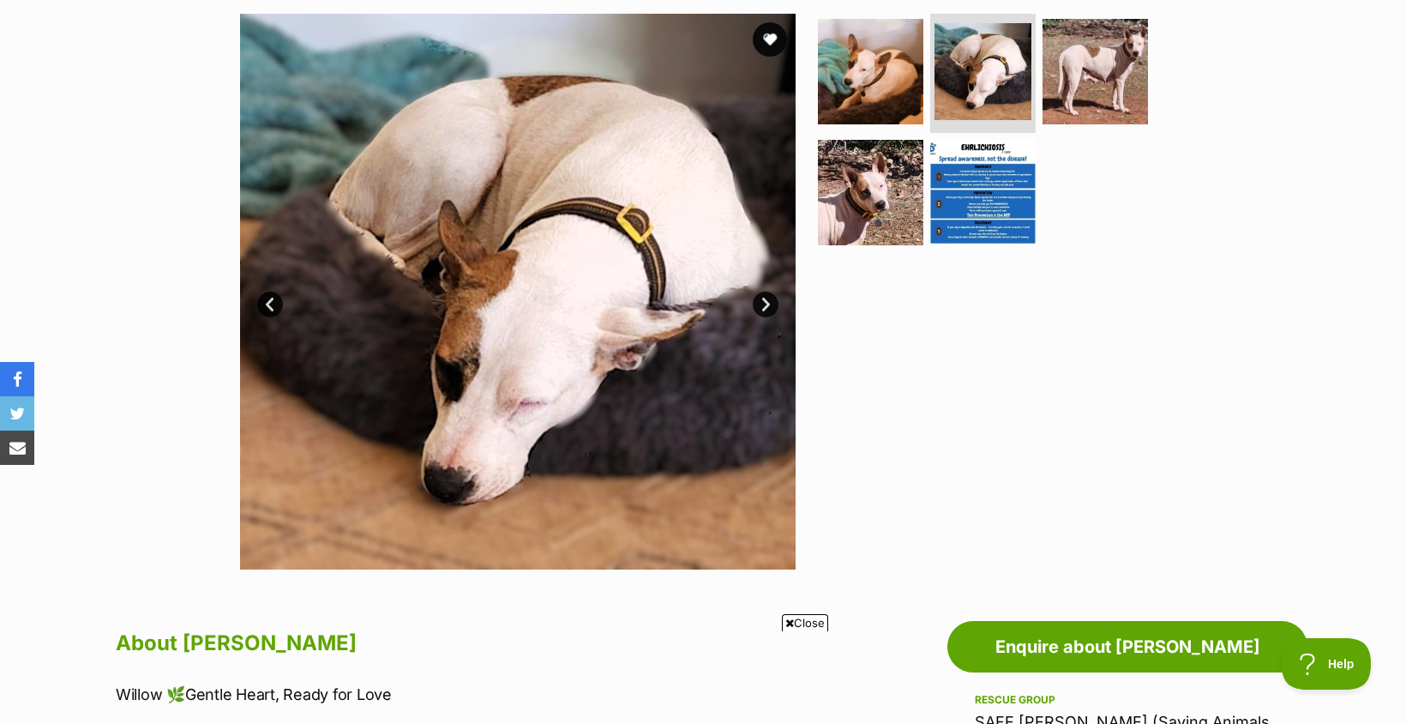
click at [764, 301] on link "Next" at bounding box center [766, 304] width 26 height 26
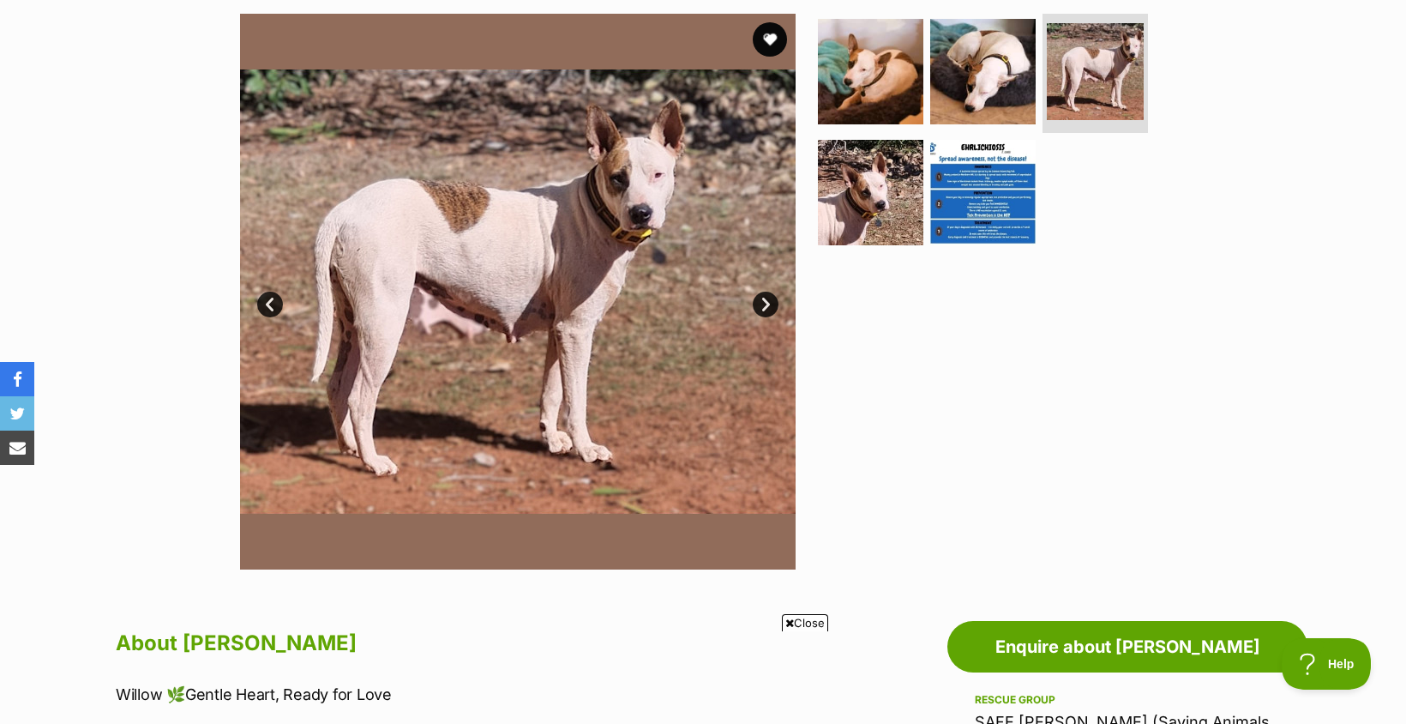
click at [764, 301] on link "Next" at bounding box center [766, 304] width 26 height 26
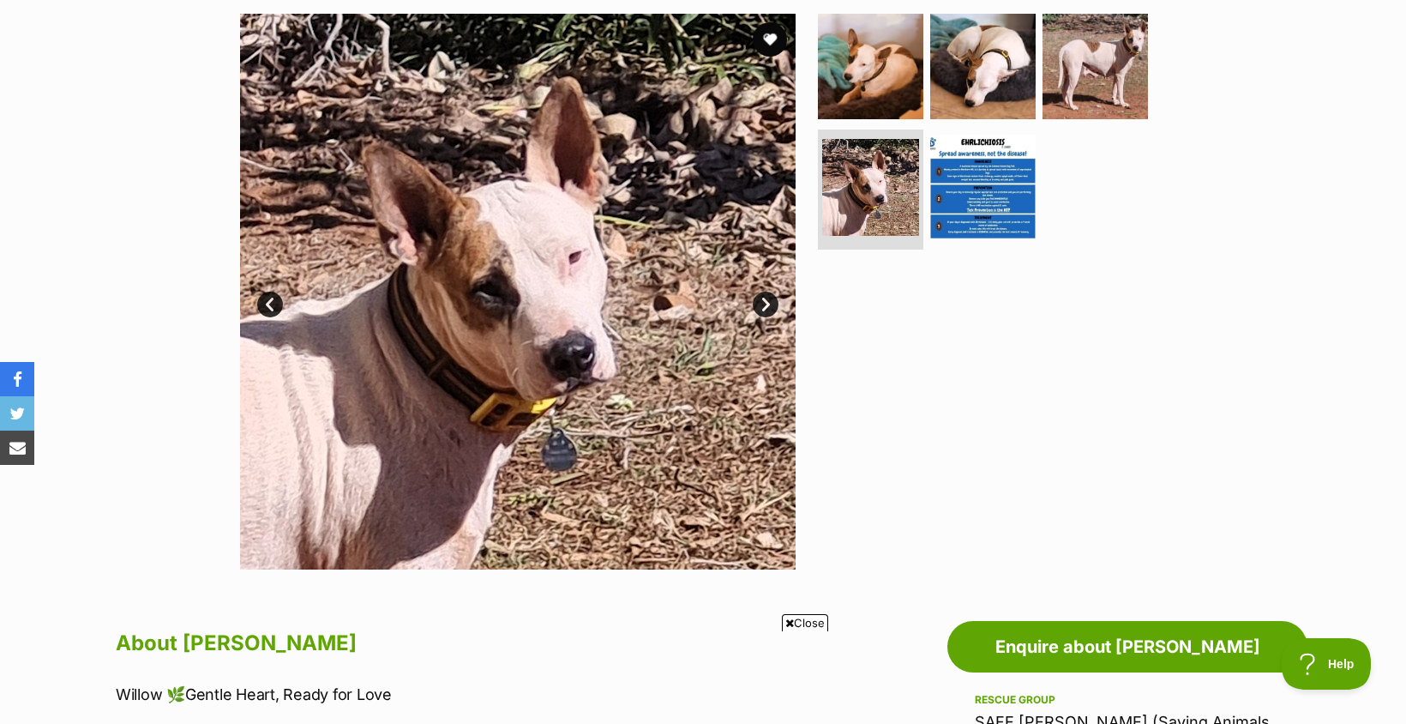
click at [764, 301] on link "Next" at bounding box center [766, 304] width 26 height 26
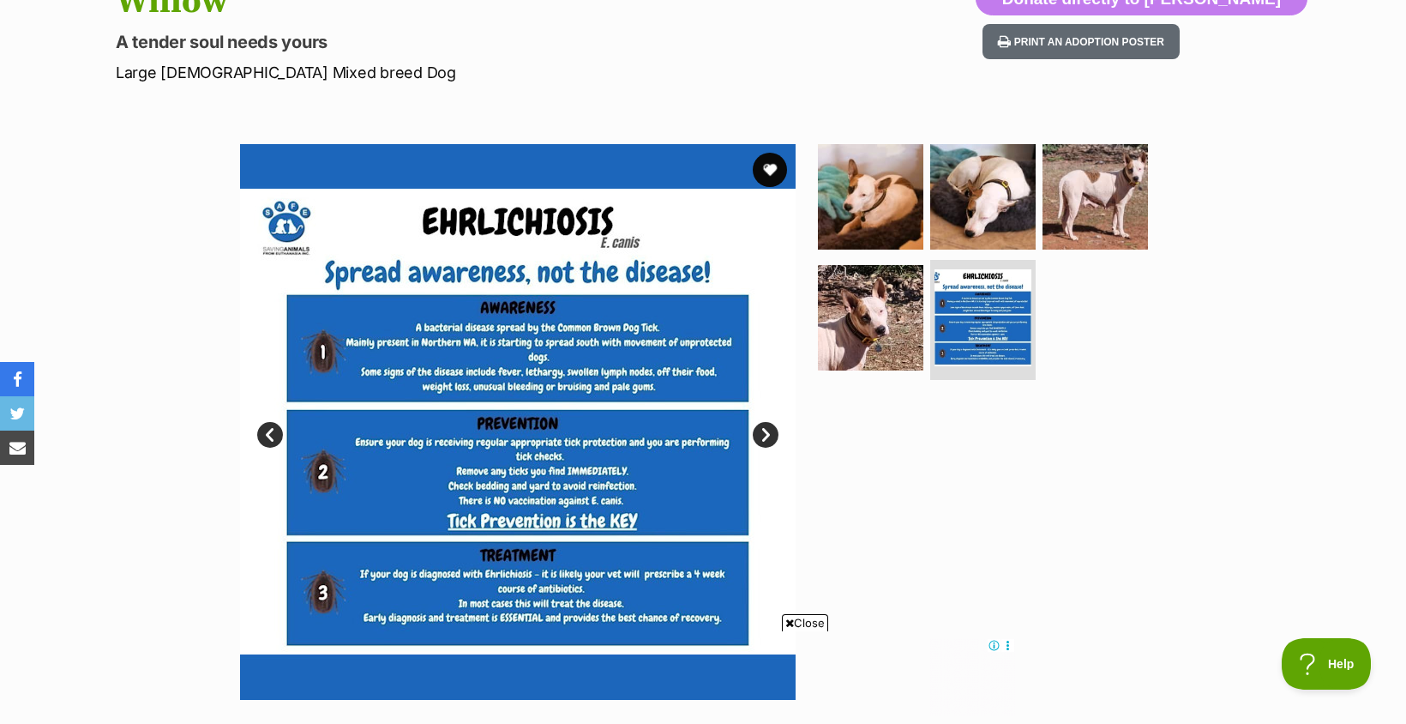
scroll to position [86, 0]
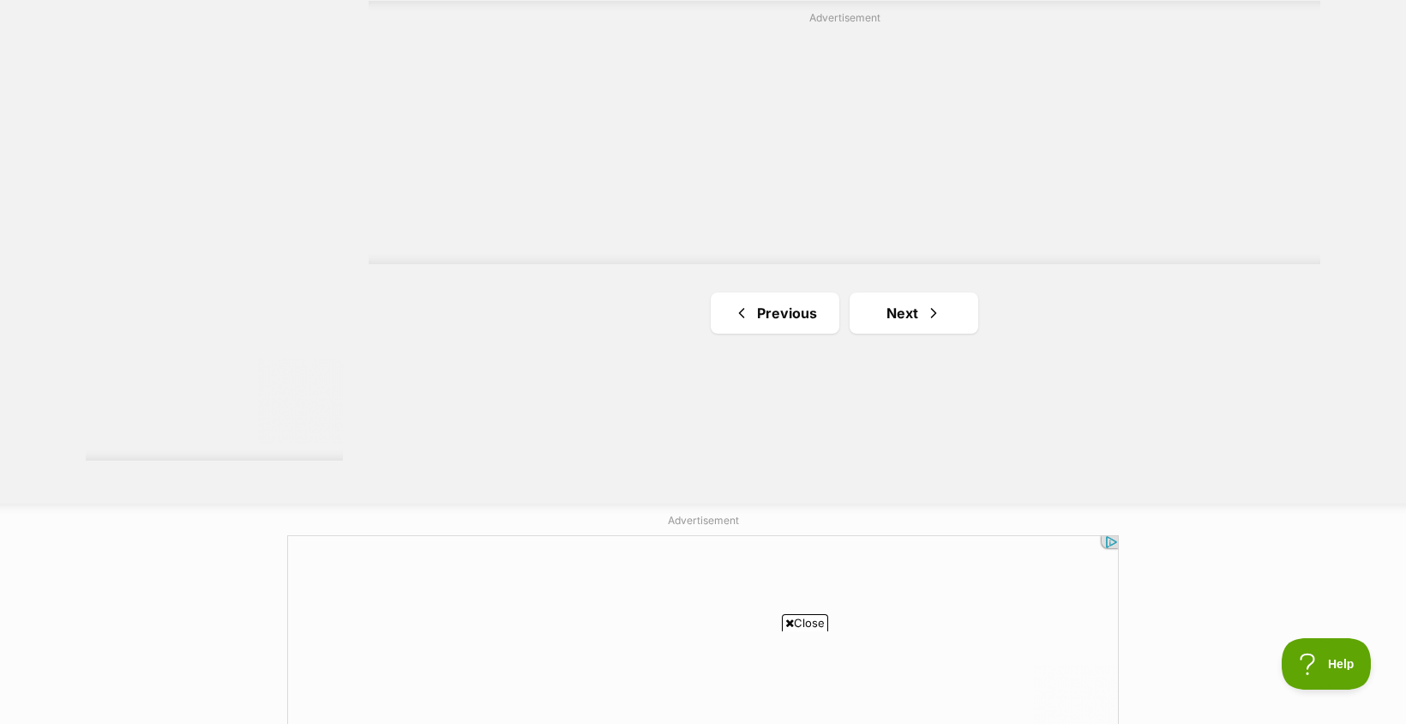
scroll to position [3077, 0]
click at [904, 315] on link "Next" at bounding box center [914, 313] width 129 height 41
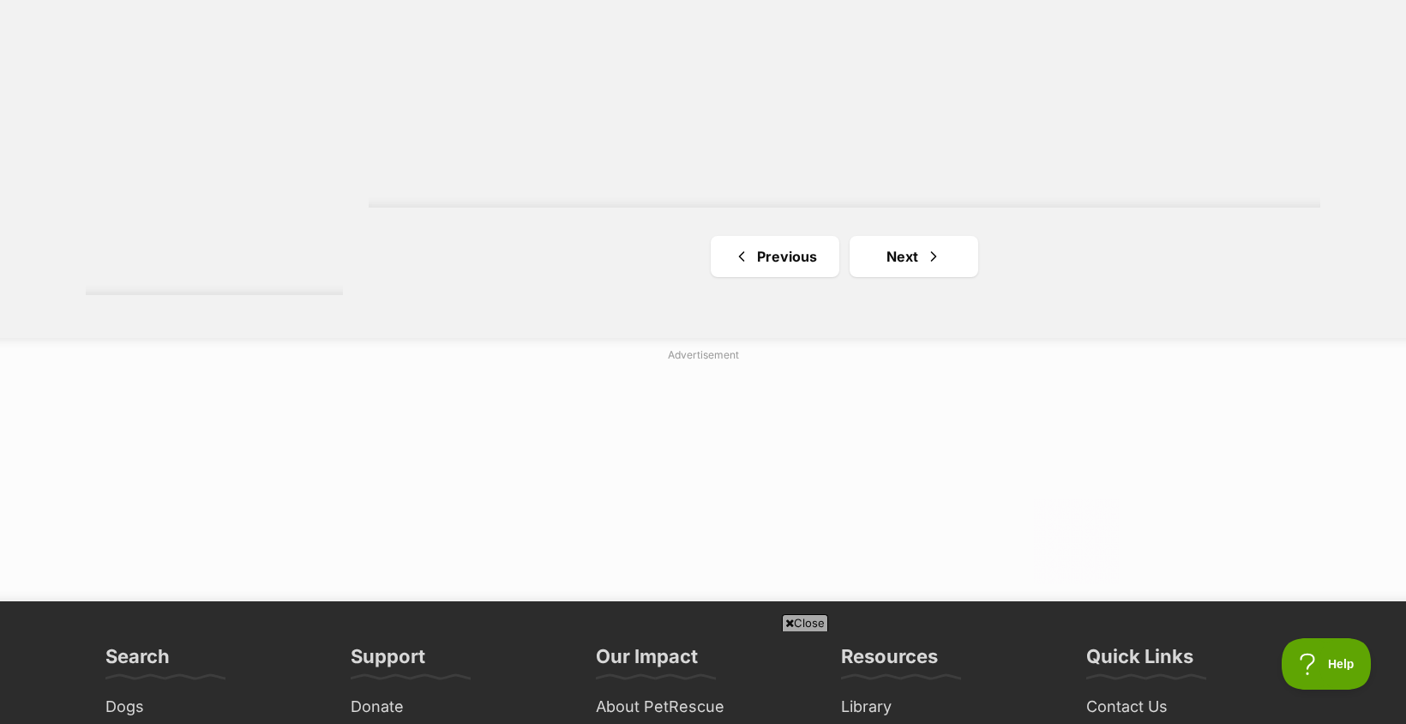
scroll to position [3258, 0]
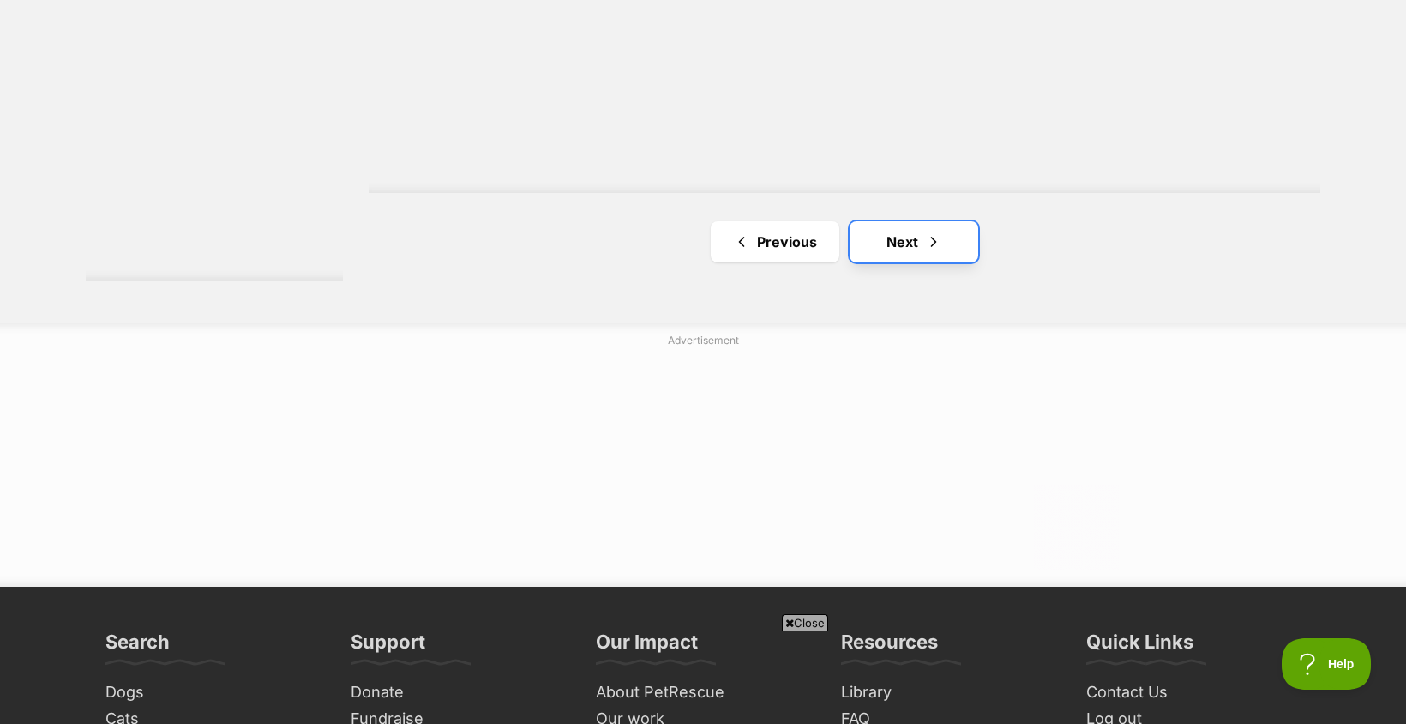
click at [893, 246] on link "Next" at bounding box center [914, 241] width 129 height 41
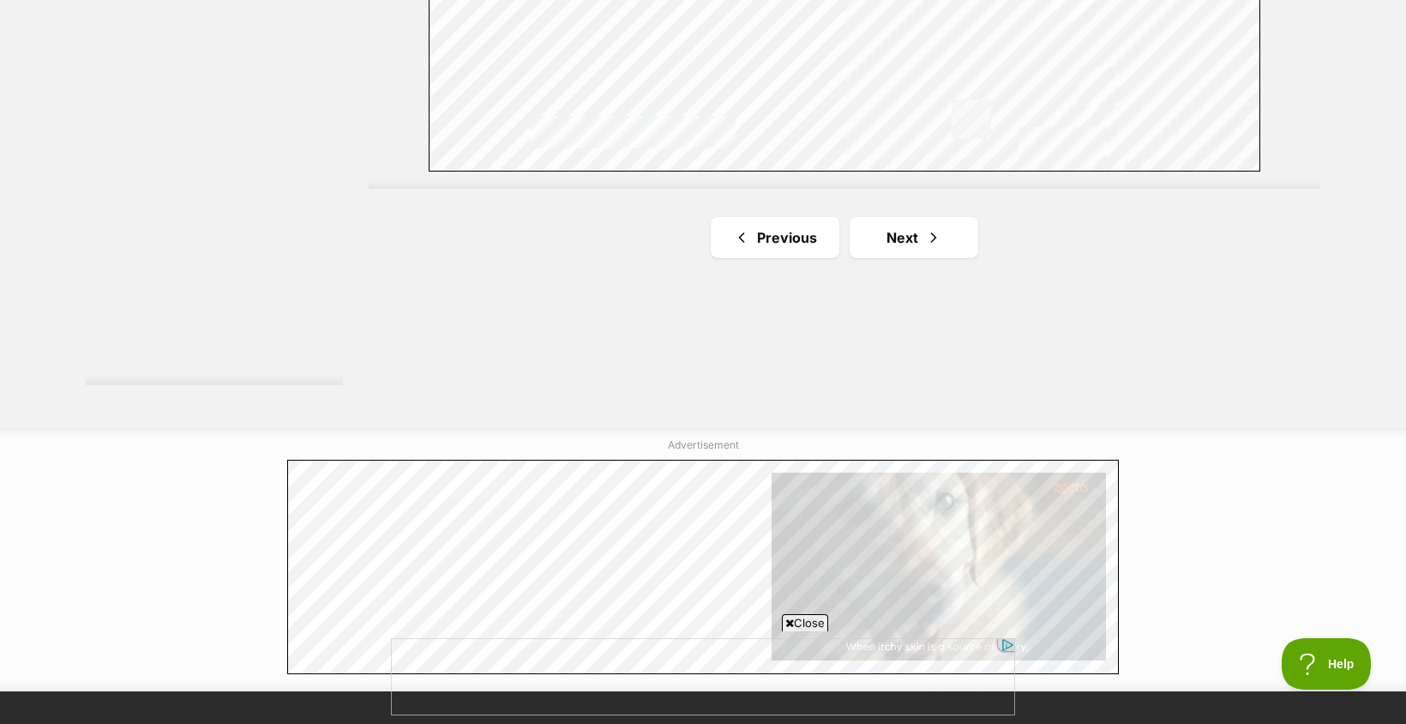
scroll to position [3172, 0]
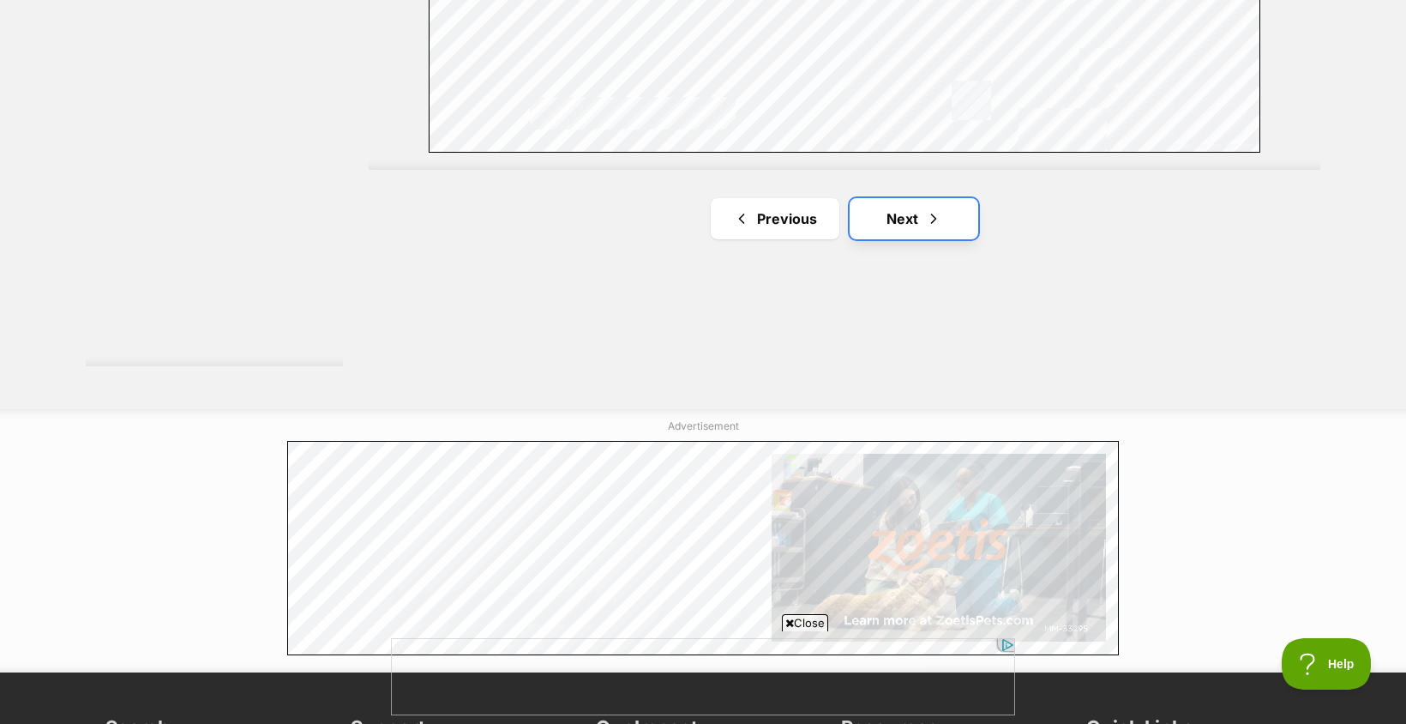
click at [913, 234] on link "Next" at bounding box center [914, 218] width 129 height 41
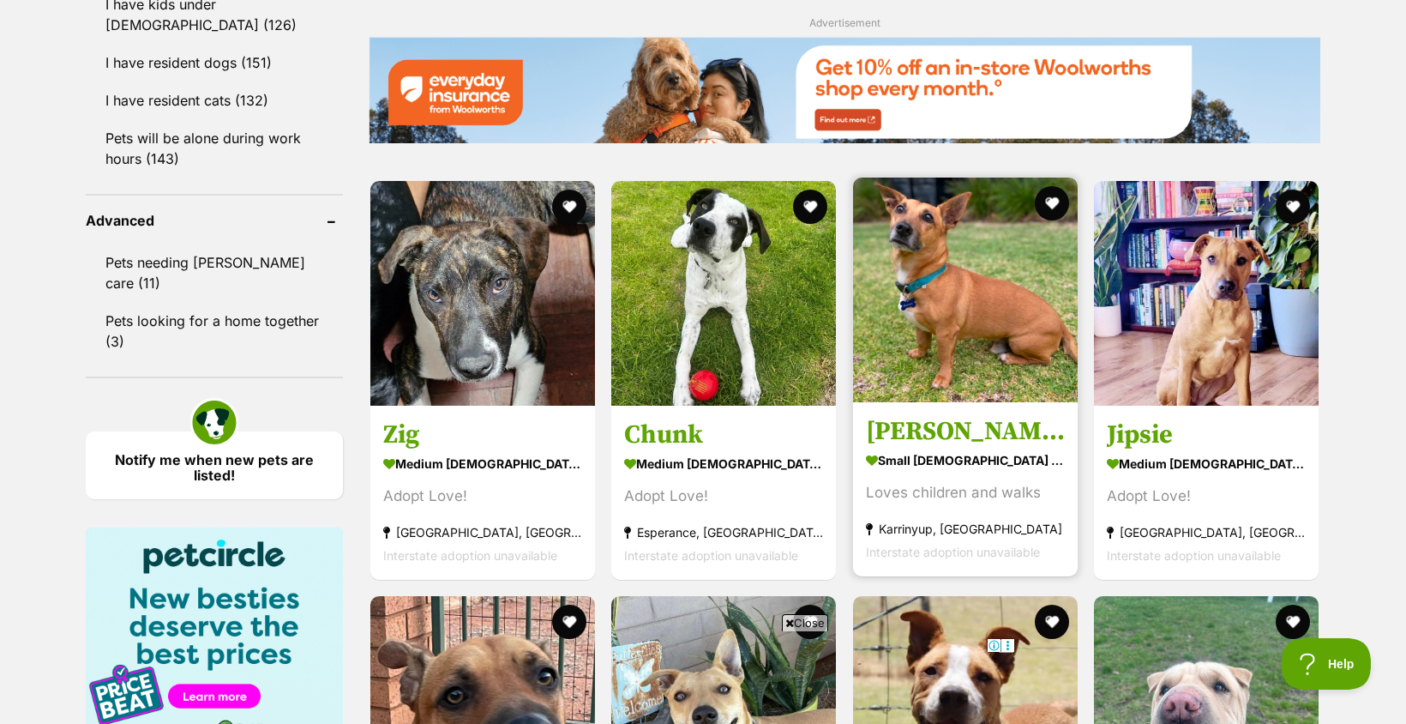
click at [955, 344] on img at bounding box center [965, 289] width 225 height 225
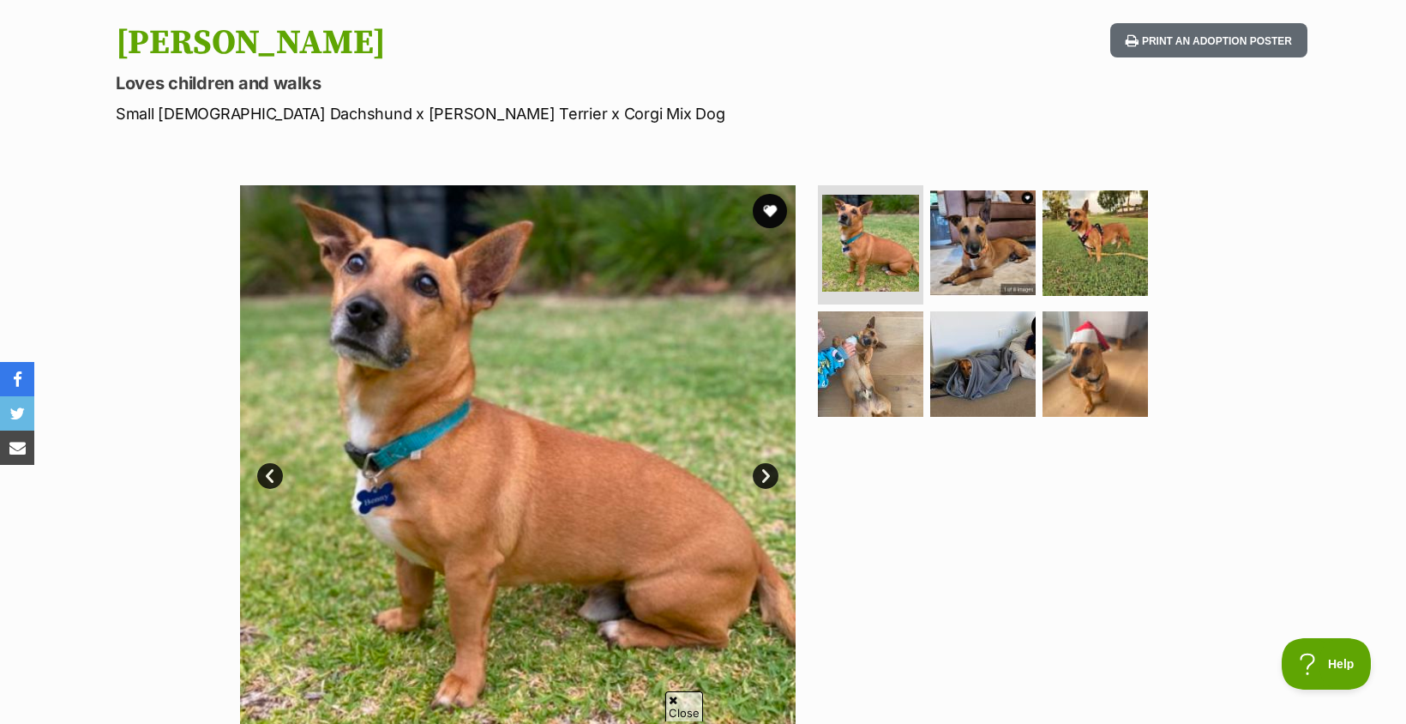
click at [768, 478] on link "Next" at bounding box center [766, 476] width 26 height 26
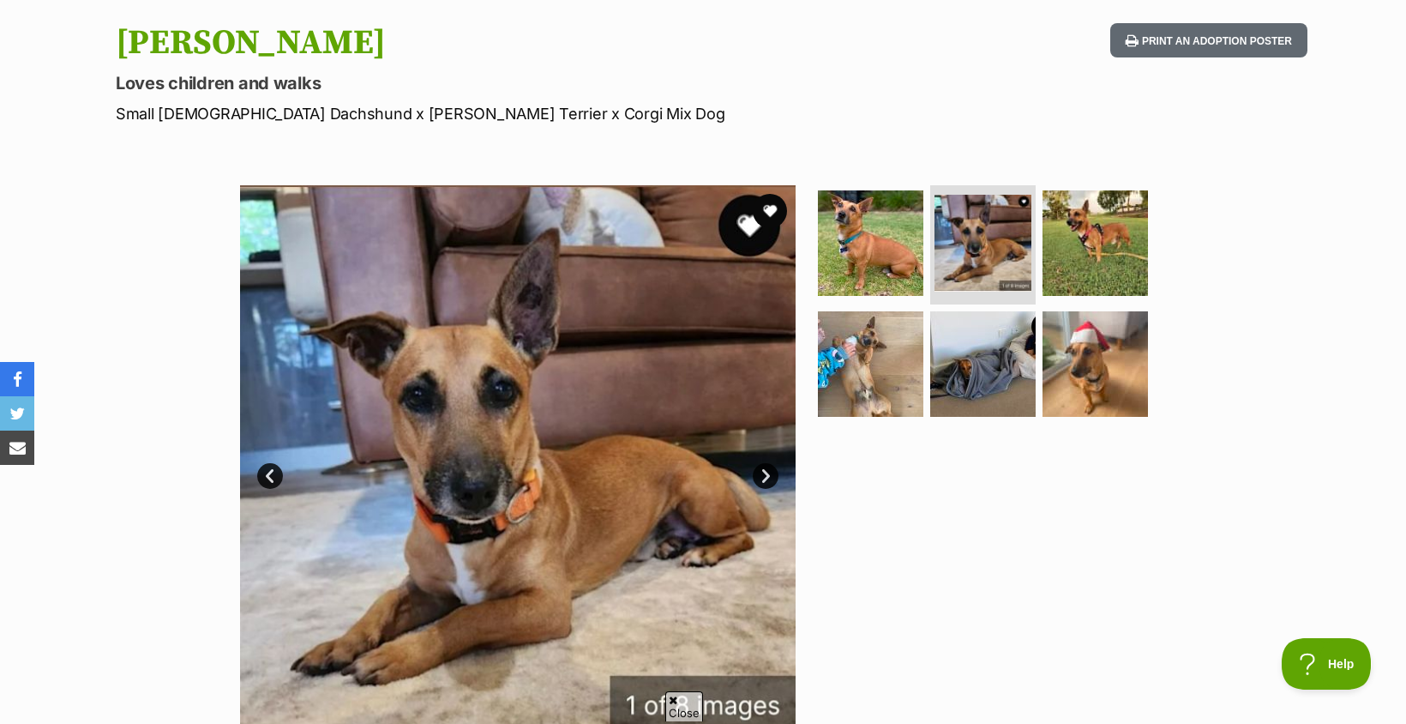
click at [768, 477] on link "Next" at bounding box center [766, 476] width 26 height 26
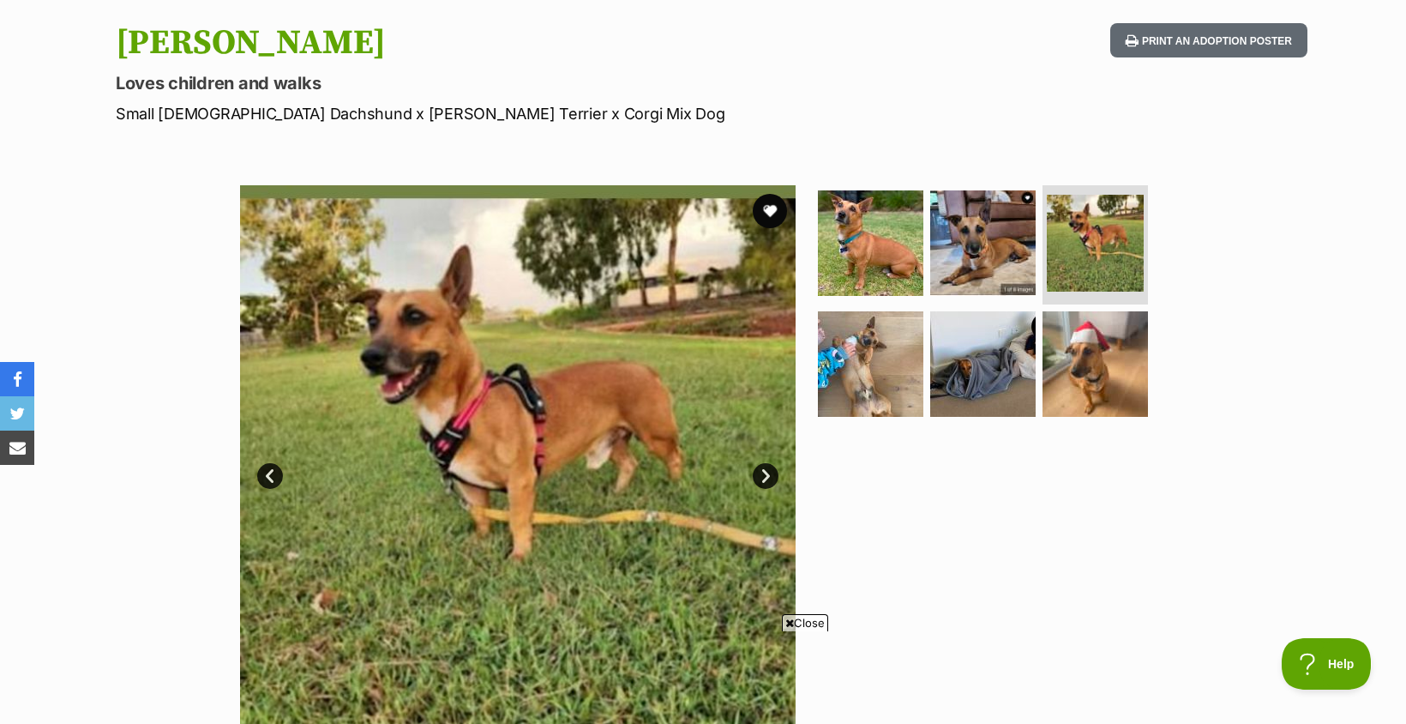
click at [768, 477] on link "Next" at bounding box center [766, 476] width 26 height 26
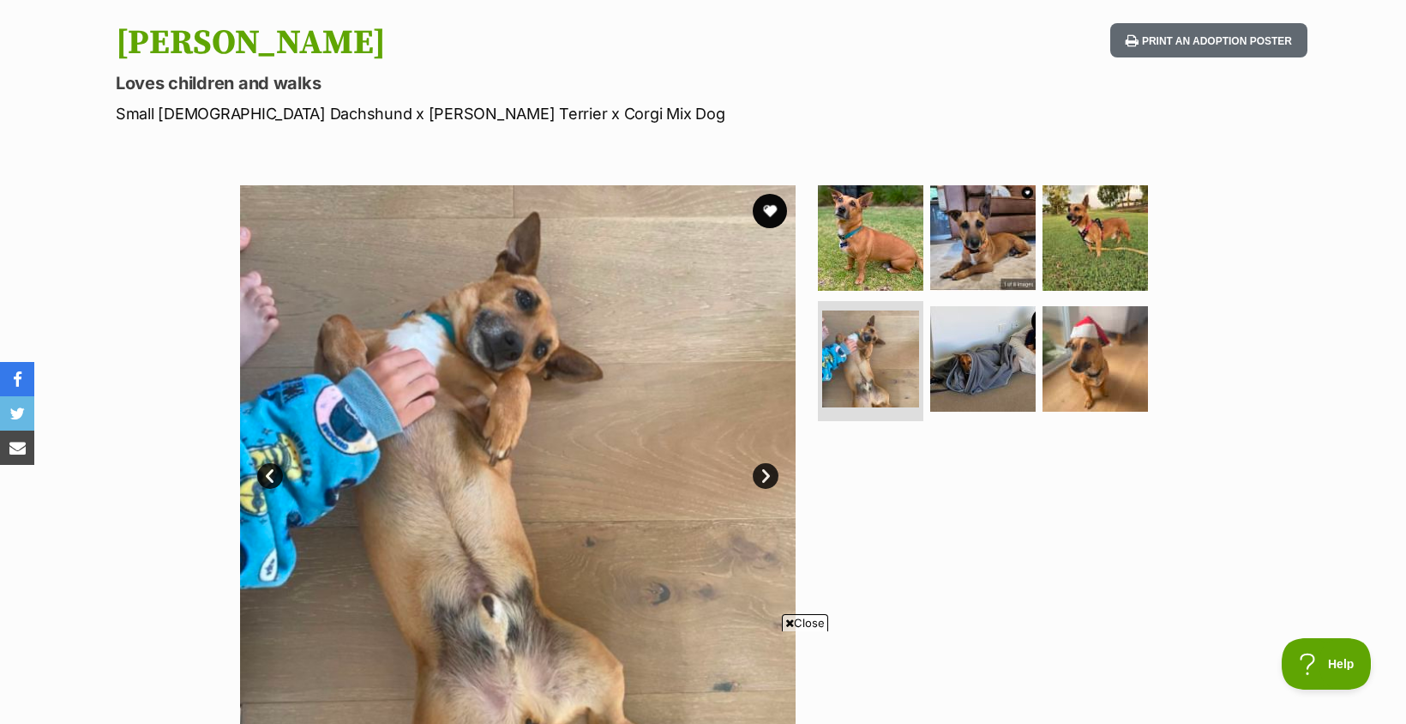
click at [768, 477] on link "Next" at bounding box center [766, 476] width 26 height 26
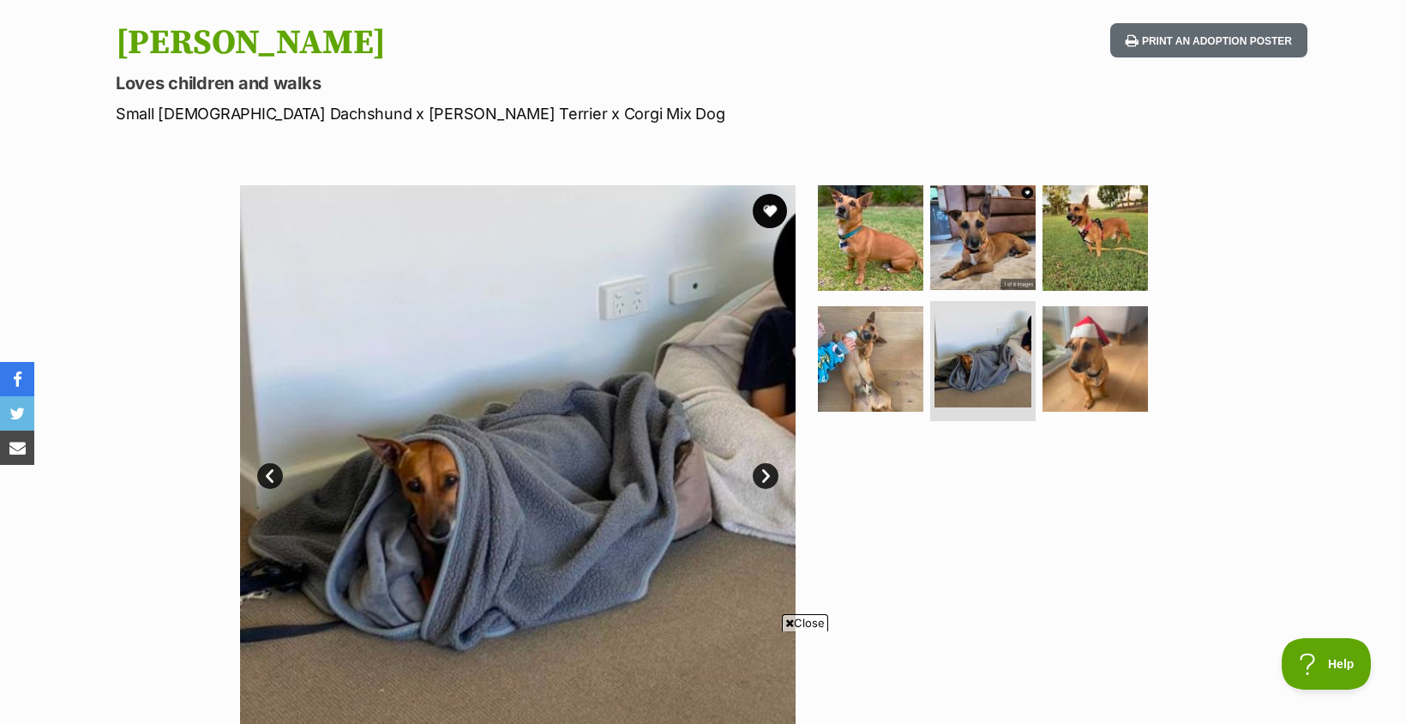
click at [768, 477] on link "Next" at bounding box center [766, 476] width 26 height 26
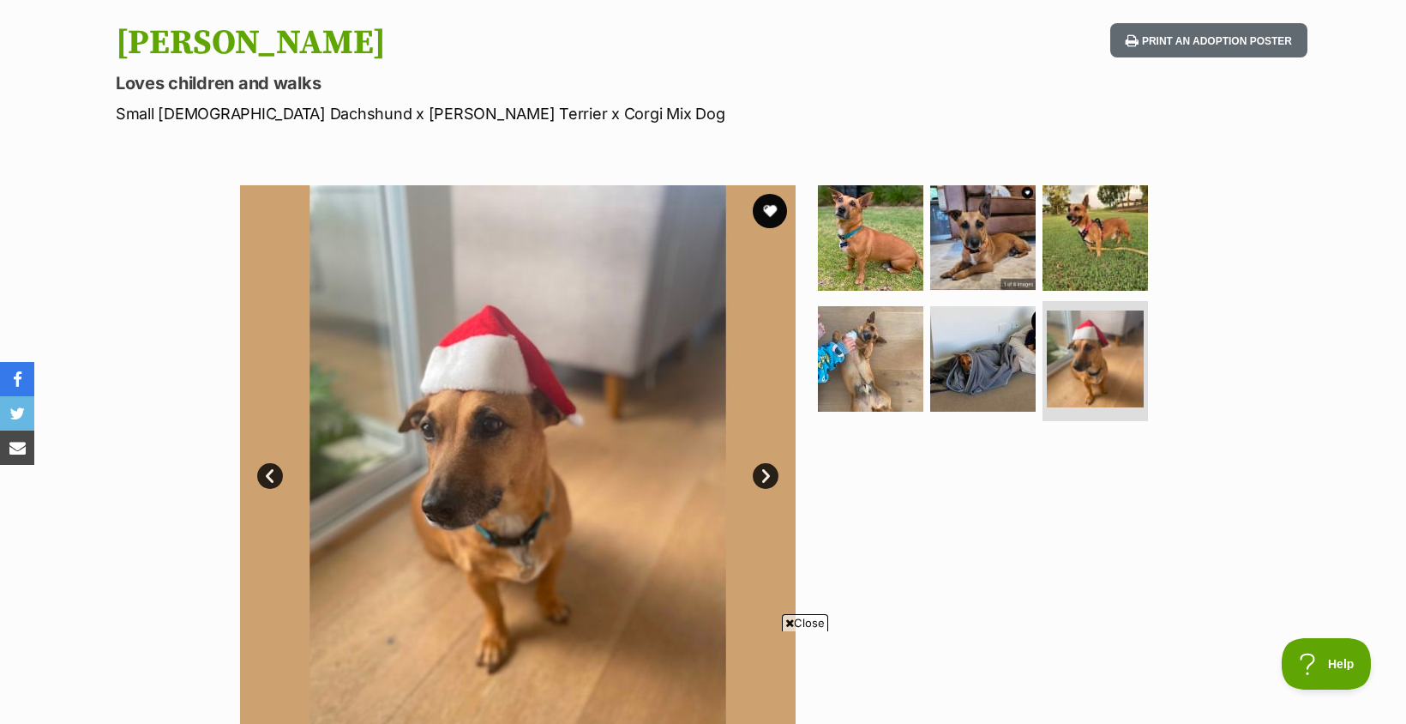
click at [768, 477] on link "Next" at bounding box center [766, 476] width 26 height 26
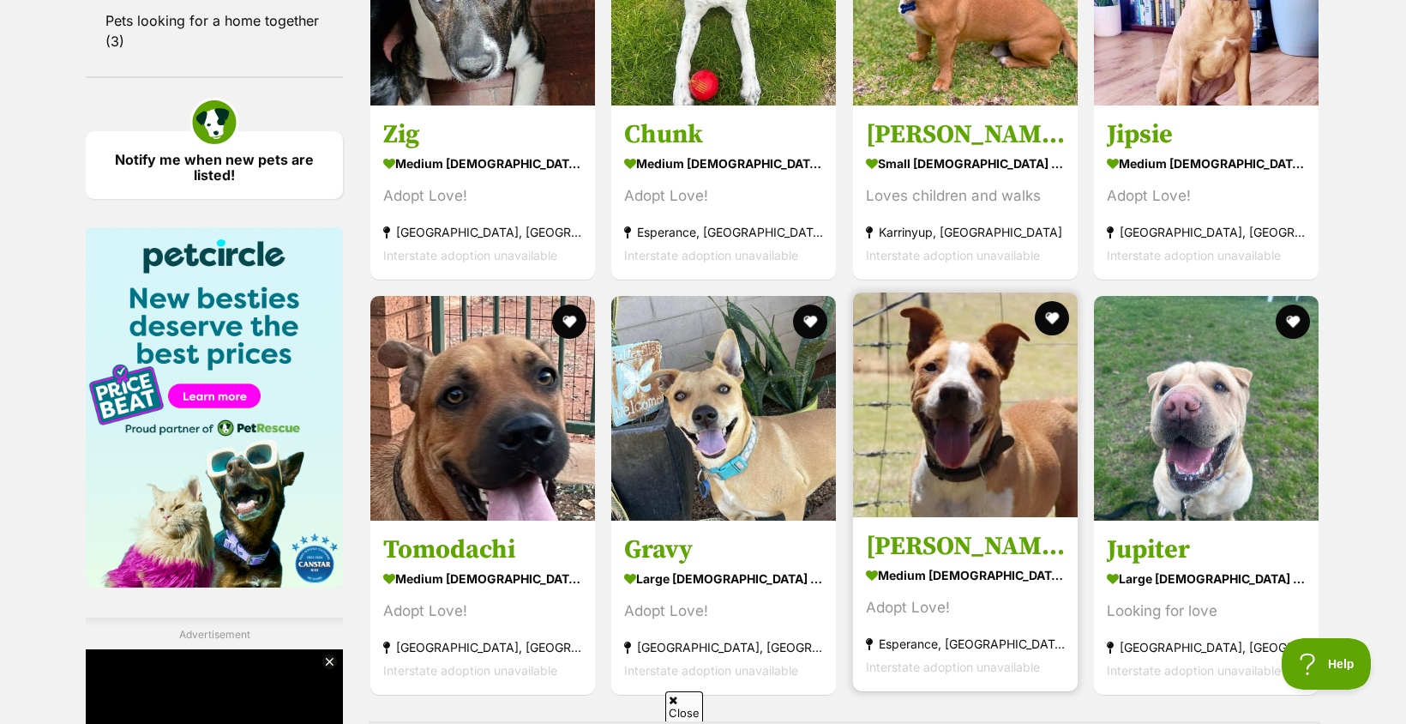
scroll to position [2391, 0]
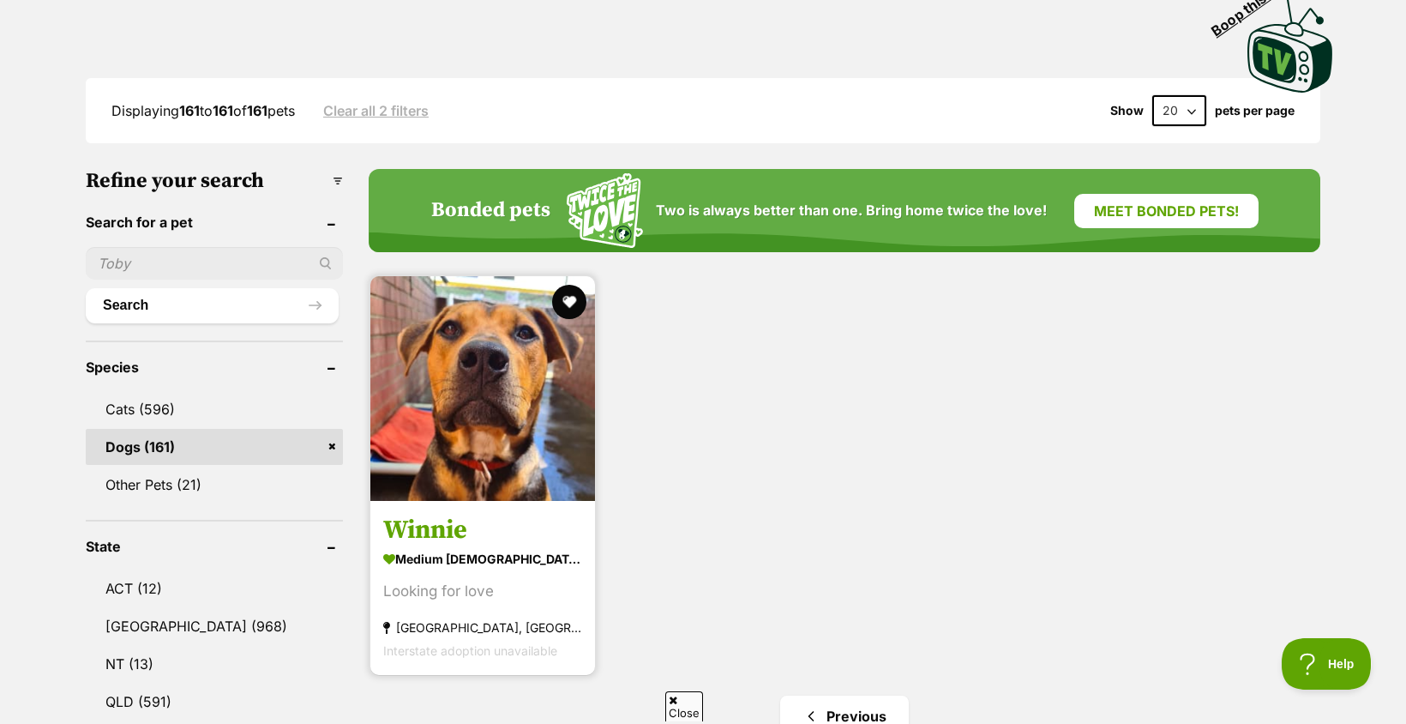
click at [500, 379] on img at bounding box center [482, 388] width 225 height 225
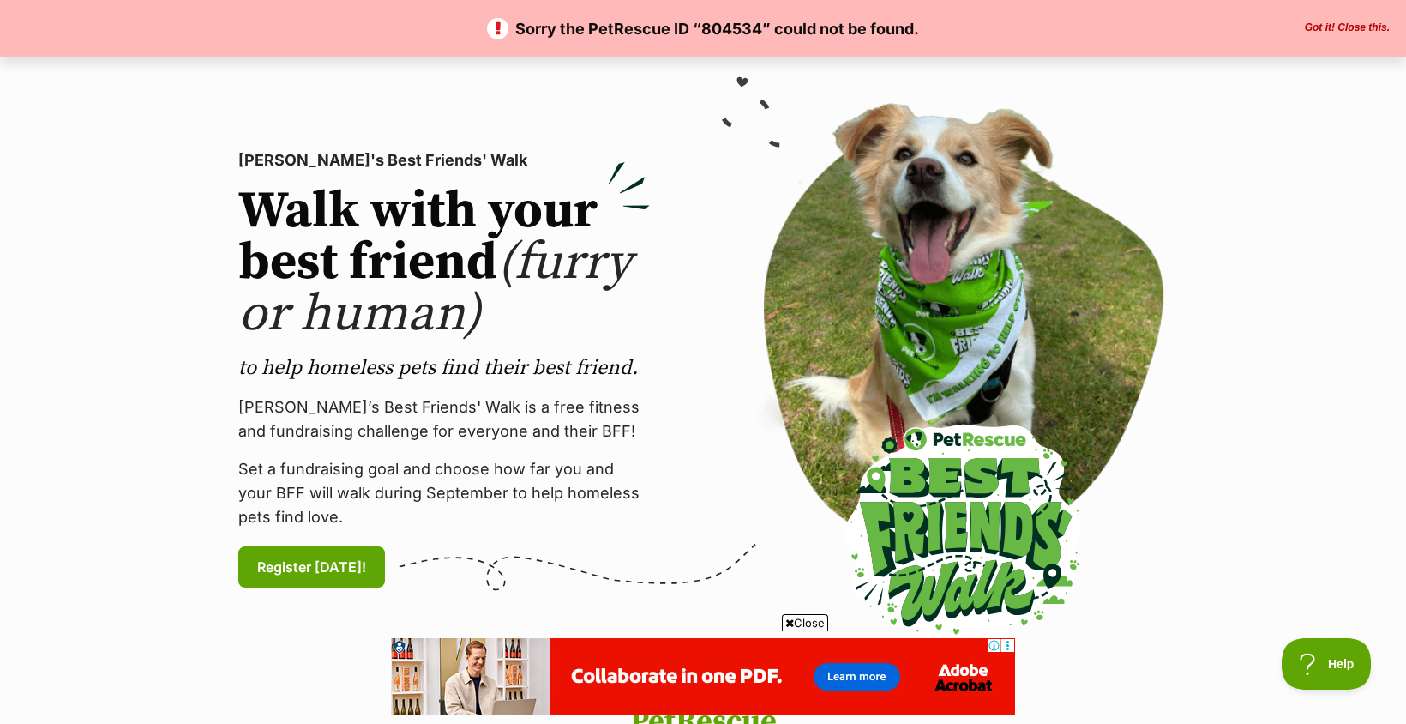
scroll to position [86, 0]
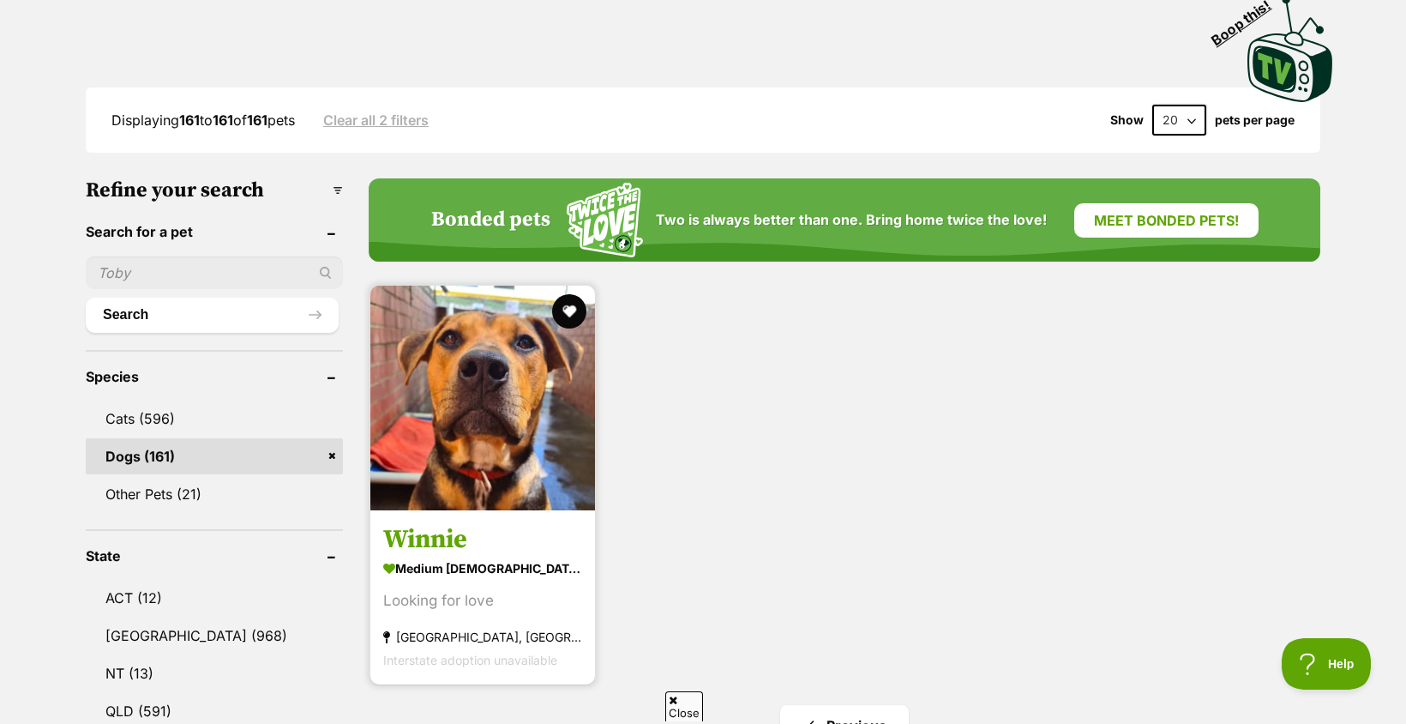
click at [485, 436] on img at bounding box center [482, 397] width 225 height 225
